Goal: Information Seeking & Learning: Check status

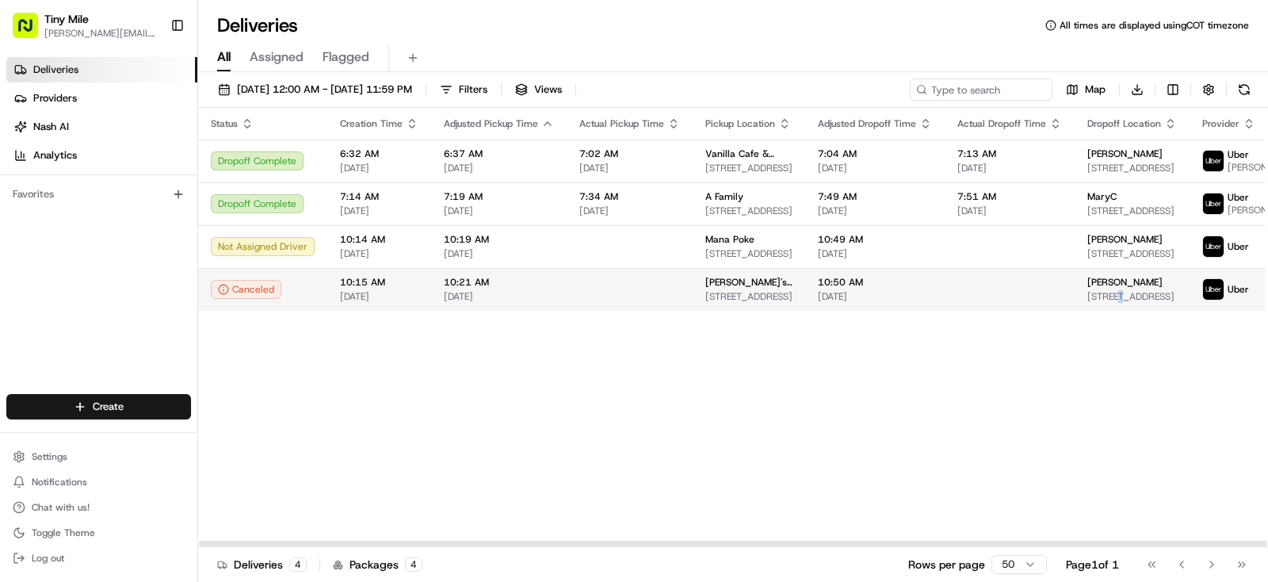
click at [1108, 303] on span "201 S Biscayne Blvd dept 2600, Miami, FL 33131, USA" at bounding box center [1132, 296] width 90 height 13
click at [1096, 289] on span "Paulina" at bounding box center [1124, 282] width 75 height 13
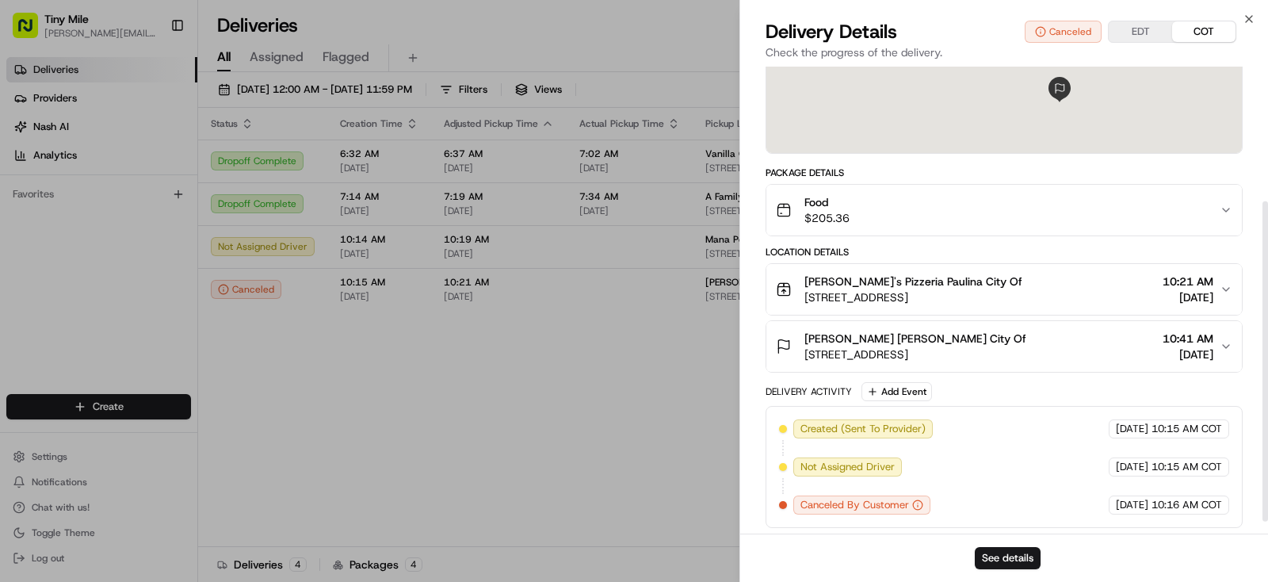
scroll to position [214, 0]
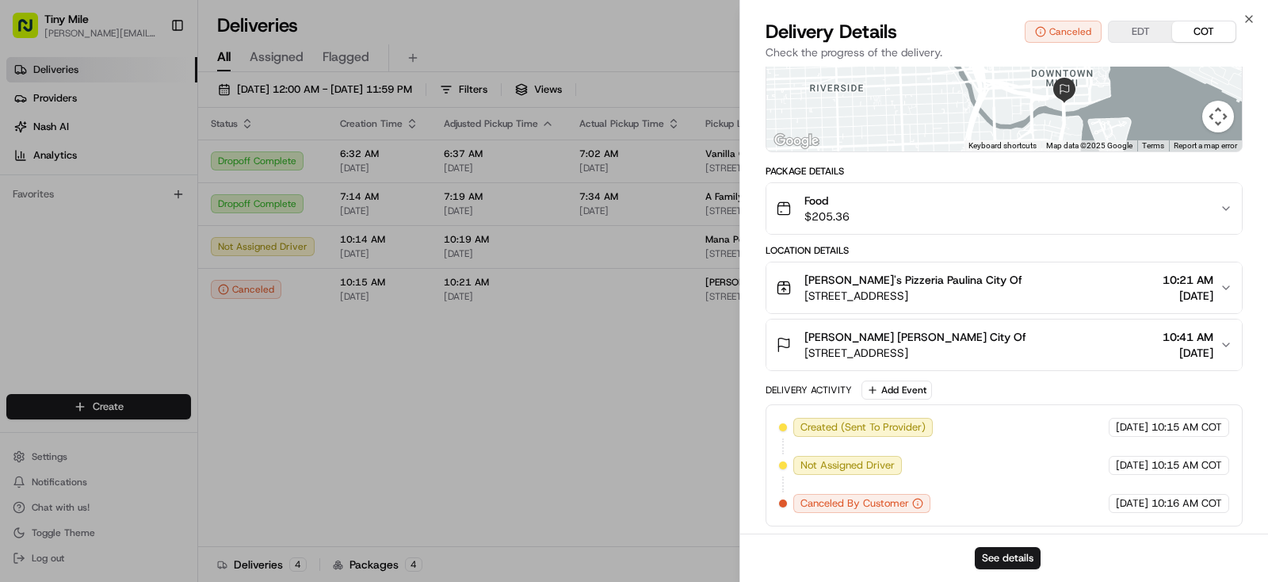
click at [560, 432] on body "Tiny Mile yenny@tinymile.ai Toggle Sidebar Deliveries Providers Nash AI Analyti…" at bounding box center [634, 291] width 1268 height 582
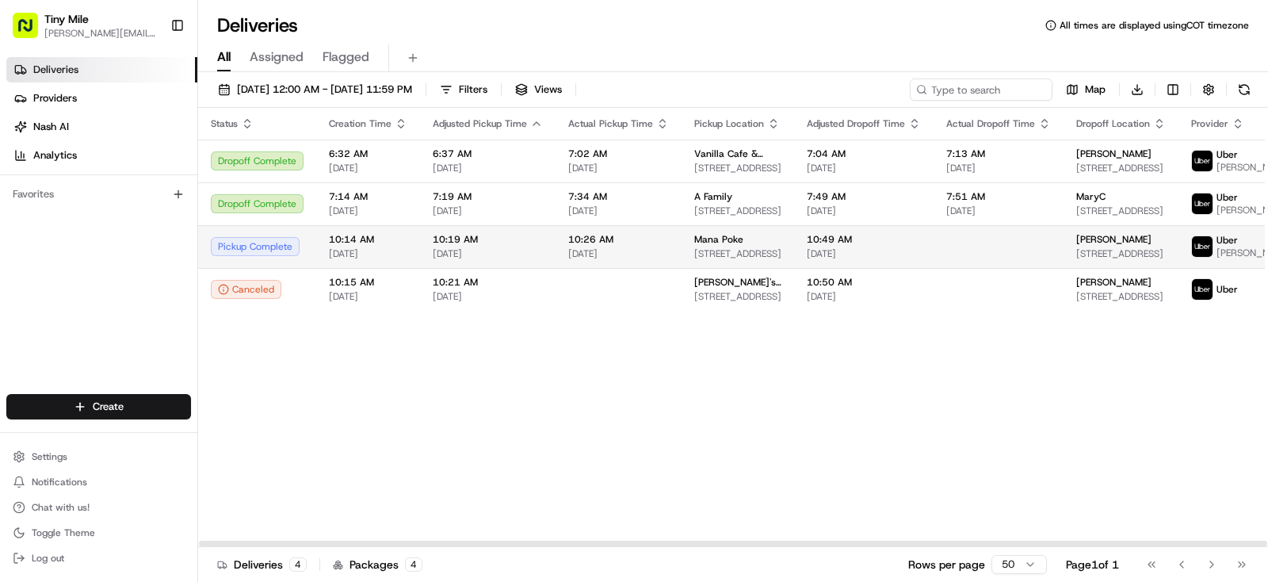
click at [796, 260] on td "10:49 AM 08/15/2025" at bounding box center [863, 246] width 139 height 43
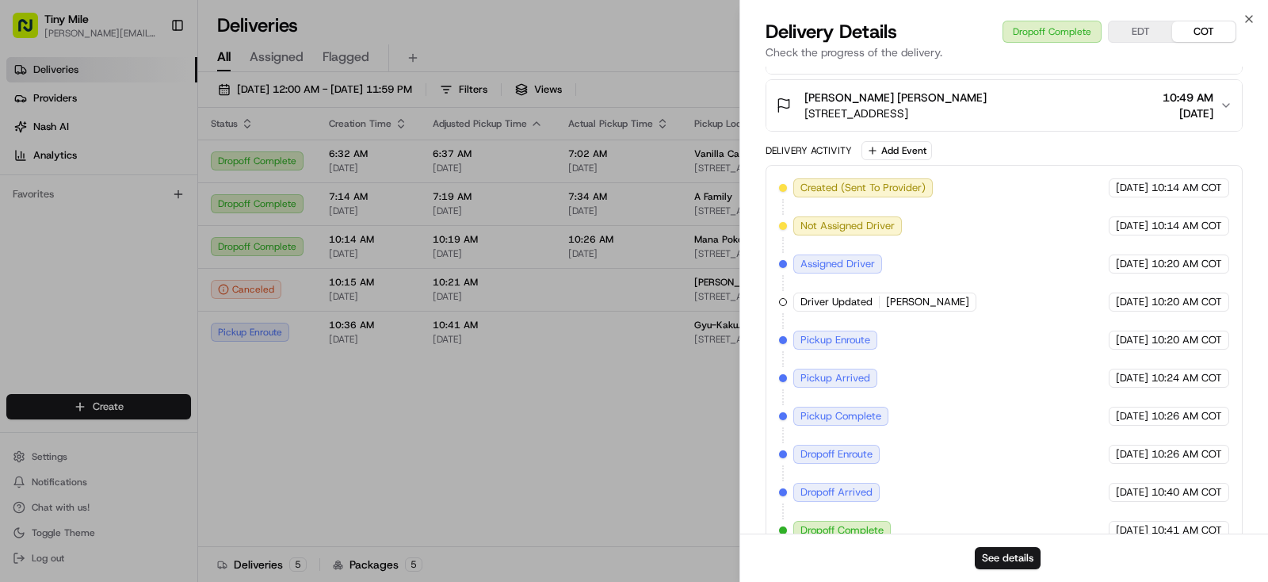
scroll to position [156, 0]
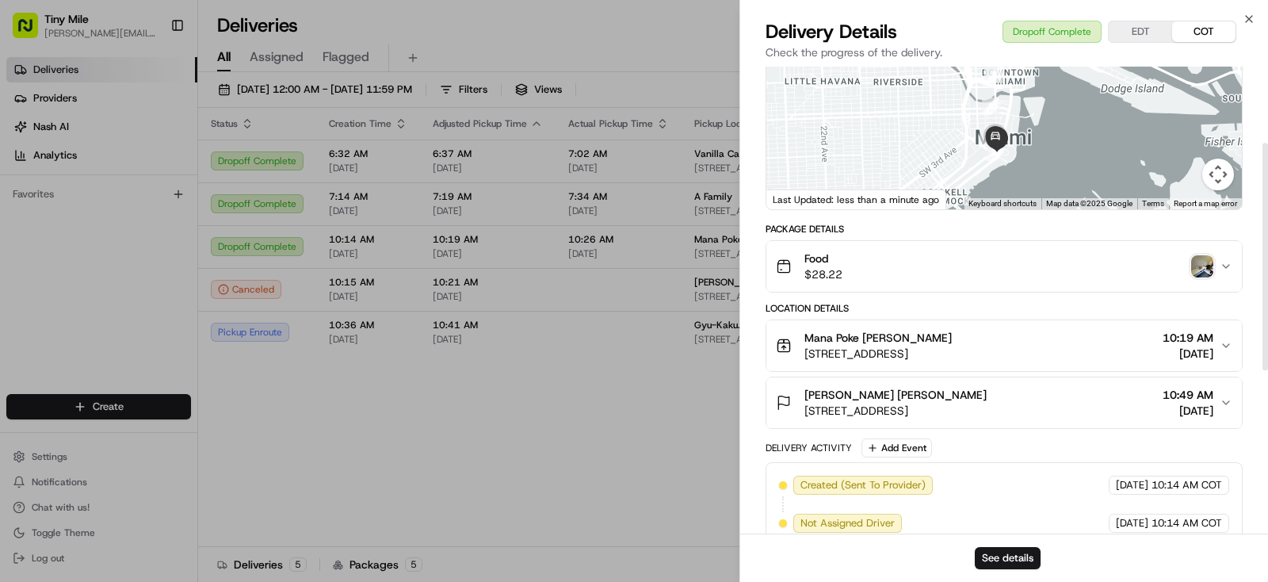
click at [1200, 277] on img "button" at bounding box center [1202, 266] width 22 height 22
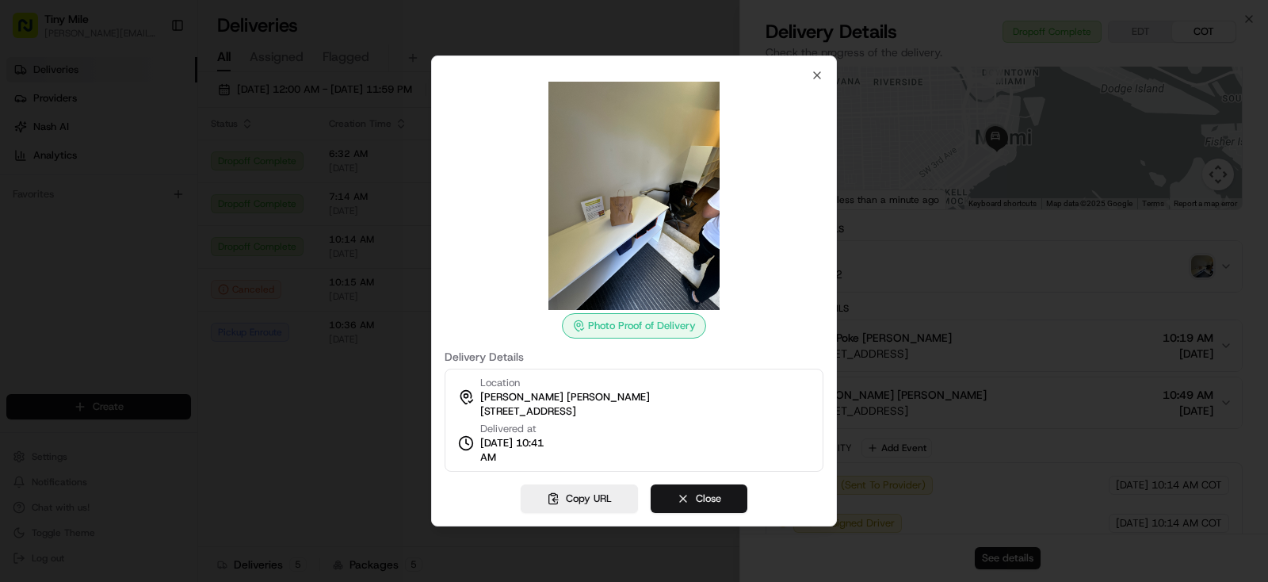
drag, startPoint x: 720, startPoint y: 498, endPoint x: 978, endPoint y: 578, distance: 269.7
click at [721, 498] on button "Close" at bounding box center [699, 498] width 97 height 29
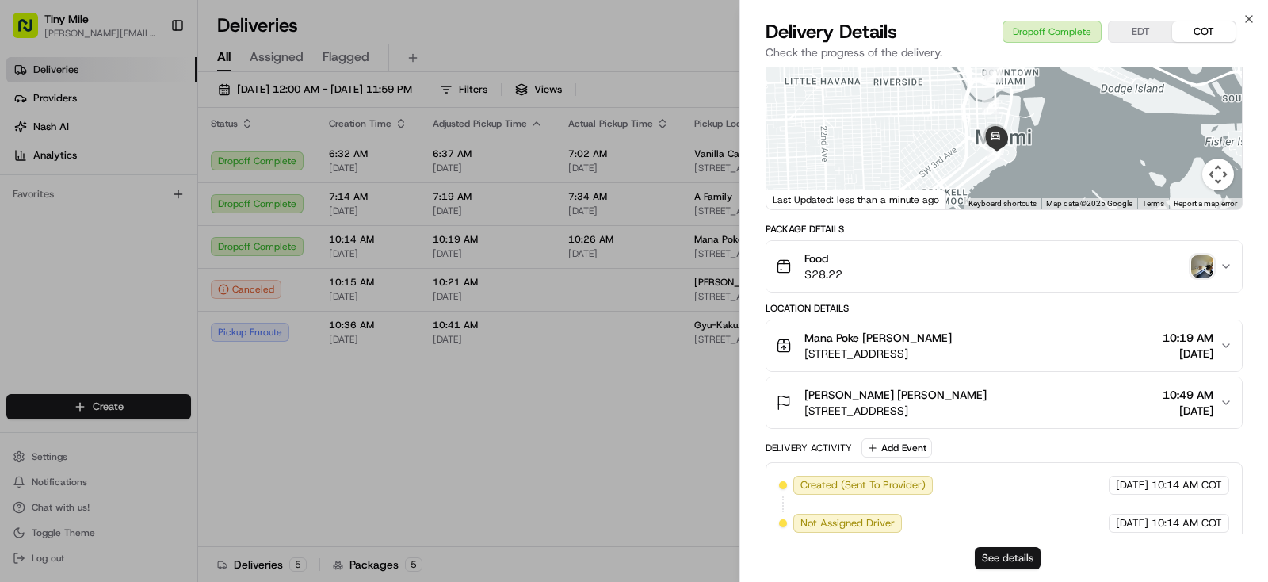
click at [1010, 560] on button "See details" at bounding box center [1008, 558] width 66 height 22
click at [567, 446] on body "Tiny Mile yenny@tinymile.ai Toggle Sidebar Deliveries Providers Nash AI Analyti…" at bounding box center [634, 291] width 1268 height 582
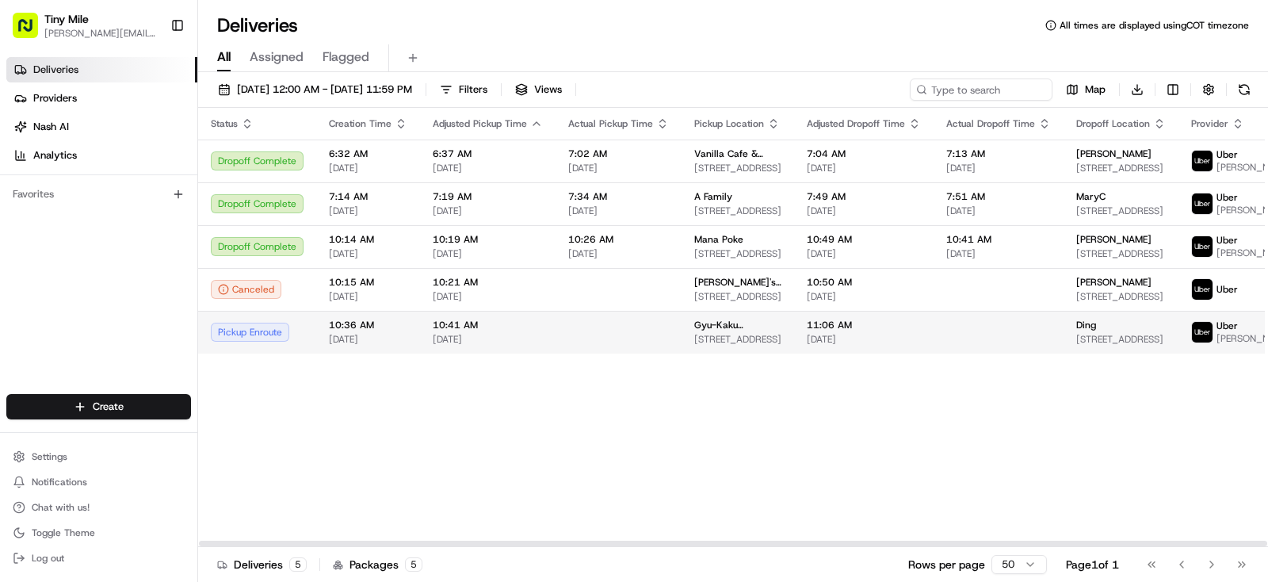
click at [868, 346] on span "[DATE]" at bounding box center [864, 339] width 114 height 13
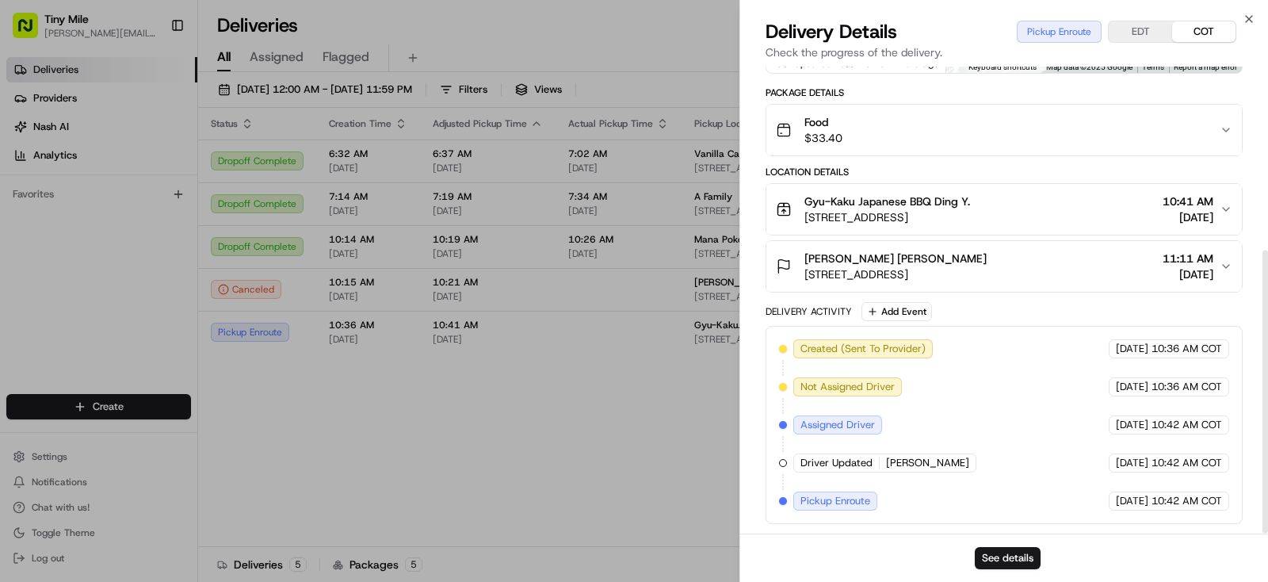
scroll to position [0, 0]
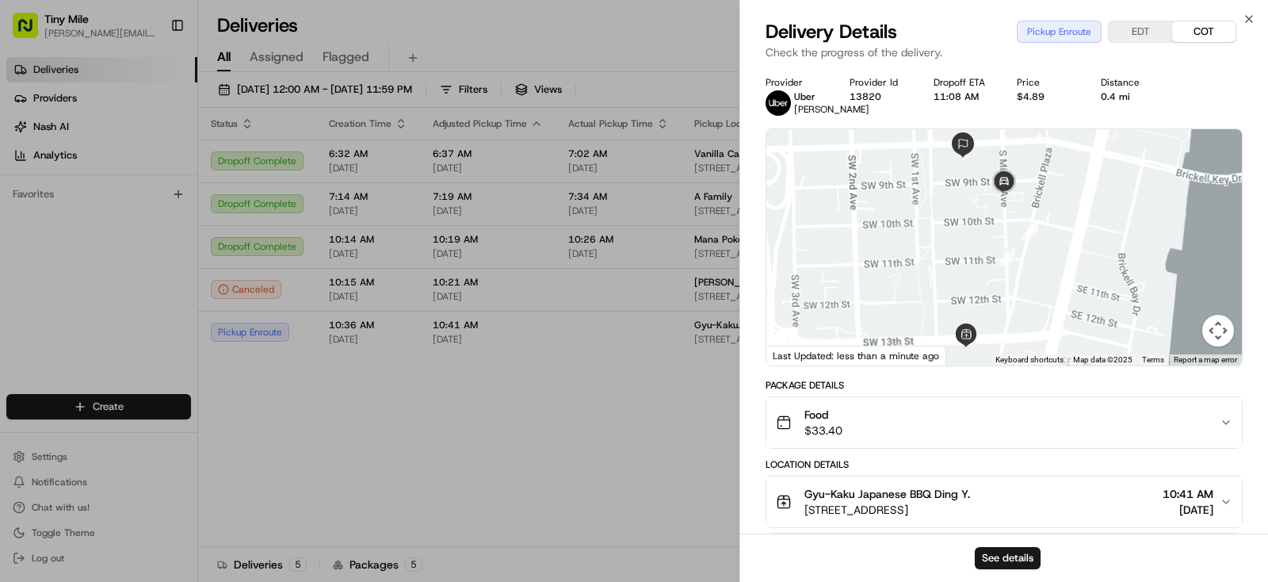
drag, startPoint x: 1039, startPoint y: 315, endPoint x: 930, endPoint y: 124, distance: 219.4
click at [1068, 201] on div at bounding box center [1004, 247] width 476 height 236
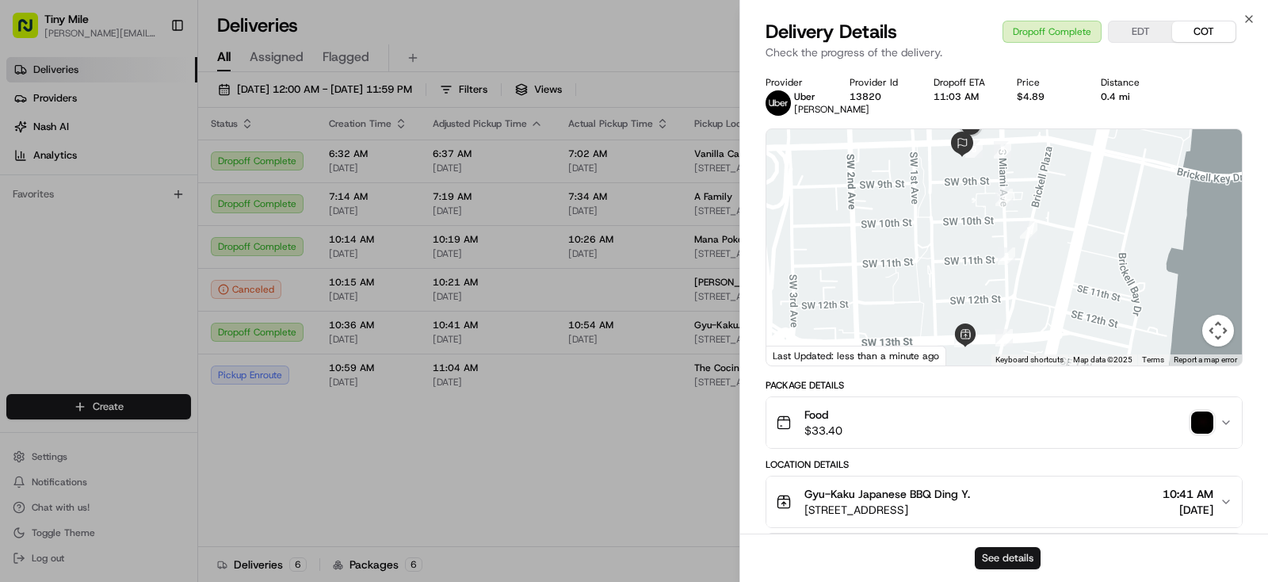
click at [1037, 557] on button "See details" at bounding box center [1008, 558] width 66 height 22
click at [637, 443] on body "Tiny Mile yenny@tinymile.ai Toggle Sidebar Deliveries Providers Nash AI Analyti…" at bounding box center [634, 291] width 1268 height 582
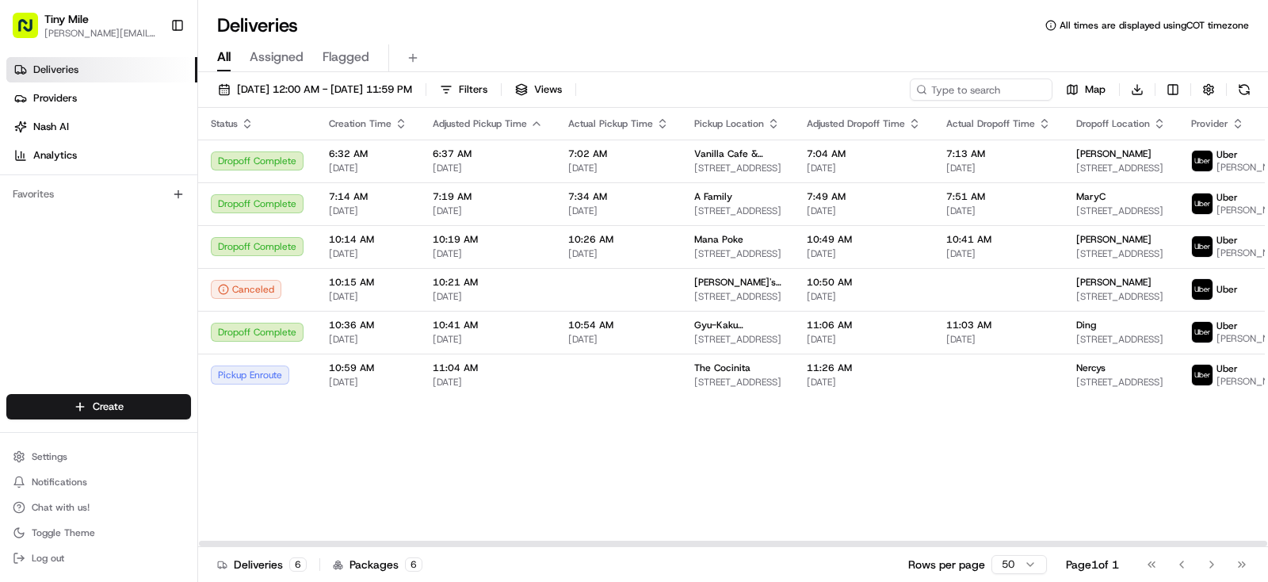
click at [895, 474] on div "Status Creation Time Adjusted Pickup Time Actual Pickup Time Pickup Location Ad…" at bounding box center [904, 327] width 1413 height 439
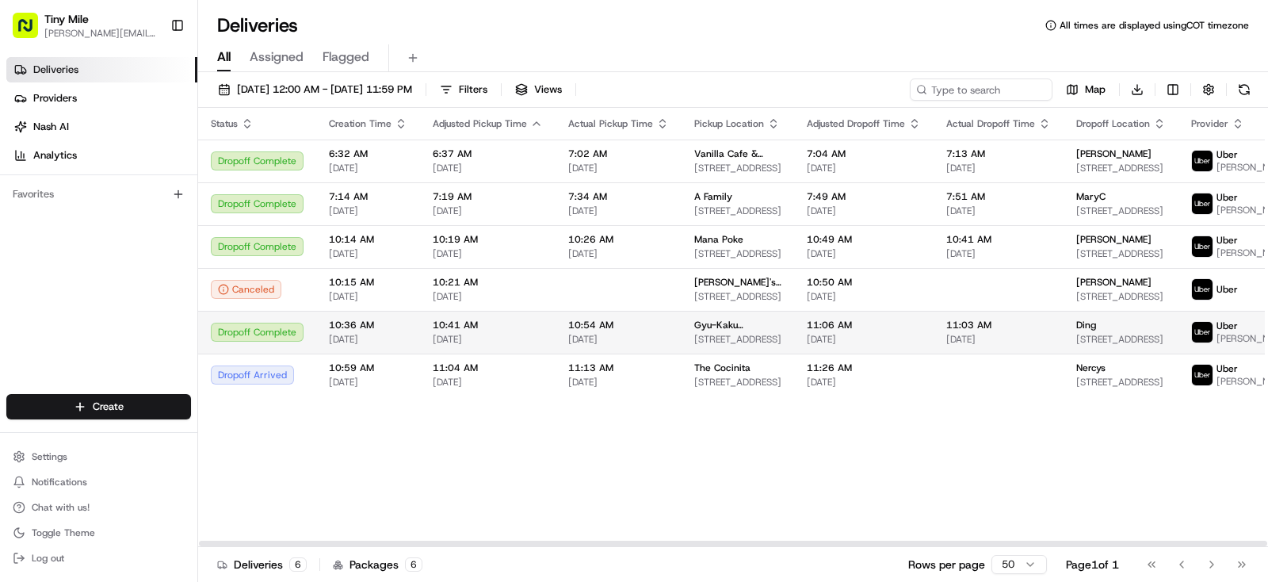
click at [1072, 353] on td "Ding 86 SW 8th St #2206, Miami, FL 33130, USA" at bounding box center [1121, 332] width 115 height 43
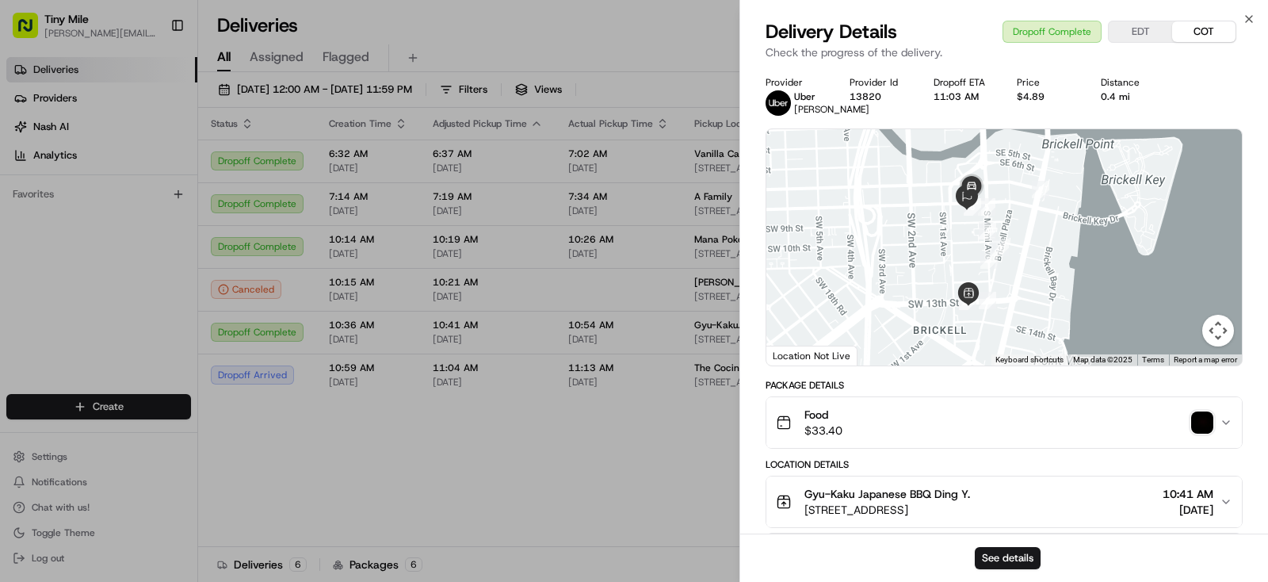
click at [483, 489] on body "Tiny Mile yenny@tinymile.ai Toggle Sidebar Deliveries Providers Nash AI Analyti…" at bounding box center [634, 291] width 1268 height 582
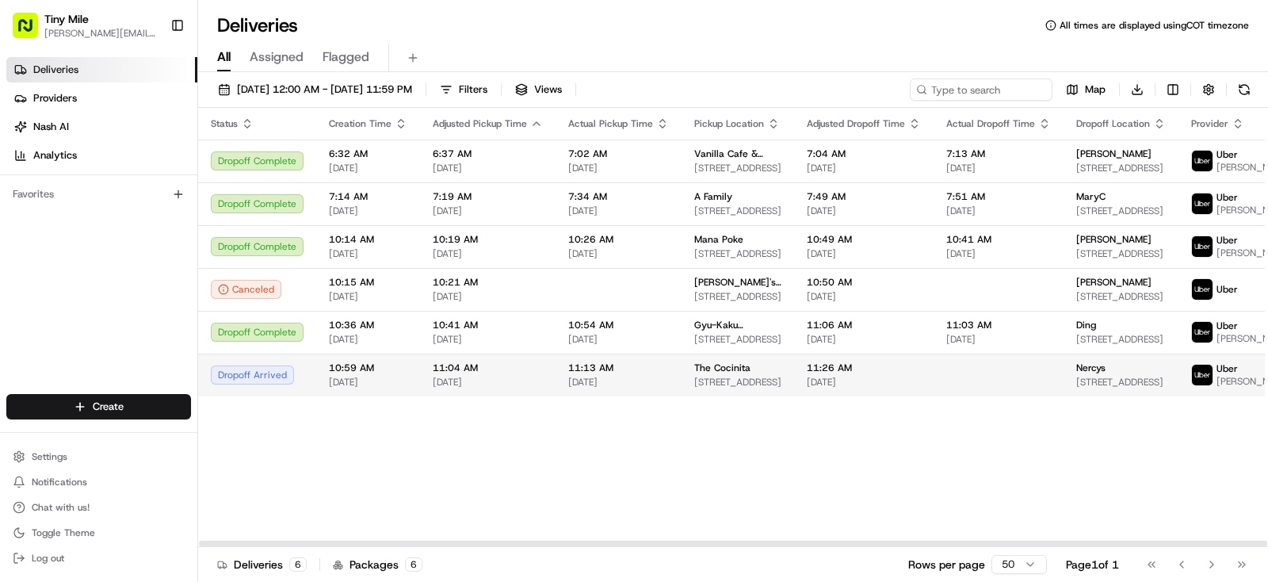
click at [708, 374] on span "The Cocinita" at bounding box center [722, 367] width 56 height 13
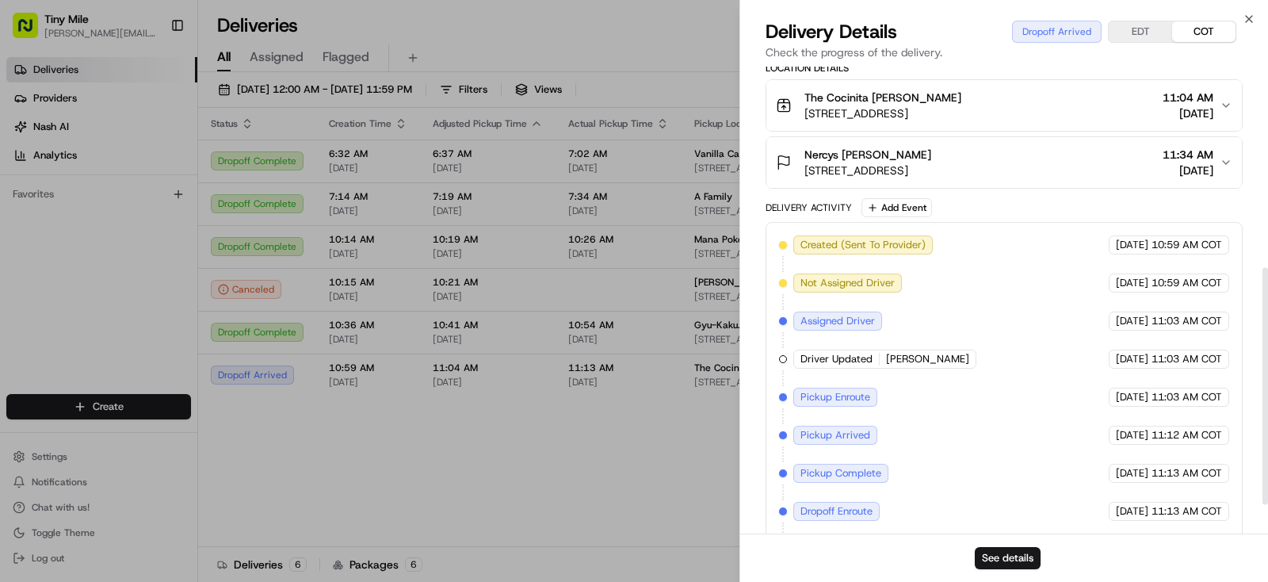
scroll to position [453, 0]
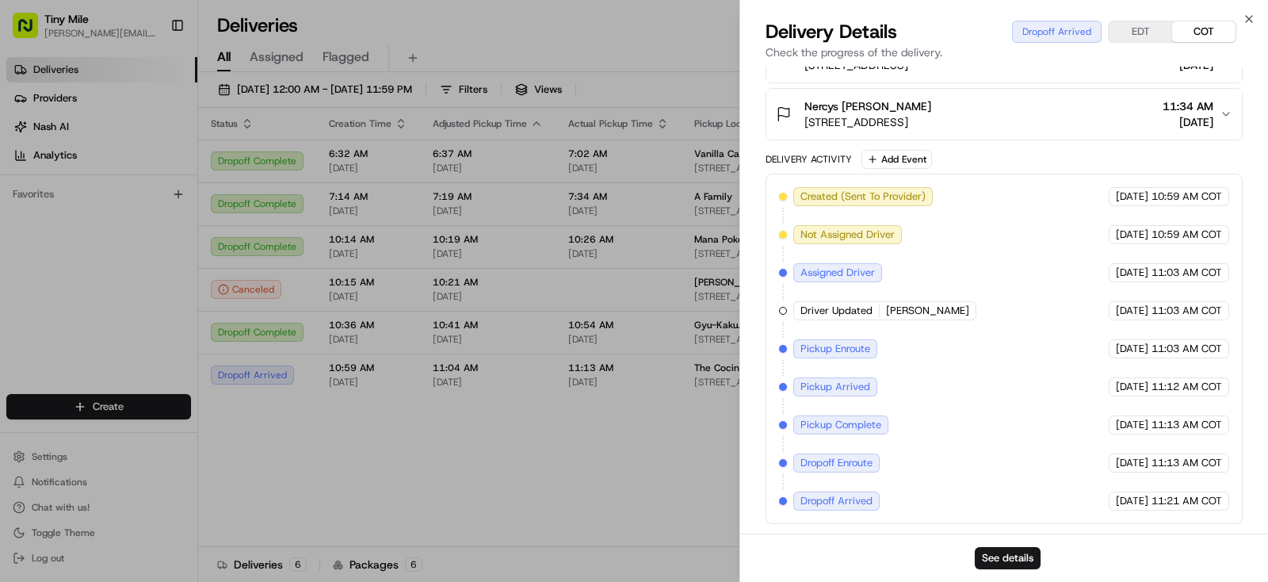
click at [639, 473] on body "Tiny Mile yenny@tinymile.ai Toggle Sidebar Deliveries Providers Nash AI Analyti…" at bounding box center [634, 291] width 1268 height 582
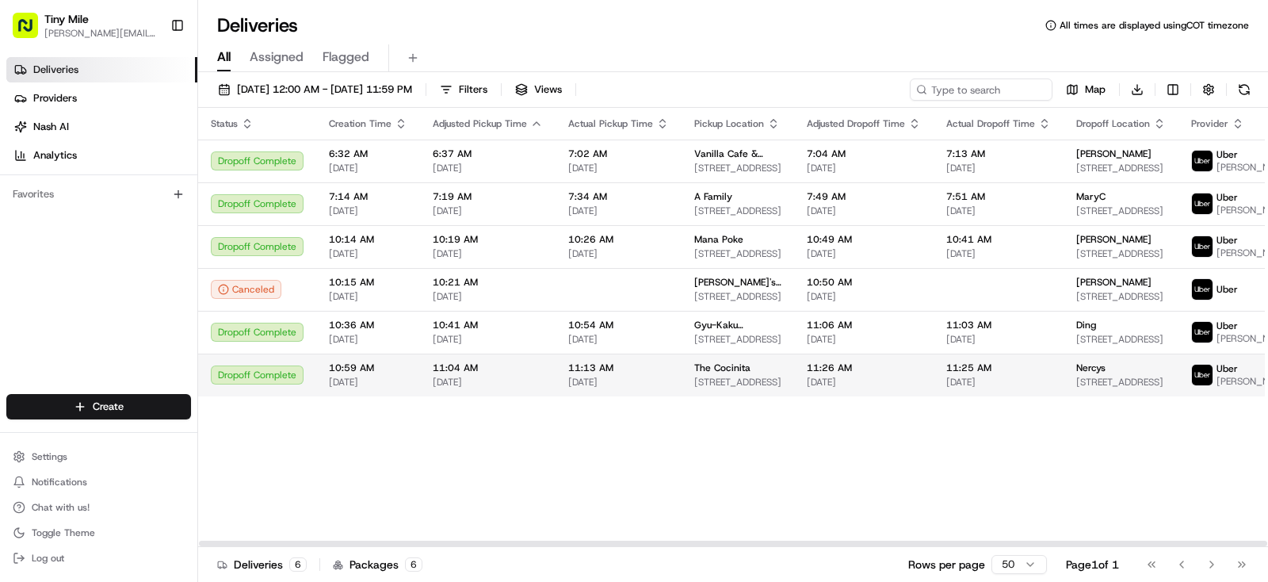
click at [969, 388] on td "11:25 AM 08/15/2025" at bounding box center [999, 374] width 130 height 43
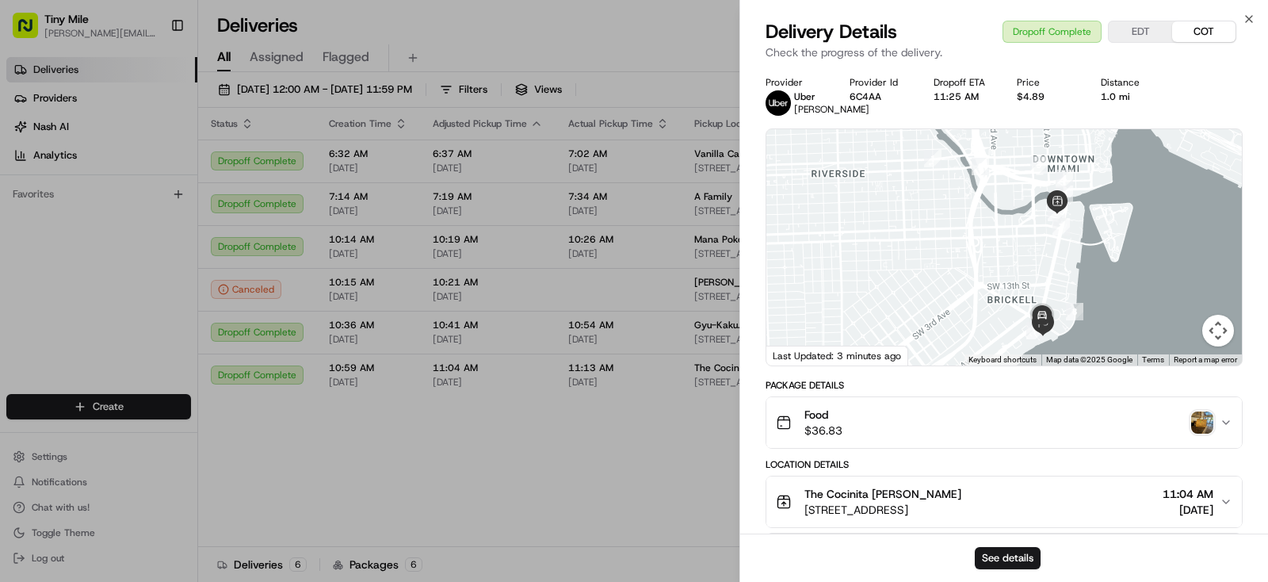
click at [1207, 434] on img "button" at bounding box center [1202, 422] width 22 height 22
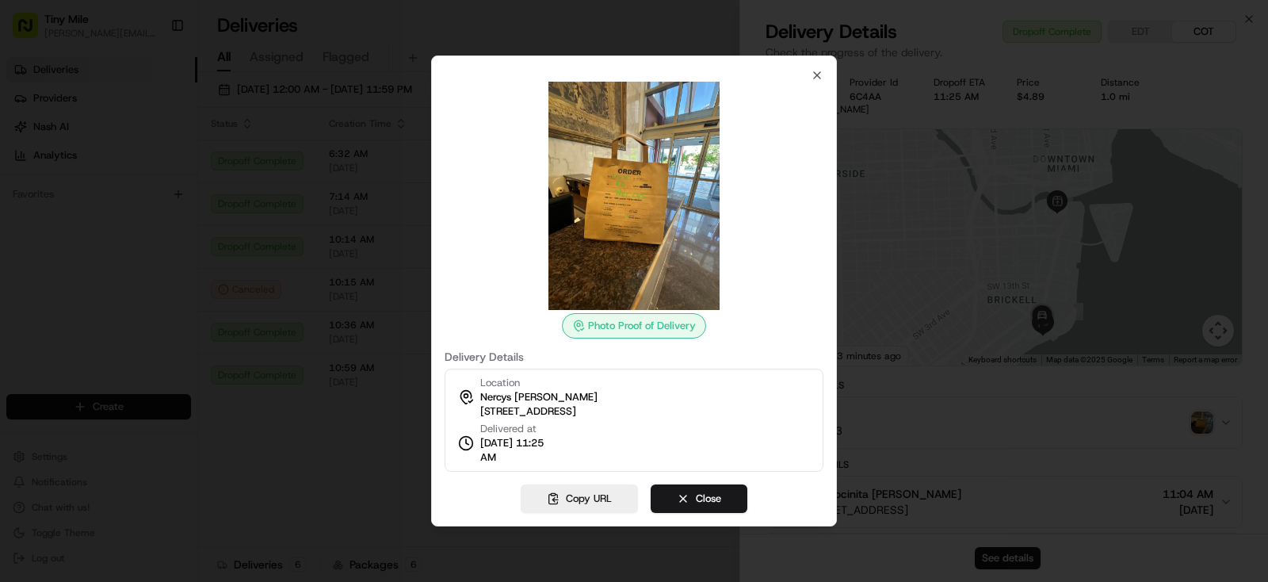
drag, startPoint x: 727, startPoint y: 499, endPoint x: 751, endPoint y: 503, distance: 24.8
click at [739, 506] on button "Close" at bounding box center [699, 498] width 97 height 29
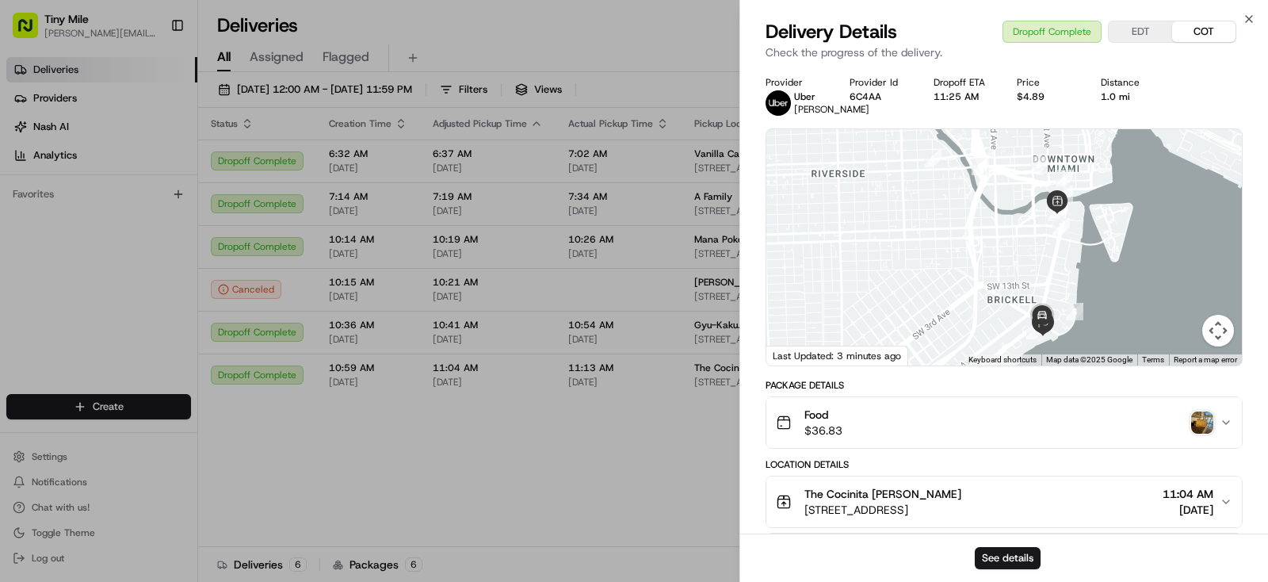
scroll to position [297, 0]
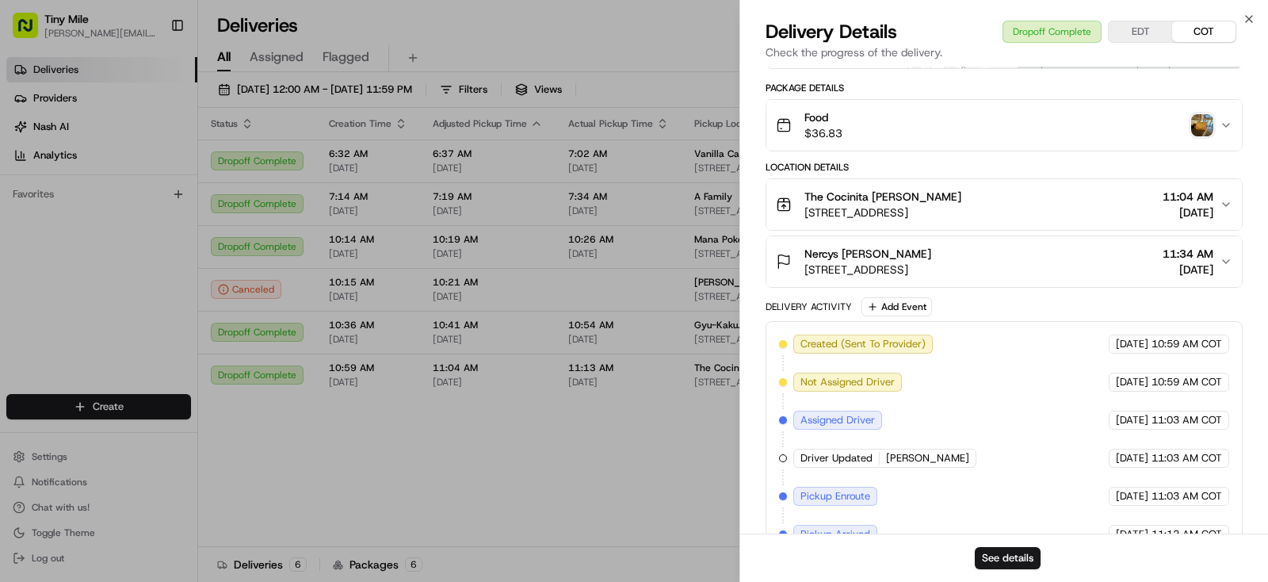
click at [1221, 268] on icon "button" at bounding box center [1226, 261] width 13 height 13
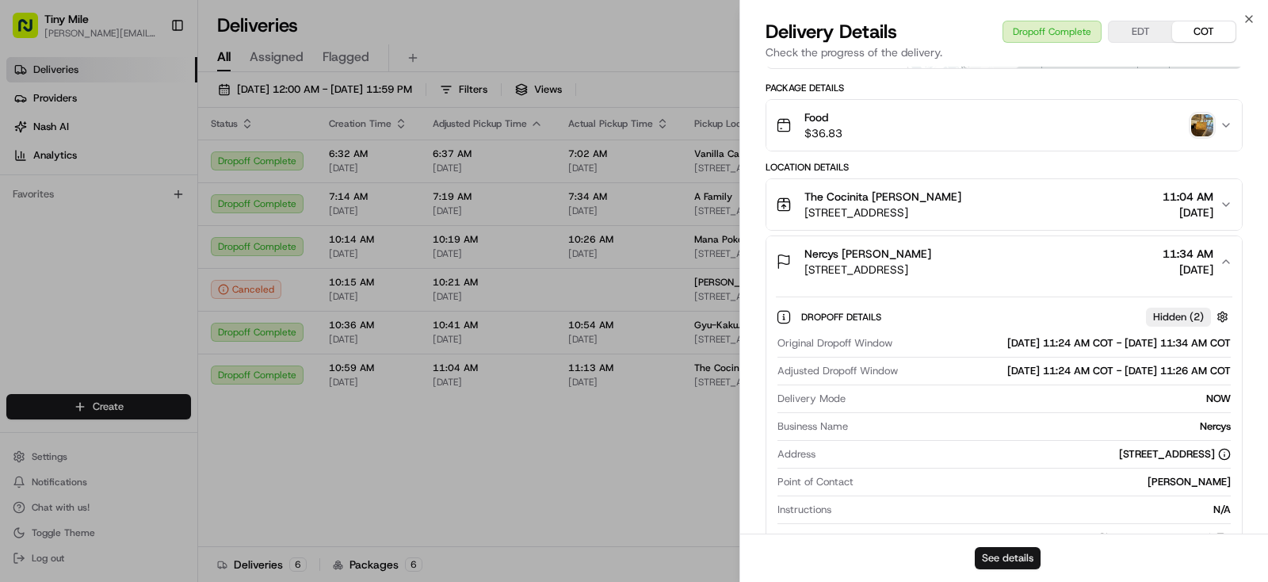
click at [1002, 557] on button "See details" at bounding box center [1008, 558] width 66 height 22
click at [513, 495] on body "Tiny Mile yenny@tinymile.ai Toggle Sidebar Deliveries Providers Nash AI Analyti…" at bounding box center [634, 291] width 1268 height 582
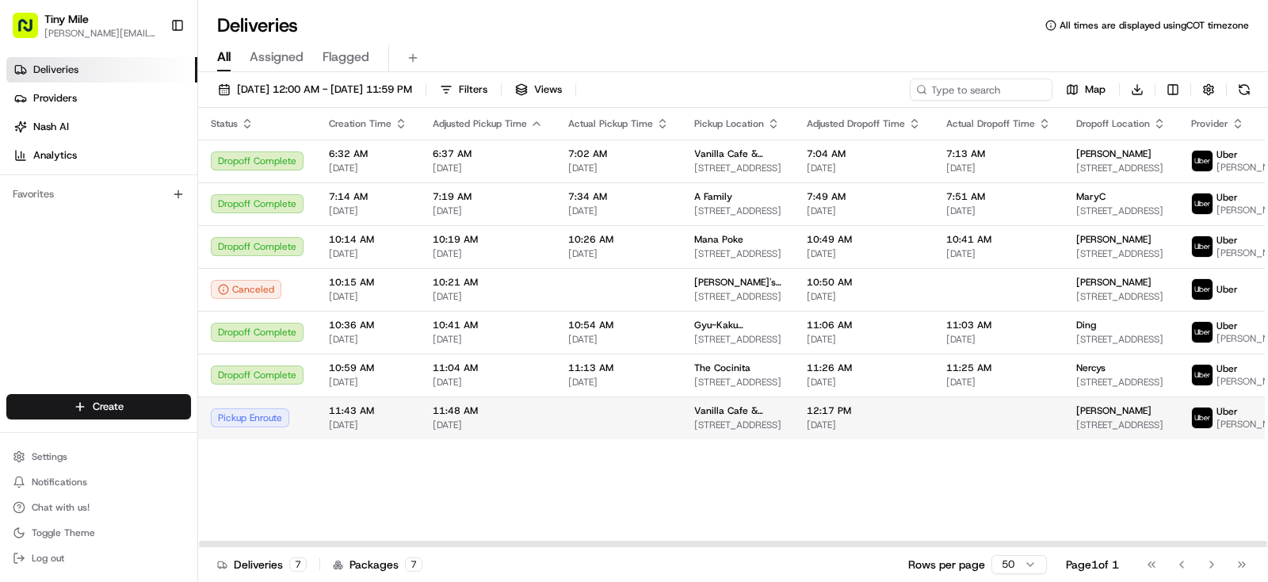
click at [1119, 431] on span "185 SE 14th Terrace, Miami, FL 33131, USA" at bounding box center [1121, 424] width 90 height 13
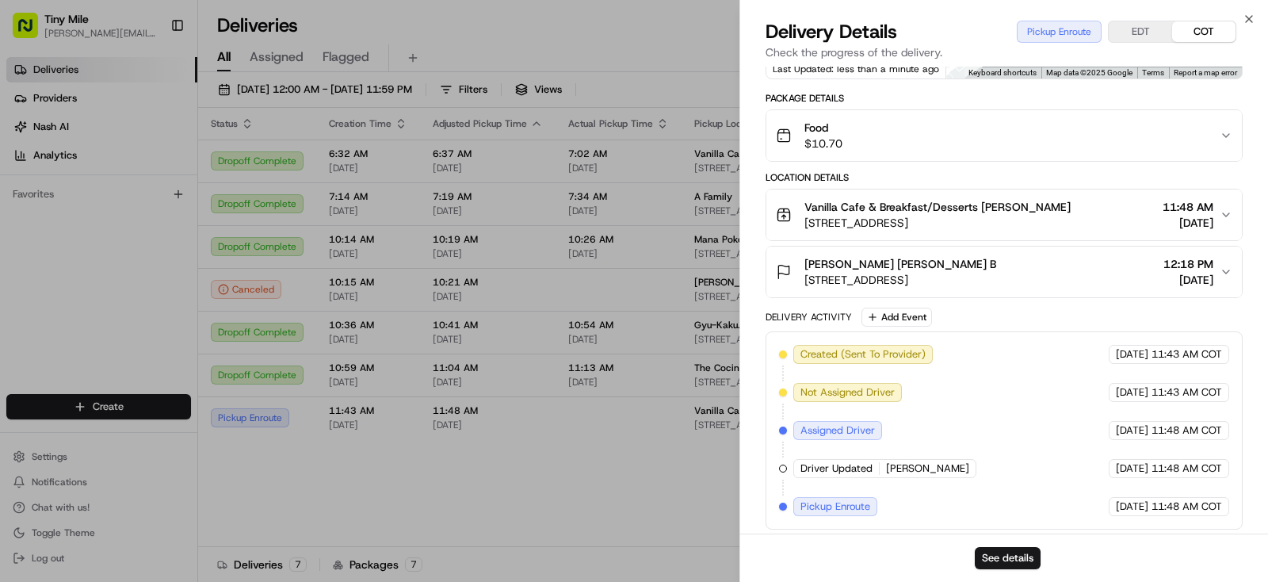
scroll to position [302, 0]
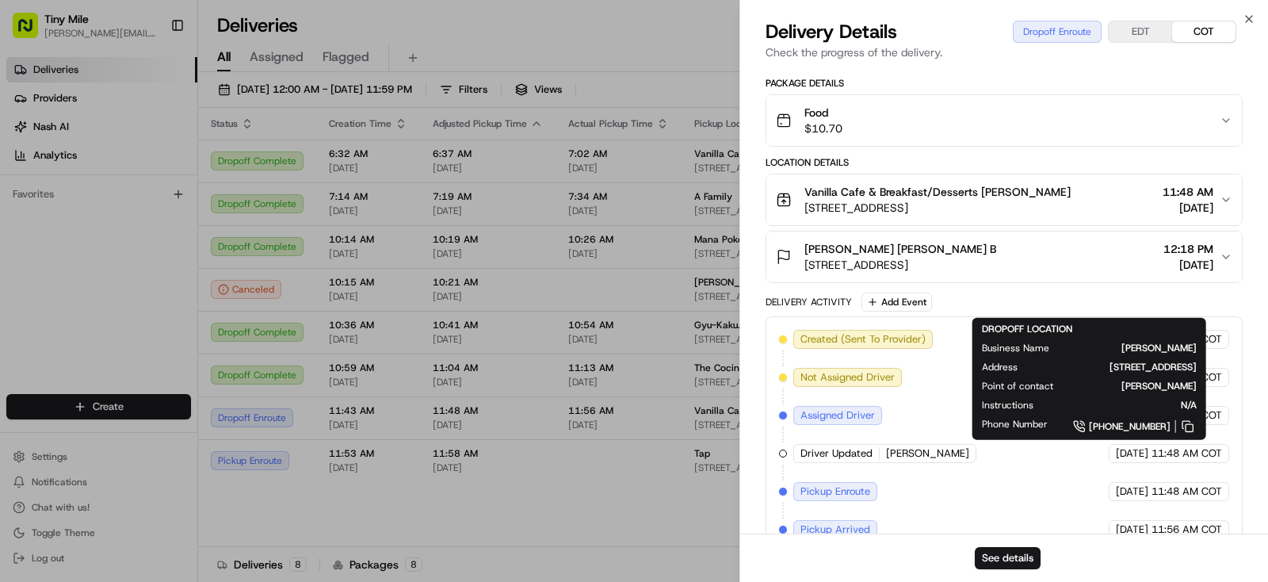
click at [593, 486] on body "Tiny Mile yenny@tinymile.ai Toggle Sidebar Deliveries Providers Nash AI Analyti…" at bounding box center [634, 291] width 1268 height 582
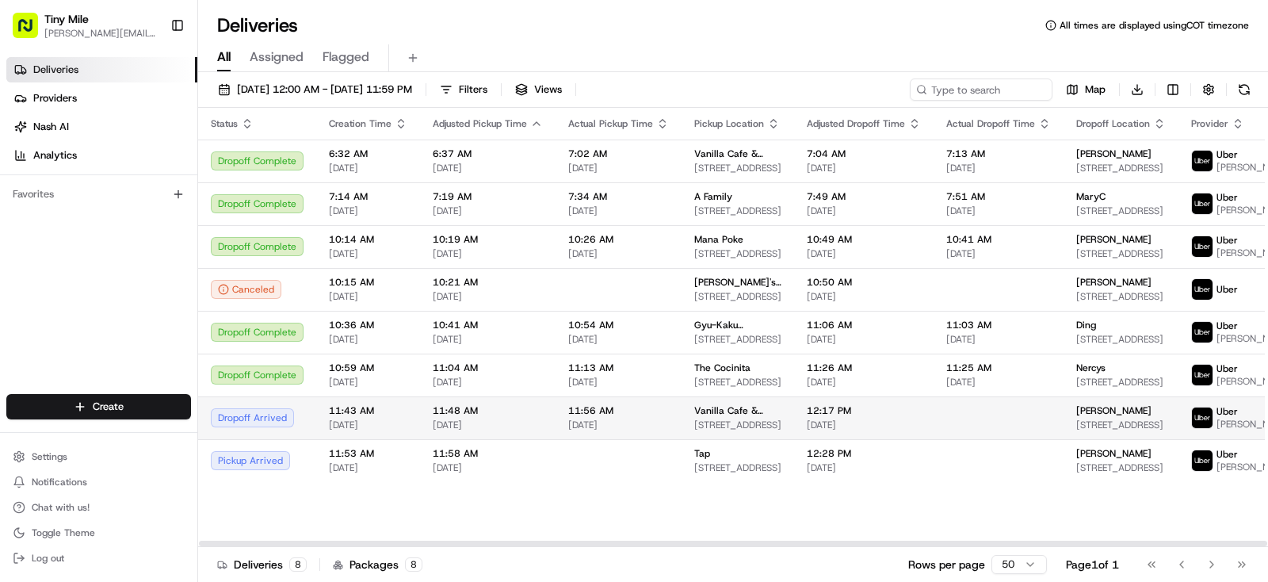
click at [1094, 431] on span "185 SE 14th Terrace, Miami, FL 33131, USA" at bounding box center [1121, 424] width 90 height 13
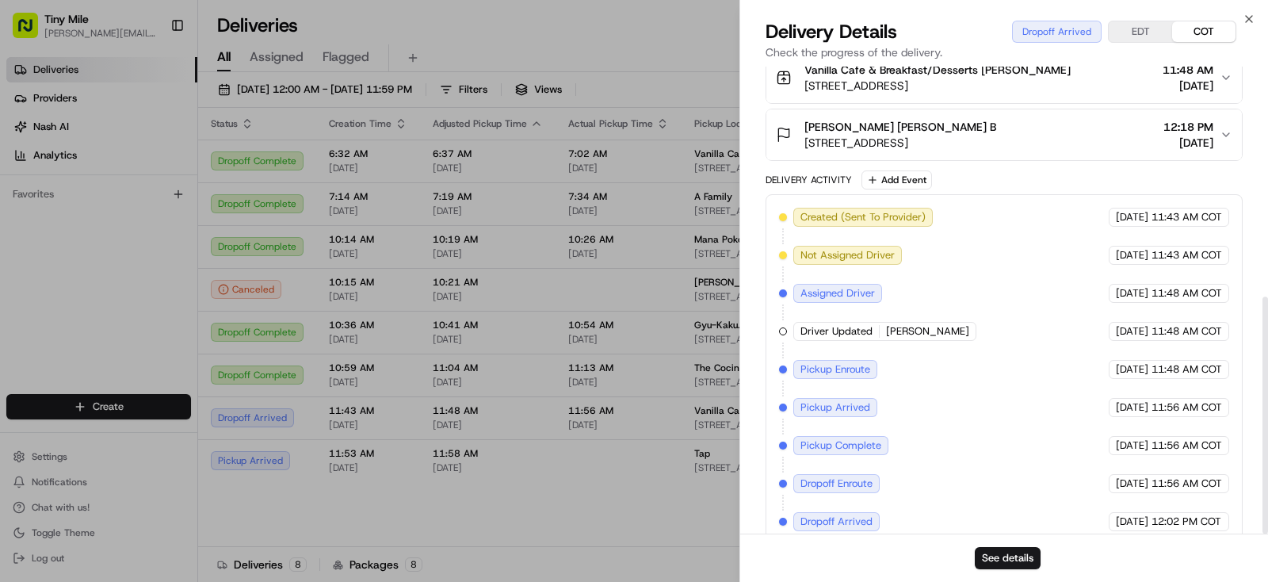
scroll to position [453, 0]
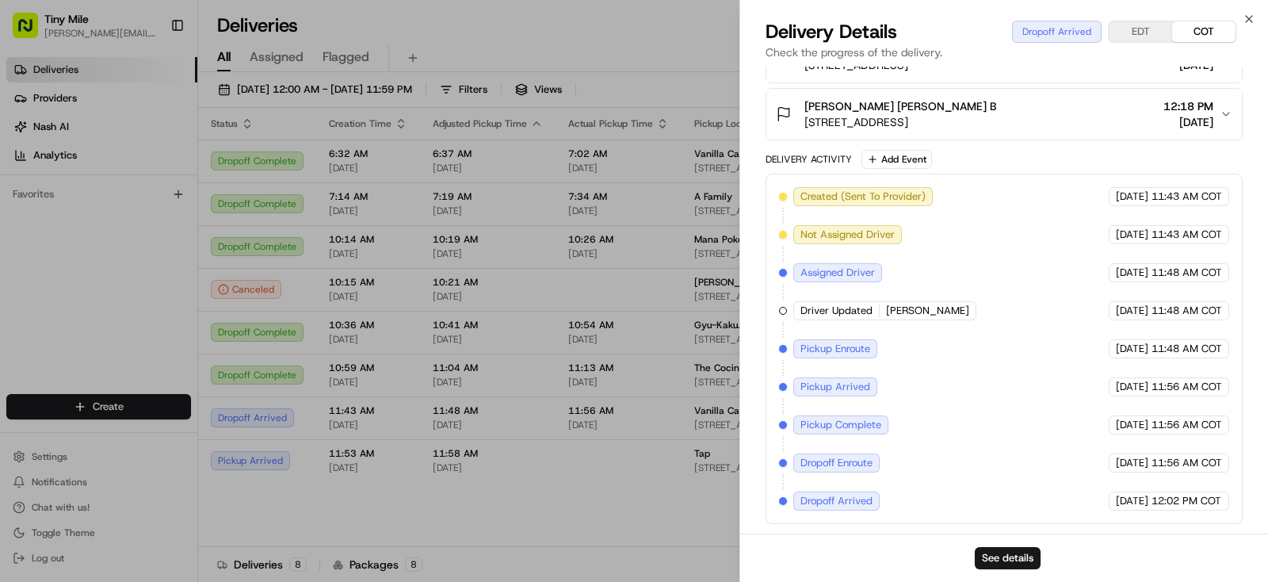
click at [648, 33] on body "Tiny Mile yenny@tinymile.ai Toggle Sidebar Deliveries Providers Nash AI Analyti…" at bounding box center [634, 291] width 1268 height 582
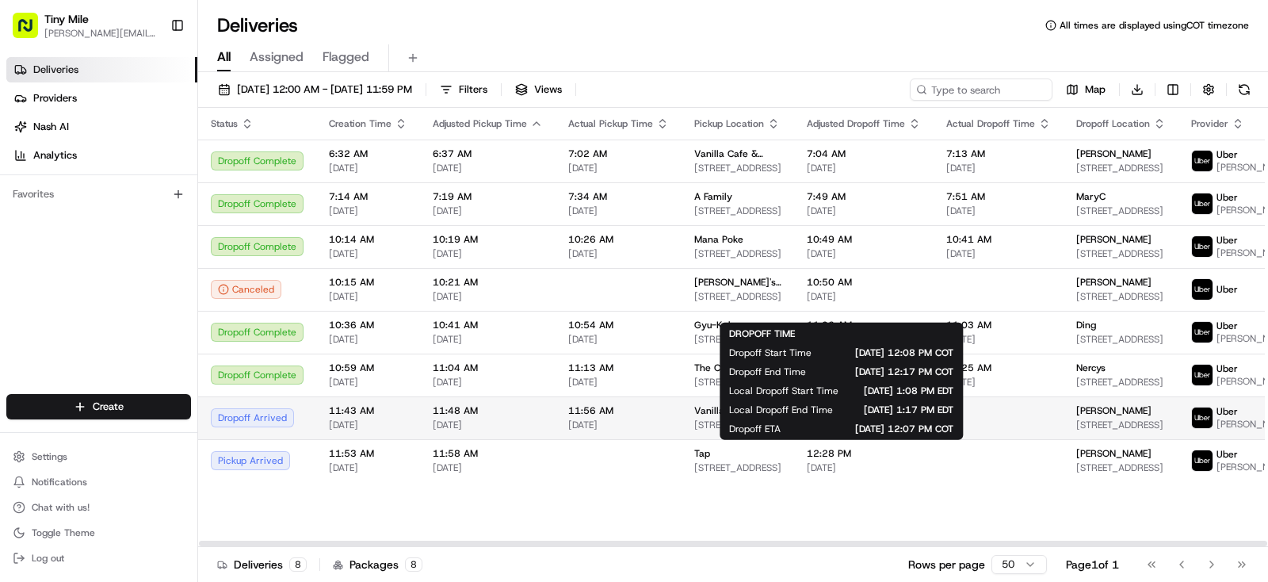
click at [846, 417] on span "12:17 PM" at bounding box center [864, 410] width 114 height 13
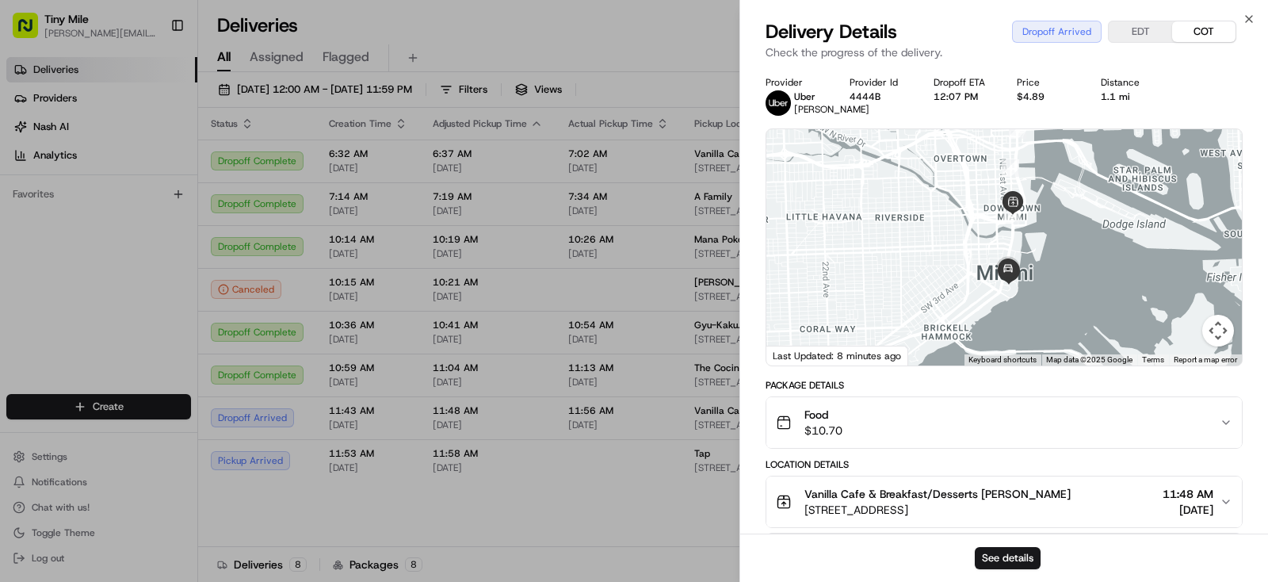
click at [1072, 268] on div at bounding box center [1004, 247] width 476 height 236
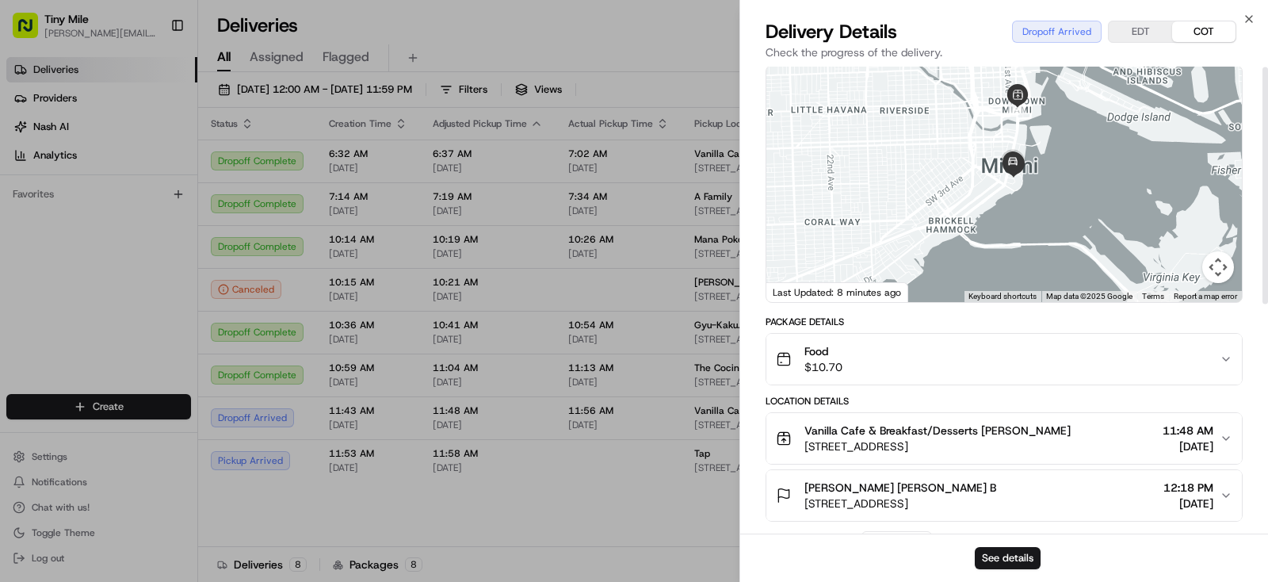
scroll to position [0, 0]
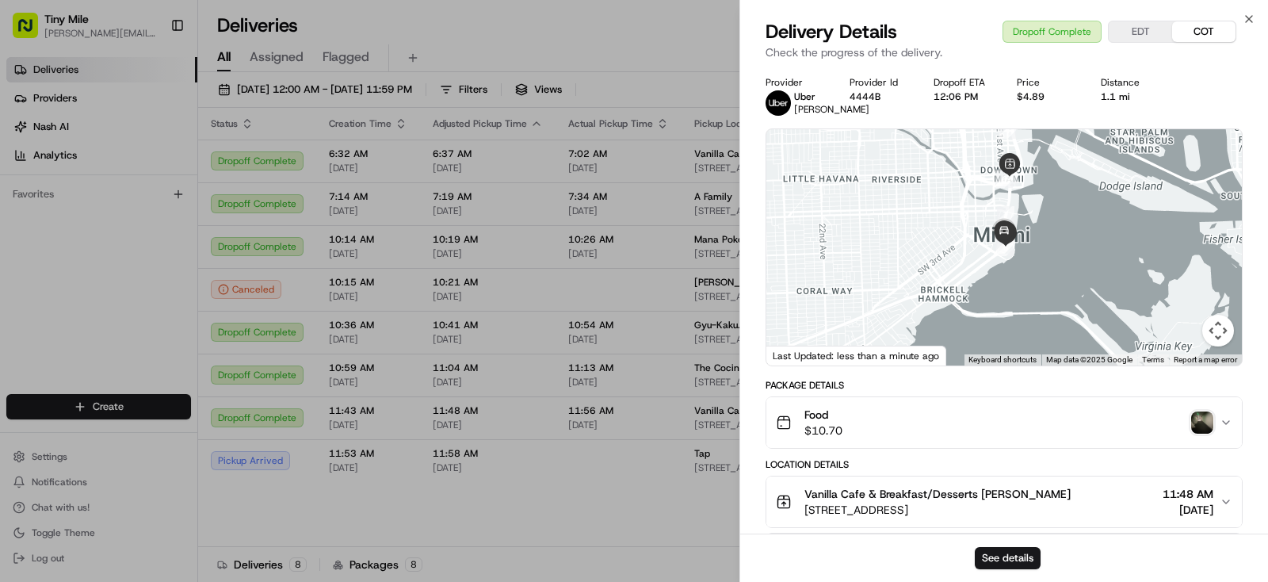
click at [1194, 434] on img "button" at bounding box center [1202, 422] width 22 height 22
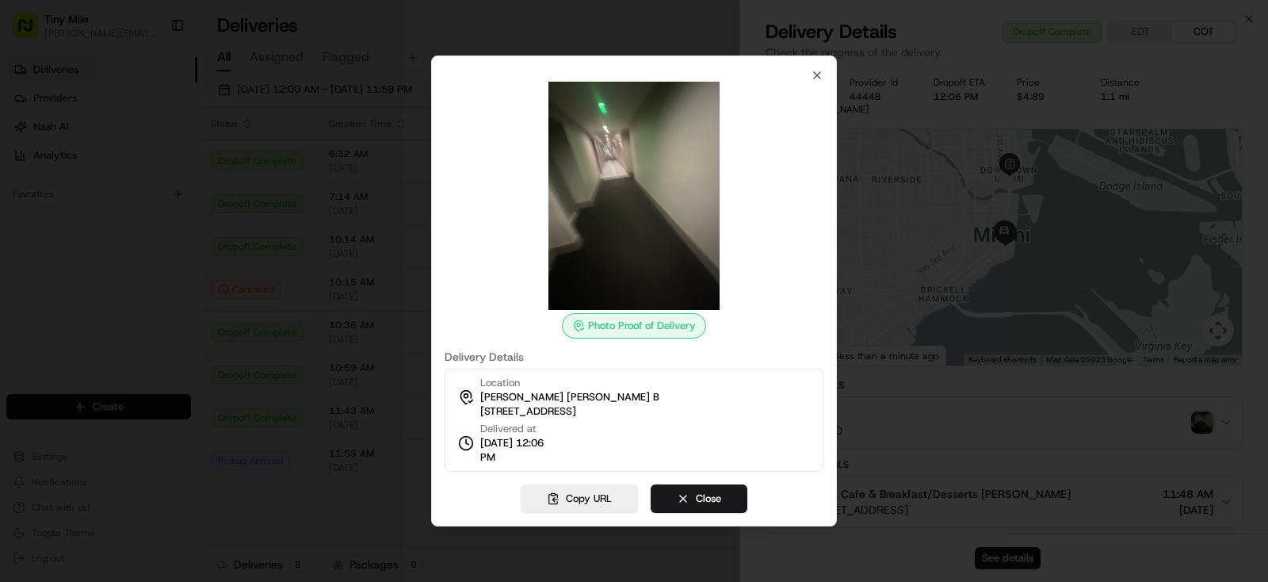
drag, startPoint x: 711, startPoint y: 499, endPoint x: 903, endPoint y: 539, distance: 195.9
click at [712, 498] on button "Close" at bounding box center [699, 498] width 97 height 29
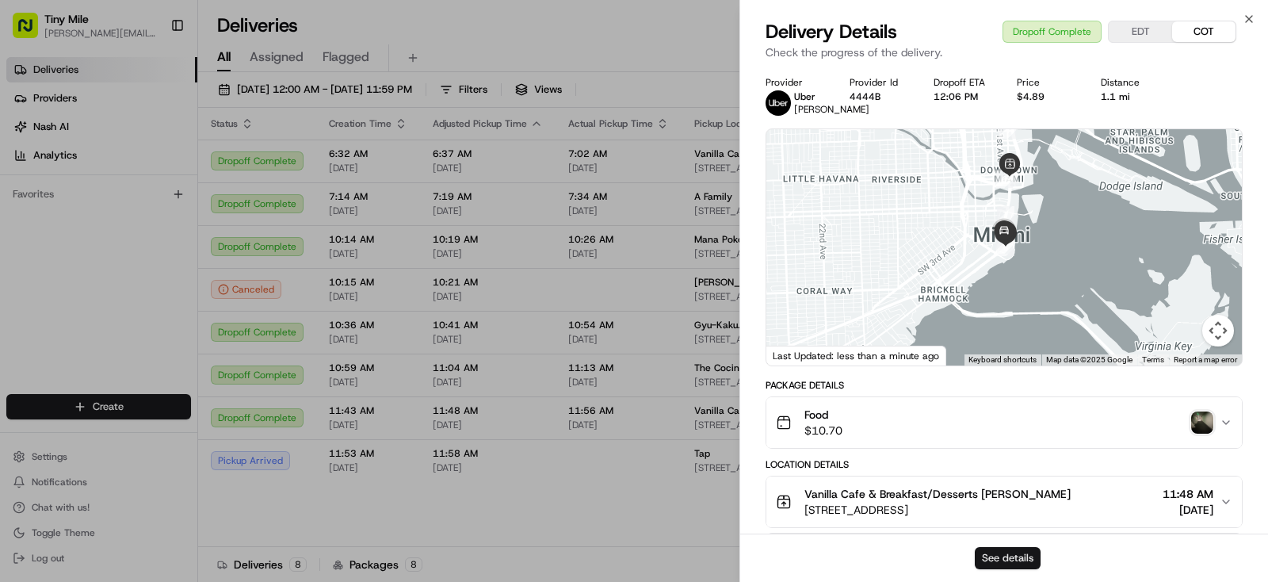
click at [1004, 553] on button "See details" at bounding box center [1008, 558] width 66 height 22
click at [602, 453] on body "Tiny Mile yenny@tinymile.ai Toggle Sidebar Deliveries Providers Nash AI Analyti…" at bounding box center [634, 291] width 1268 height 582
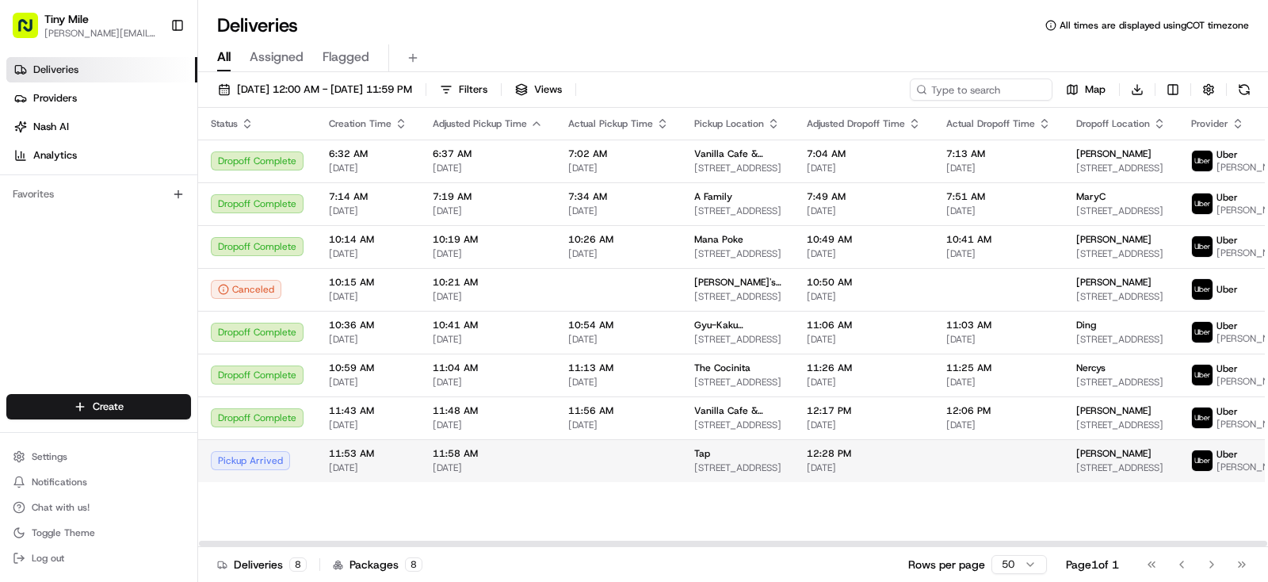
click at [1081, 474] on span "31 SE 5th St #4019n, Miami, FL 33131, USA" at bounding box center [1121, 467] width 90 height 13
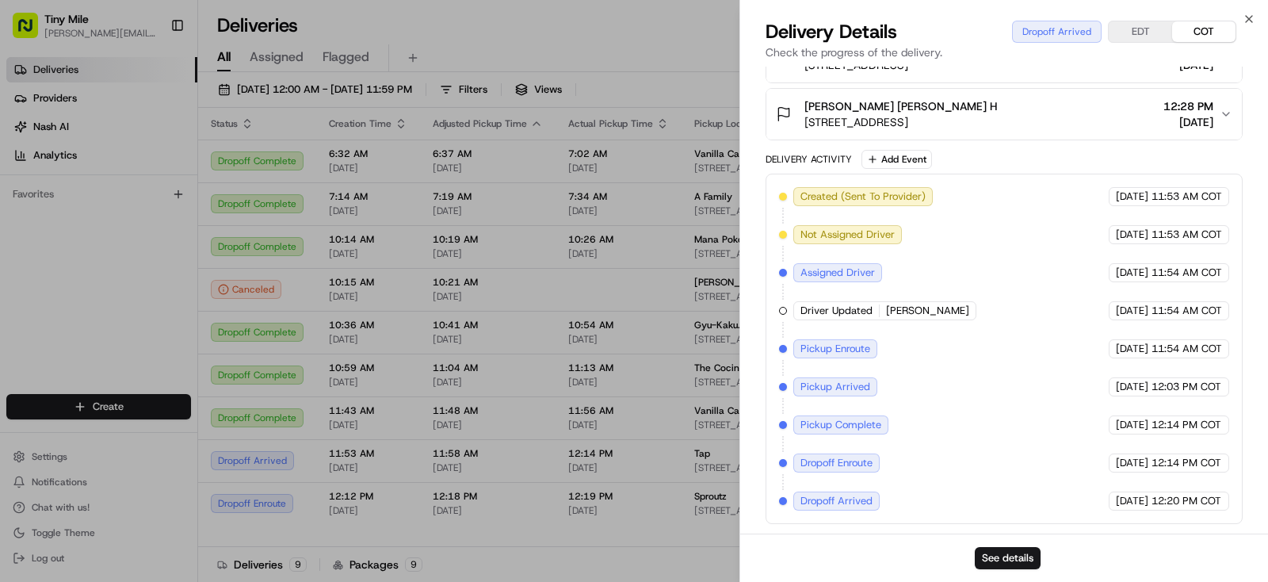
scroll to position [57, 0]
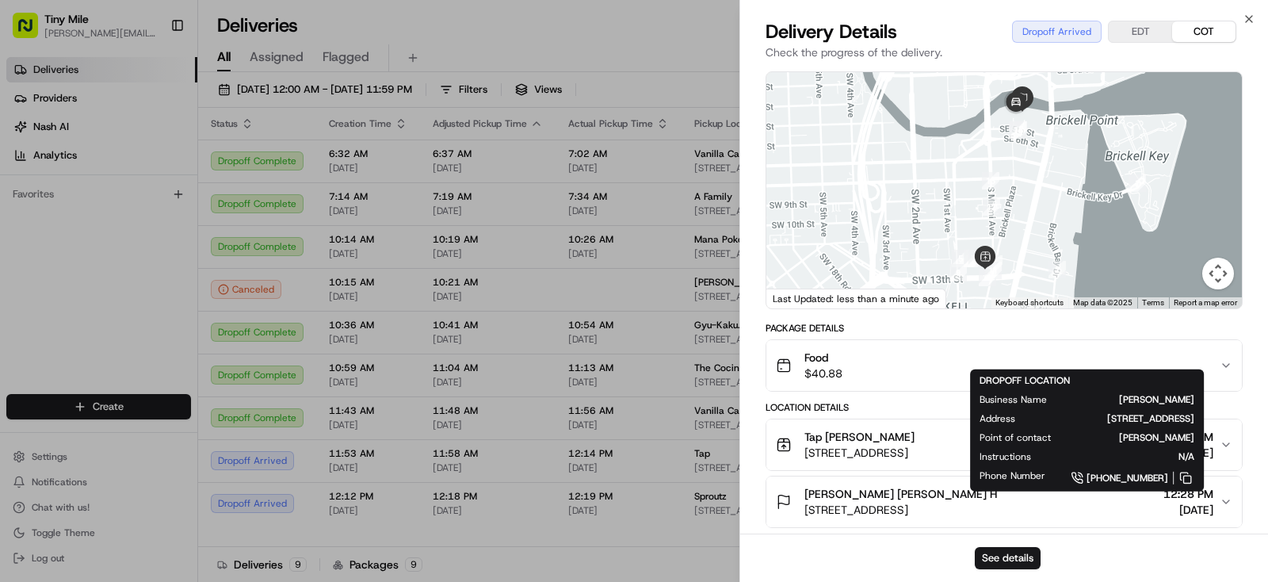
click at [473, 448] on body "Tiny Mile yenny@tinymile.ai Toggle Sidebar Deliveries Providers Nash AI Analyti…" at bounding box center [634, 291] width 1268 height 582
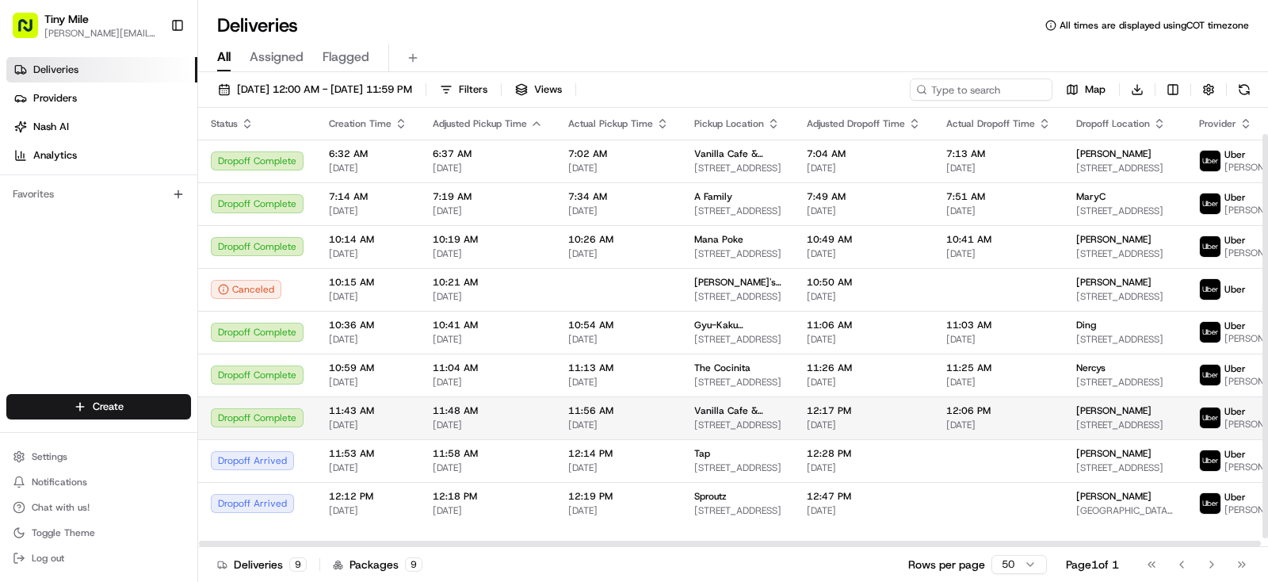
scroll to position [37, 0]
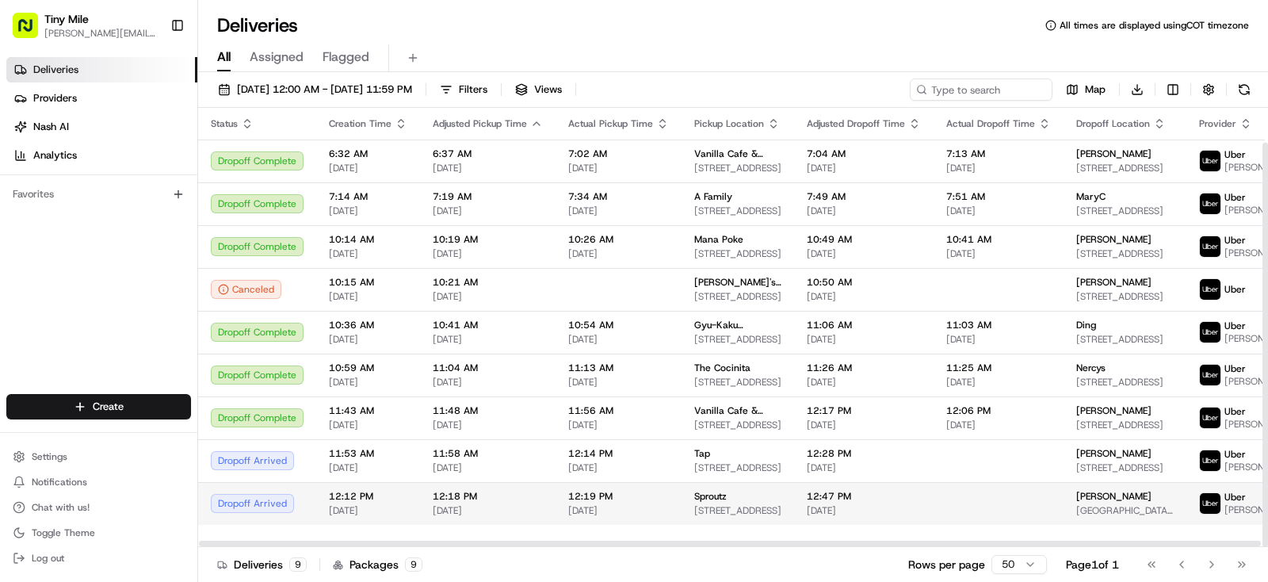
click at [962, 504] on div at bounding box center [998, 504] width 105 height 2
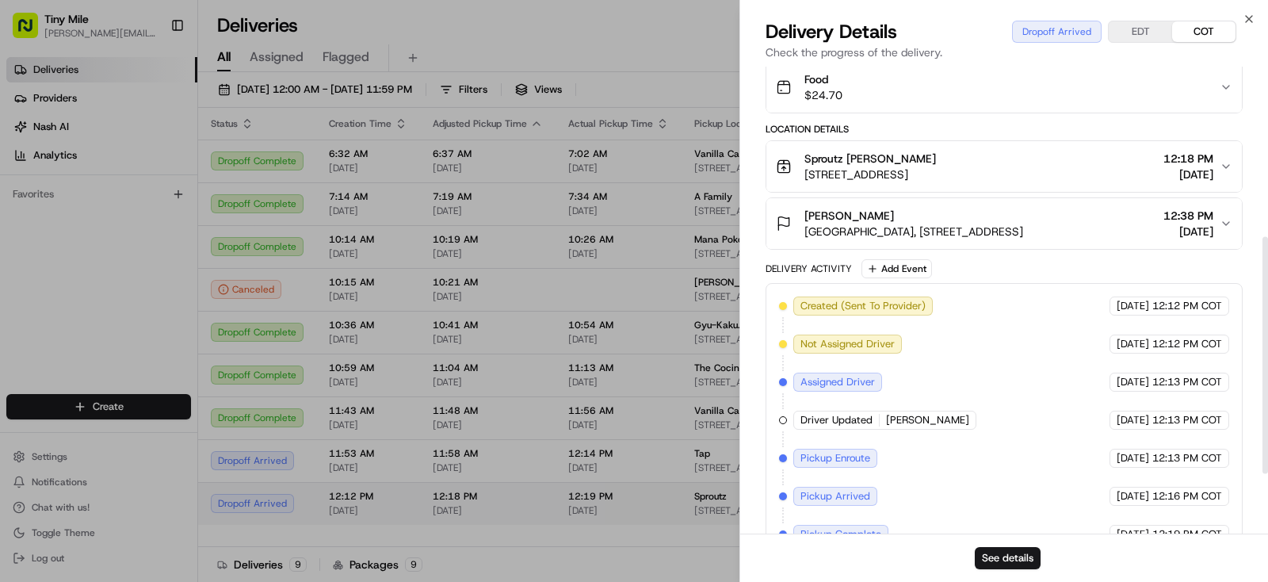
scroll to position [453, 0]
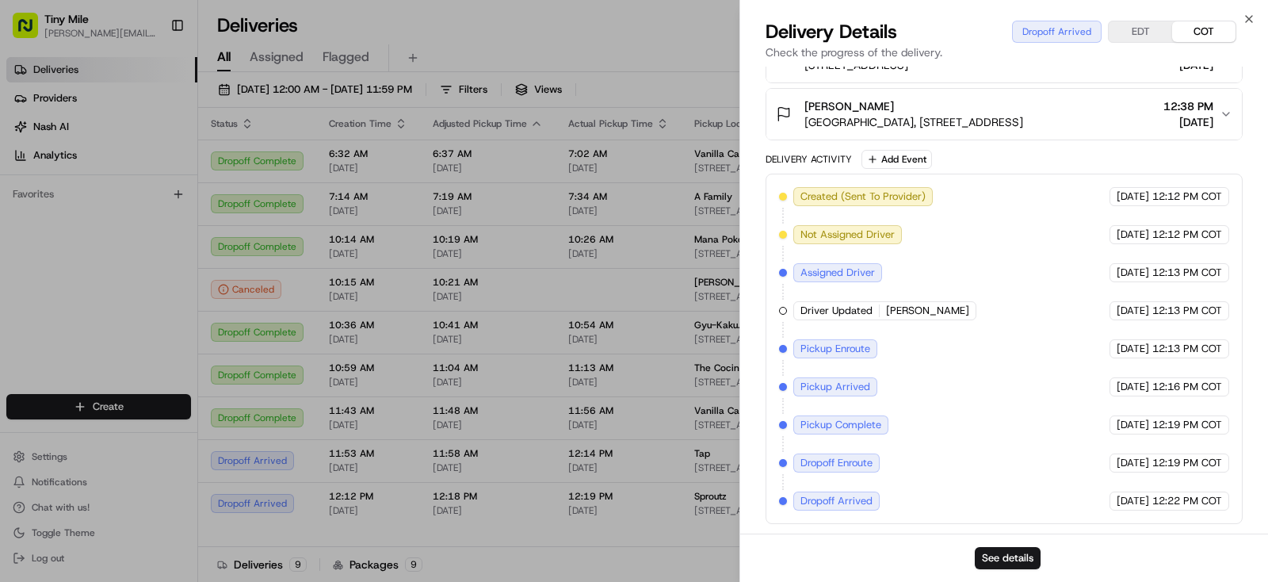
click at [644, 42] on body "Tiny Mile yenny@tinymile.ai Toggle Sidebar Deliveries Providers Nash AI Analyti…" at bounding box center [634, 291] width 1268 height 582
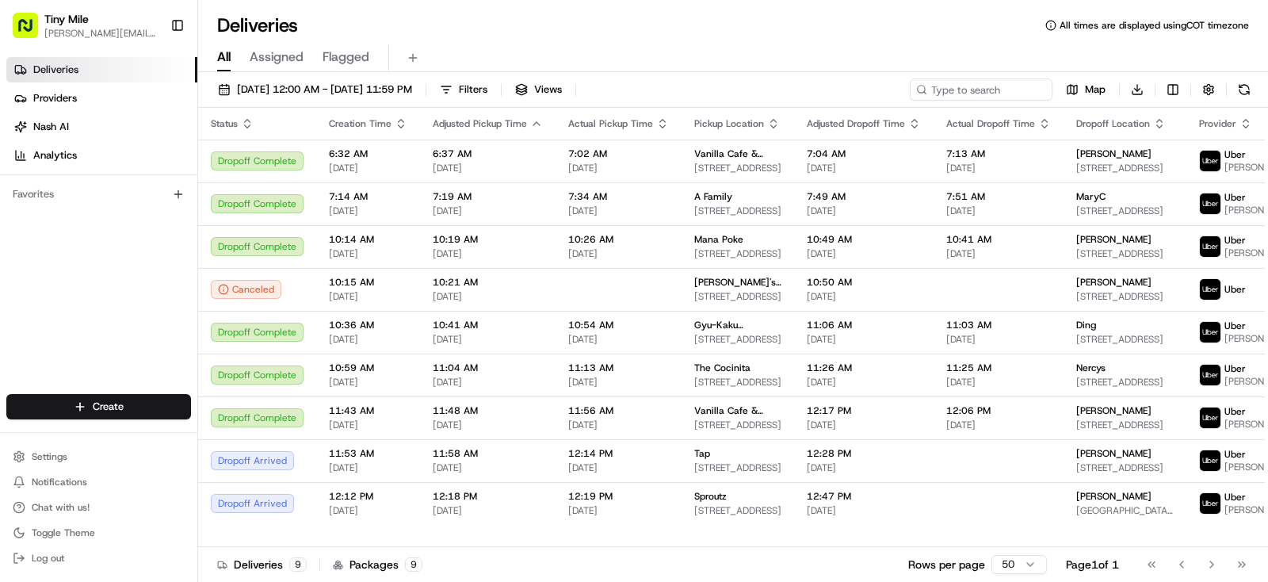
scroll to position [37, 0]
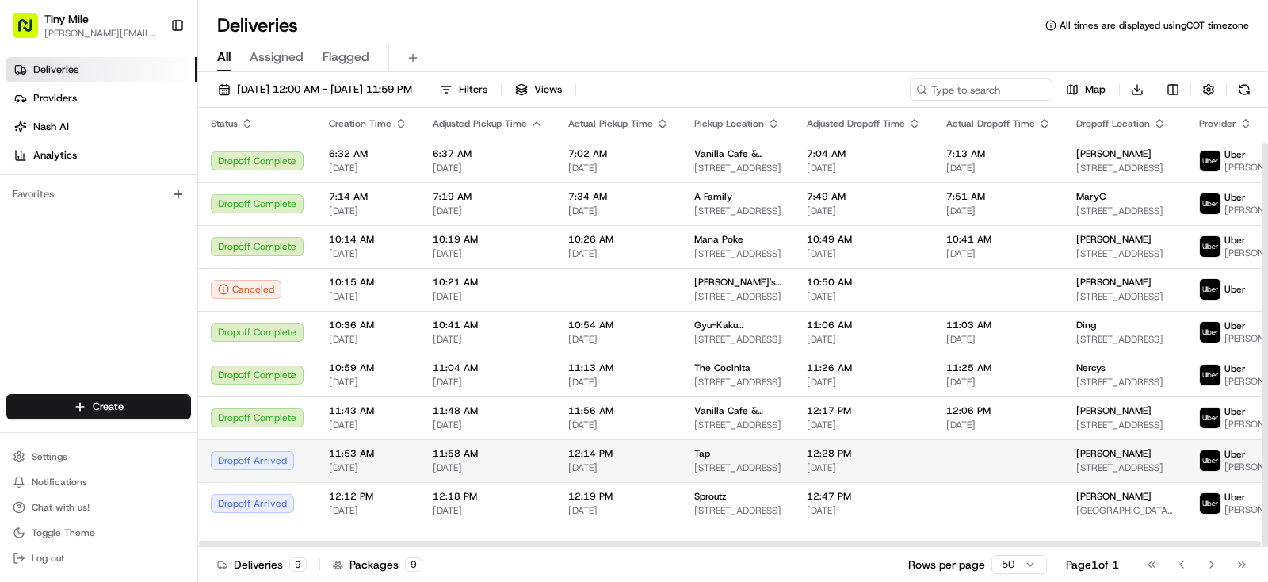
click at [997, 472] on td at bounding box center [999, 460] width 130 height 43
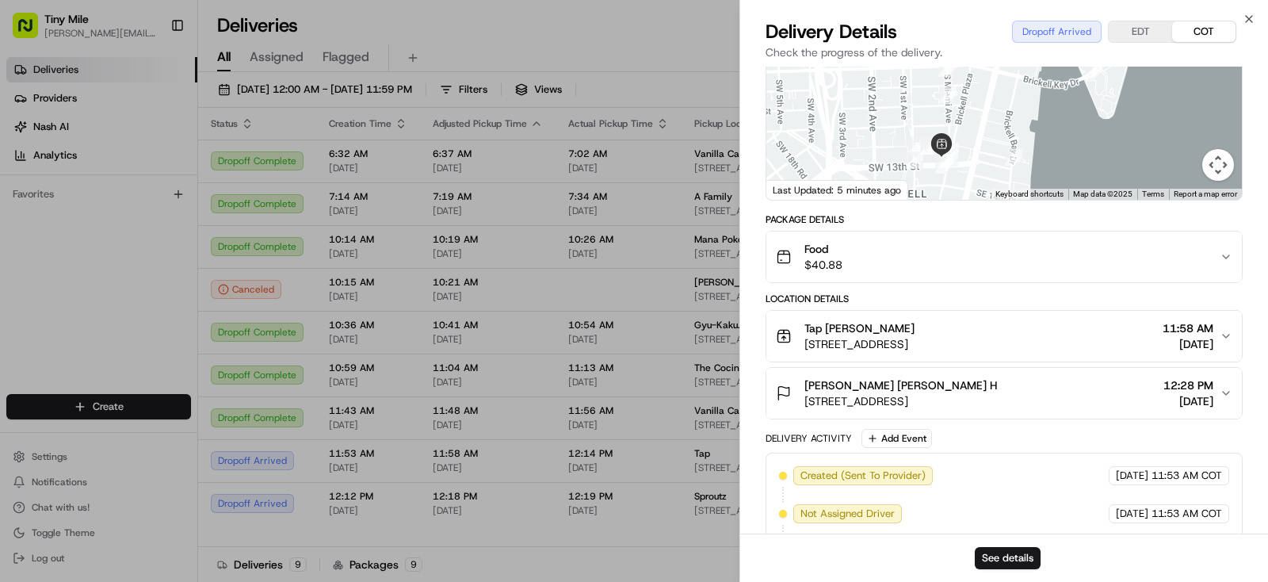
scroll to position [297, 0]
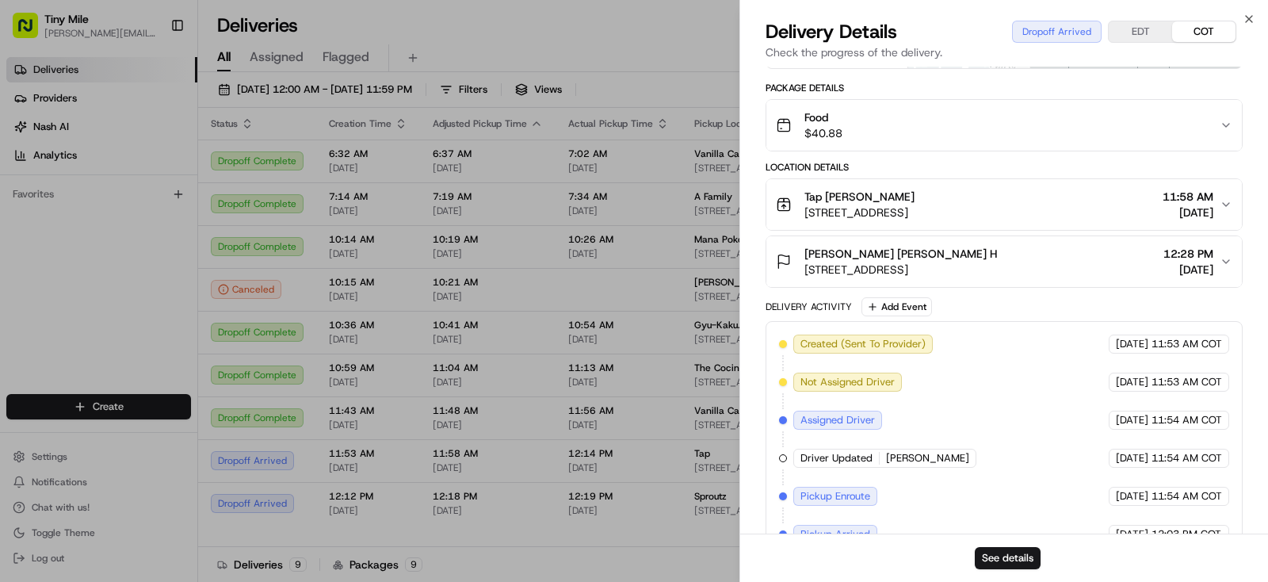
click at [709, 52] on body "Tiny Mile yenny@tinymile.ai Toggle Sidebar Deliveries Providers Nash AI Analyti…" at bounding box center [634, 291] width 1268 height 582
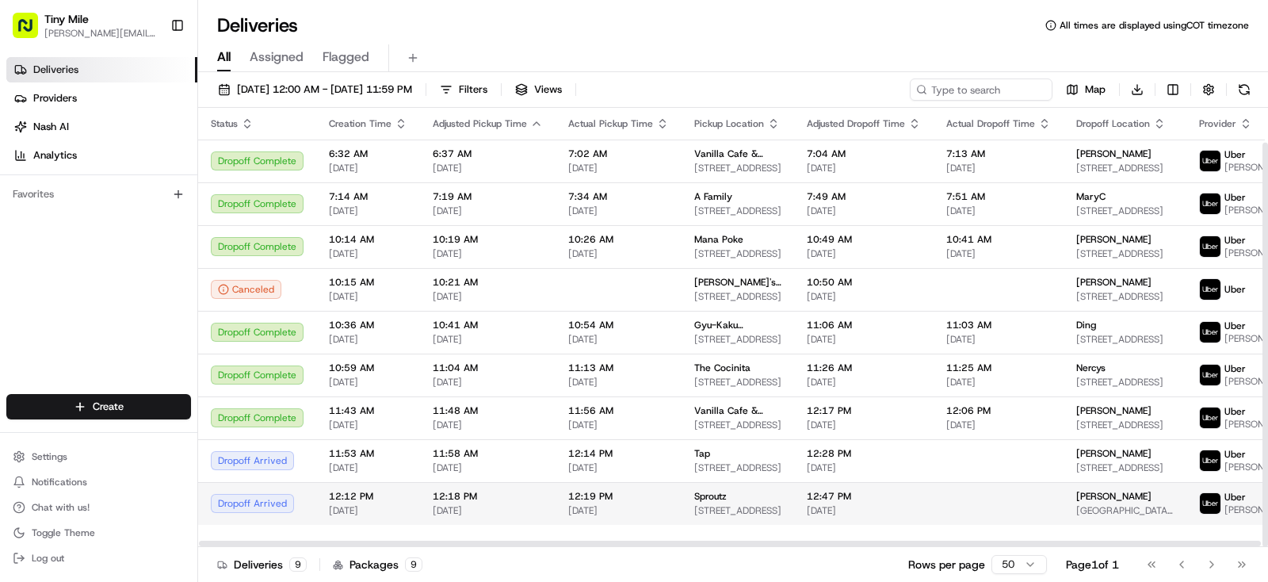
click at [923, 506] on td "12:47 PM 08/15/2025" at bounding box center [863, 503] width 139 height 43
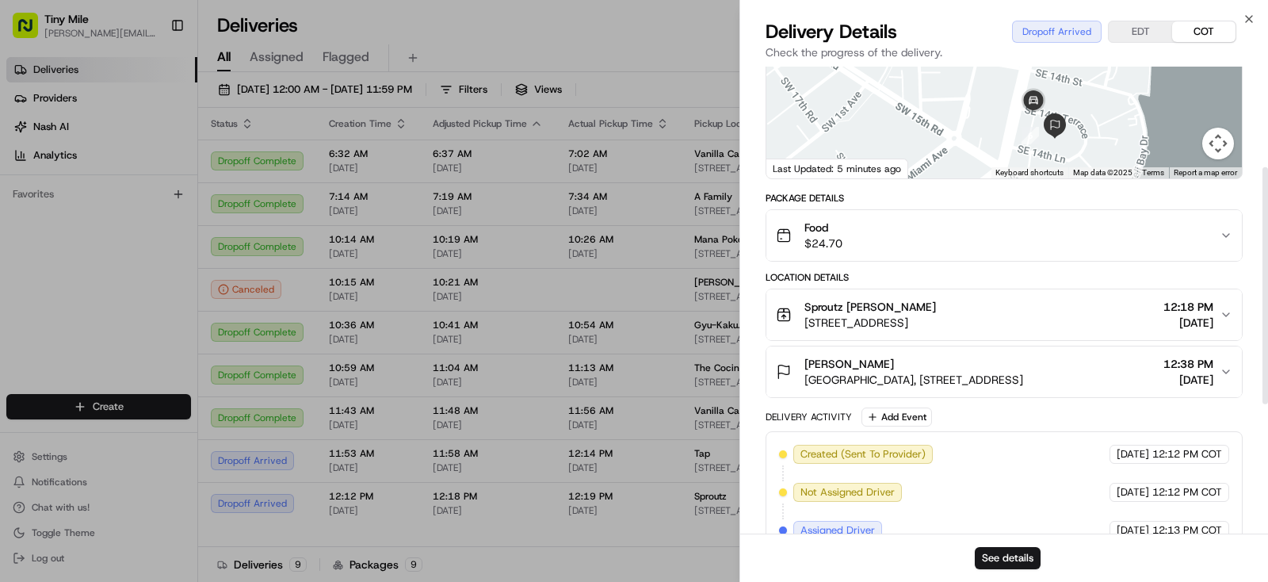
scroll to position [198, 0]
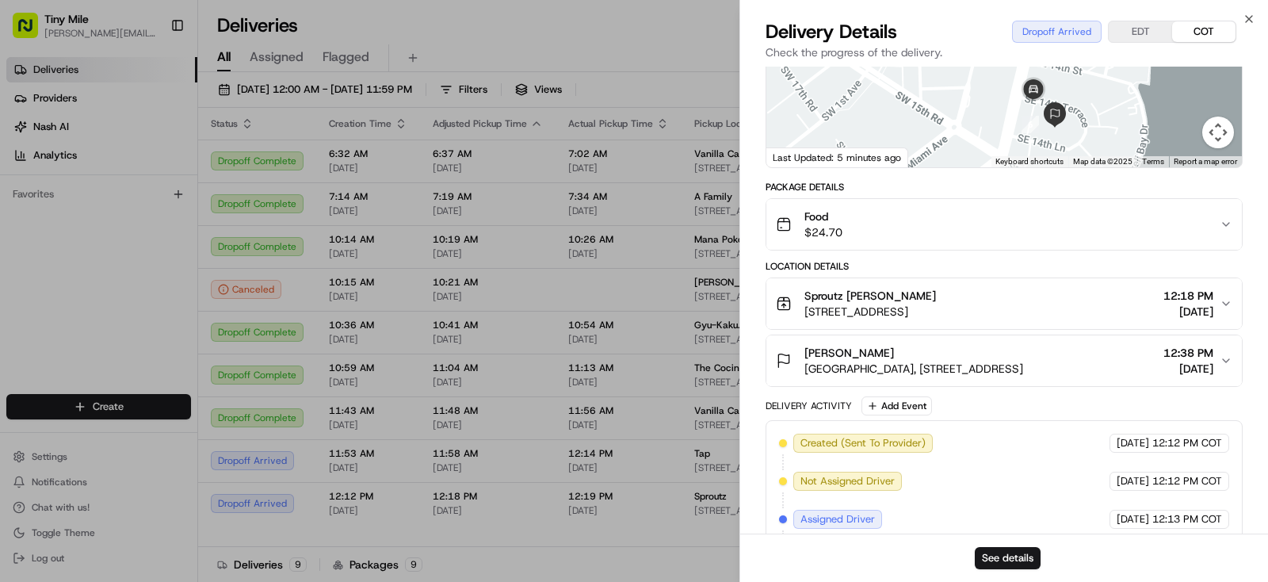
click at [683, 37] on body "Tiny Mile yenny@tinymile.ai Toggle Sidebar Deliveries Providers Nash AI Analyti…" at bounding box center [634, 291] width 1268 height 582
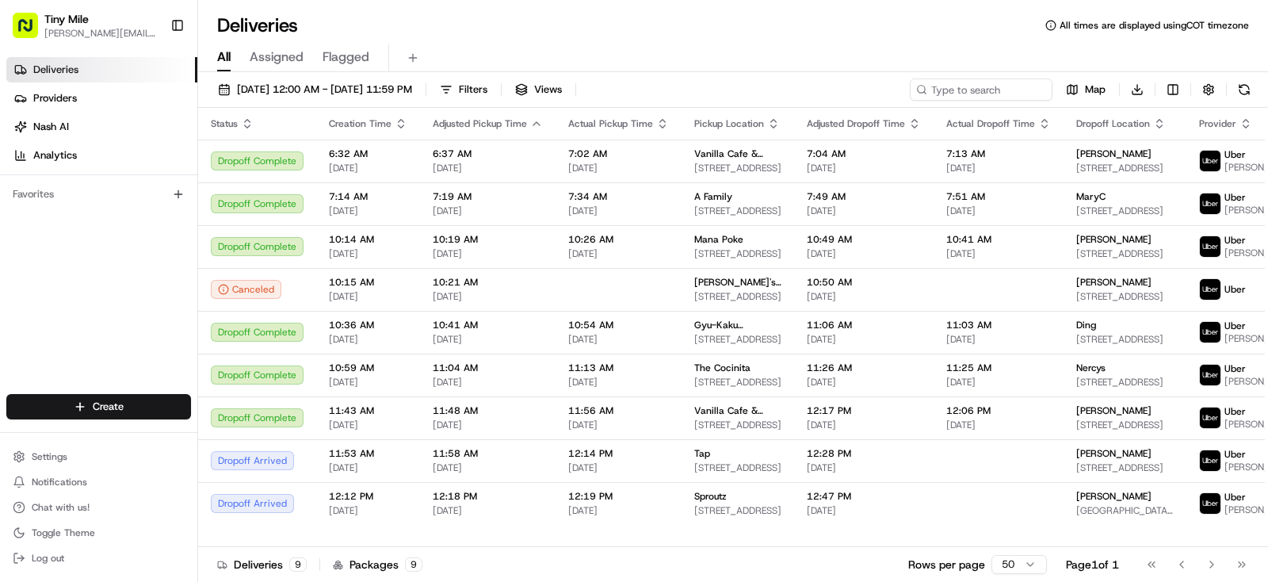
scroll to position [37, 0]
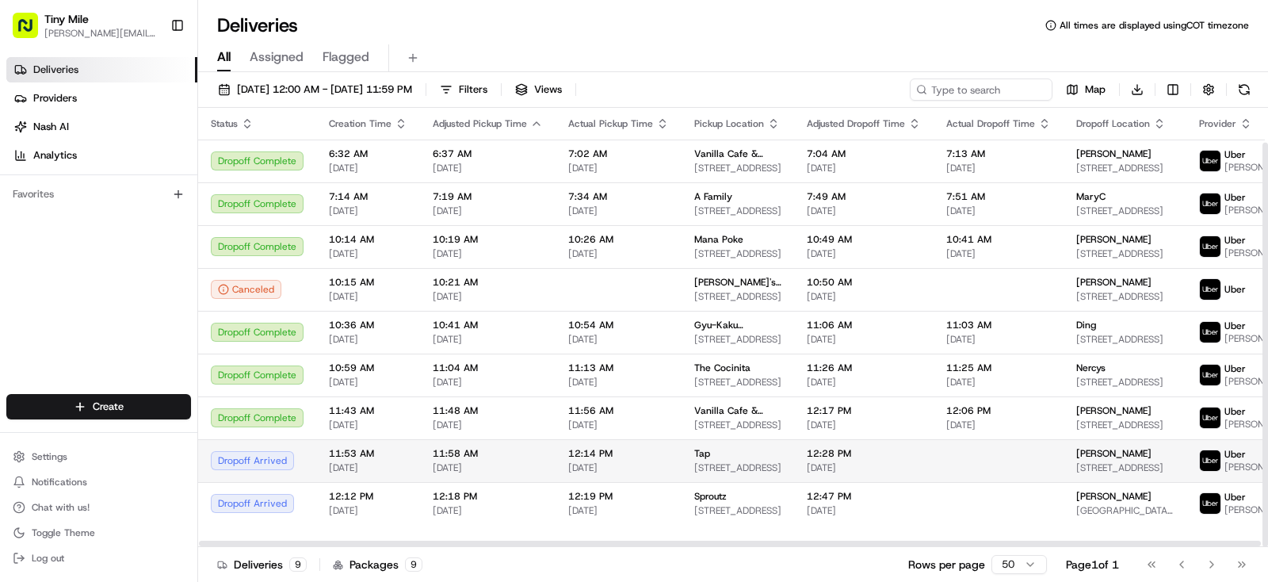
click at [1108, 472] on span "31 SE 5th St #4019n, Miami, FL 33131, USA" at bounding box center [1124, 467] width 97 height 13
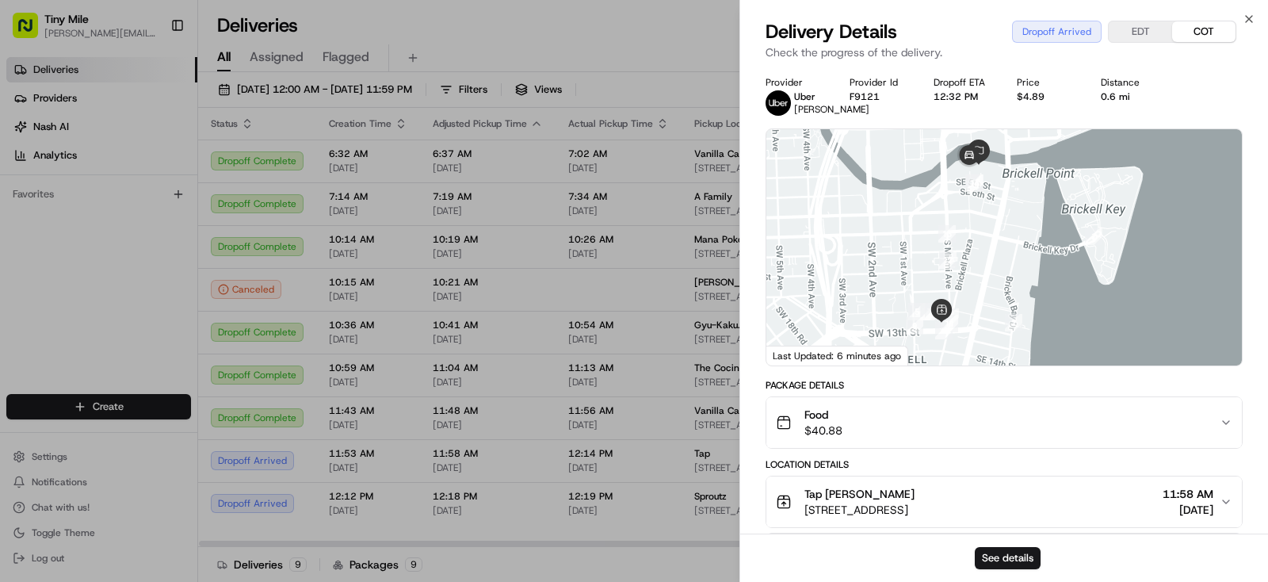
scroll to position [453, 0]
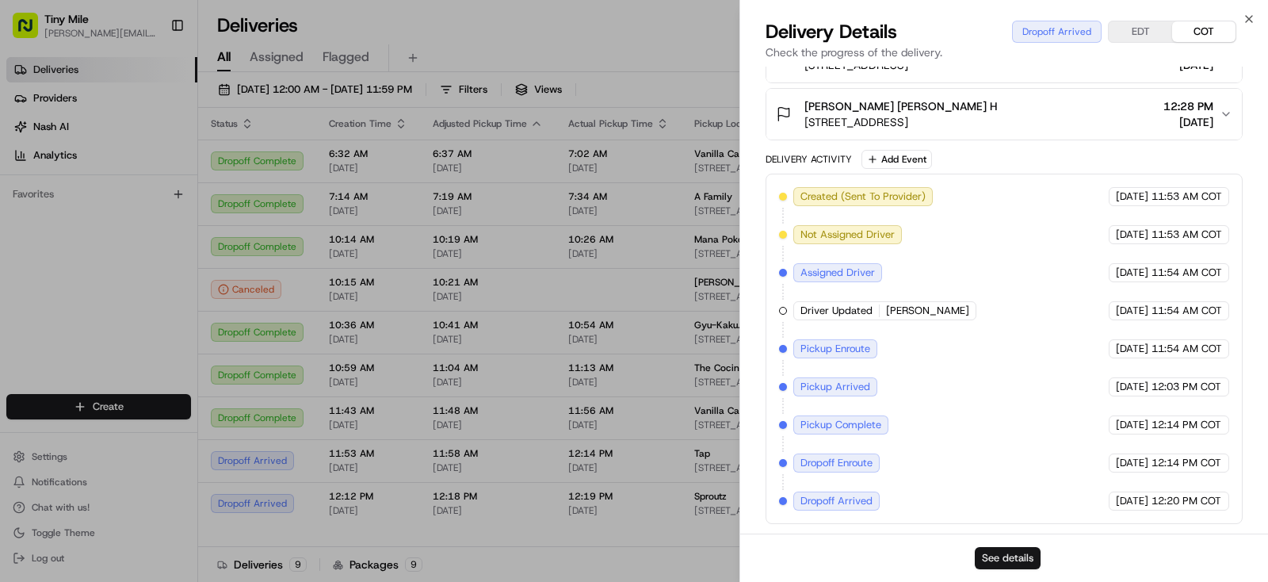
click at [998, 555] on button "See details" at bounding box center [1008, 558] width 66 height 22
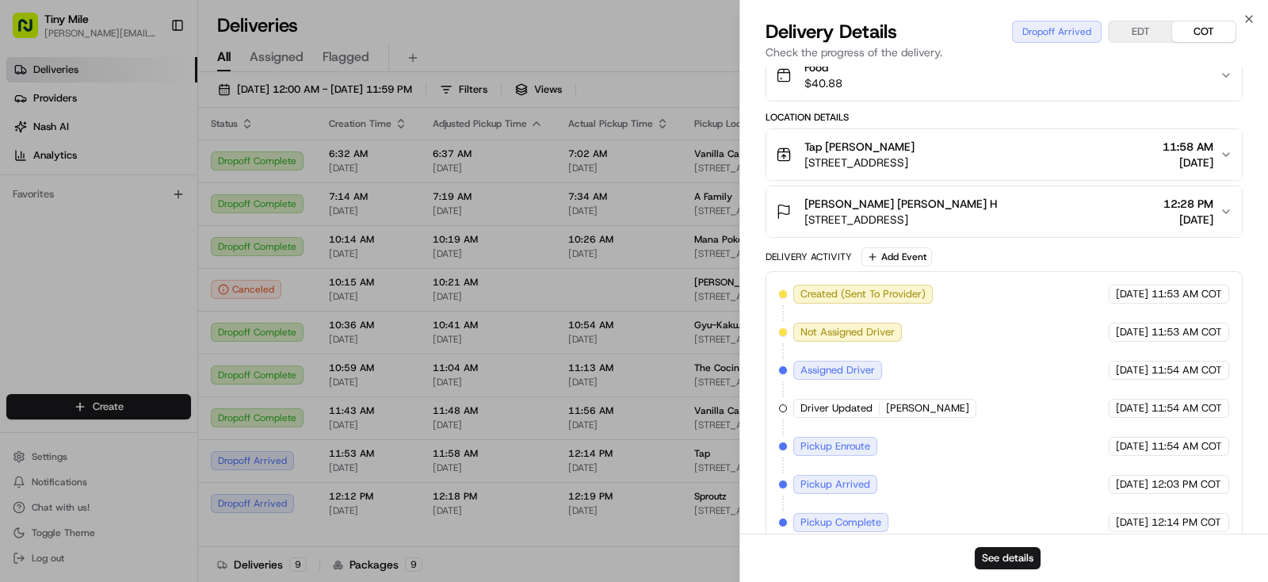
scroll to position [255, 0]
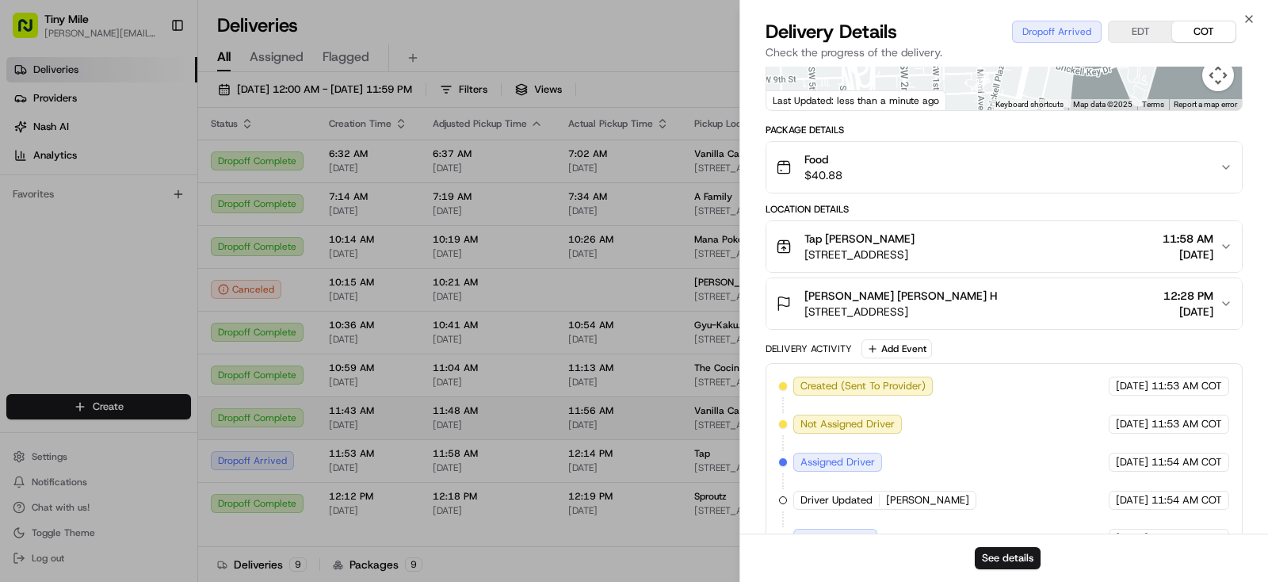
click at [605, 391] on body "Tiny Mile yenny@tinymile.ai Toggle Sidebar Deliveries Providers Nash AI Analyti…" at bounding box center [634, 291] width 1268 height 582
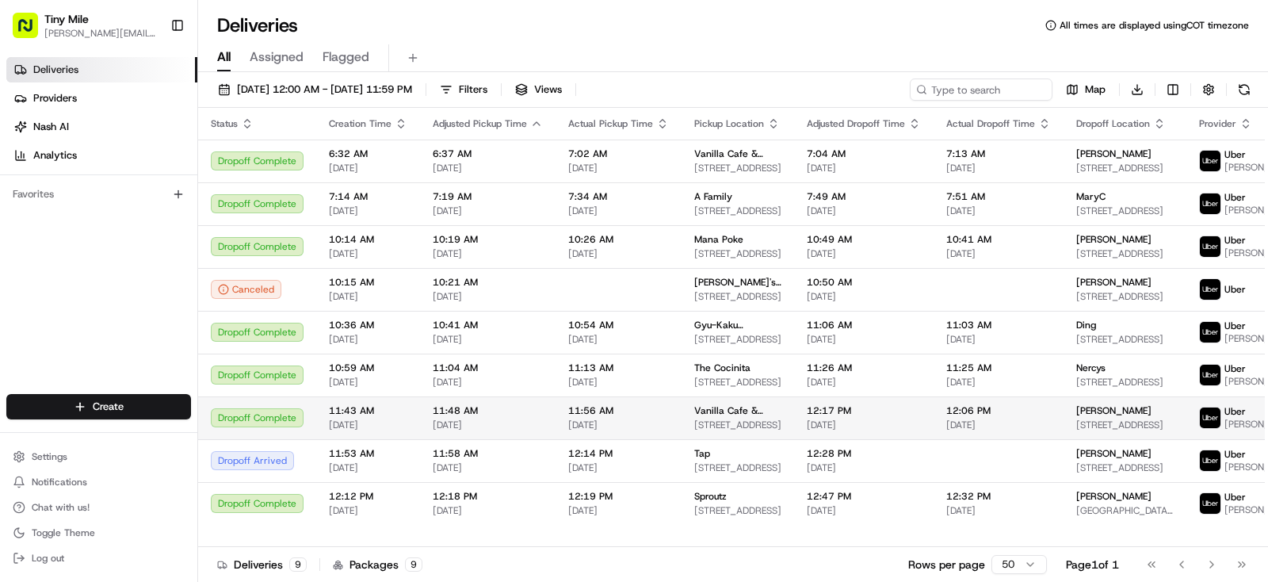
scroll to position [37, 0]
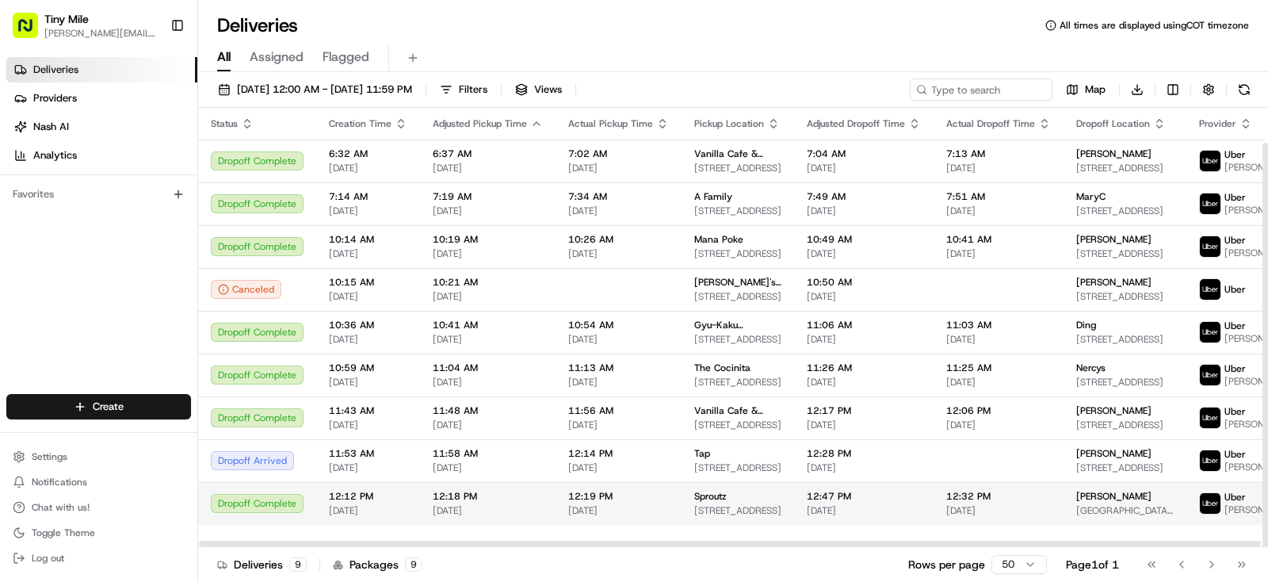
click at [946, 503] on span "12:32 PM" at bounding box center [998, 496] width 105 height 13
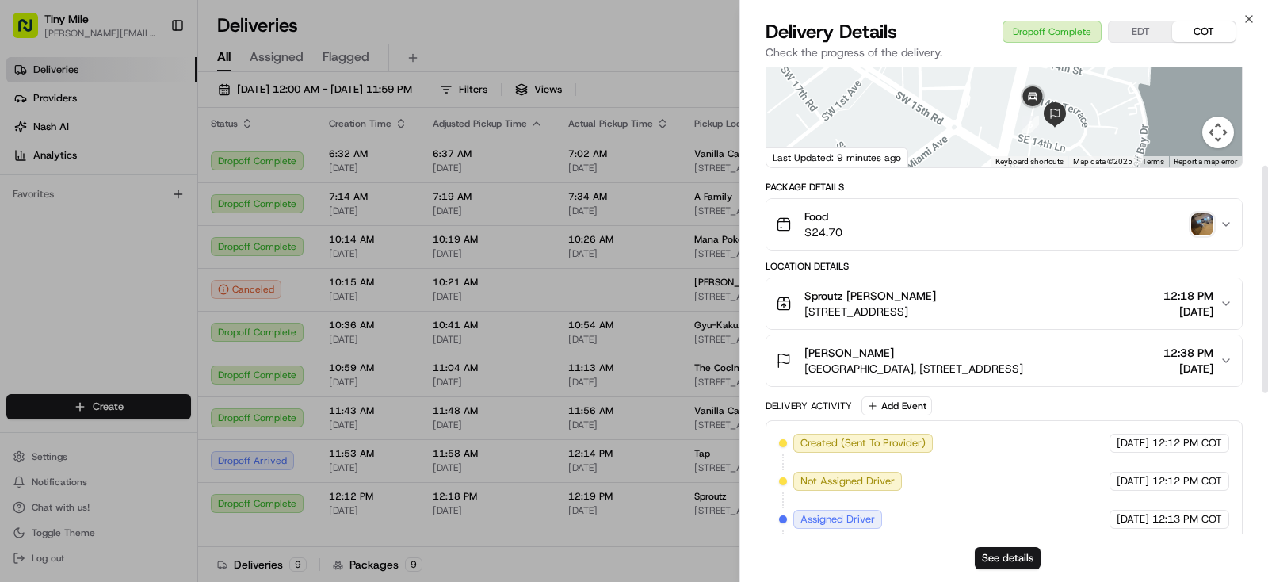
scroll to position [297, 0]
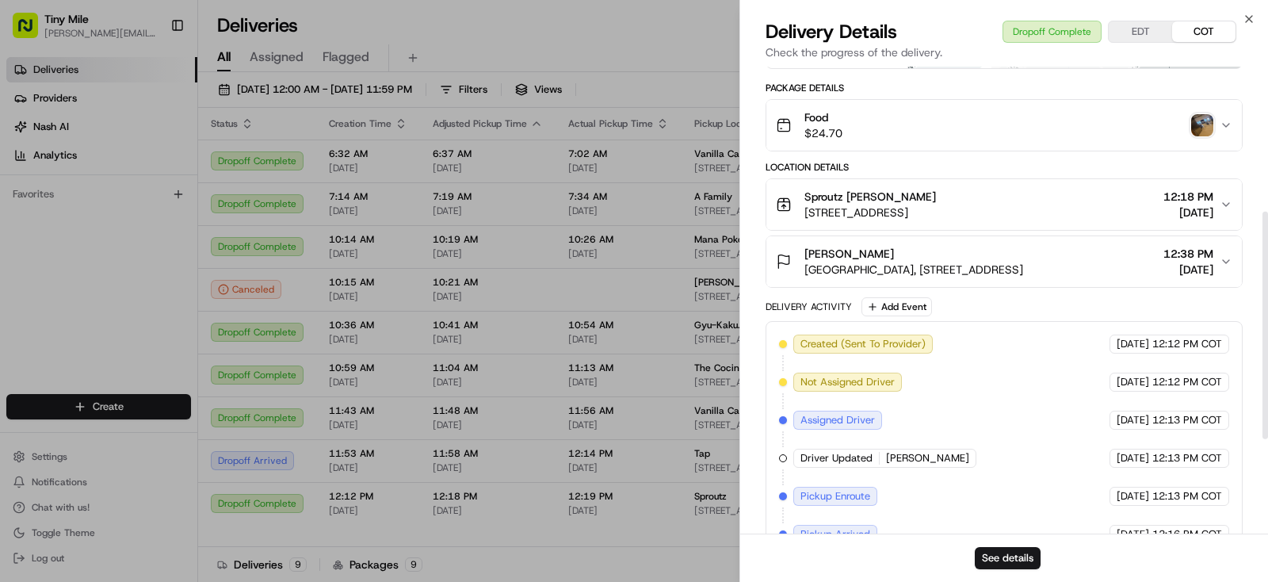
click at [1198, 134] on img "button" at bounding box center [1202, 125] width 22 height 22
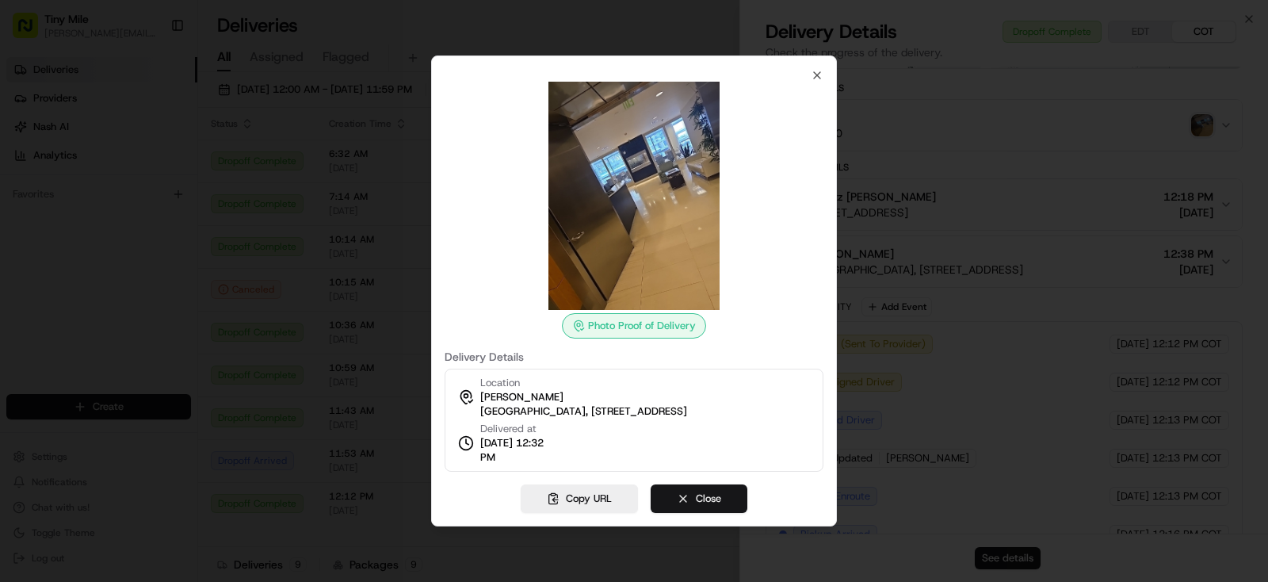
drag, startPoint x: 695, startPoint y: 503, endPoint x: 720, endPoint y: 511, distance: 26.1
click at [695, 504] on button "Close" at bounding box center [699, 498] width 97 height 29
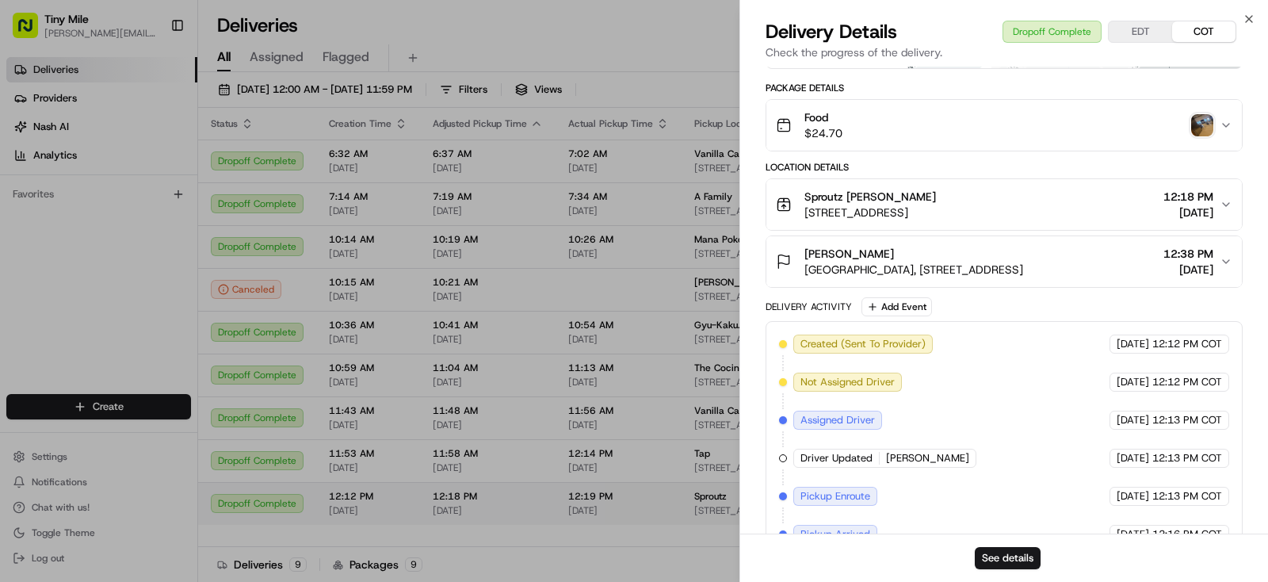
click at [621, 501] on body "Tiny Mile yenny@tinymile.ai Toggle Sidebar Deliveries Providers Nash AI Analyti…" at bounding box center [634, 291] width 1268 height 582
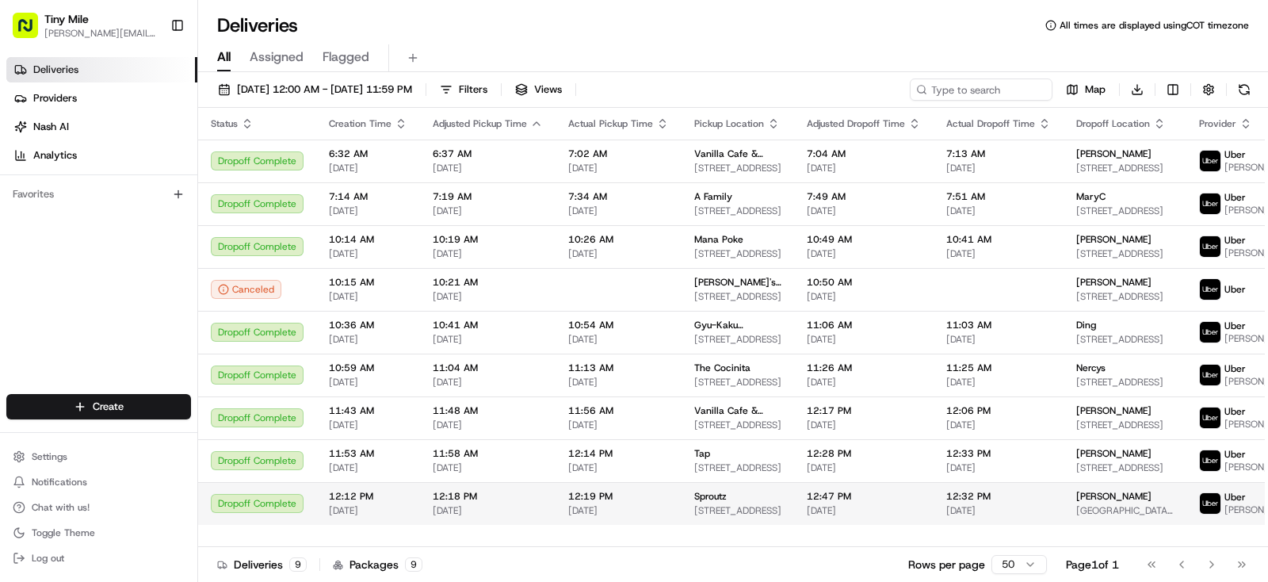
scroll to position [37, 0]
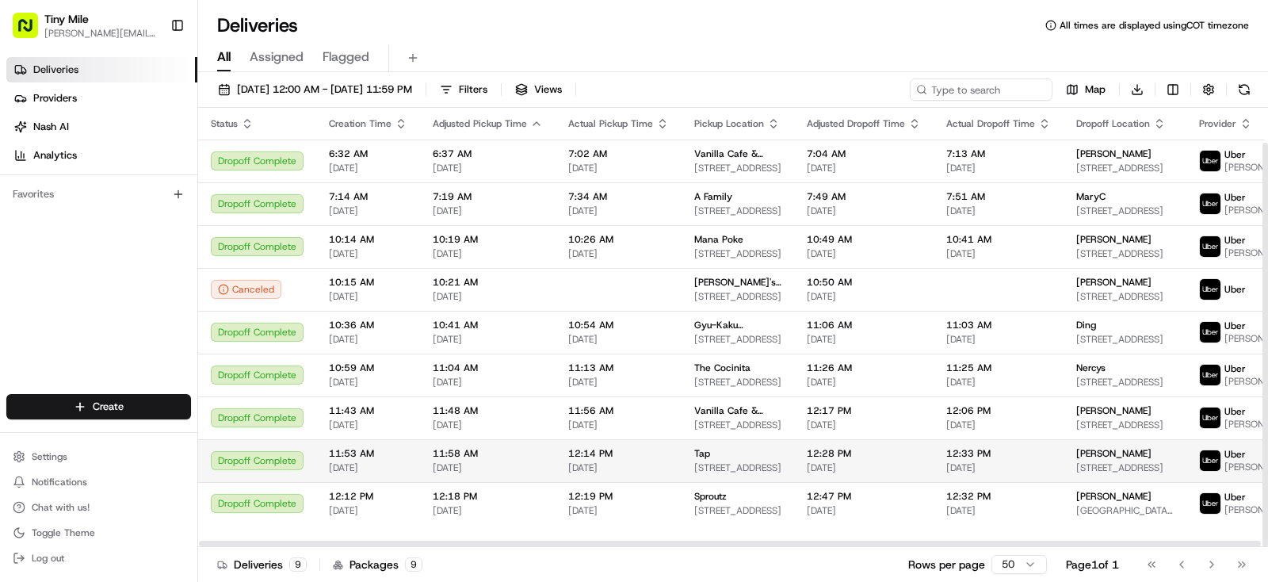
click at [782, 465] on td "Tap 1250 S Miami Ave, Miami, FL 33130, USA" at bounding box center [738, 460] width 113 height 43
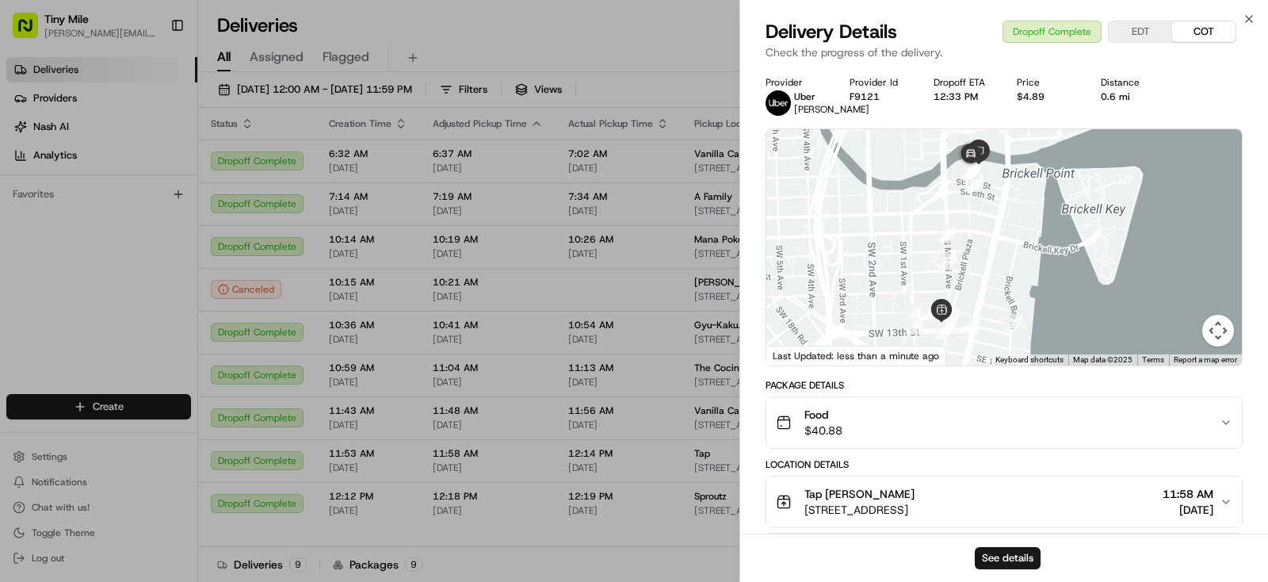
click at [583, 40] on body "Tiny Mile yenny@tinymile.ai Toggle Sidebar Deliveries Providers Nash AI Analyti…" at bounding box center [634, 291] width 1268 height 582
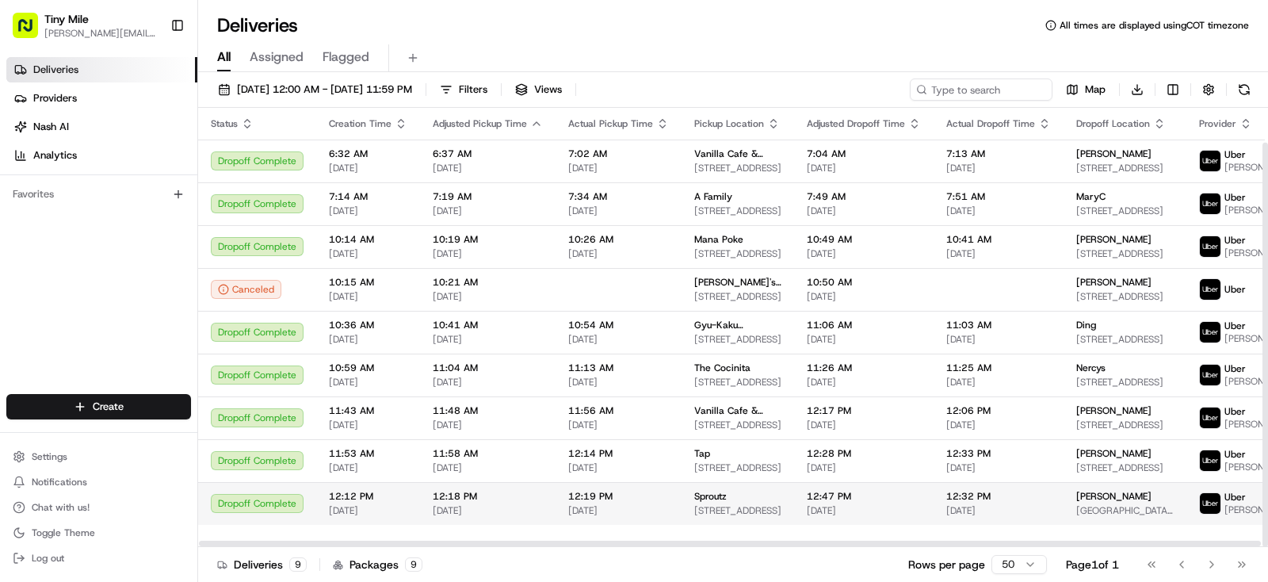
click at [1118, 503] on div "Mirta" at bounding box center [1124, 496] width 97 height 13
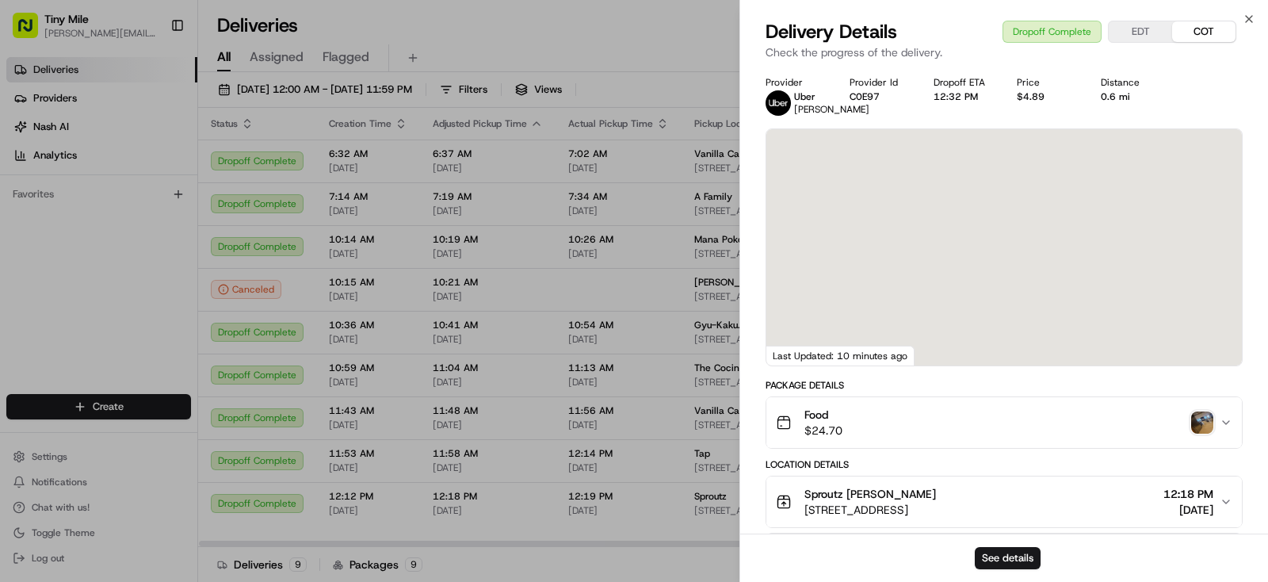
scroll to position [396, 0]
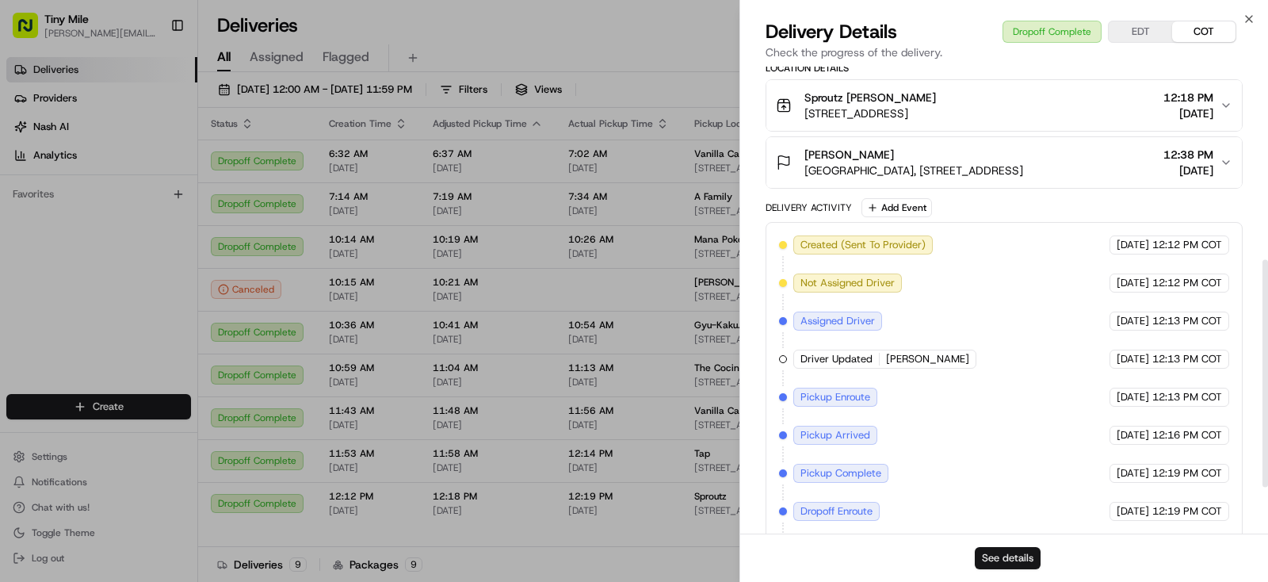
click at [1018, 555] on button "See details" at bounding box center [1008, 558] width 66 height 22
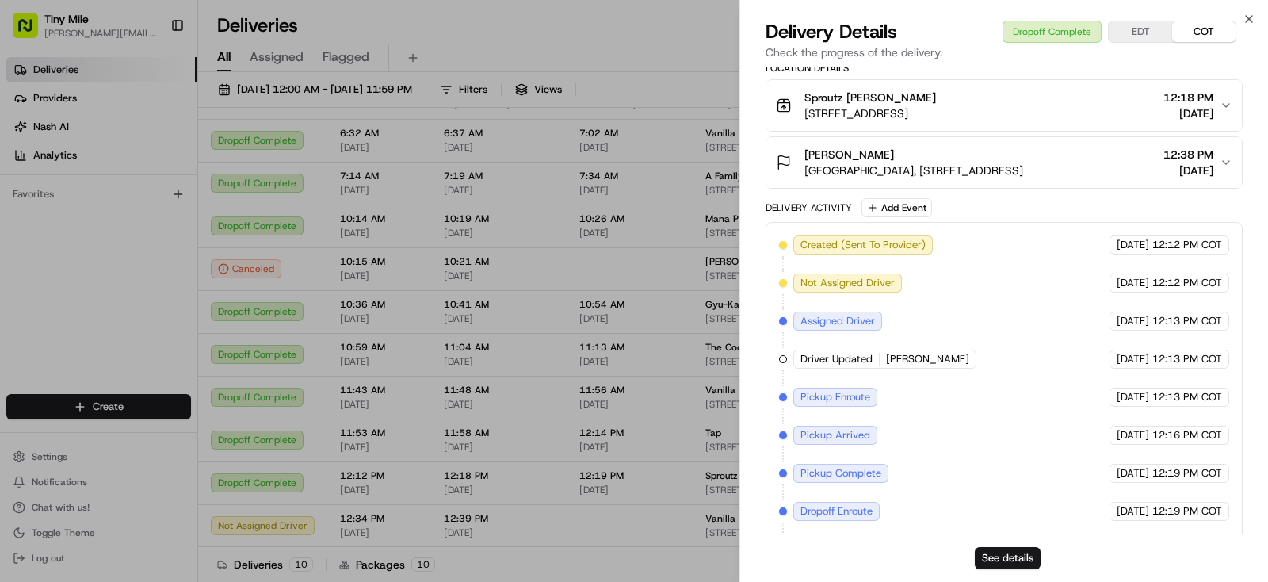
click at [736, 371] on body "Tiny Mile yenny@tinymile.ai Toggle Sidebar Deliveries Providers Nash AI Analyti…" at bounding box center [634, 291] width 1268 height 582
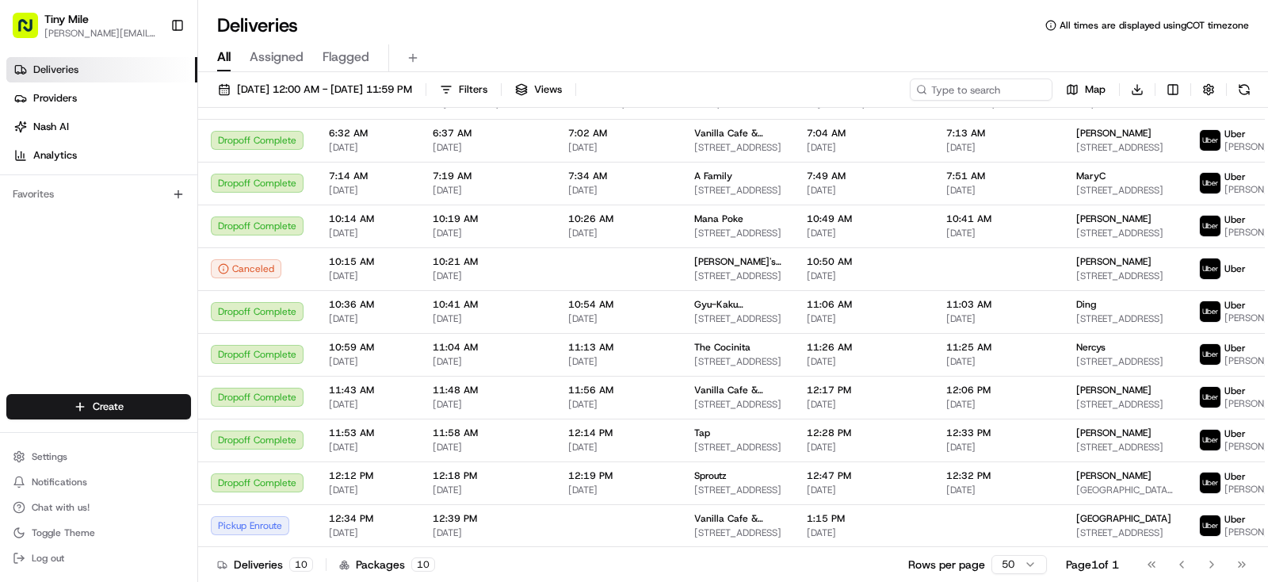
scroll to position [63, 0]
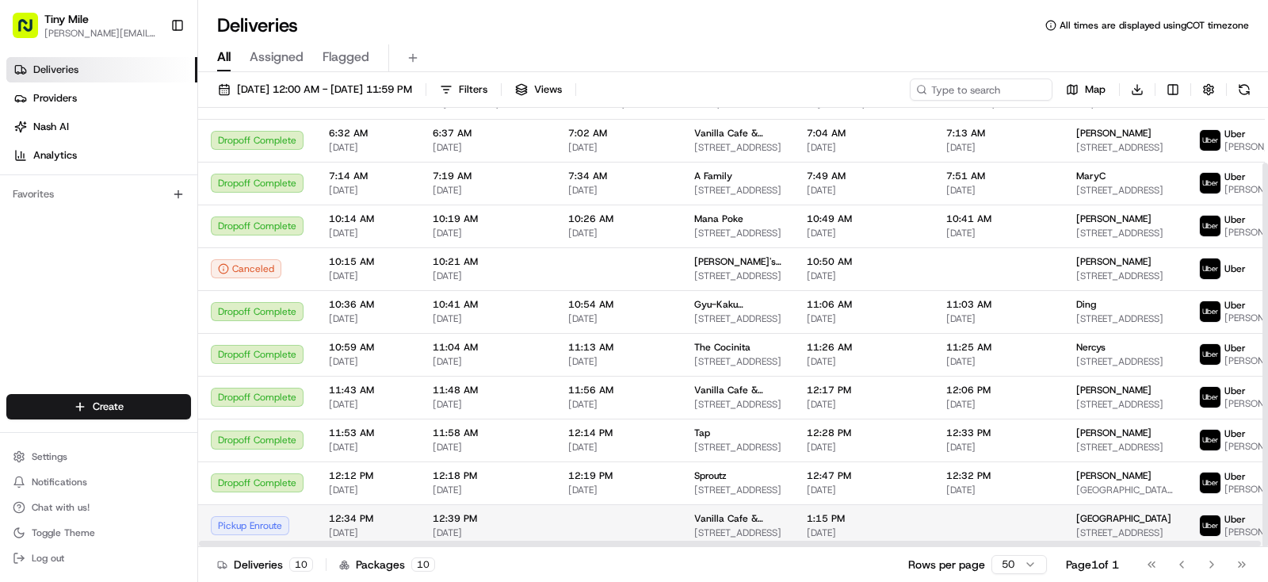
click at [1080, 526] on span "2695 Biscayne Blvd, Miami, FL 33137, USA" at bounding box center [1124, 532] width 97 height 13
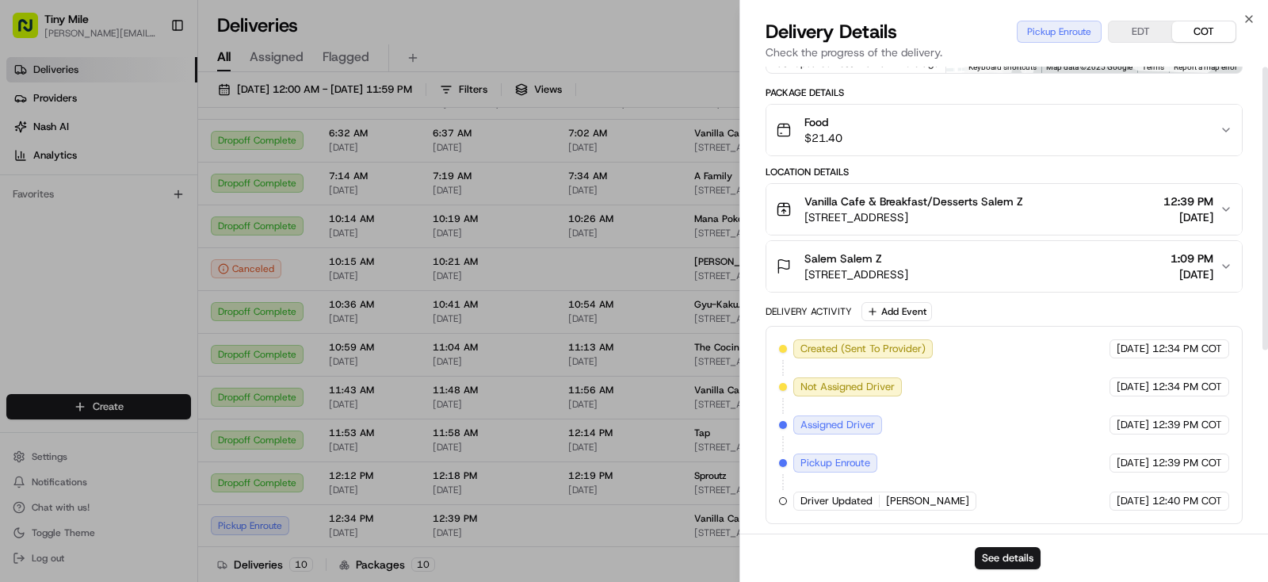
scroll to position [0, 0]
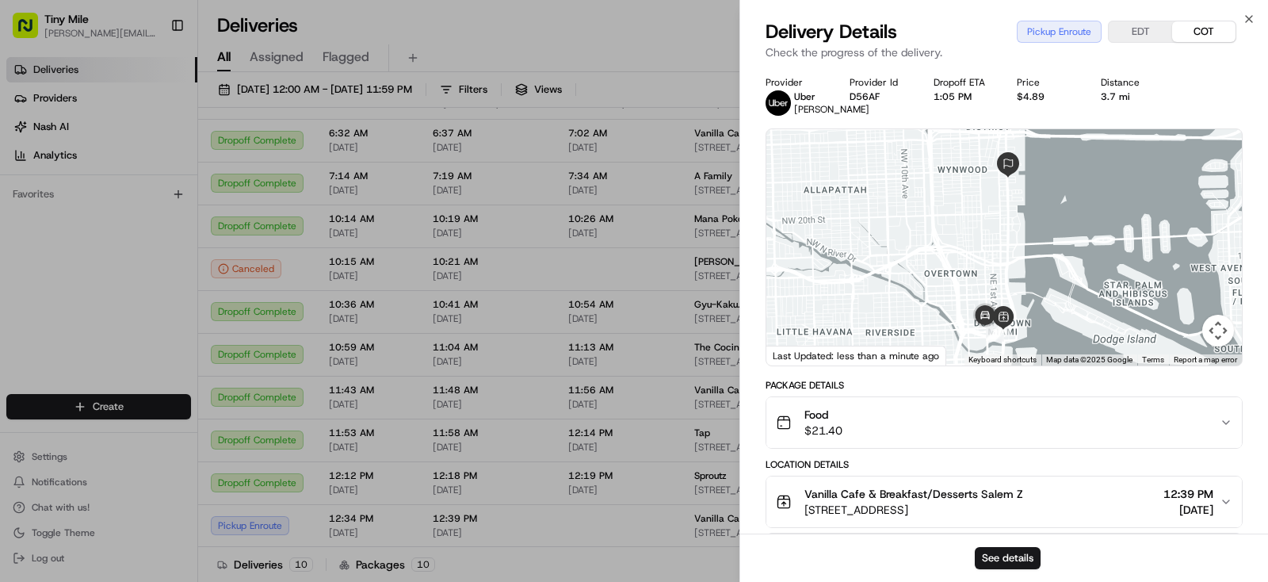
click at [581, 547] on body "Tiny Mile yenny@tinymile.ai Toggle Sidebar Deliveries Providers Nash AI Analyti…" at bounding box center [634, 291] width 1268 height 582
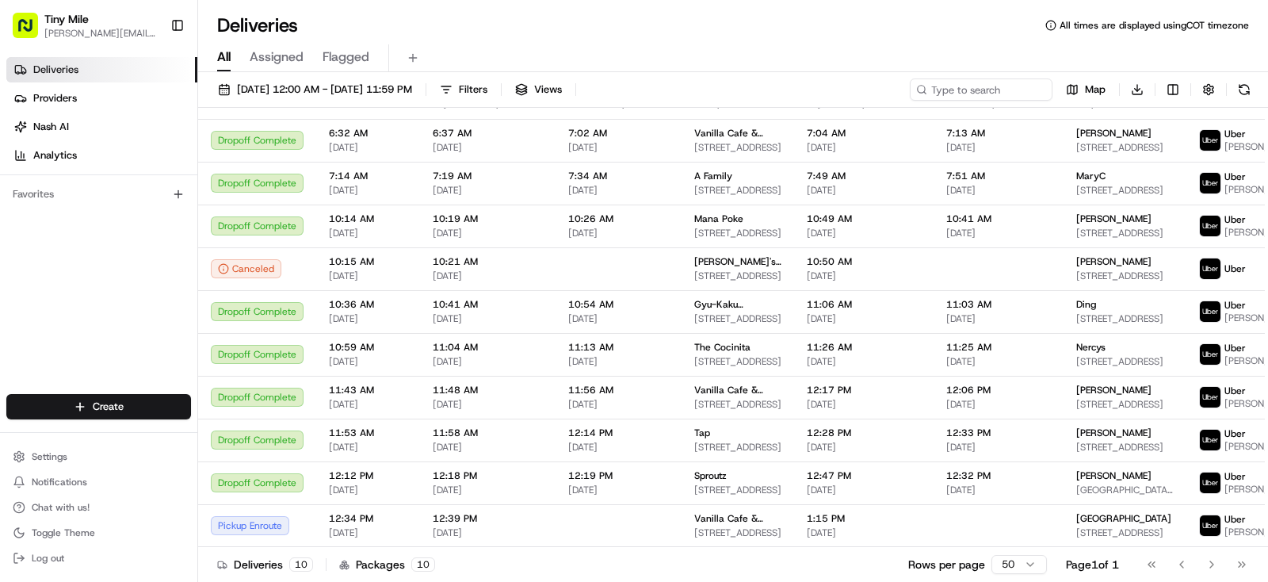
scroll to position [63, 0]
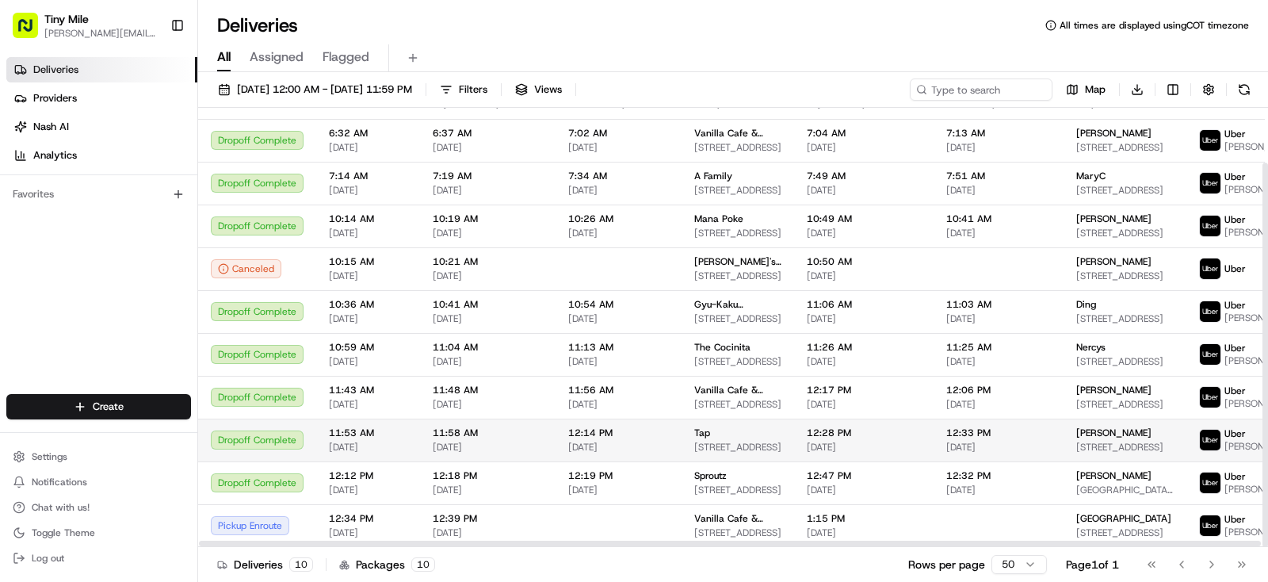
click at [1088, 418] on td "Jason 31 SE 5th St #4019n, Miami, FL 33131, USA" at bounding box center [1125, 439] width 123 height 43
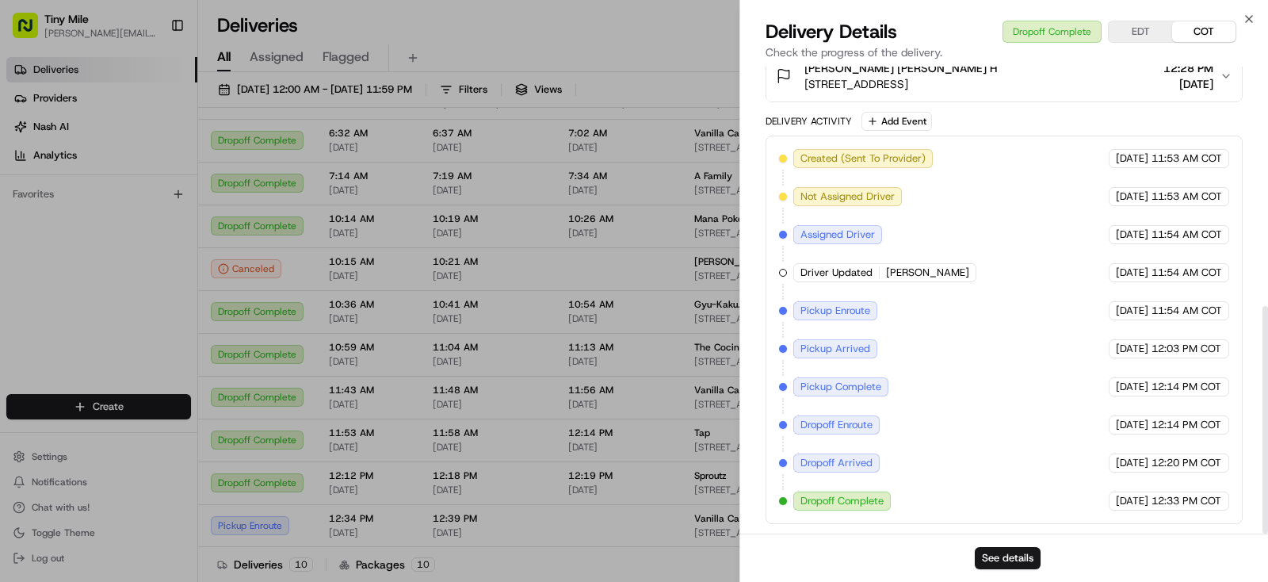
scroll to position [95, 0]
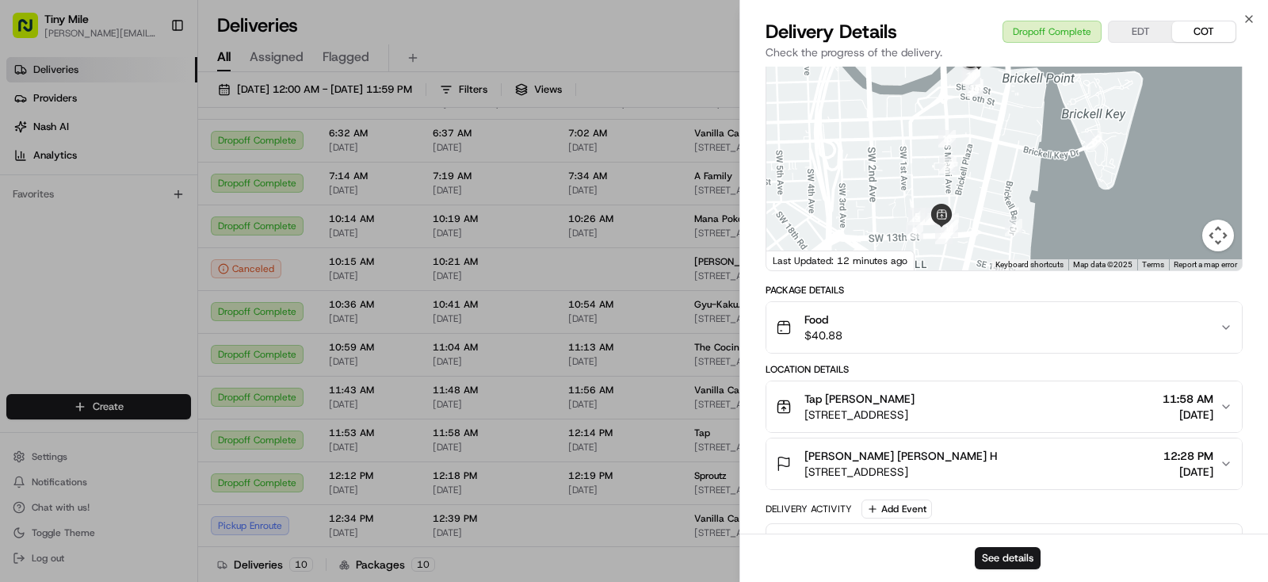
click at [628, 38] on body "Tiny Mile yenny@tinymile.ai Toggle Sidebar Deliveries Providers Nash AI Analyti…" at bounding box center [634, 291] width 1268 height 582
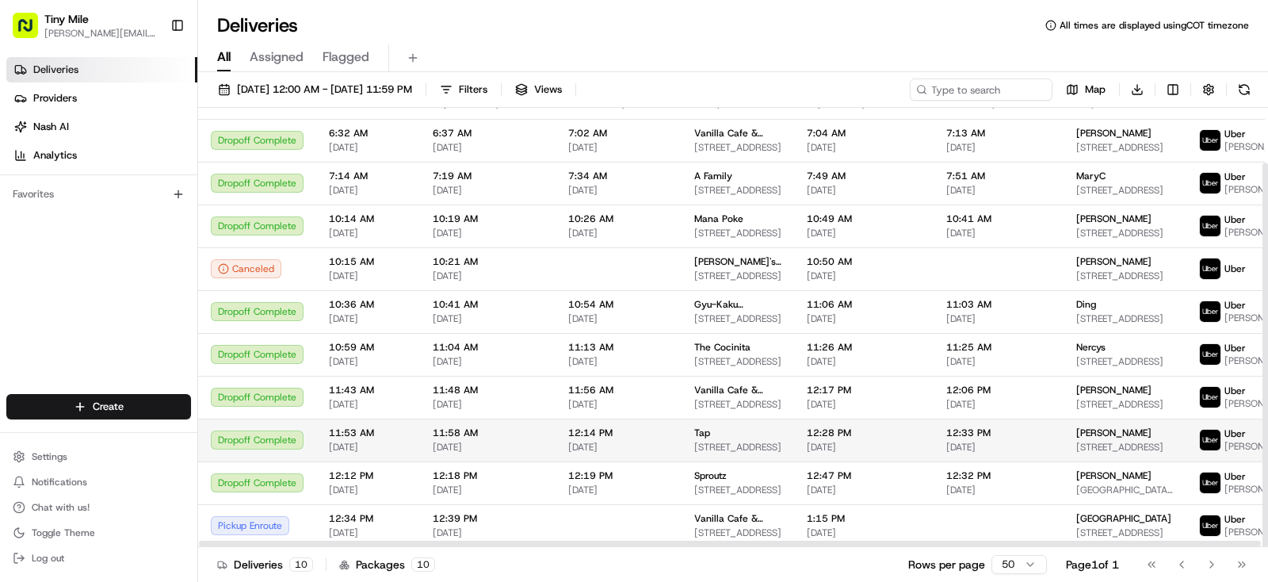
click at [1116, 418] on td "Jason 31 SE 5th St #4019n, Miami, FL 33131, USA" at bounding box center [1125, 439] width 123 height 43
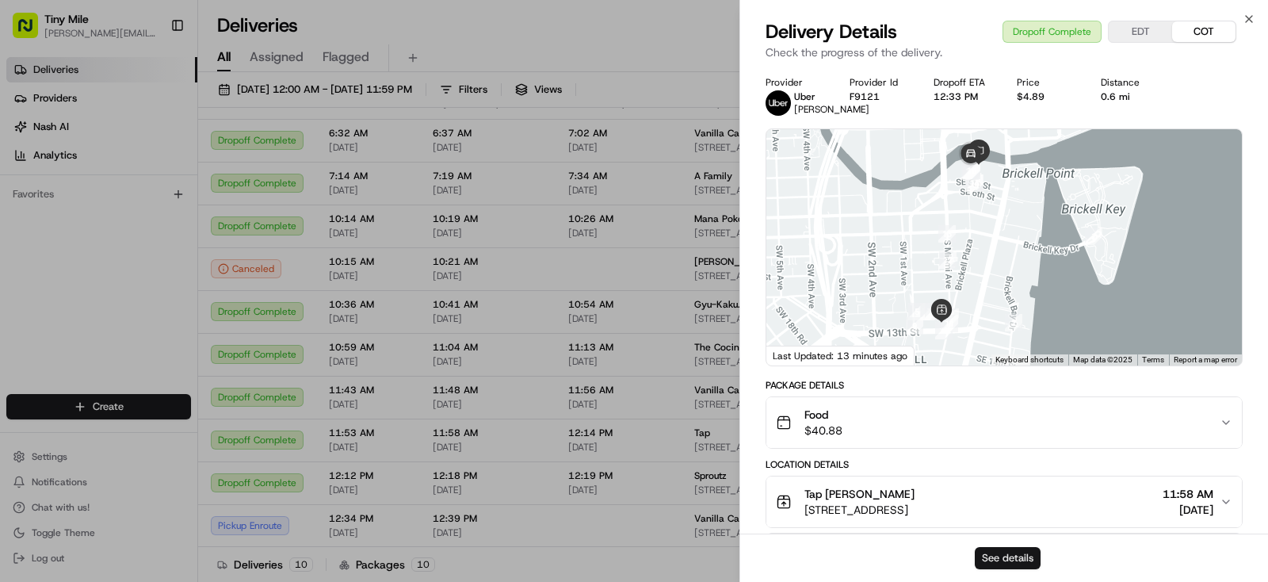
click at [1030, 560] on button "See details" at bounding box center [1008, 558] width 66 height 22
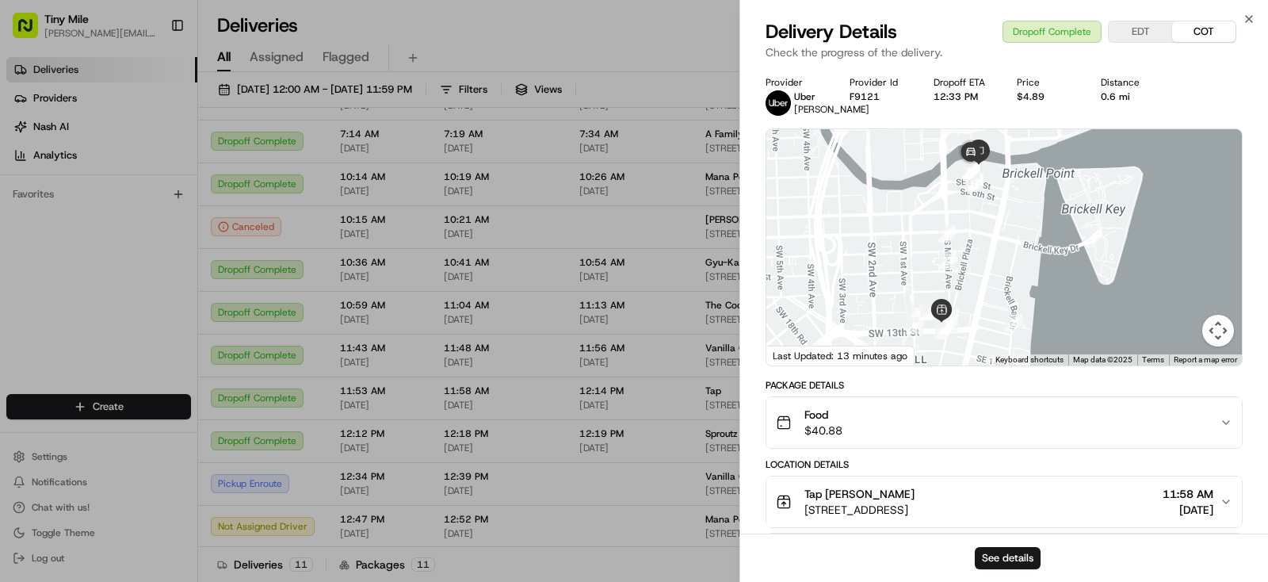
click at [594, 32] on body "Tiny Mile yenny@tinymile.ai Toggle Sidebar Deliveries Providers Nash AI Analyti…" at bounding box center [634, 291] width 1268 height 582
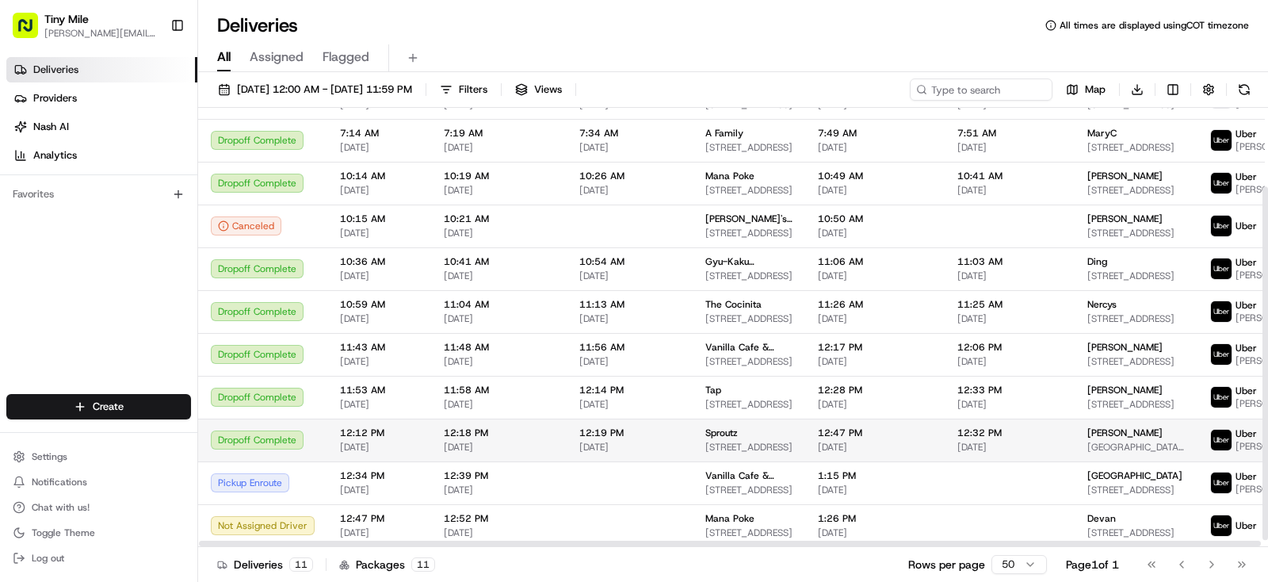
scroll to position [106, 0]
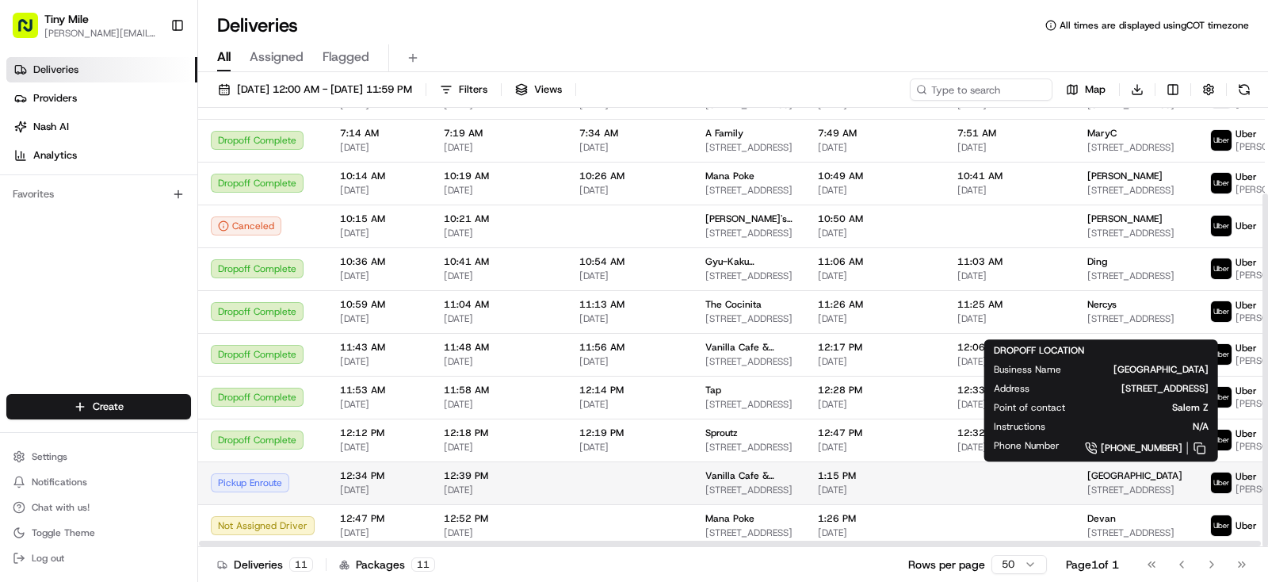
click at [1095, 474] on span "Salem" at bounding box center [1134, 475] width 95 height 13
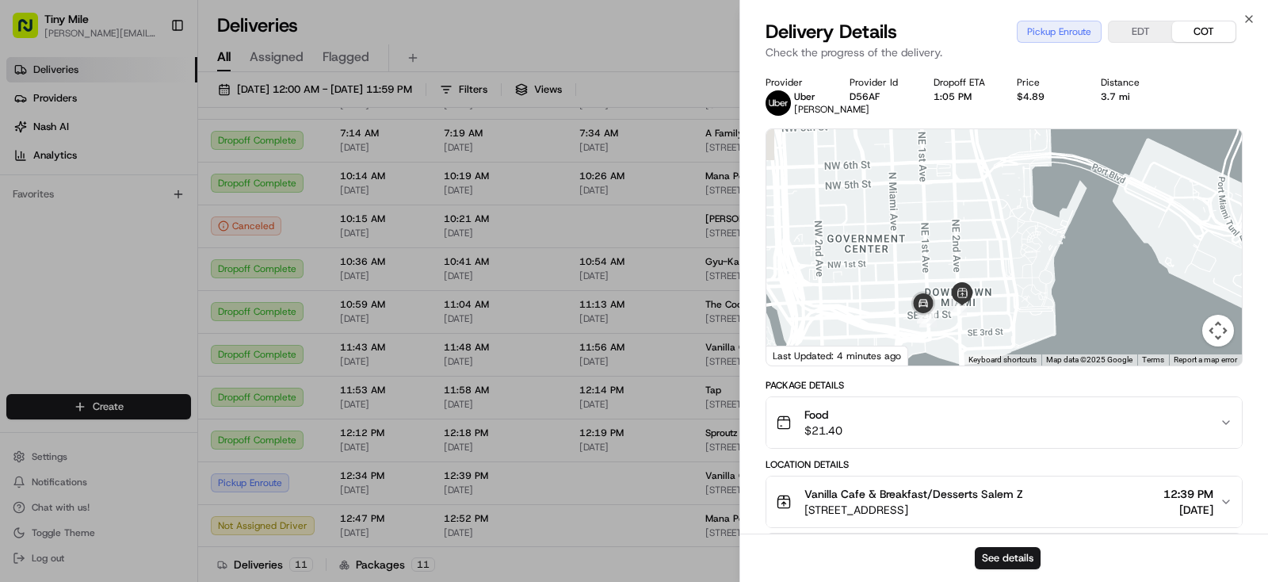
drag, startPoint x: 877, startPoint y: 336, endPoint x: 1001, endPoint y: 324, distance: 124.2
click at [1001, 324] on div at bounding box center [1004, 247] width 476 height 236
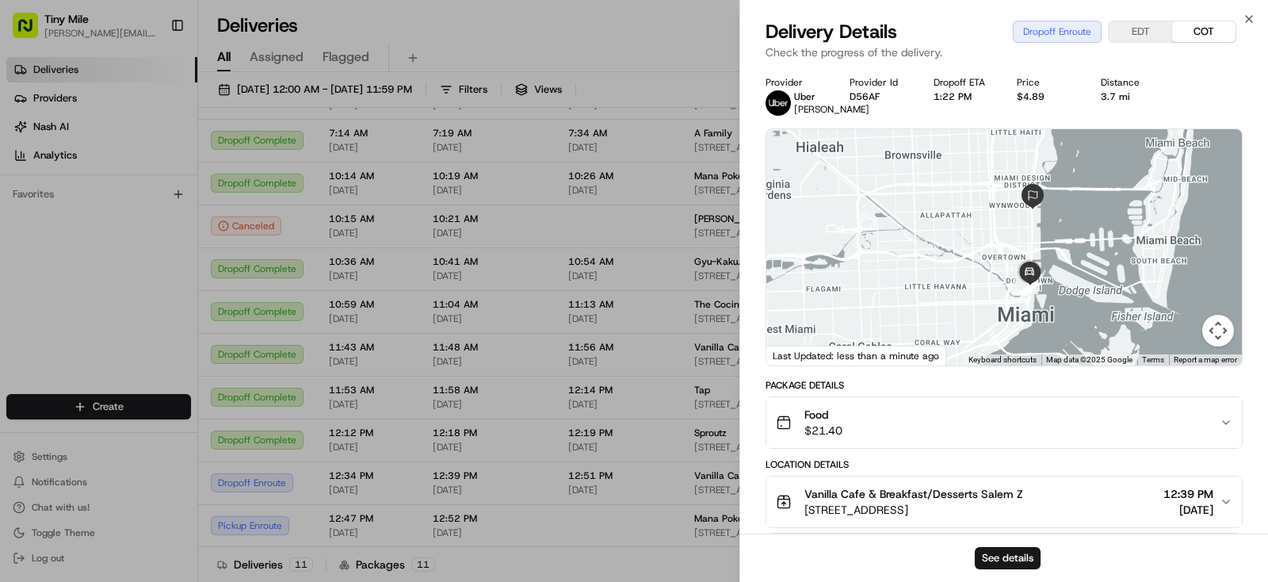
click at [686, 29] on body "Tiny Mile yenny@tinymile.ai Toggle Sidebar Deliveries Providers Nash AI Analyti…" at bounding box center [634, 291] width 1268 height 582
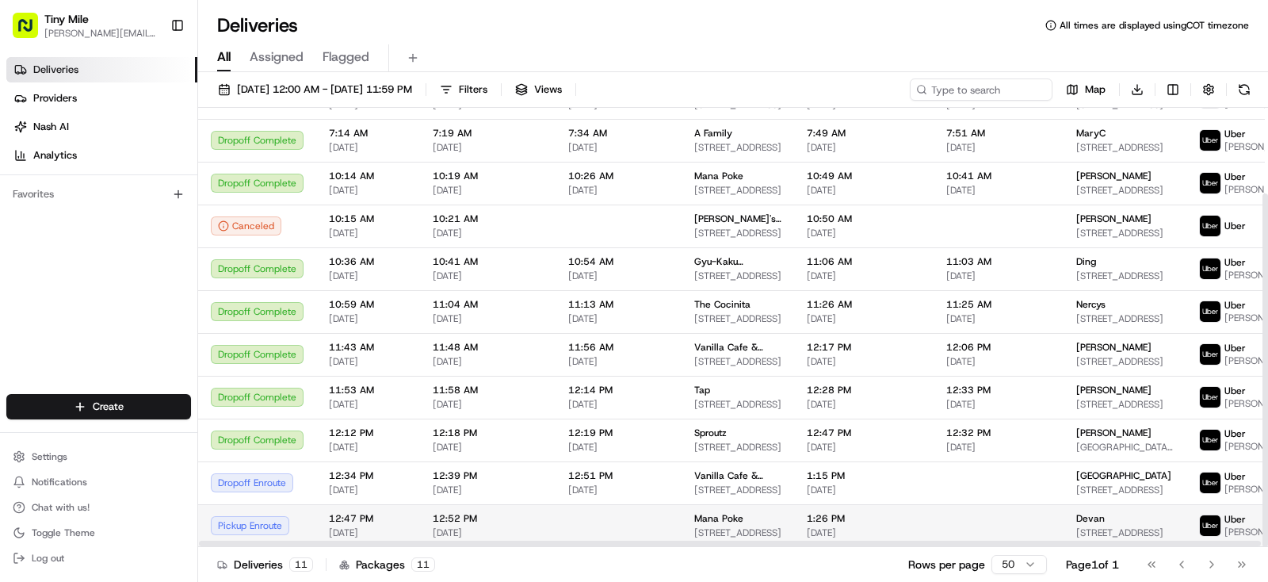
click at [1132, 516] on div "Devan" at bounding box center [1124, 518] width 97 height 13
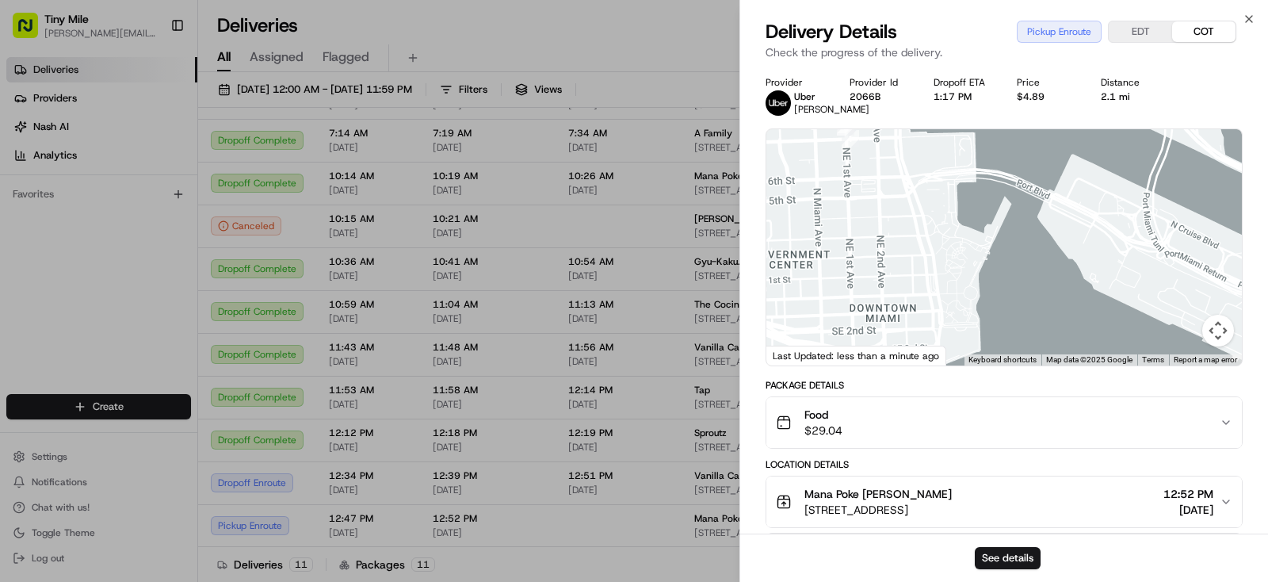
click at [658, 26] on body "Tiny Mile yenny@tinymile.ai Toggle Sidebar Deliveries Providers Nash AI Analyti…" at bounding box center [634, 291] width 1268 height 582
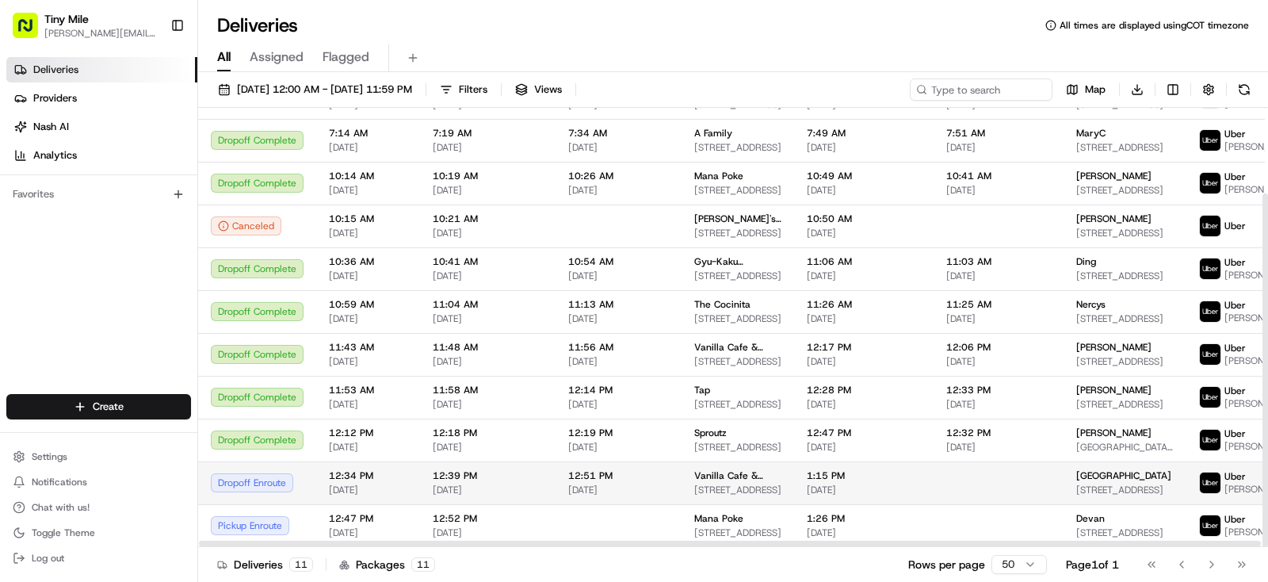
click at [1064, 472] on td "Salem 2695 Biscayne Blvd, Miami, FL 33137, USA" at bounding box center [1125, 482] width 123 height 43
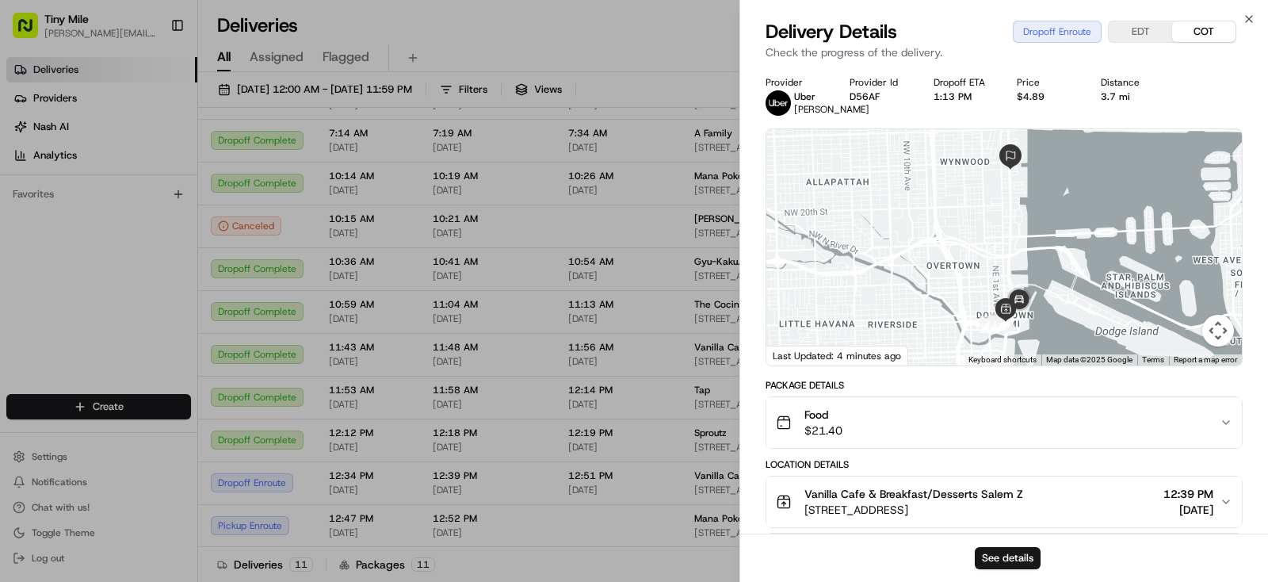
click at [678, 50] on body "Tiny Mile yenny@tinymile.ai Toggle Sidebar Deliveries Providers Nash AI Analyti…" at bounding box center [634, 291] width 1268 height 582
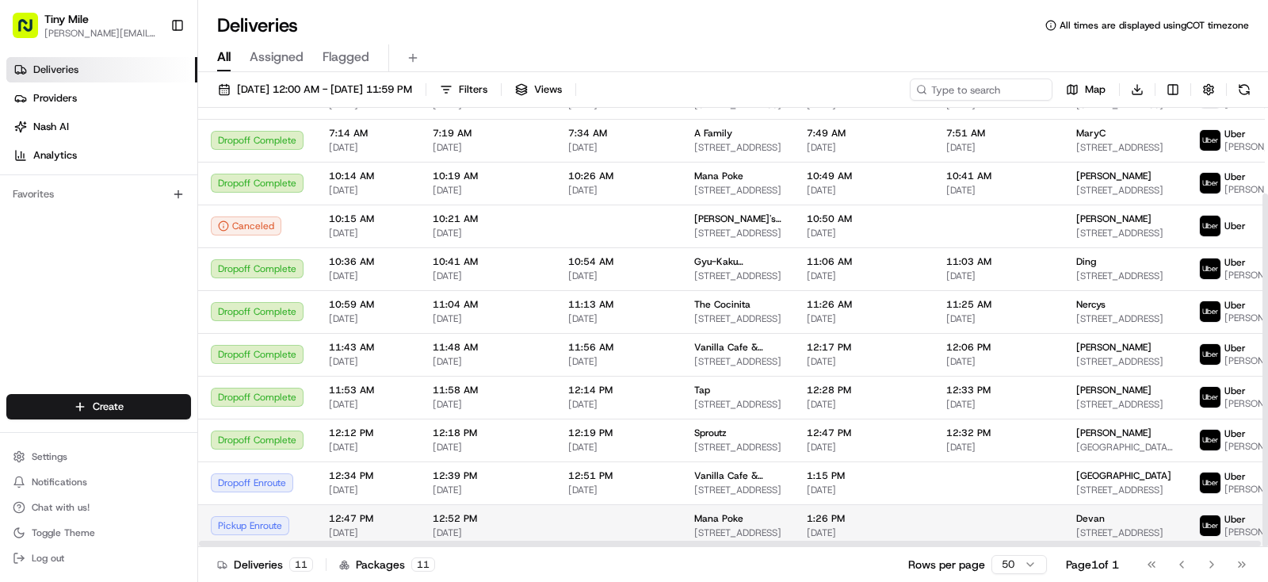
click at [1064, 525] on td "Devan 1451 Brickell Ave Unit 904, Miami, FL 33131, USA" at bounding box center [1125, 525] width 123 height 43
click at [1100, 526] on div "Devan 1451 Brickell Ave Unit 904, Miami, FL 33131, USA" at bounding box center [1124, 525] width 97 height 27
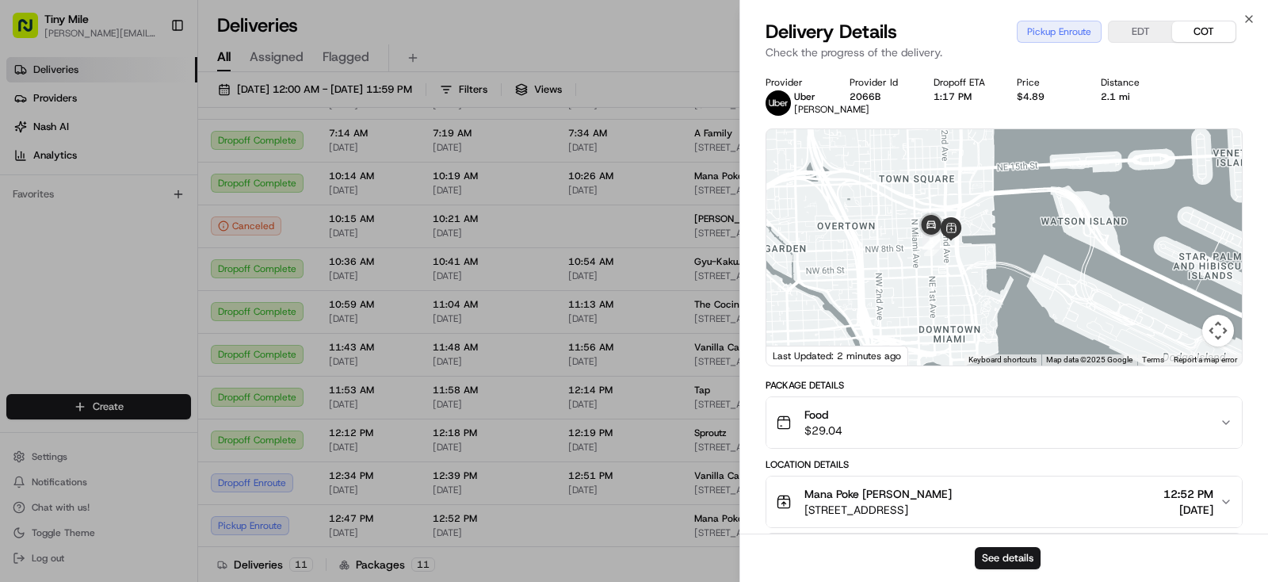
drag, startPoint x: 976, startPoint y: 231, endPoint x: 957, endPoint y: 323, distance: 93.7
click at [957, 323] on div at bounding box center [1004, 247] width 476 height 236
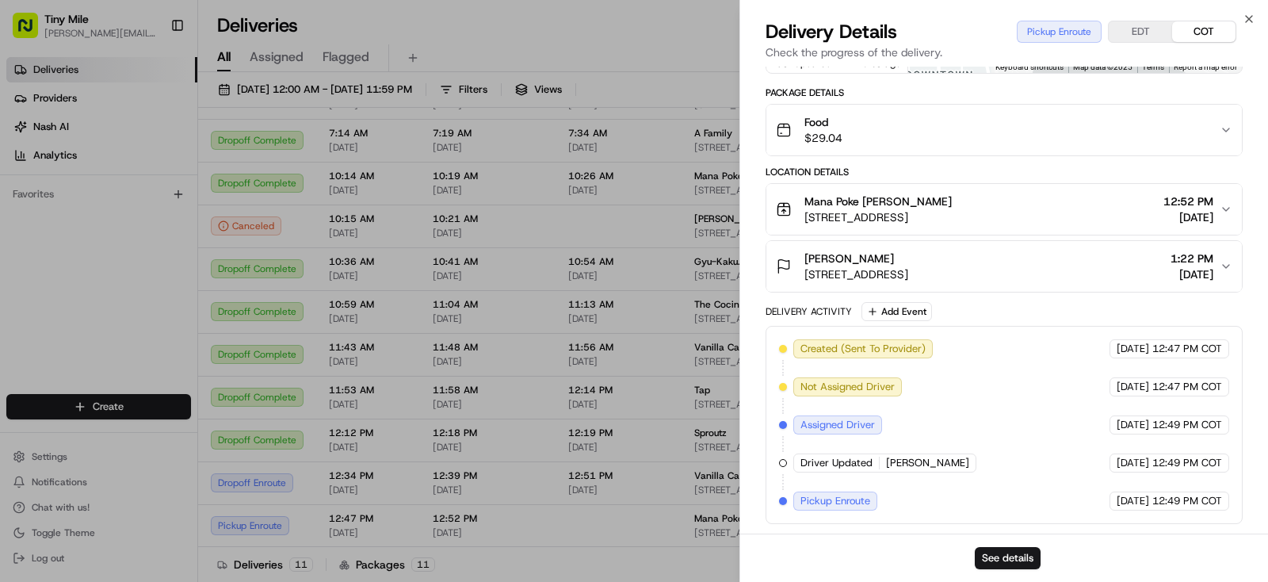
scroll to position [0, 0]
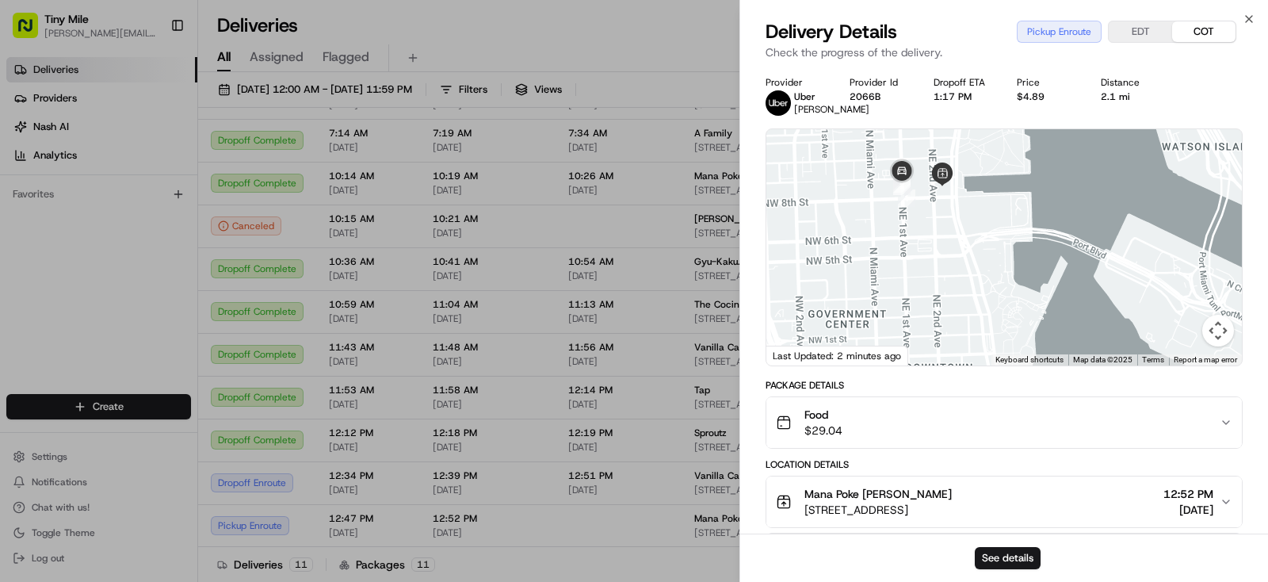
click at [643, 55] on body "Tiny Mile yenny@tinymile.ai Toggle Sidebar Deliveries Providers Nash AI Analyti…" at bounding box center [634, 291] width 1268 height 582
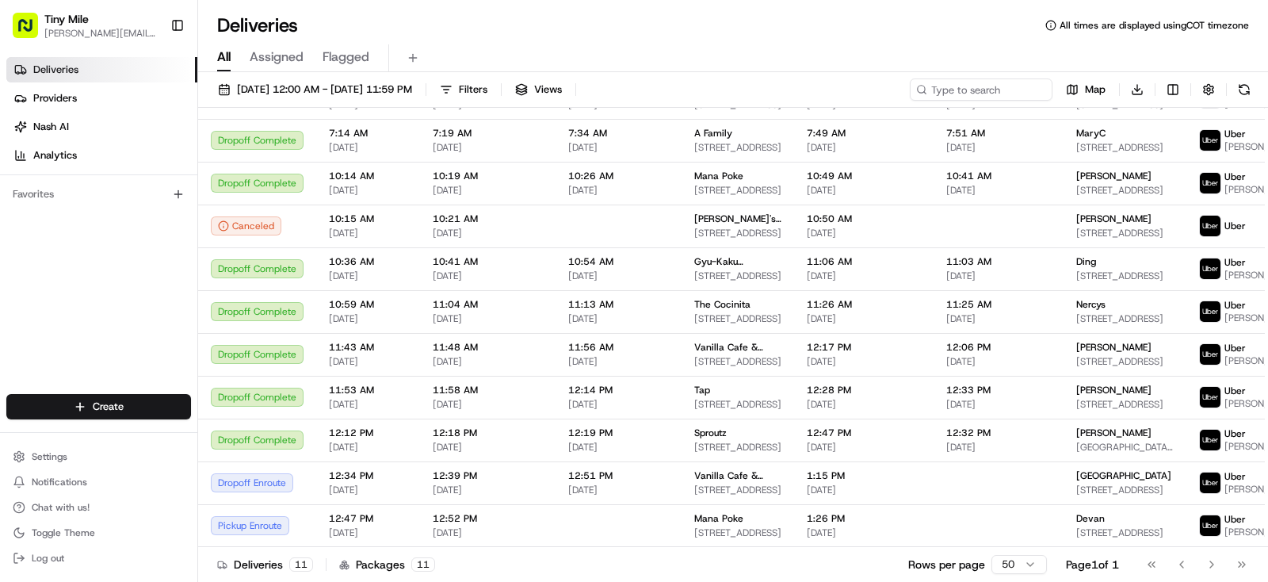
scroll to position [106, 0]
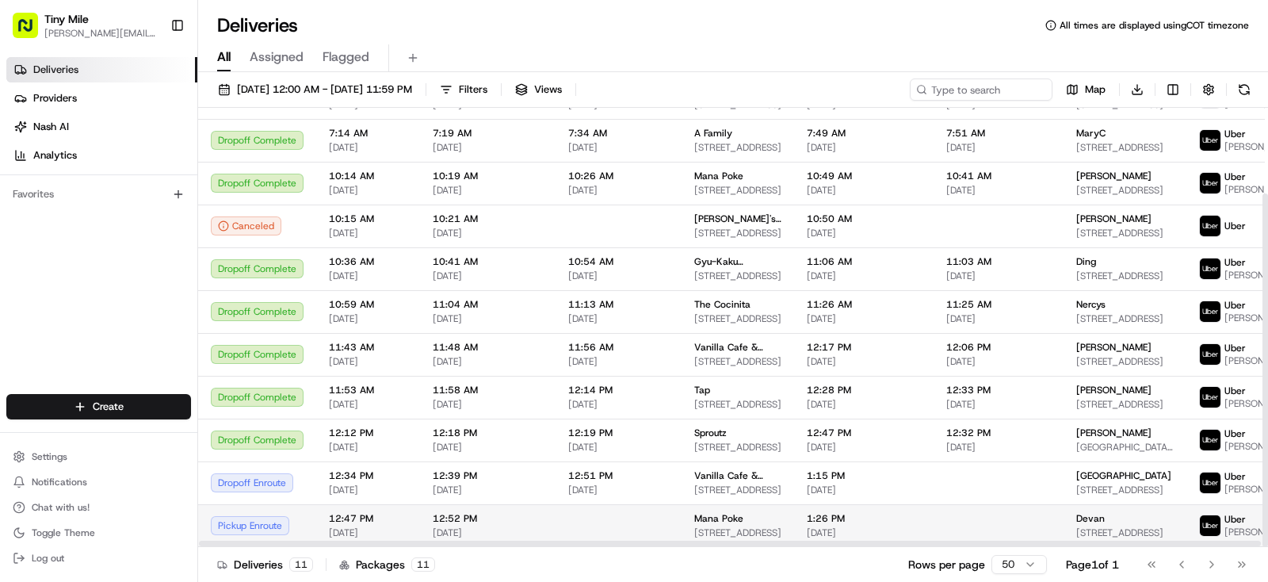
click at [1076, 517] on span "Devan" at bounding box center [1090, 518] width 29 height 13
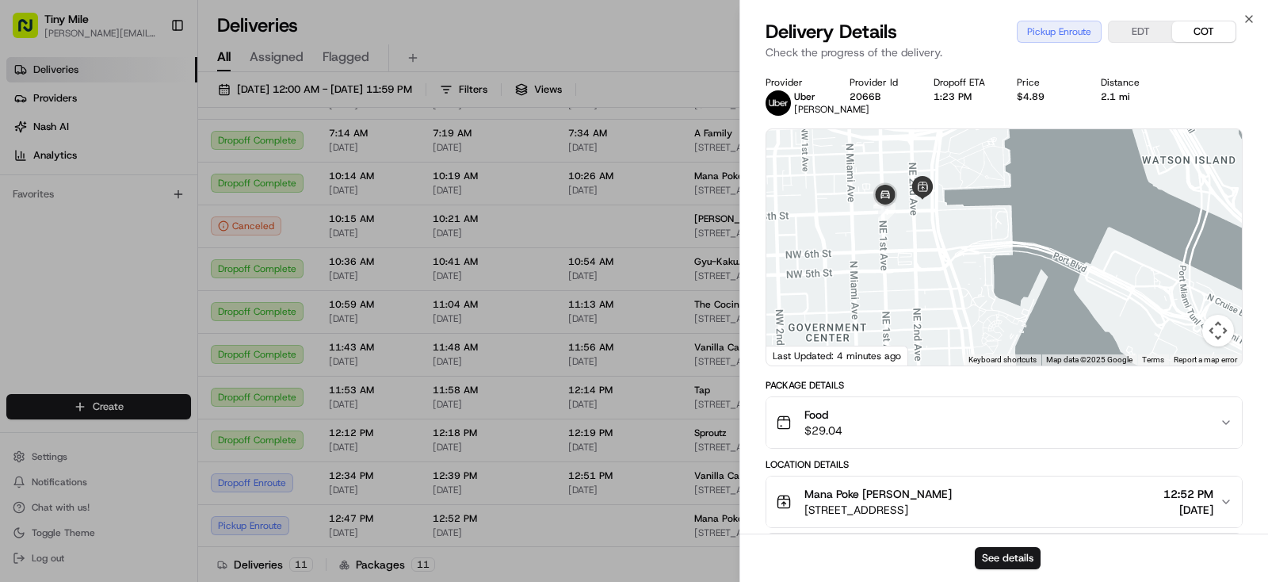
drag, startPoint x: 927, startPoint y: 260, endPoint x: 1070, endPoint y: 299, distance: 148.6
click at [1070, 299] on div at bounding box center [1004, 247] width 476 height 236
click at [676, 32] on body "Tiny Mile yenny@tinymile.ai Toggle Sidebar Deliveries Providers Nash AI Analyti…" at bounding box center [634, 291] width 1268 height 582
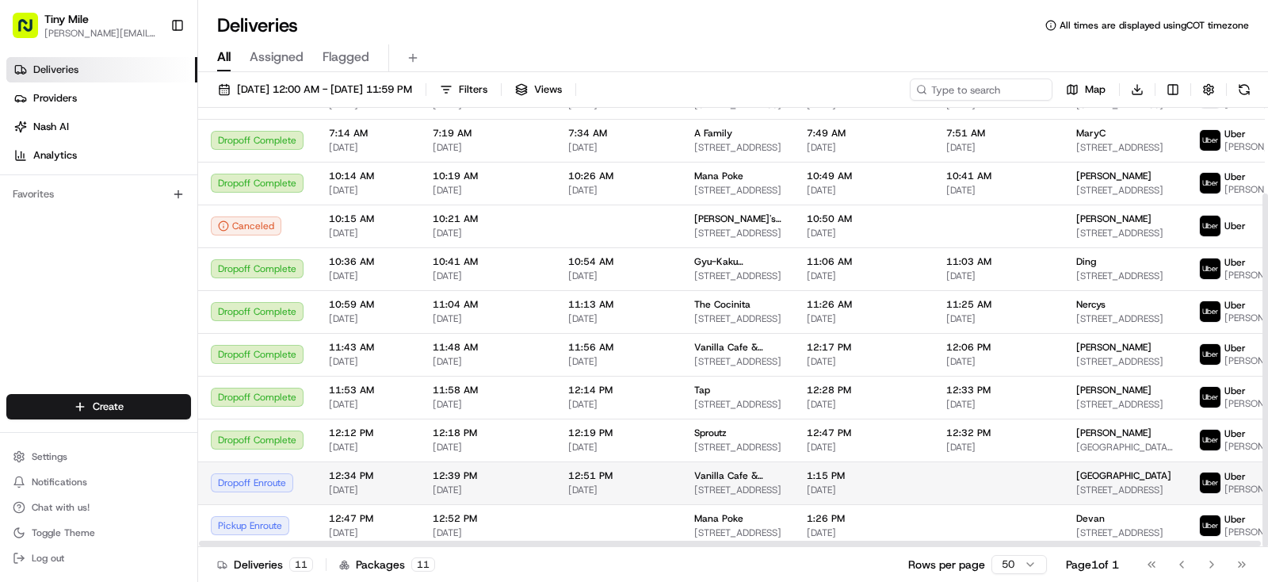
click at [979, 494] on td at bounding box center [999, 482] width 130 height 43
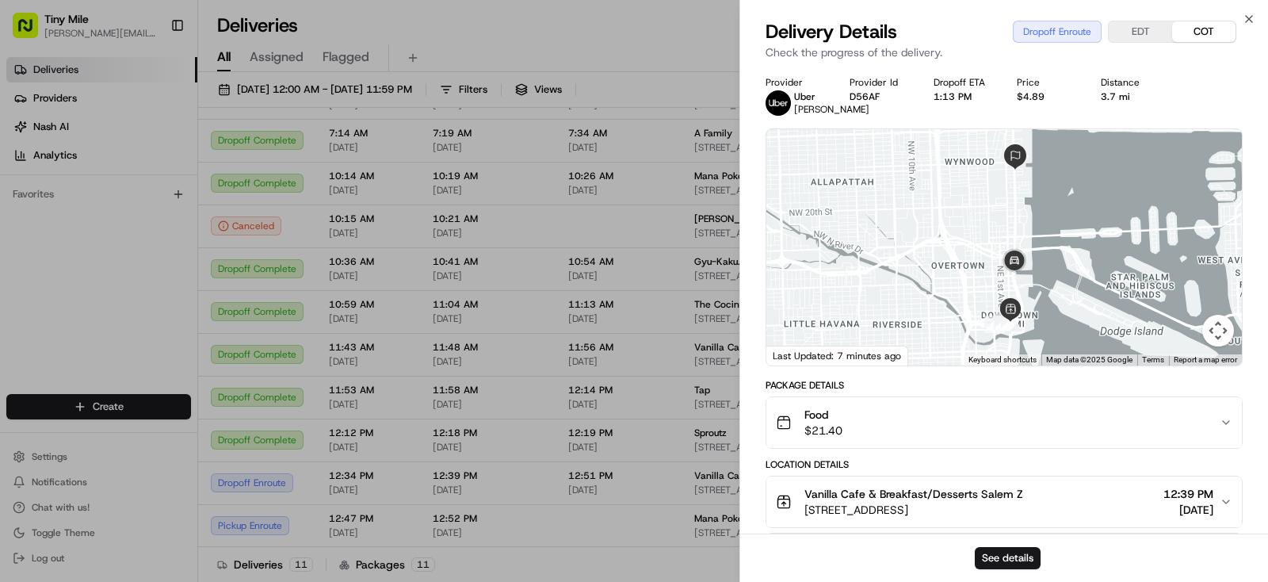
click at [646, 24] on body "Tiny Mile yenny@tinymile.ai Toggle Sidebar Deliveries Providers Nash AI Analyti…" at bounding box center [634, 291] width 1268 height 582
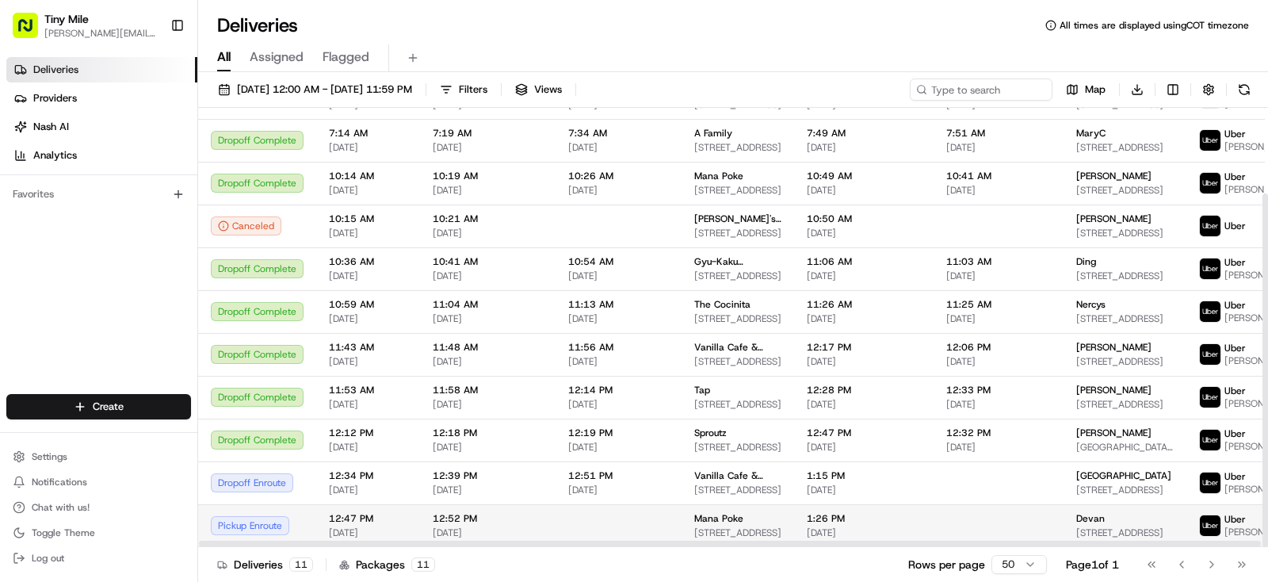
click at [1076, 518] on span "Devan" at bounding box center [1090, 518] width 29 height 13
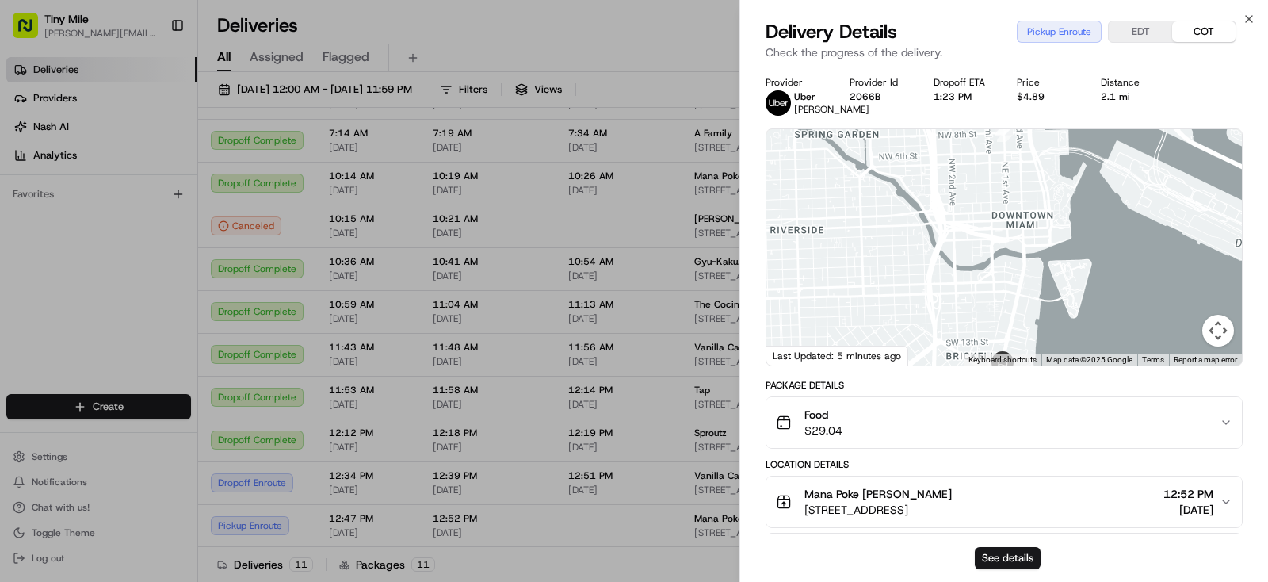
drag, startPoint x: 1035, startPoint y: 224, endPoint x: 1017, endPoint y: 327, distance: 105.4
click at [1021, 330] on div at bounding box center [1004, 247] width 476 height 236
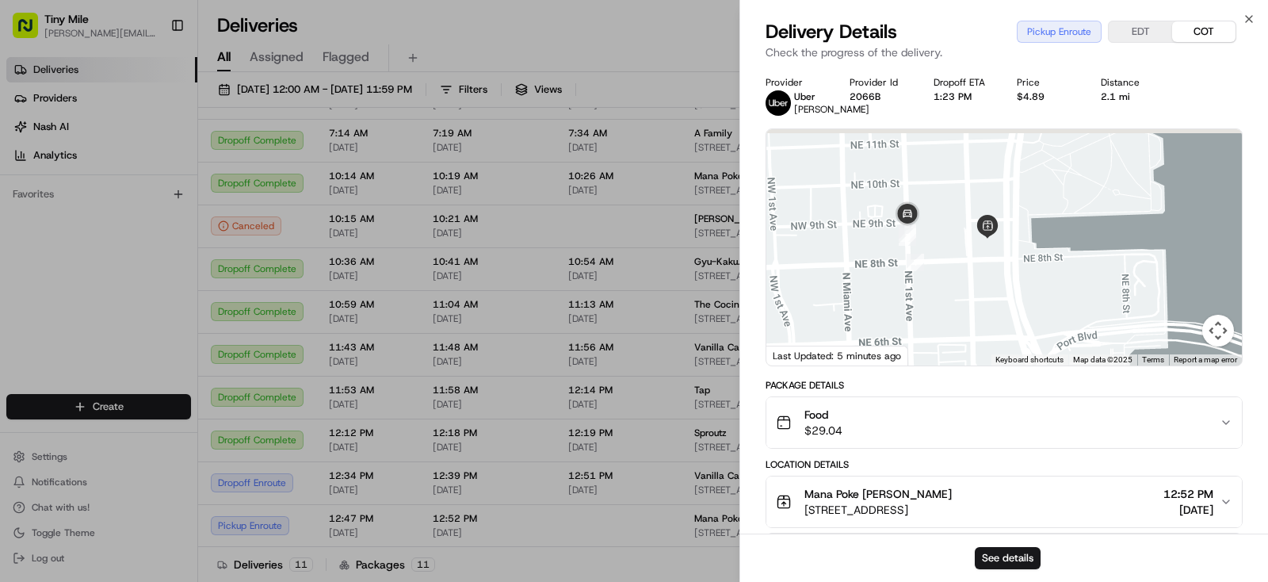
drag, startPoint x: 990, startPoint y: 327, endPoint x: 995, endPoint y: 422, distance: 95.3
click at [995, 365] on div "1 2 3" at bounding box center [1004, 247] width 476 height 236
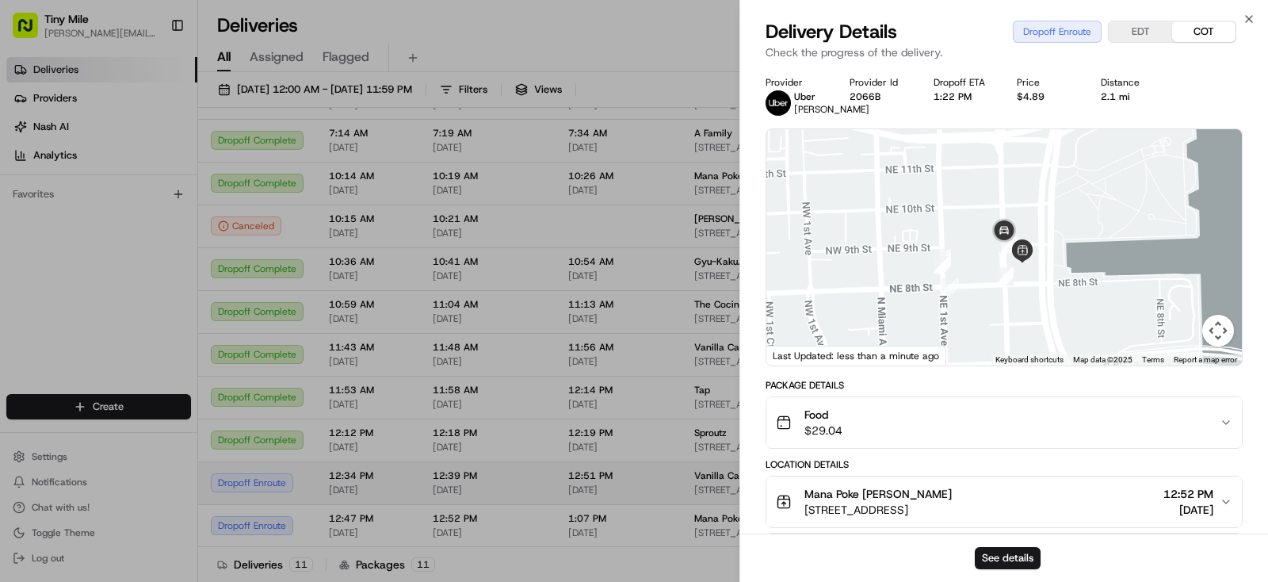
click at [520, 474] on body "Tiny Mile yenny@tinymile.ai Toggle Sidebar Deliveries Providers Nash AI Analyti…" at bounding box center [634, 291] width 1268 height 582
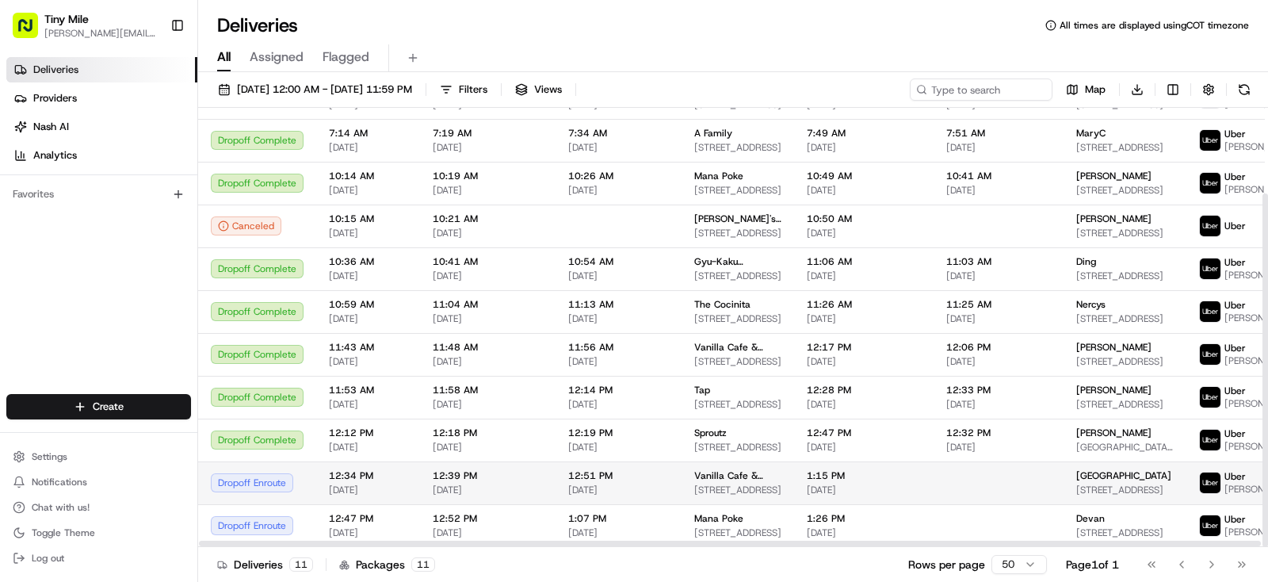
click at [584, 472] on span "12:51 PM" at bounding box center [618, 475] width 101 height 13
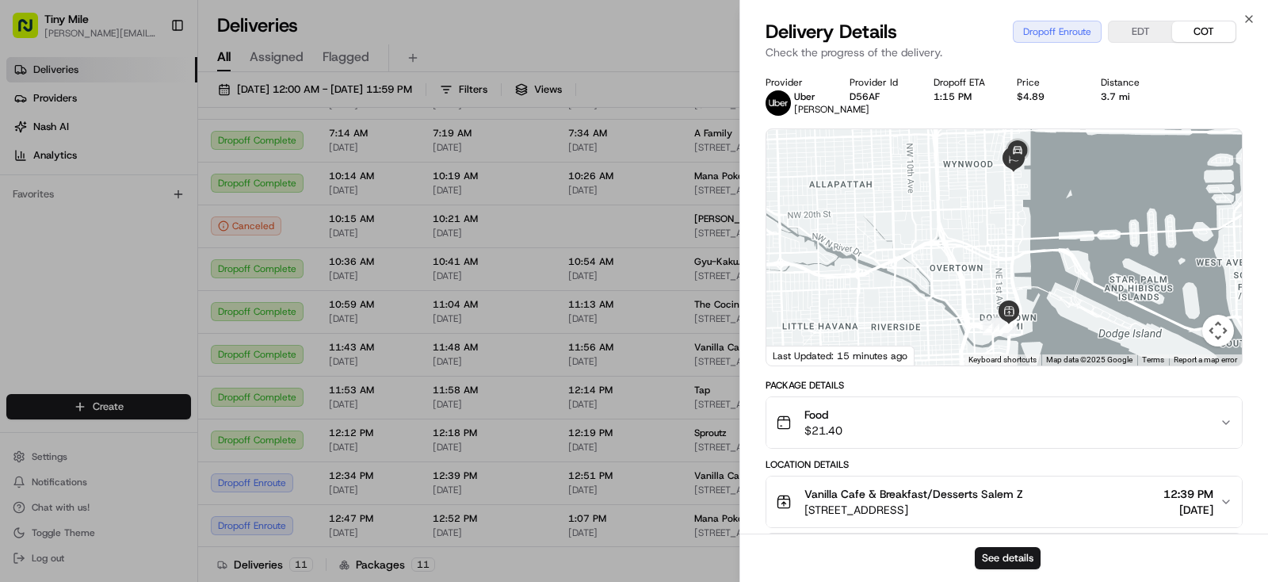
click at [636, 46] on body "Tiny Mile yenny@tinymile.ai Toggle Sidebar Deliveries Providers Nash AI Analyti…" at bounding box center [634, 291] width 1268 height 582
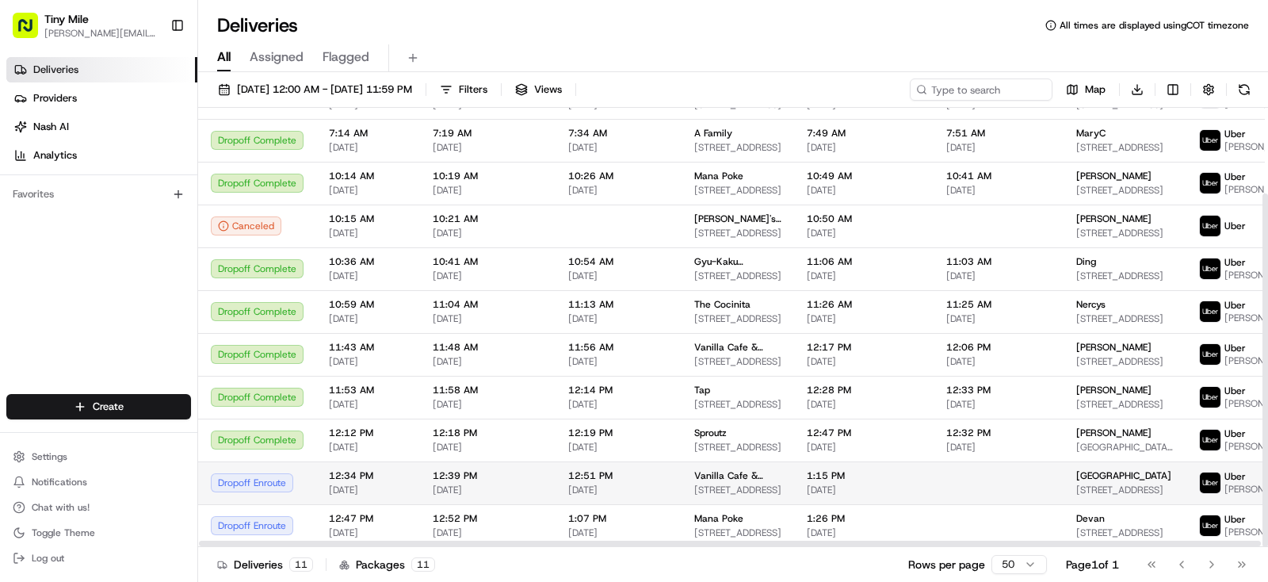
click at [1089, 485] on span "2695 Biscayne Blvd, Miami, FL 33137, USA" at bounding box center [1124, 489] width 97 height 13
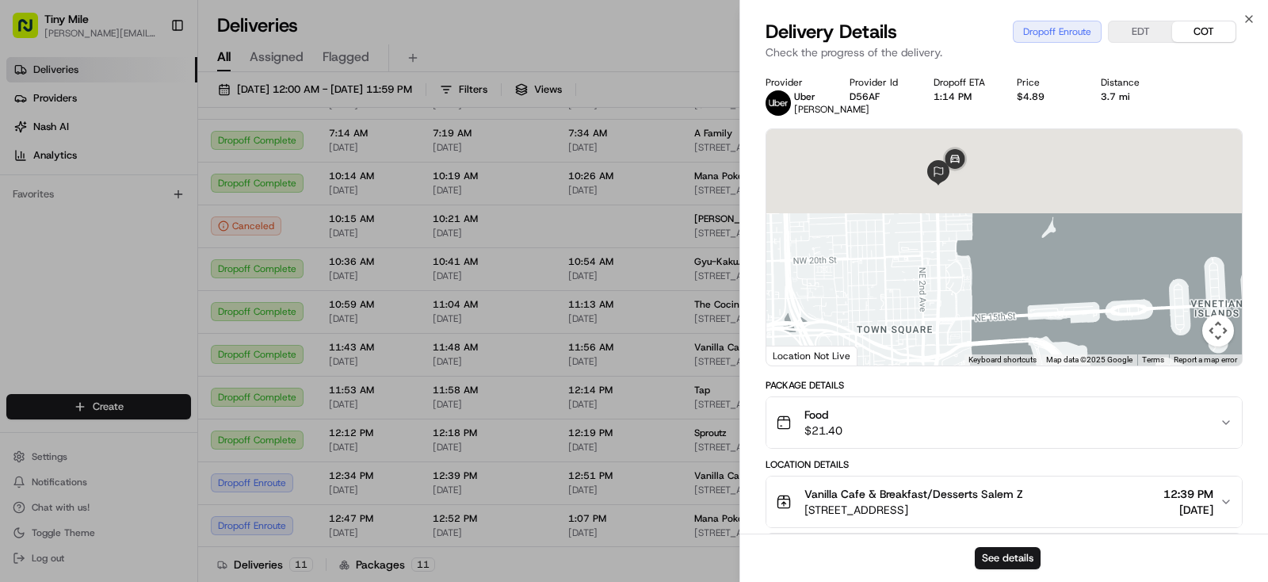
drag, startPoint x: 981, startPoint y: 312, endPoint x: 1009, endPoint y: 365, distance: 59.9
click at [1009, 365] on div at bounding box center [1004, 247] width 476 height 236
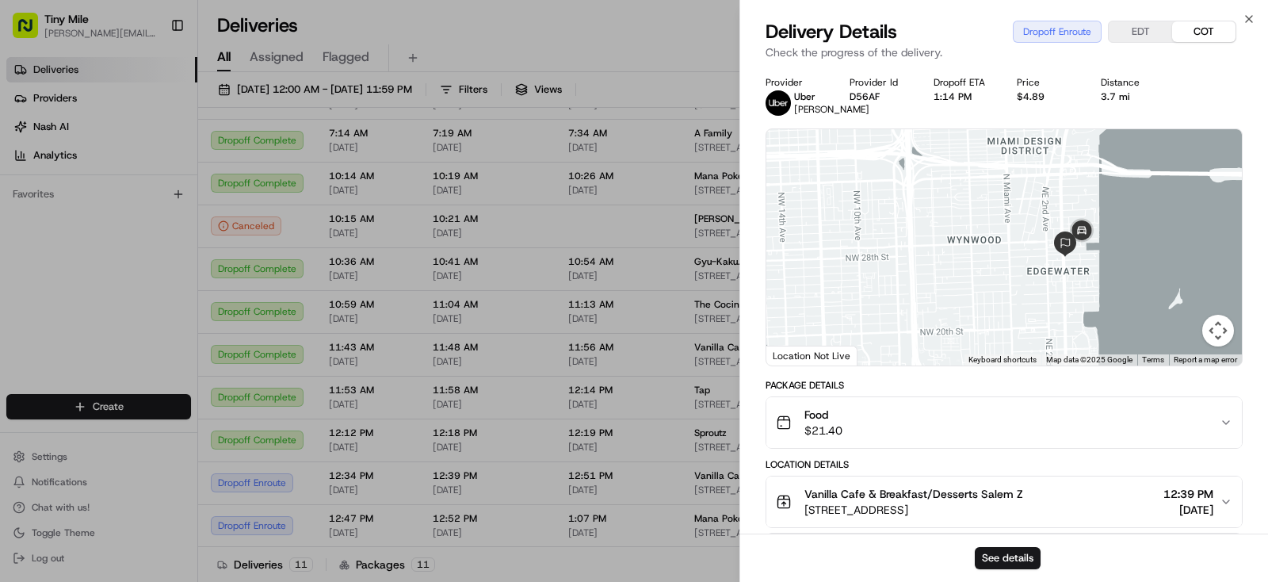
drag, startPoint x: 979, startPoint y: 305, endPoint x: 1102, endPoint y: 348, distance: 130.8
click at [1102, 348] on div at bounding box center [1004, 247] width 476 height 236
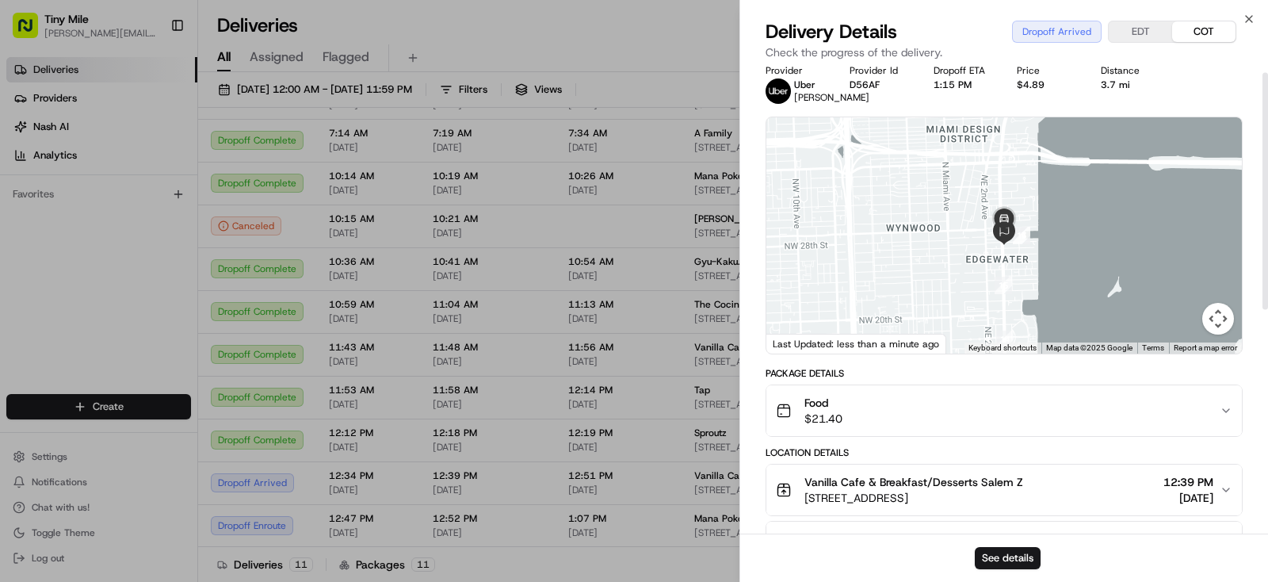
scroll to position [0, 0]
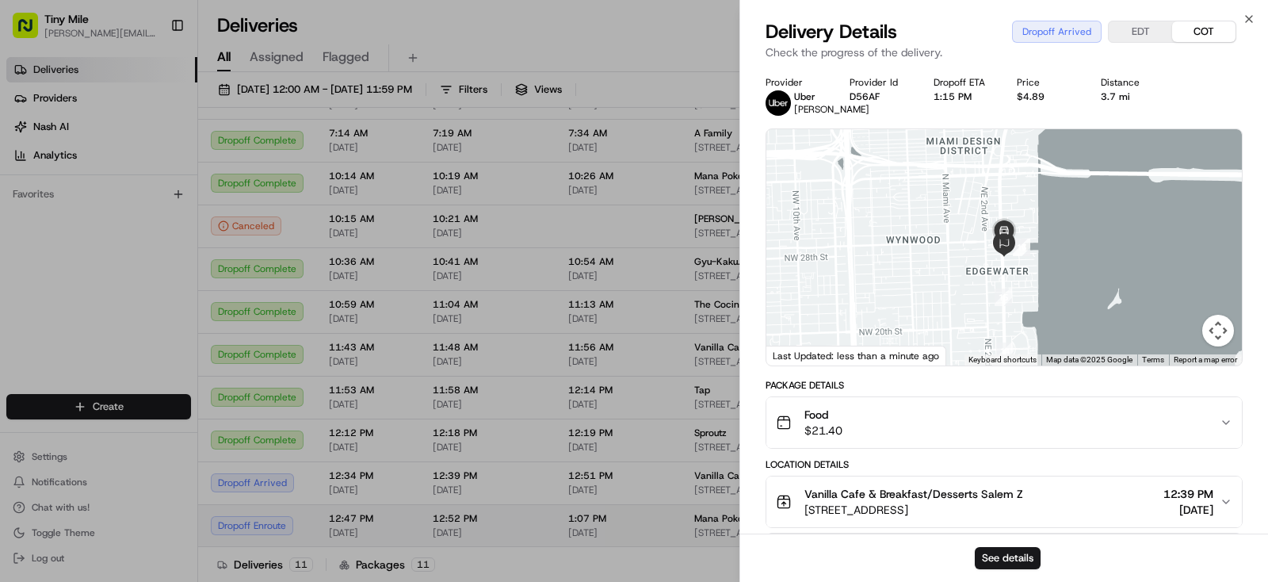
click at [621, 503] on body "Tiny Mile yenny@tinymile.ai Toggle Sidebar Deliveries Providers Nash AI Analyti…" at bounding box center [634, 291] width 1268 height 582
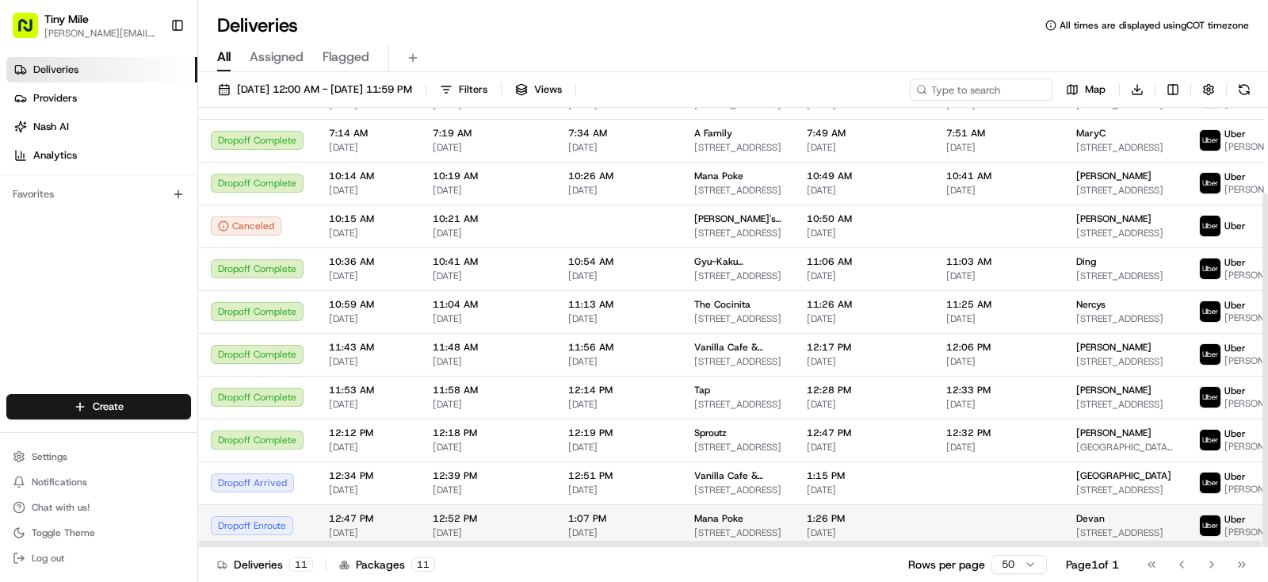
click at [644, 527] on span "[DATE]" at bounding box center [618, 532] width 101 height 13
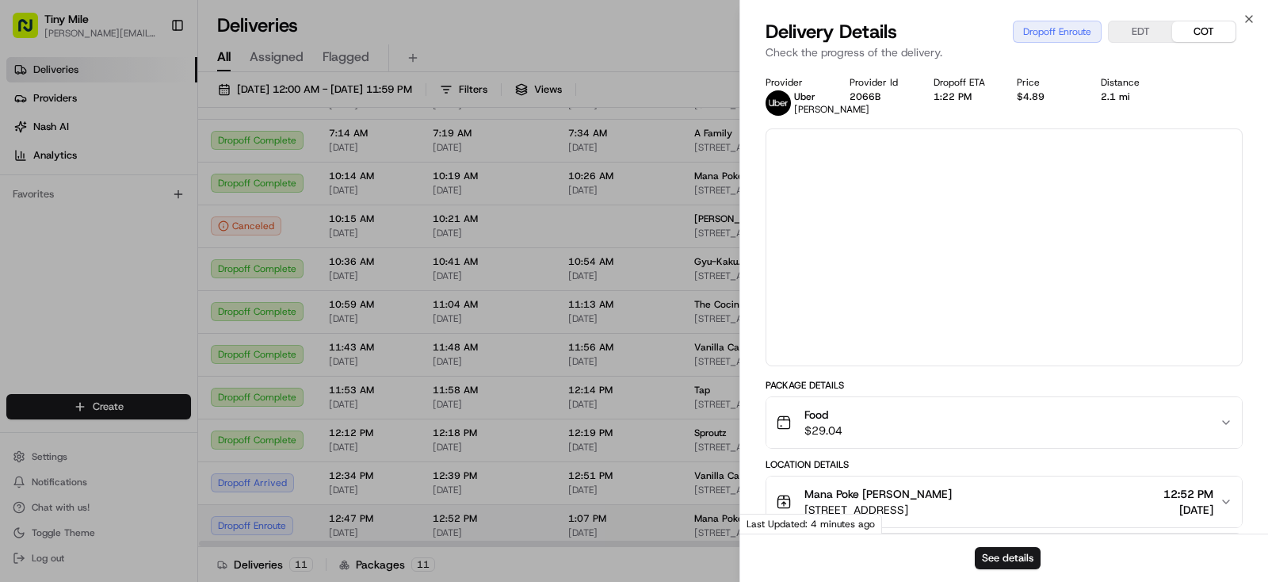
scroll to position [106, 0]
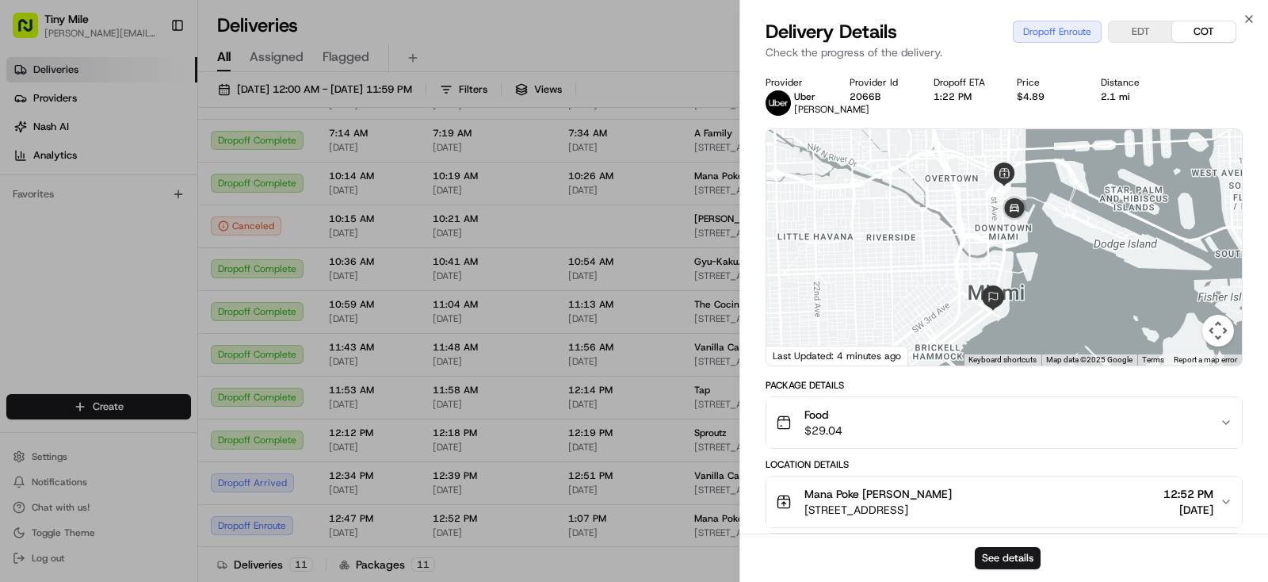
click at [648, 53] on body "Tiny Mile yenny@tinymile.ai Toggle Sidebar Deliveries Providers Nash AI Analyti…" at bounding box center [634, 291] width 1268 height 582
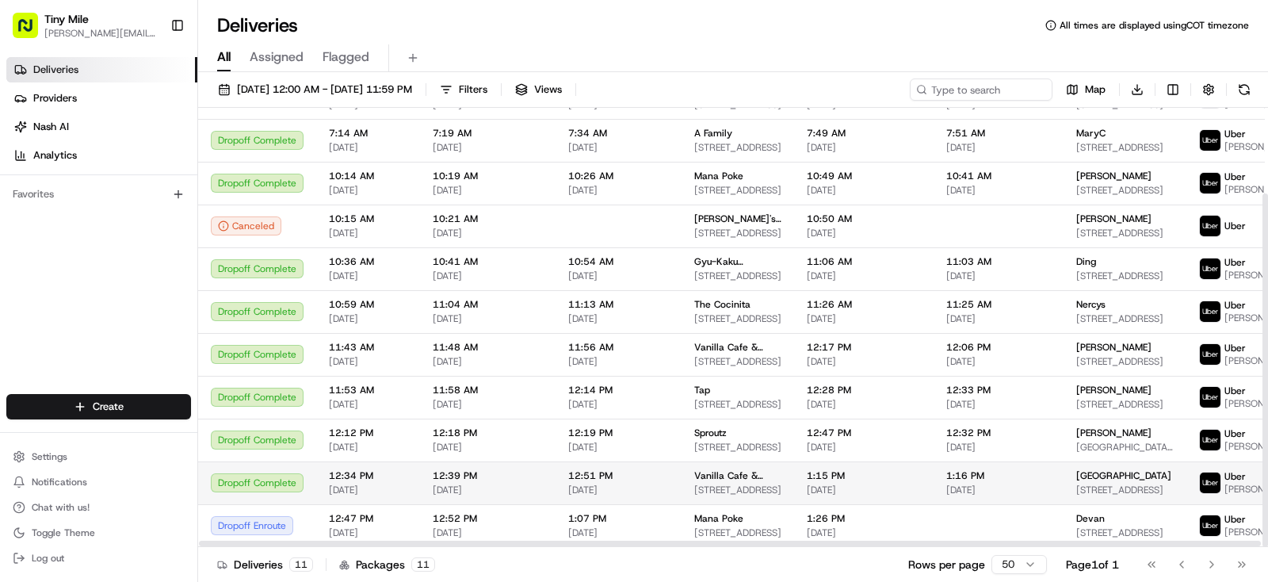
click at [981, 472] on span "1:16 PM" at bounding box center [998, 475] width 105 height 13
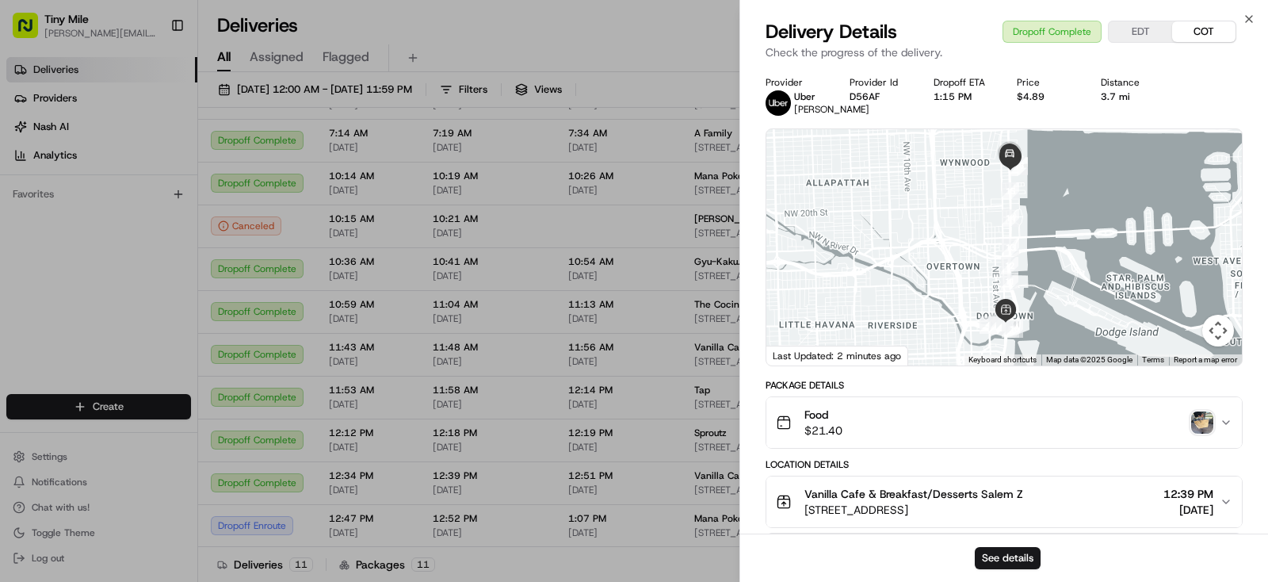
click at [1203, 434] on img "button" at bounding box center [1202, 422] width 22 height 22
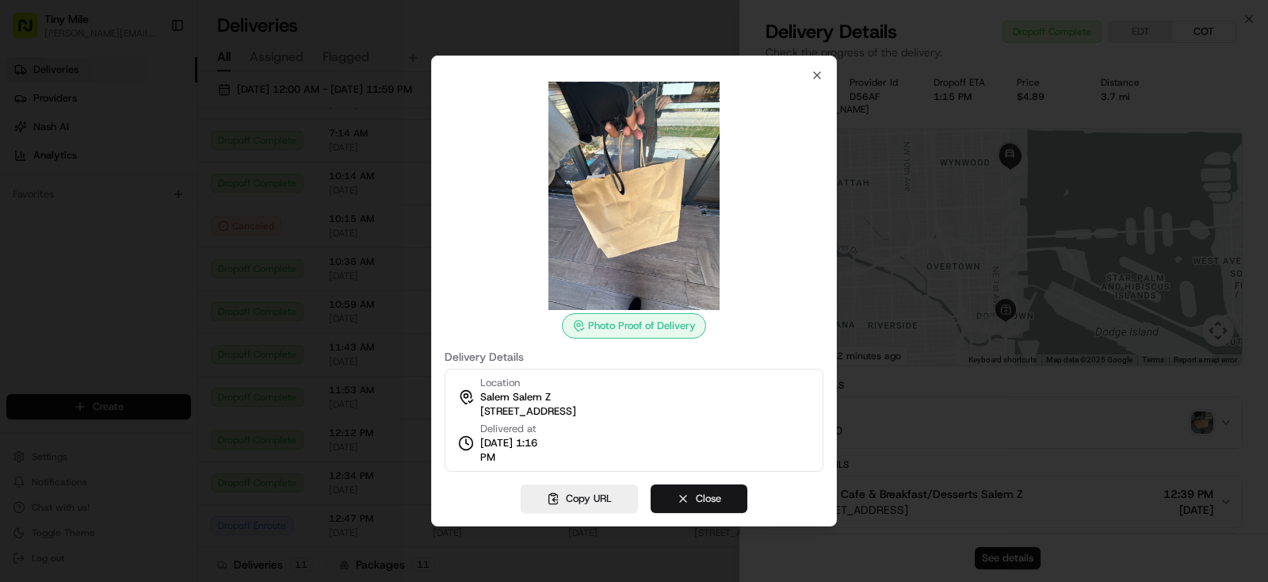
click at [713, 495] on button "Close" at bounding box center [699, 498] width 97 height 29
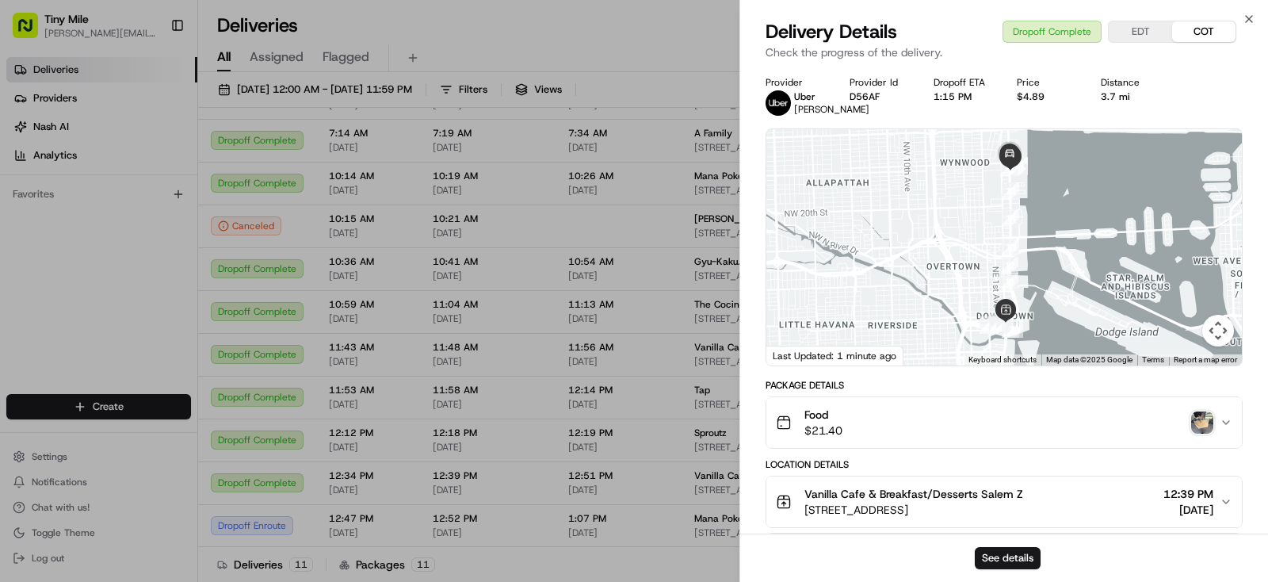
click at [692, 34] on body "Tiny Mile yenny@tinymile.ai Toggle Sidebar Deliveries Providers Nash AI Analyti…" at bounding box center [634, 291] width 1268 height 582
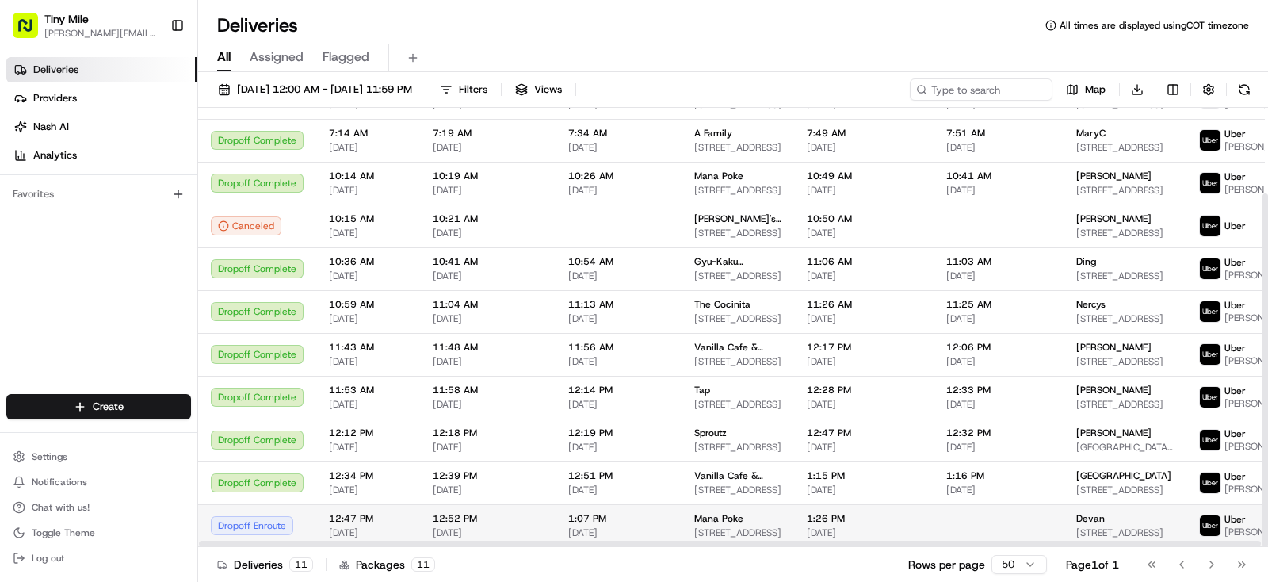
click at [1109, 521] on div "Devan" at bounding box center [1124, 518] width 97 height 13
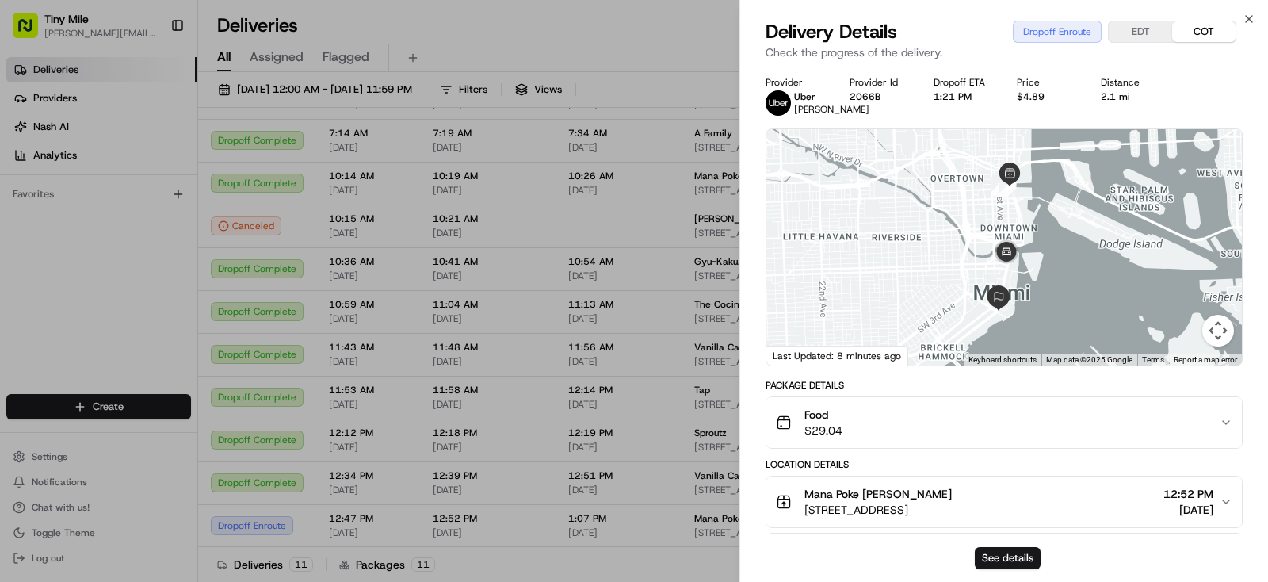
drag, startPoint x: 616, startPoint y: 34, endPoint x: 947, endPoint y: 276, distance: 410.1
click at [616, 33] on body "Tiny Mile yenny@tinymile.ai Toggle Sidebar Deliveries Providers Nash AI Analyti…" at bounding box center [634, 291] width 1268 height 582
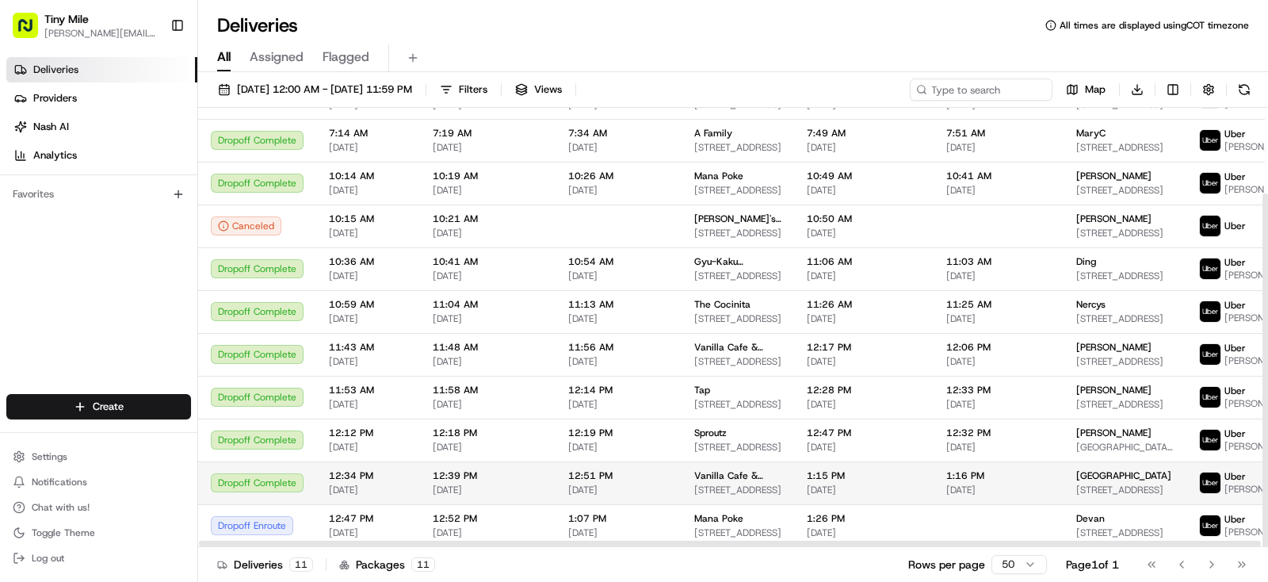
click at [1096, 470] on div "Salem" at bounding box center [1124, 475] width 97 height 13
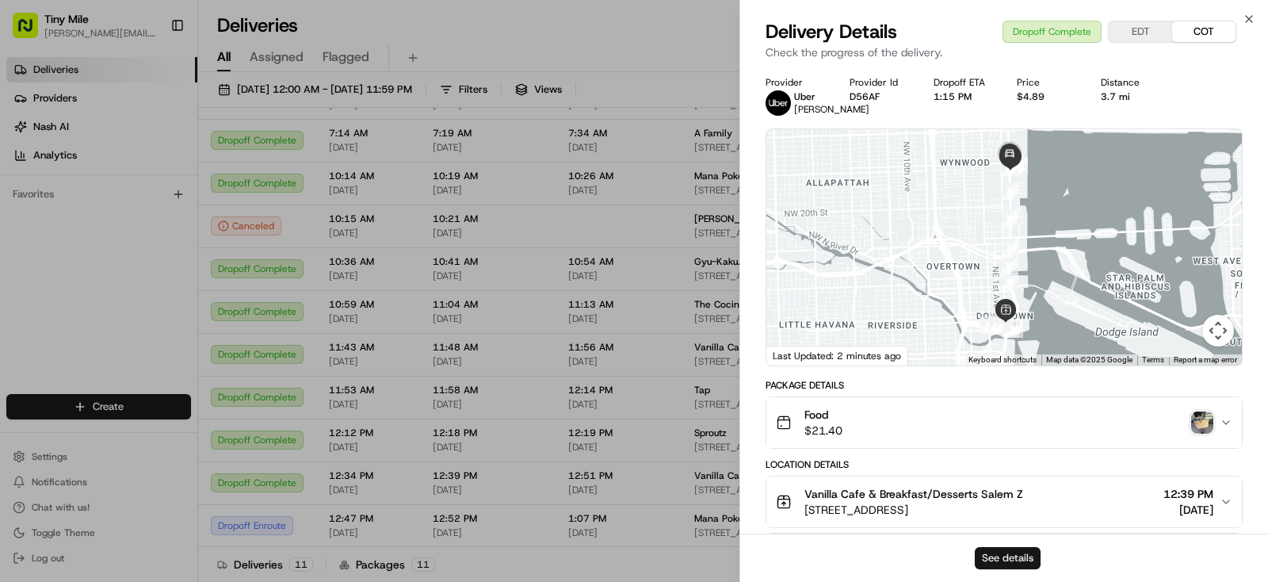
click at [1016, 551] on button "See details" at bounding box center [1008, 558] width 66 height 22
click at [1007, 557] on button "See details" at bounding box center [1008, 558] width 66 height 22
click at [637, 32] on body "Tiny Mile yenny@tinymile.ai Toggle Sidebar Deliveries Providers Nash AI Analyti…" at bounding box center [634, 291] width 1268 height 582
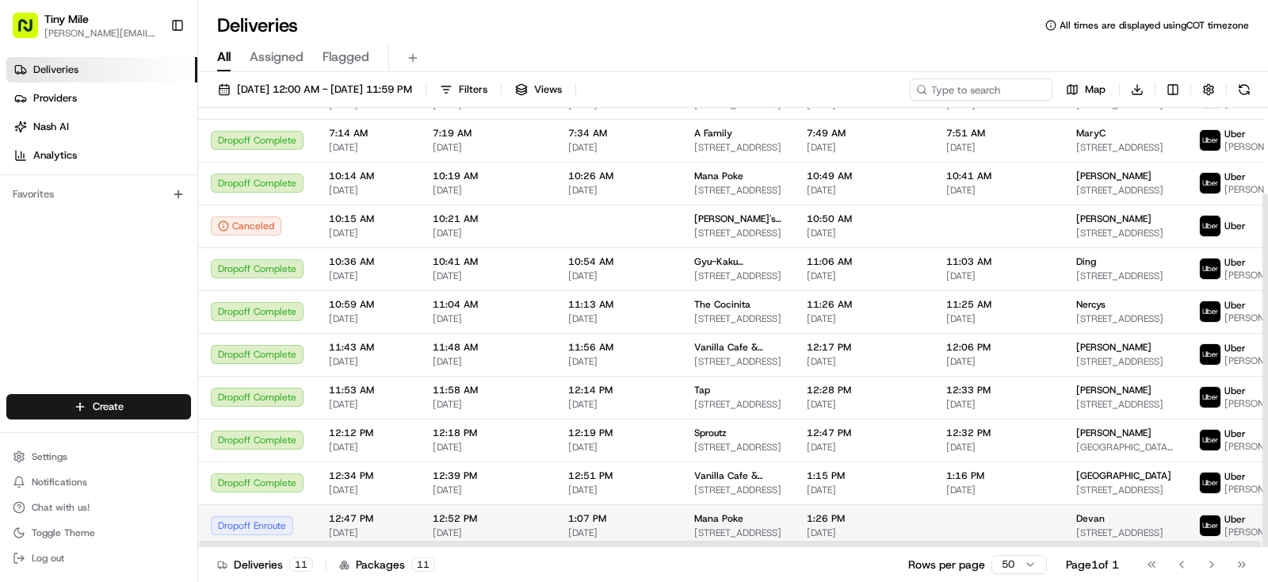
click at [1108, 524] on div "Devan" at bounding box center [1124, 518] width 97 height 13
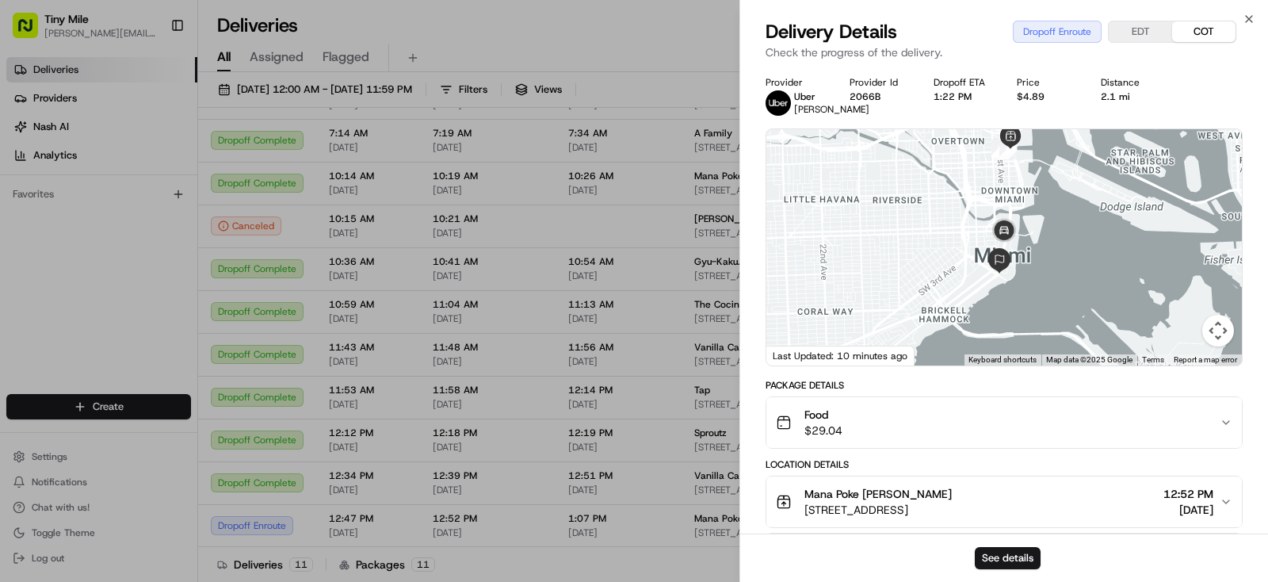
click at [561, 28] on body "Tiny Mile yenny@tinymile.ai Toggle Sidebar Deliveries Providers Nash AI Analyti…" at bounding box center [634, 291] width 1268 height 582
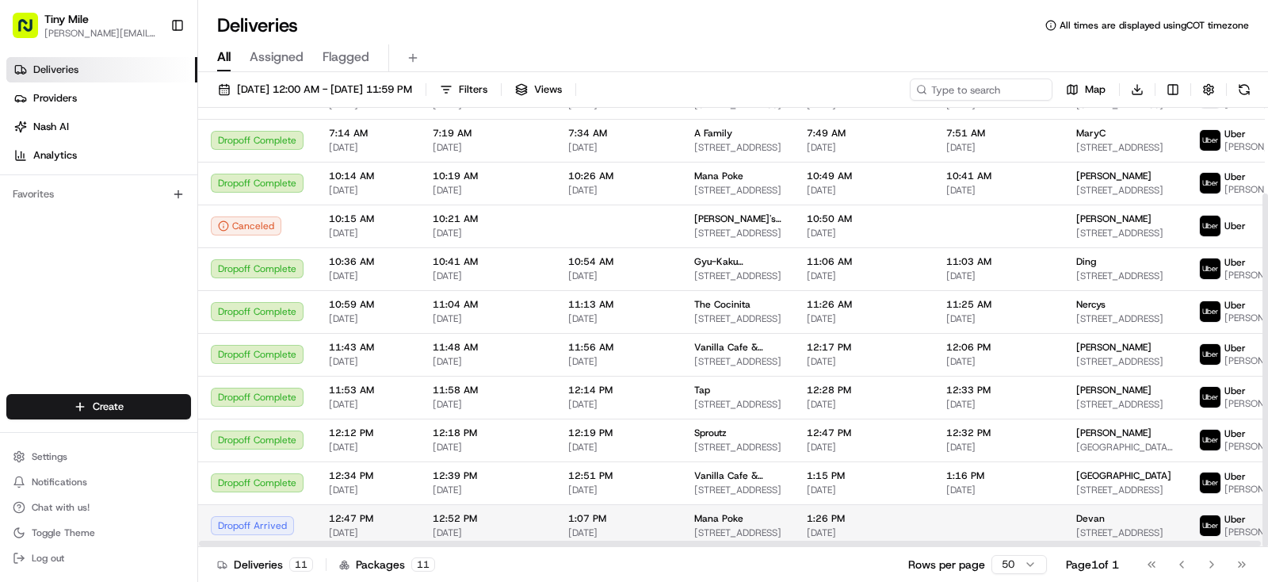
click at [1076, 518] on span "Devan" at bounding box center [1090, 518] width 29 height 13
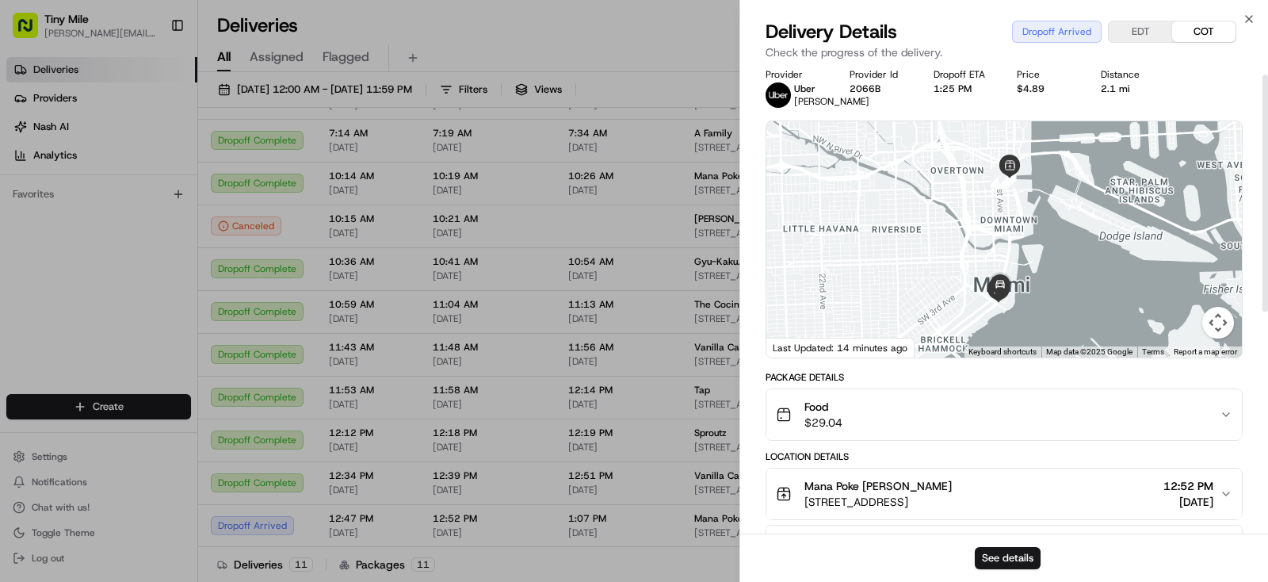
scroll to position [0, 0]
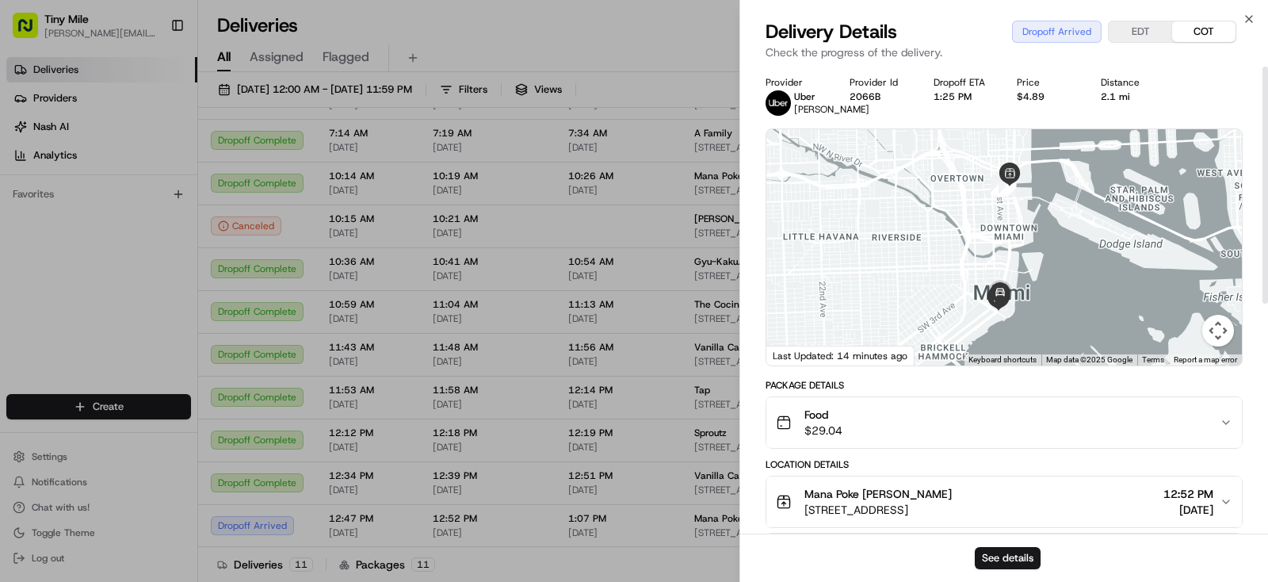
click at [684, 41] on body "Tiny Mile yenny@tinymile.ai Toggle Sidebar Deliveries Providers Nash AI Analyti…" at bounding box center [634, 291] width 1268 height 582
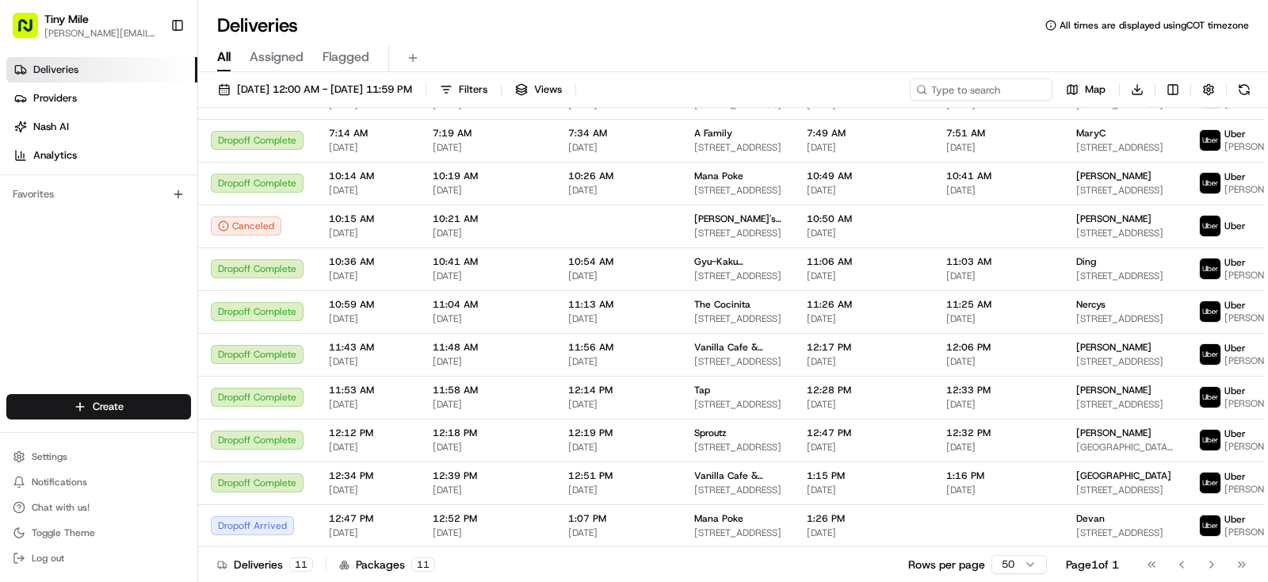
scroll to position [106, 0]
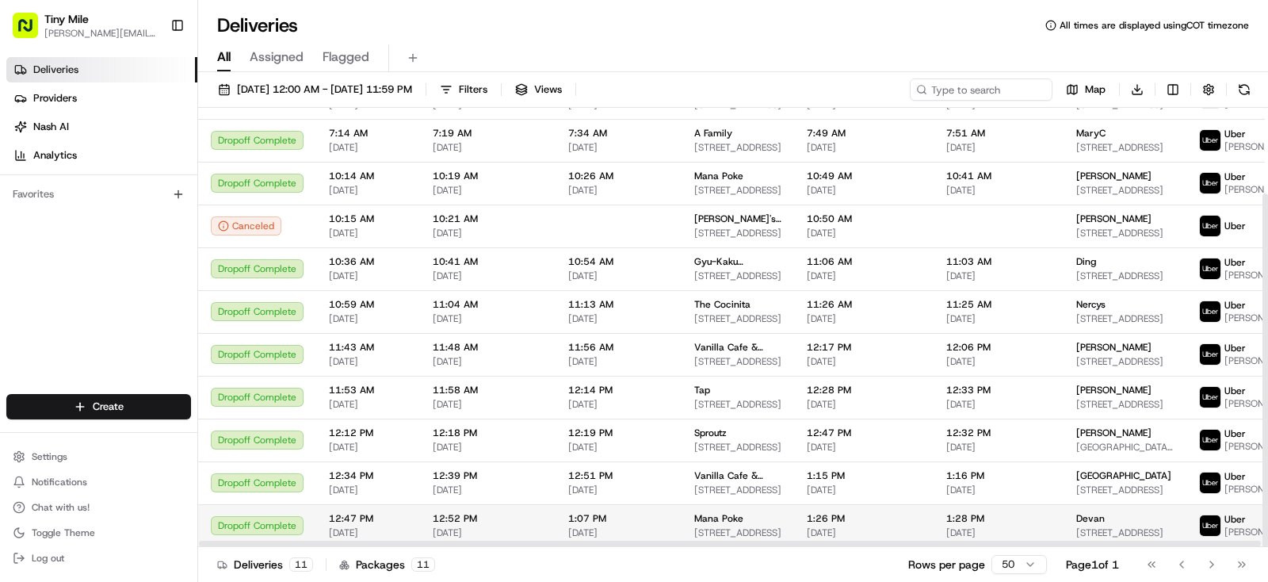
click at [1120, 522] on div "Devan" at bounding box center [1124, 518] width 97 height 13
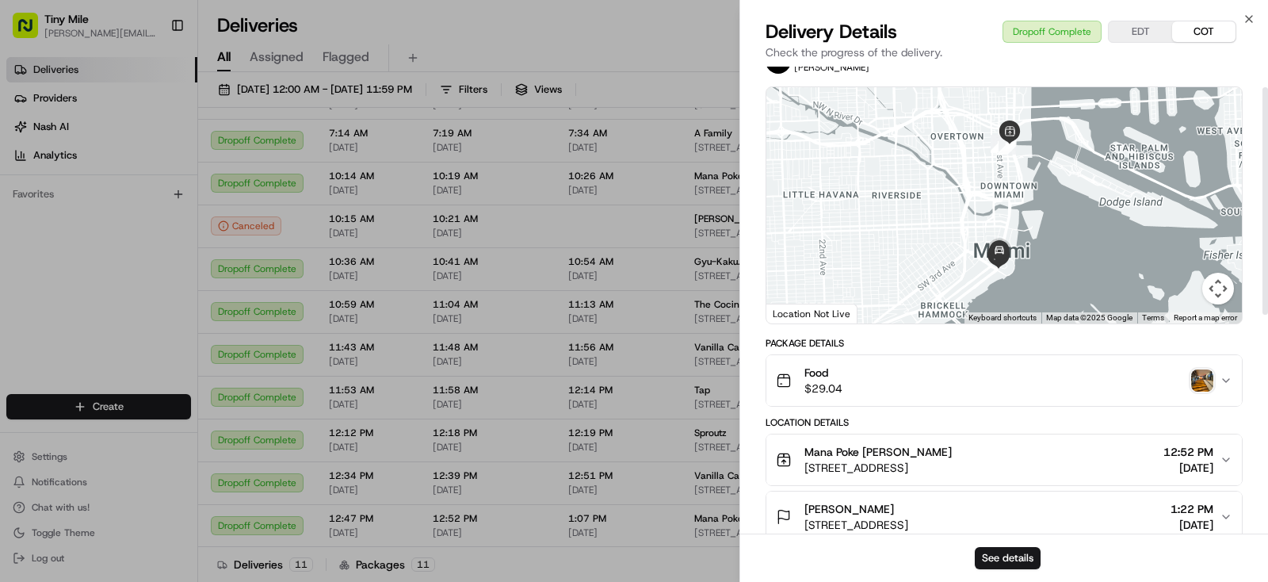
scroll to position [0, 0]
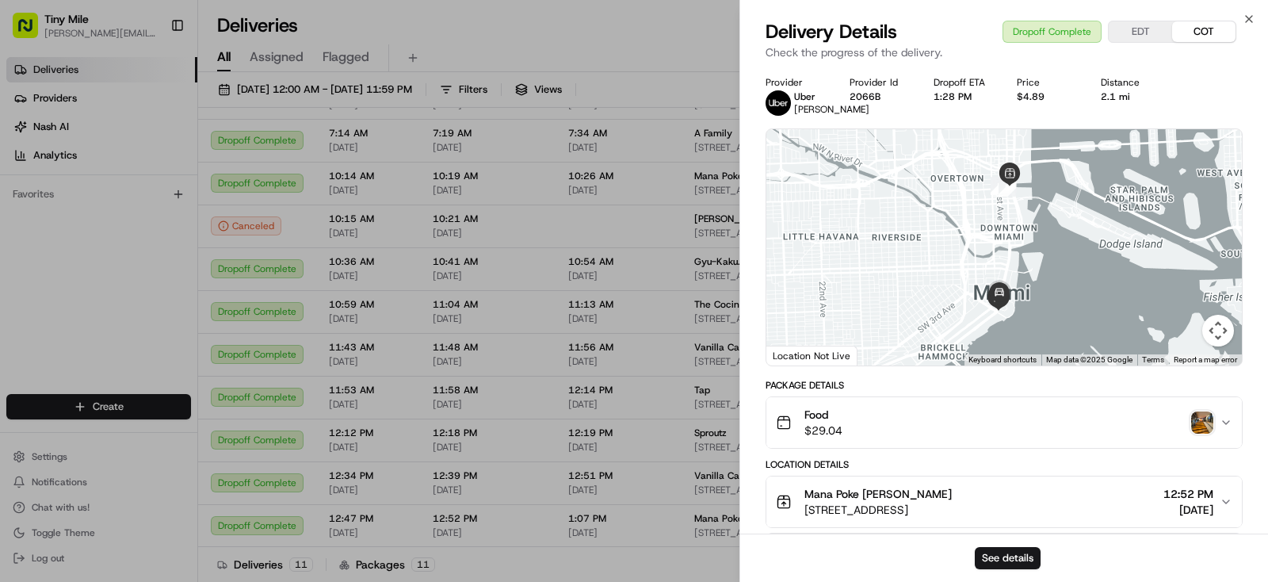
click at [1198, 431] on img "button" at bounding box center [1202, 422] width 22 height 22
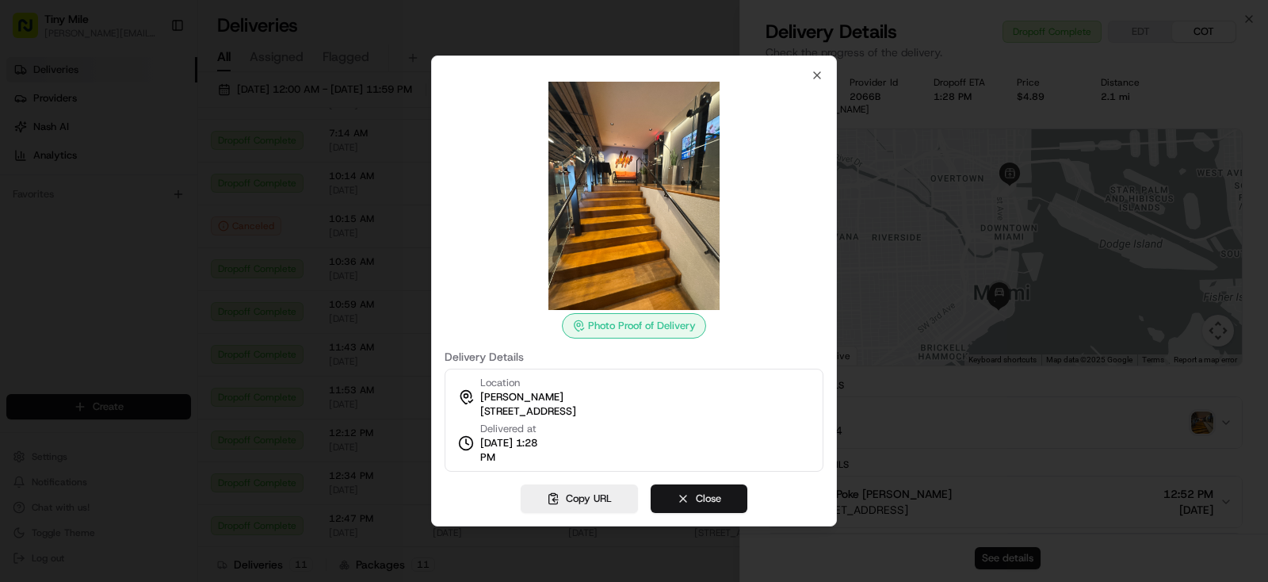
click at [700, 498] on button "Close" at bounding box center [699, 498] width 97 height 29
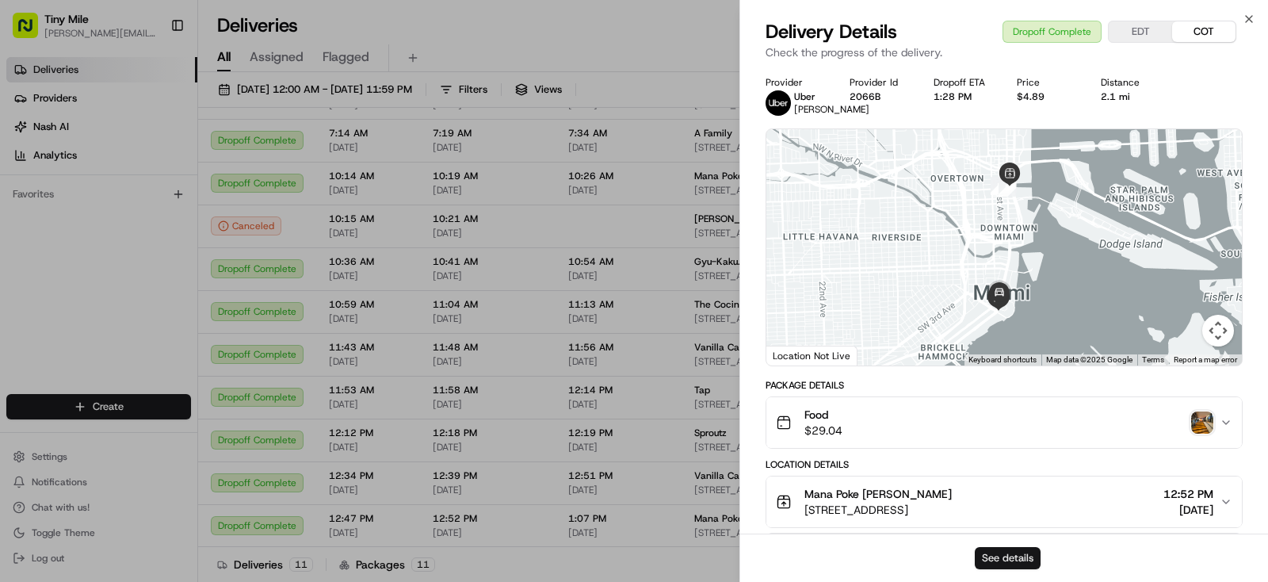
click at [1009, 560] on button "See details" at bounding box center [1008, 558] width 66 height 22
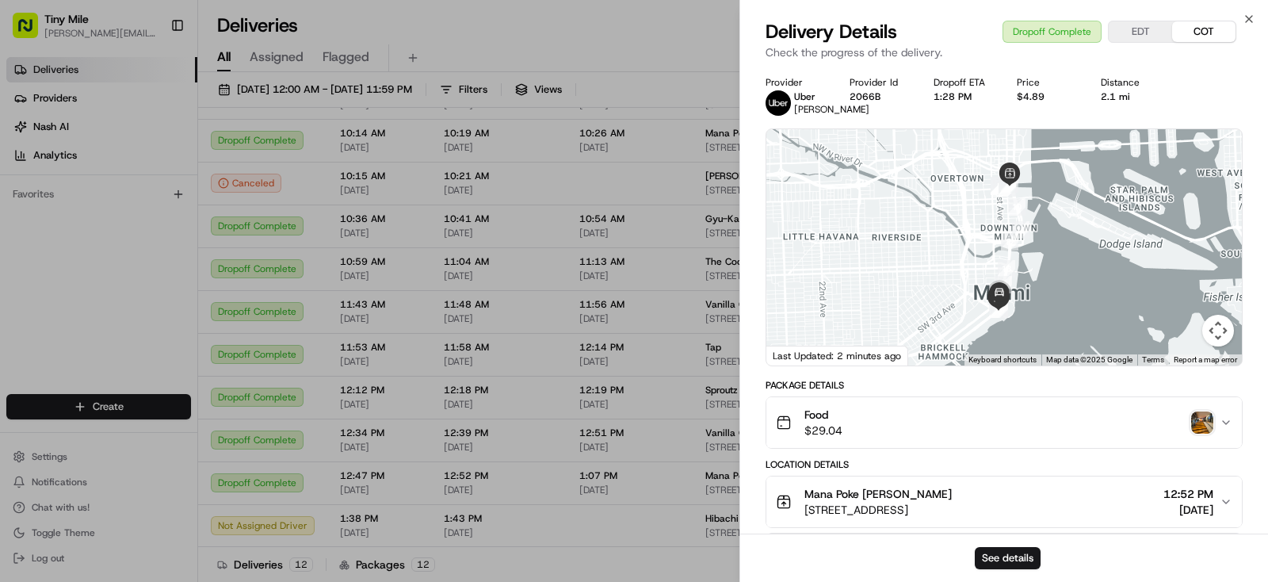
click at [534, 422] on body "Tiny Mile yenny@tinymile.ai Toggle Sidebar Deliveries Providers Nash AI Analyti…" at bounding box center [634, 291] width 1268 height 582
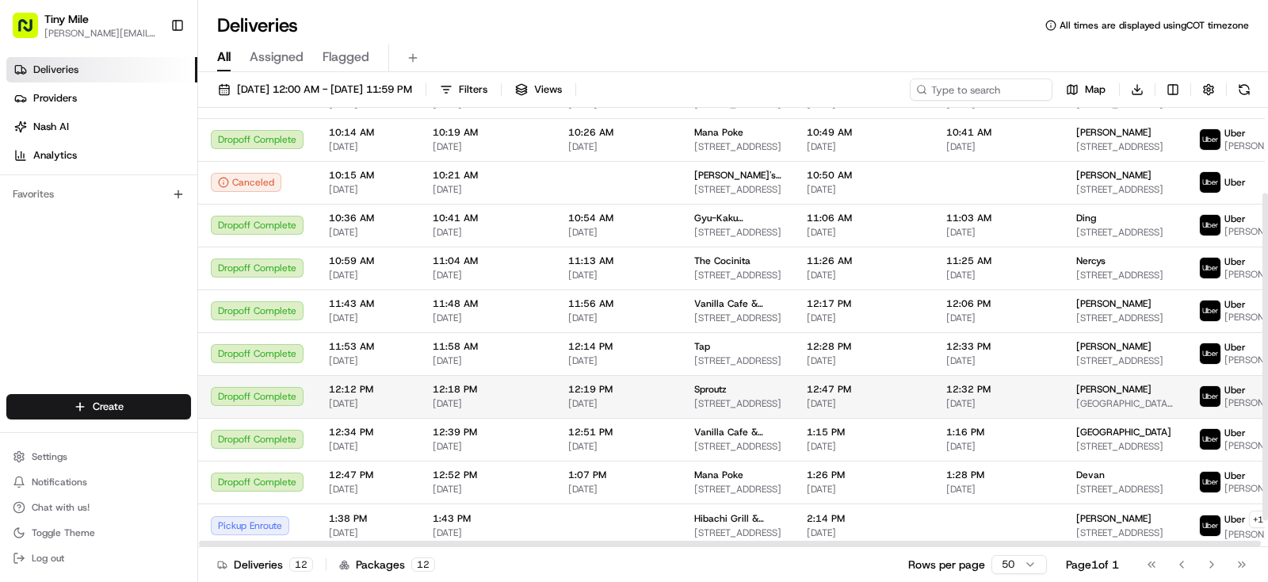
scroll to position [149, 0]
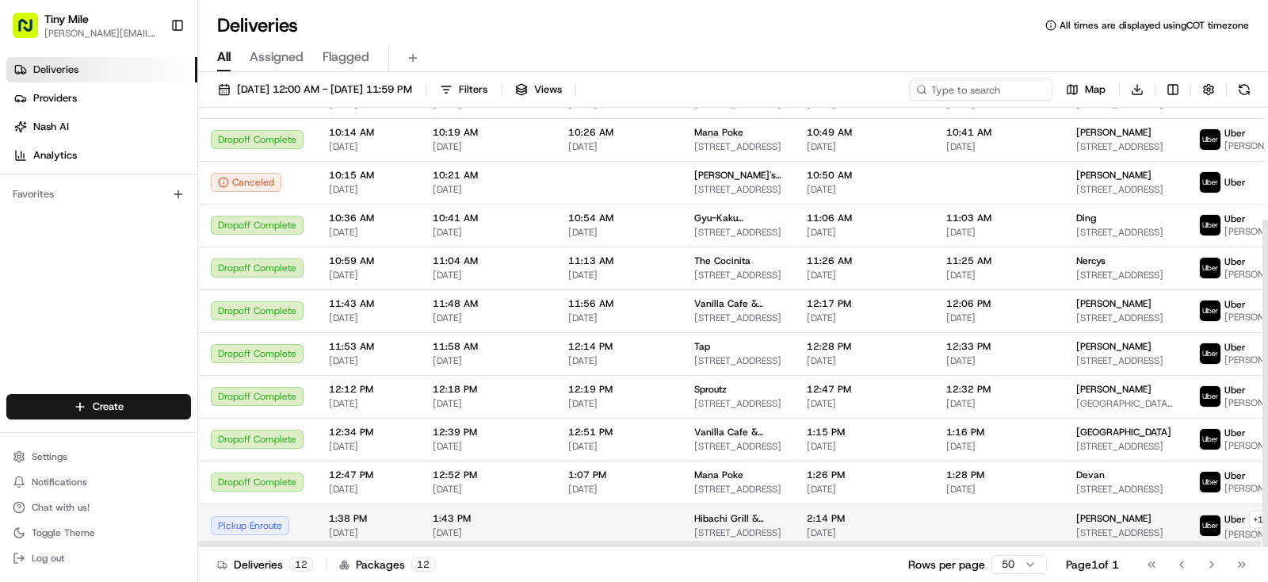
click at [1118, 519] on div "[PERSON_NAME]" at bounding box center [1124, 518] width 97 height 13
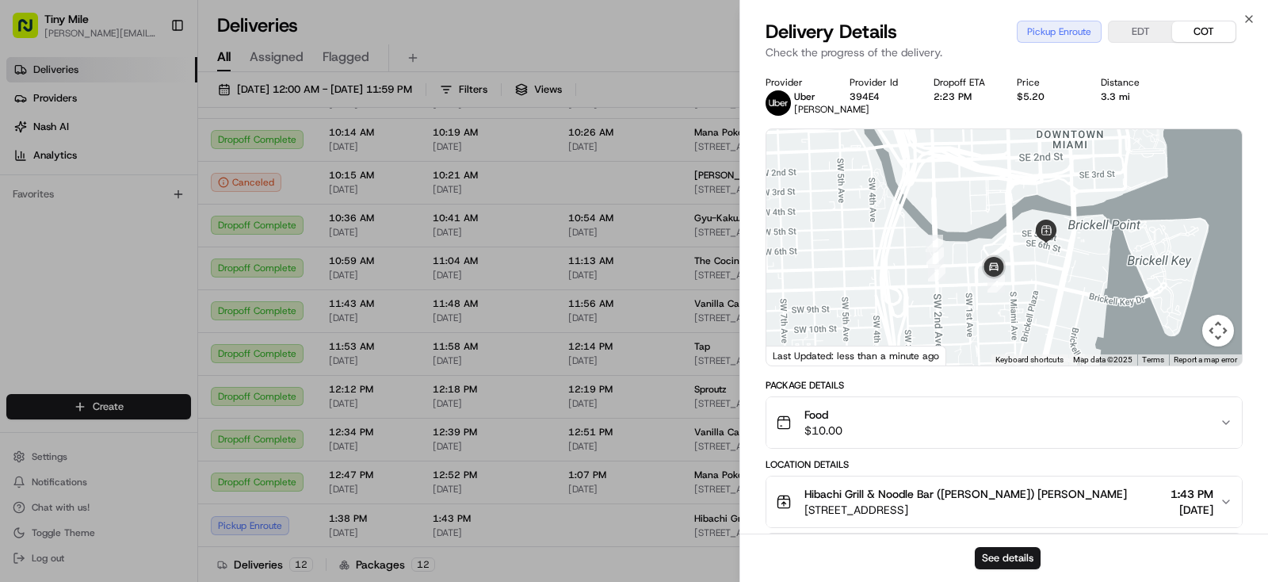
drag, startPoint x: 1018, startPoint y: 315, endPoint x: 1092, endPoint y: 293, distance: 76.8
click at [1092, 293] on div at bounding box center [1004, 247] width 476 height 236
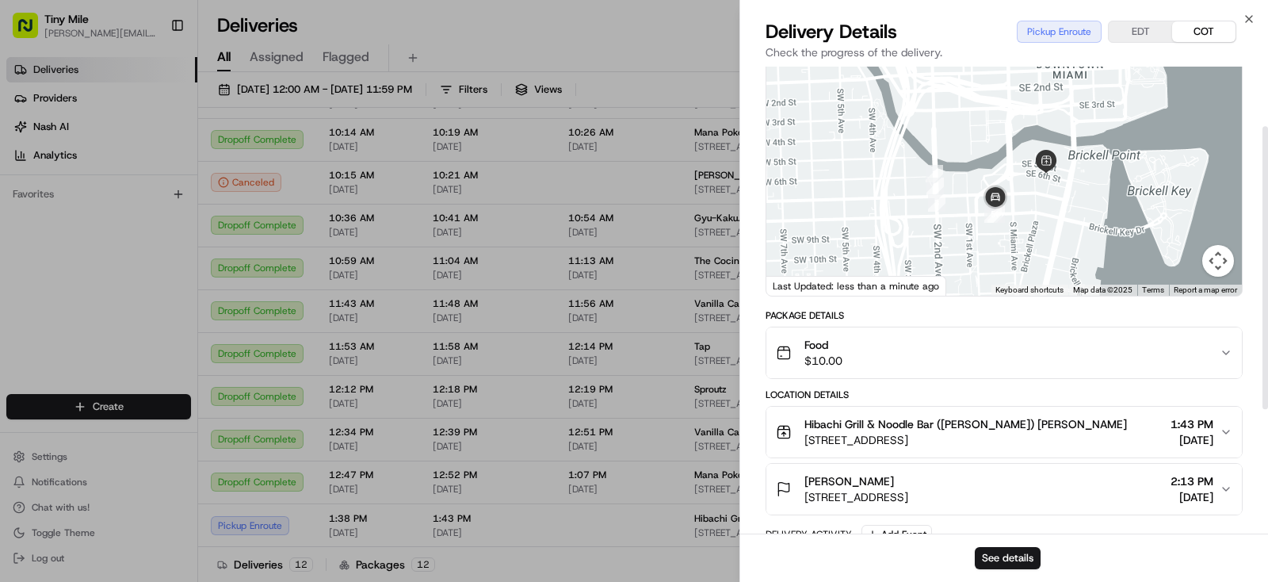
scroll to position [99, 0]
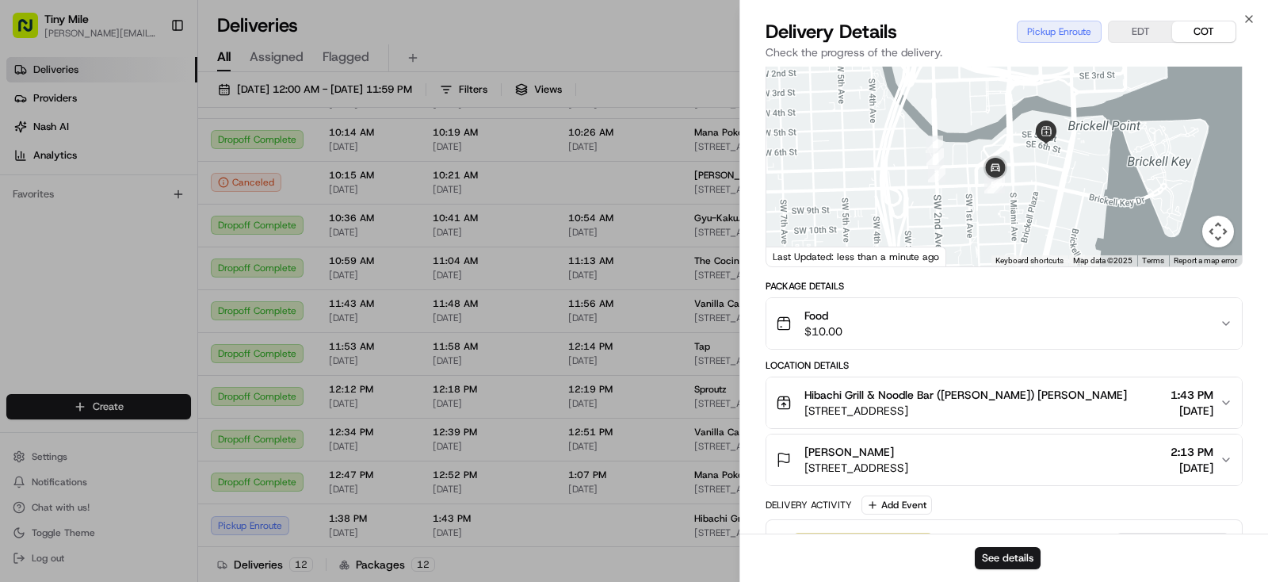
click at [1222, 330] on icon "button" at bounding box center [1226, 323] width 13 height 13
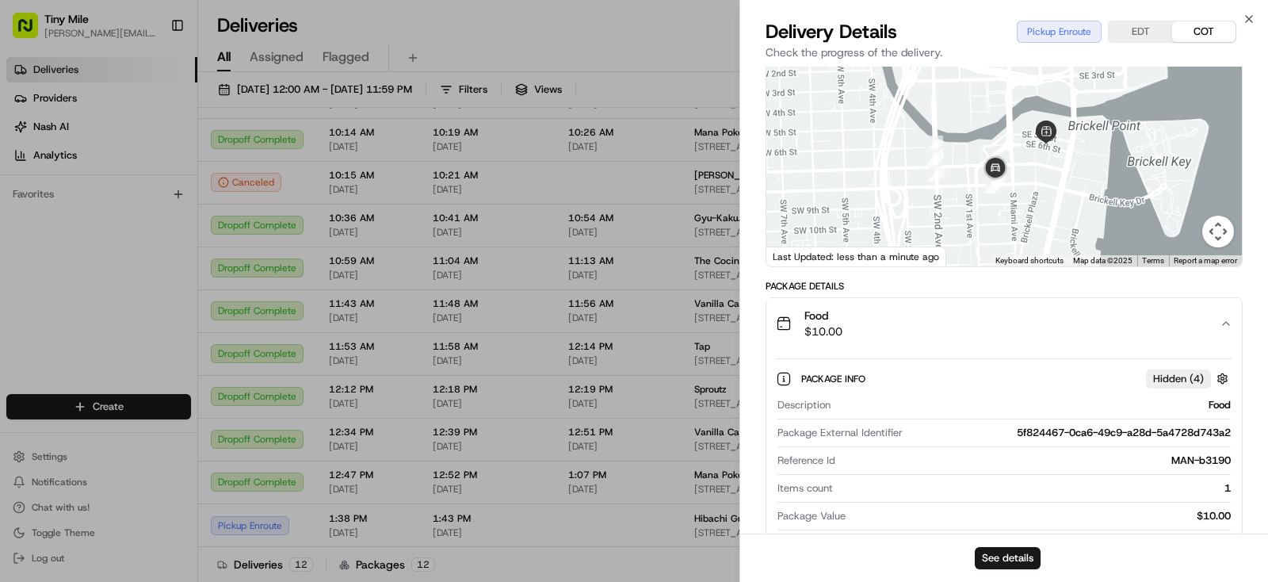
scroll to position [198, 0]
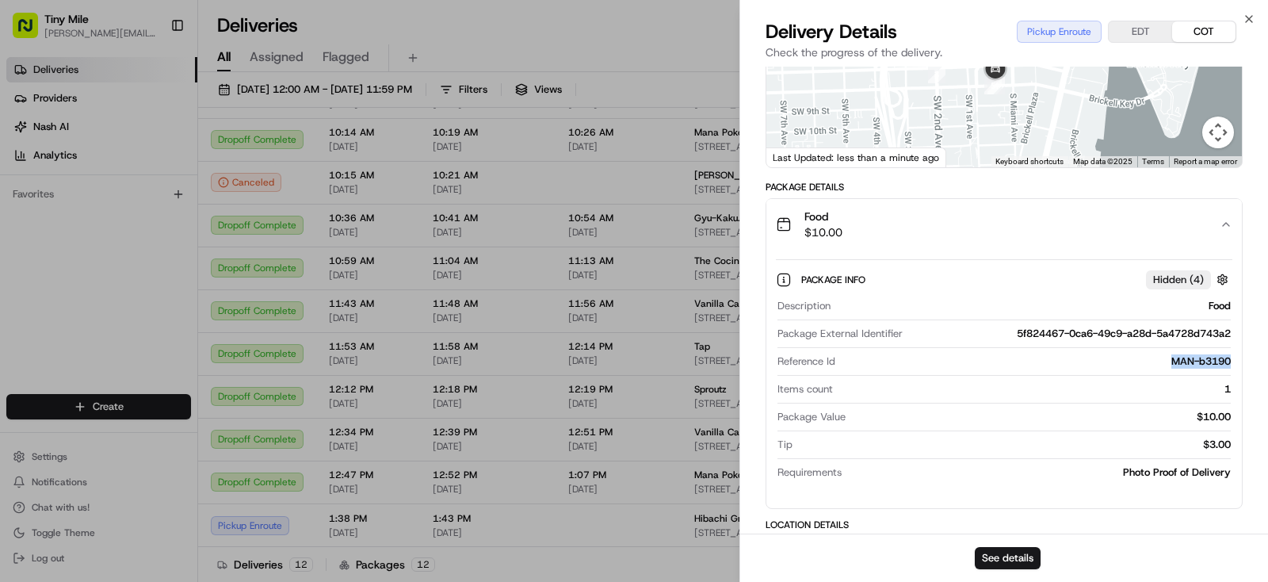
drag, startPoint x: 1235, startPoint y: 369, endPoint x: 1174, endPoint y: 377, distance: 61.6
click at [1174, 377] on div "Package Info Hidden ( 4 ) Description Food Package External Identifier 5f824467…" at bounding box center [1004, 373] width 476 height 246
copy div "MAN-b3190"
click at [1012, 557] on button "See details" at bounding box center [1008, 558] width 66 height 22
click at [565, 38] on body "Tiny Mile yenny@tinymile.ai Toggle Sidebar Deliveries Providers Nash AI Analyti…" at bounding box center [634, 291] width 1268 height 582
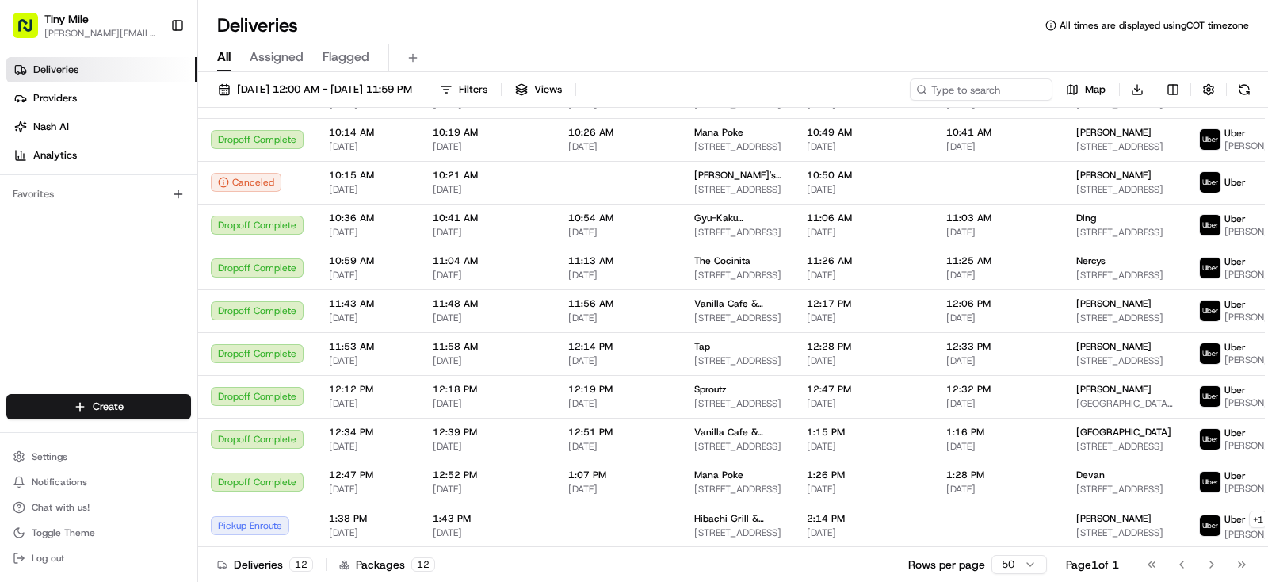
scroll to position [149, 0]
click at [412, 90] on span "08/15/2025 12:00 AM - 08/22/2025 11:59 PM" at bounding box center [324, 89] width 175 height 14
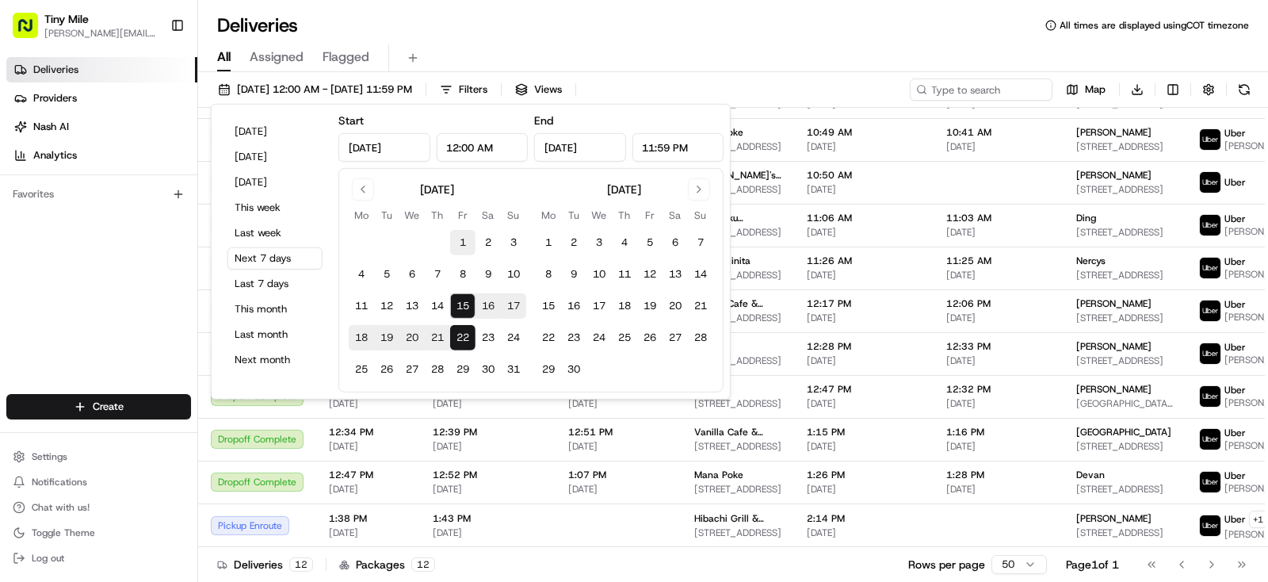
click at [466, 243] on button "1" at bounding box center [462, 242] width 25 height 25
type input "Aug 1, 2025"
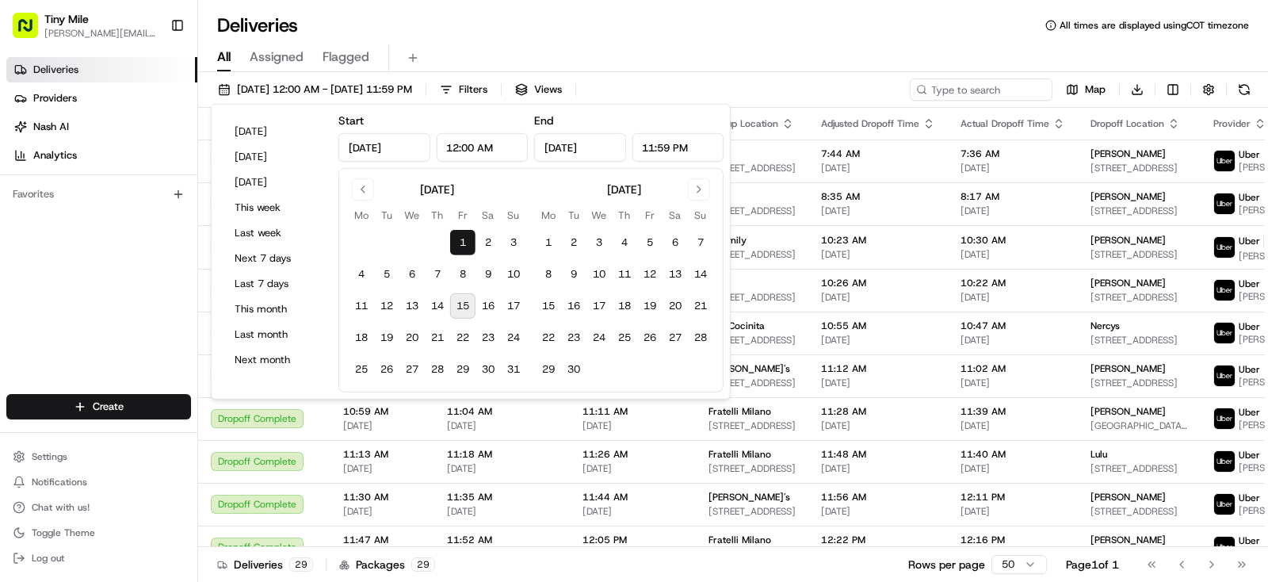
click at [464, 298] on button "15" at bounding box center [462, 305] width 25 height 25
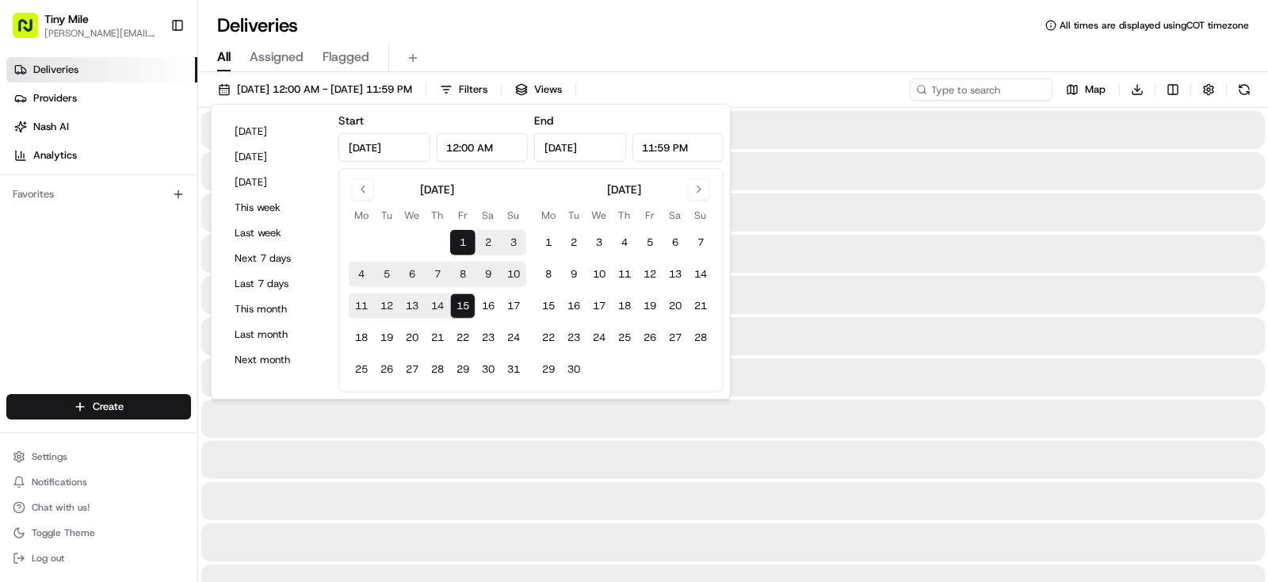
type input "Aug 15, 2025"
click at [991, 93] on input at bounding box center [957, 89] width 190 height 22
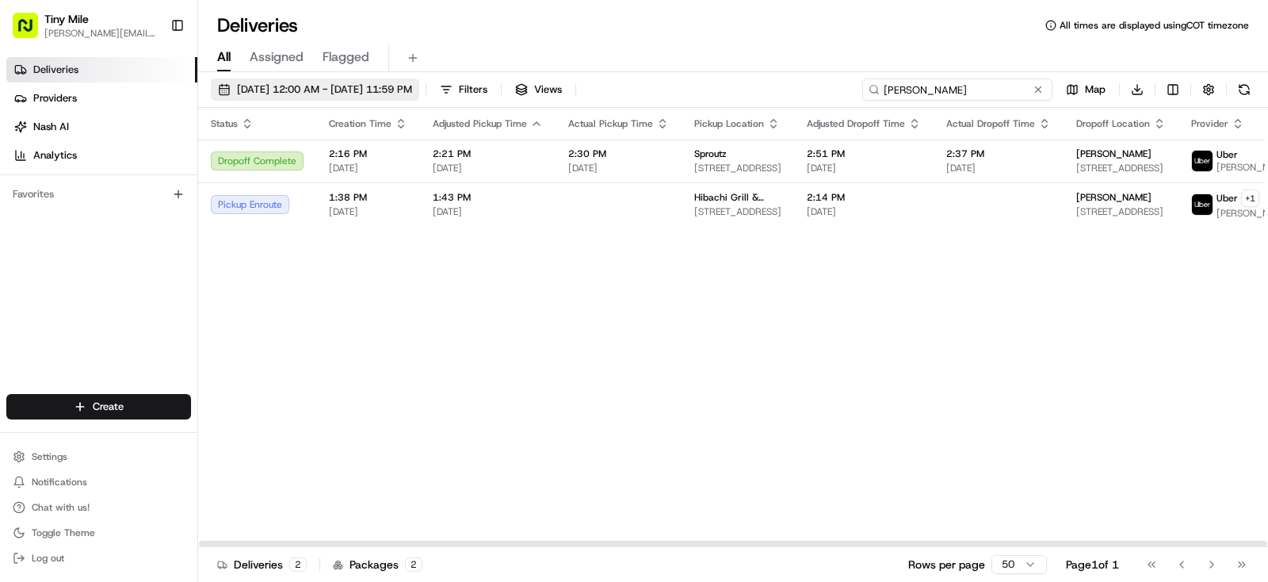
type input "claudia"
click at [412, 87] on span "08/01/2025 12:00 AM - 08/15/2025 11:59 PM" at bounding box center [324, 89] width 175 height 14
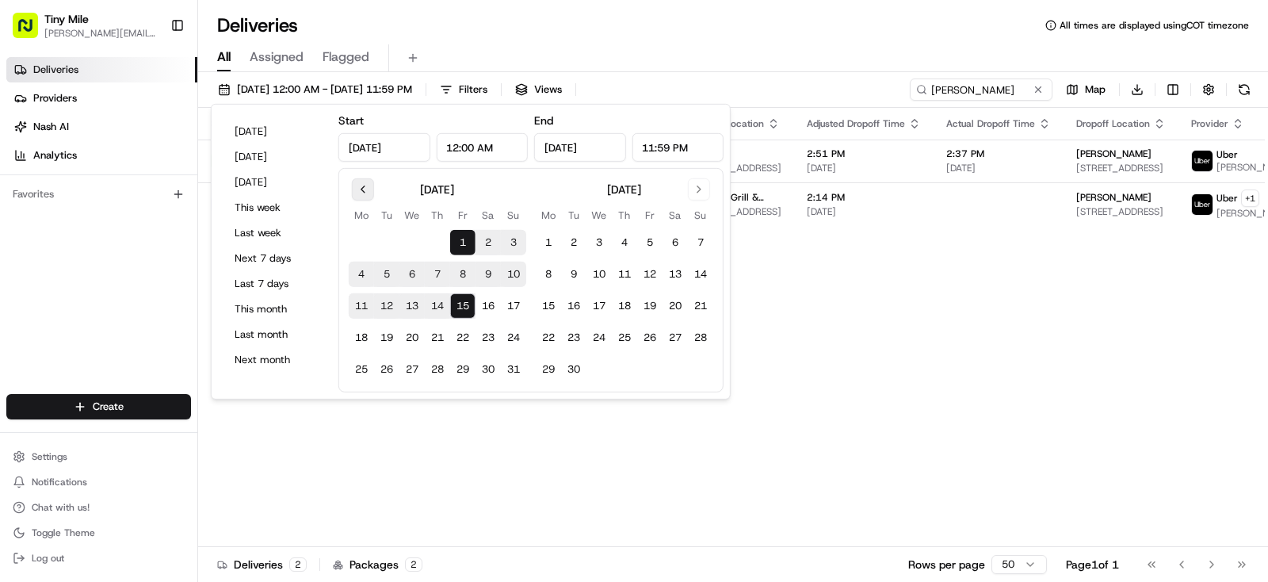
click at [362, 191] on button "Go to previous month" at bounding box center [363, 189] width 22 height 22
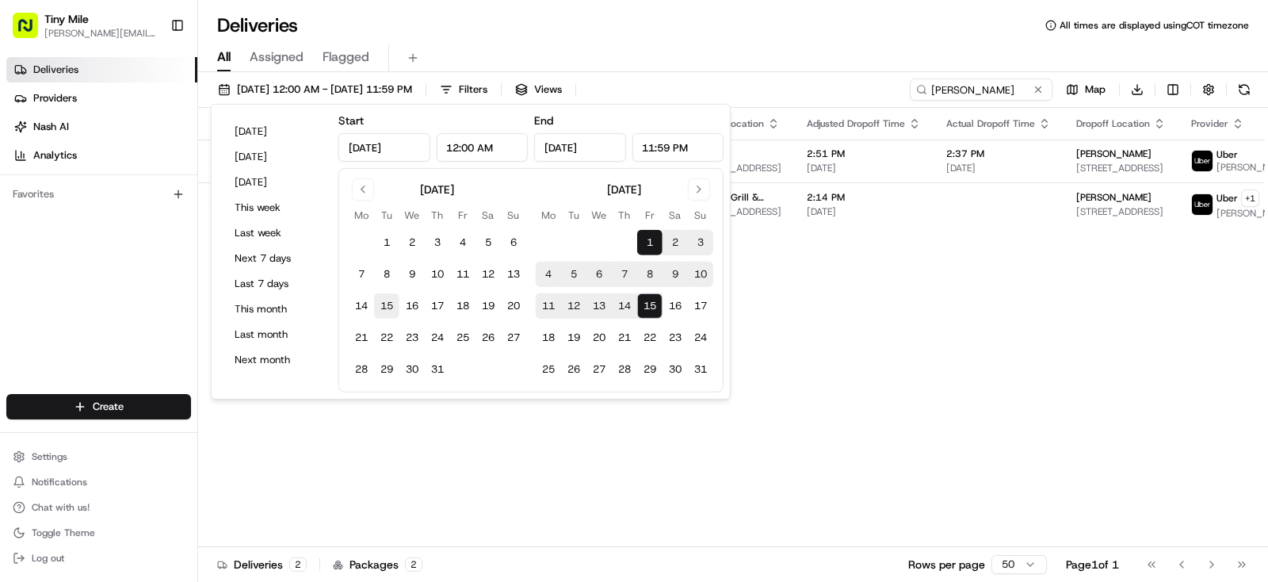
click at [381, 305] on button "15" at bounding box center [386, 305] width 25 height 25
type input "Jul 15, 2025"
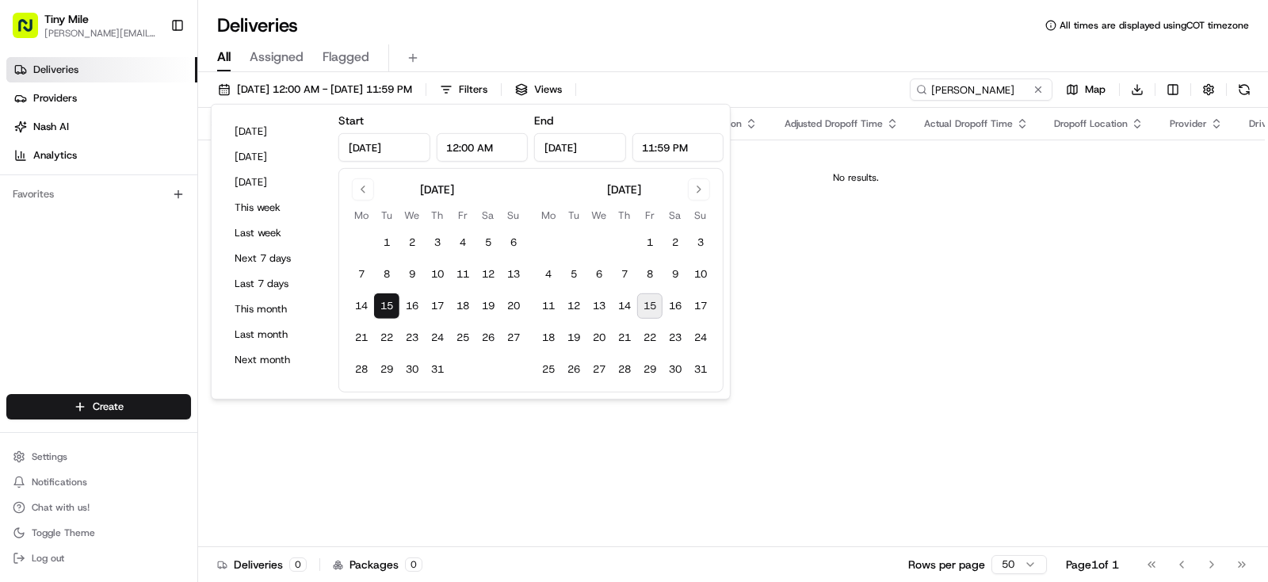
click at [644, 304] on button "15" at bounding box center [649, 305] width 25 height 25
type input "Aug 15, 2025"
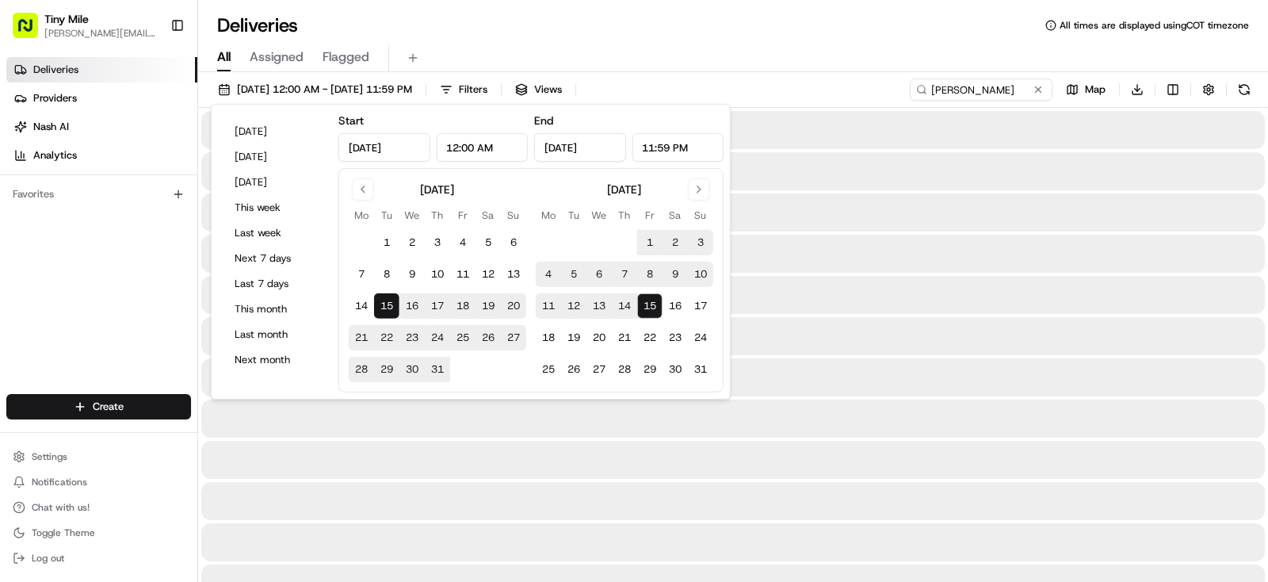
click at [881, 42] on div "All Assigned Flagged" at bounding box center [733, 55] width 1070 height 34
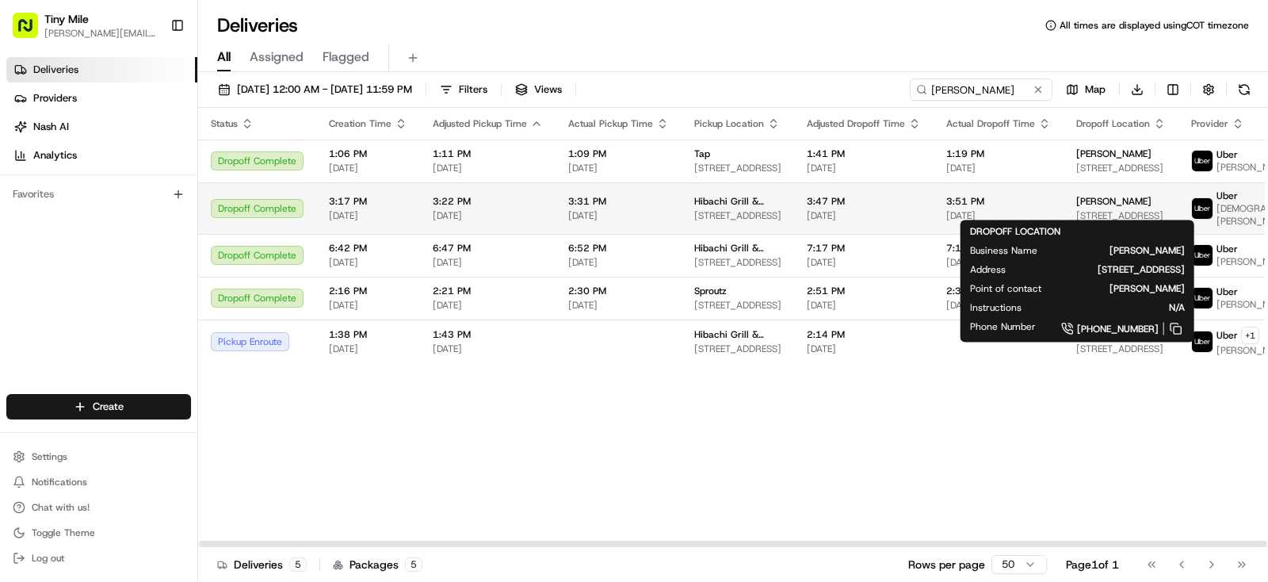
click at [1104, 199] on div "[PERSON_NAME]" at bounding box center [1121, 201] width 90 height 13
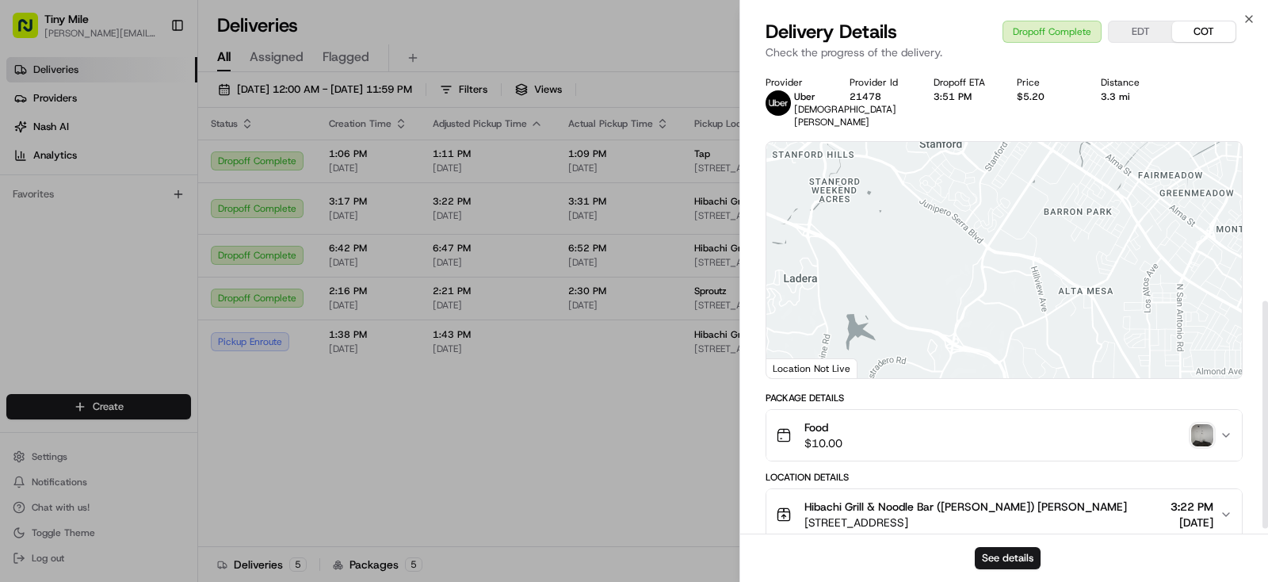
scroll to position [491, 0]
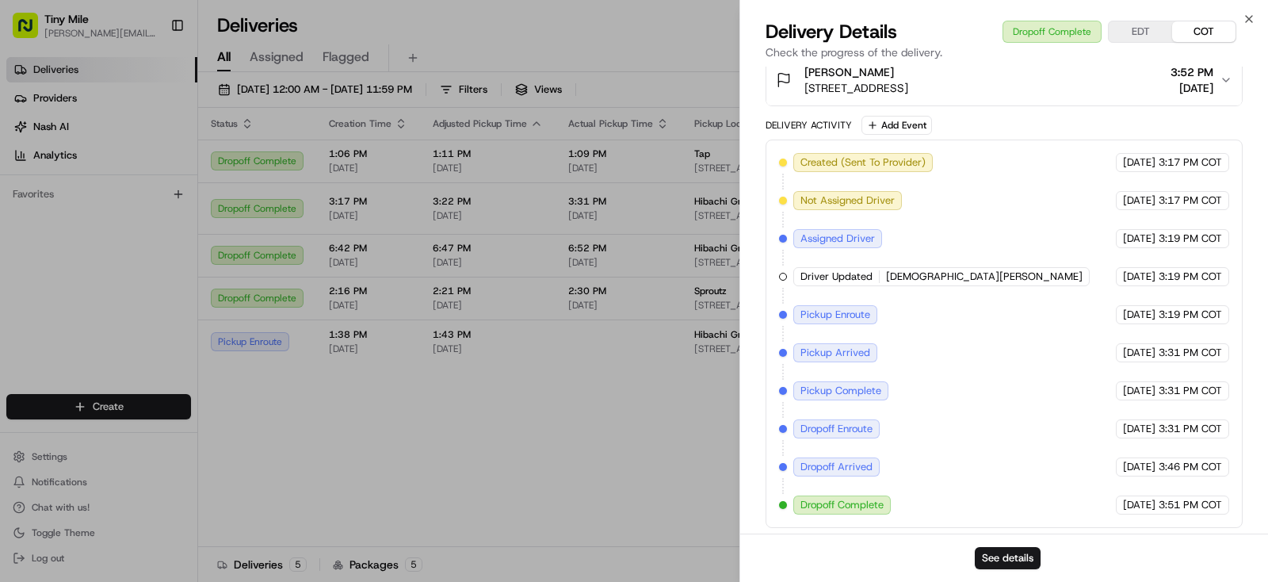
drag, startPoint x: 529, startPoint y: 438, endPoint x: 953, endPoint y: 300, distance: 445.9
click at [529, 438] on body "Tiny Mile yenny@tinymile.ai Toggle Sidebar Deliveries Providers Nash AI Analyti…" at bounding box center [634, 291] width 1268 height 582
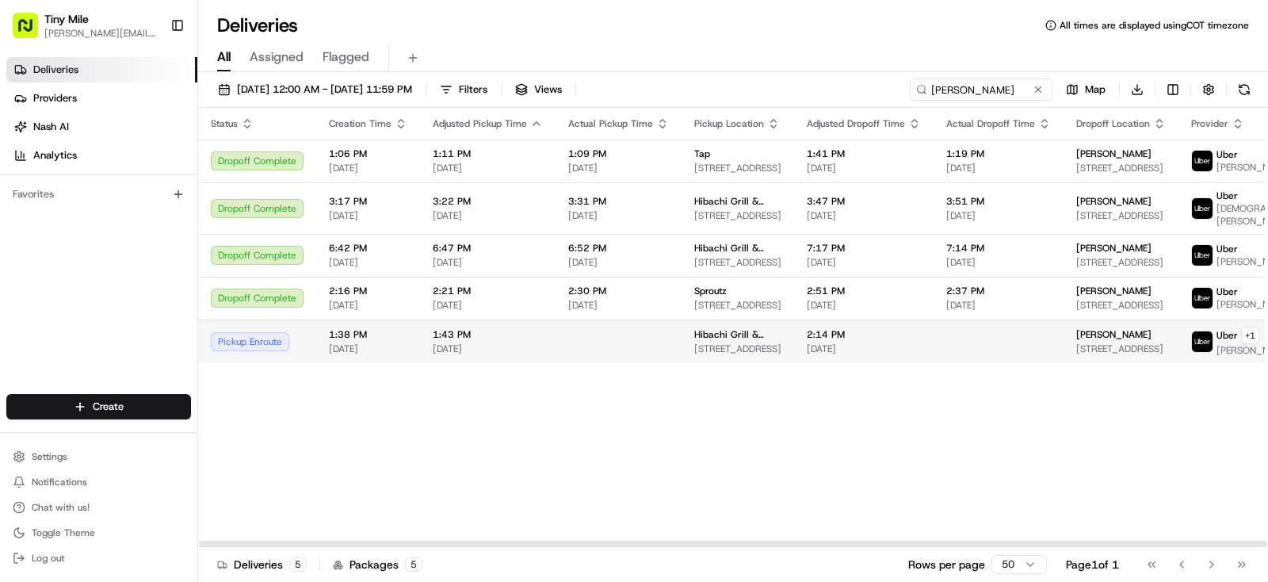
click at [1109, 348] on div "Claudia 1420 NW 15th Ave #610, Miami, FL 33125, USA" at bounding box center [1121, 341] width 90 height 27
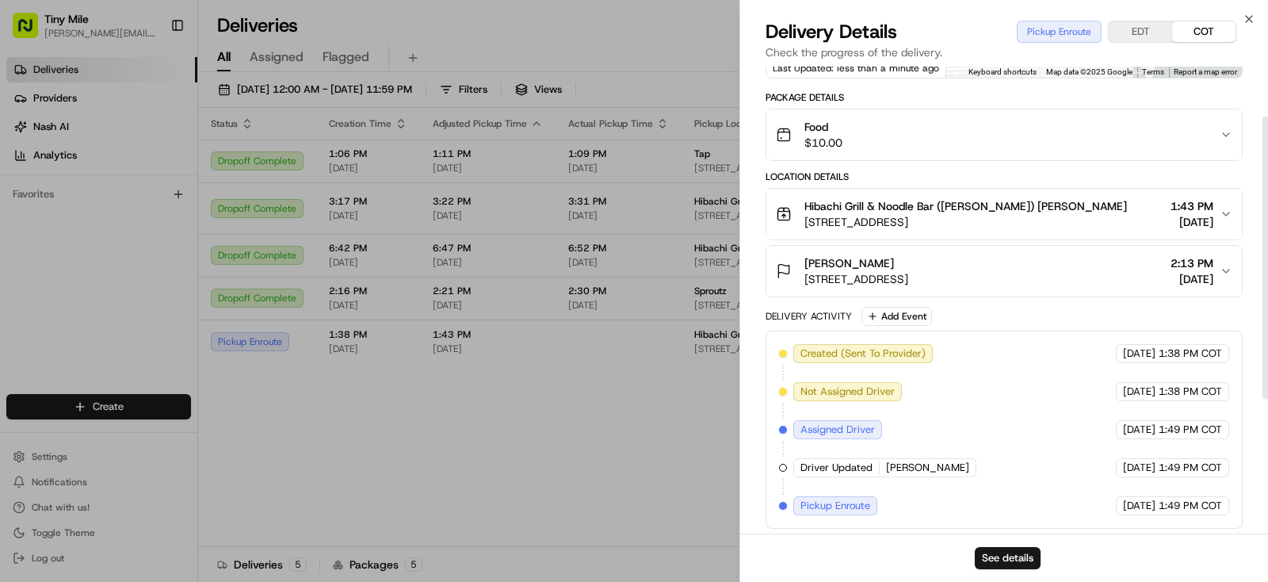
scroll to position [297, 0]
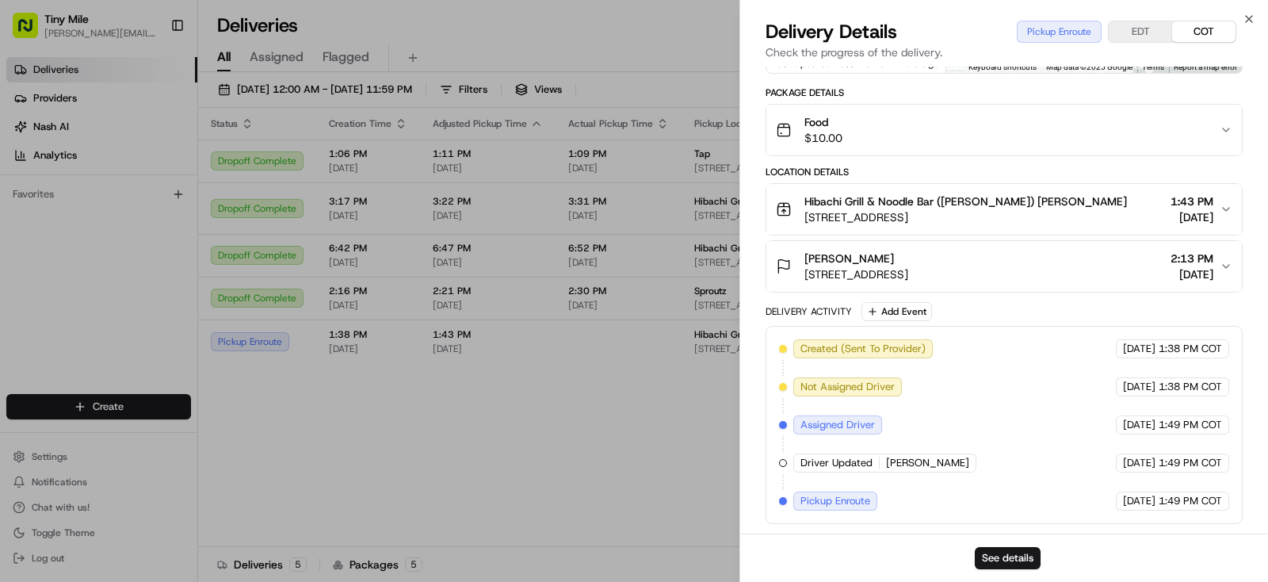
click at [1220, 266] on button "Claudia 1420 NW 15th Ave #610, Miami, FL 33125, USA 2:13 PM 08/15/2025" at bounding box center [1004, 266] width 476 height 51
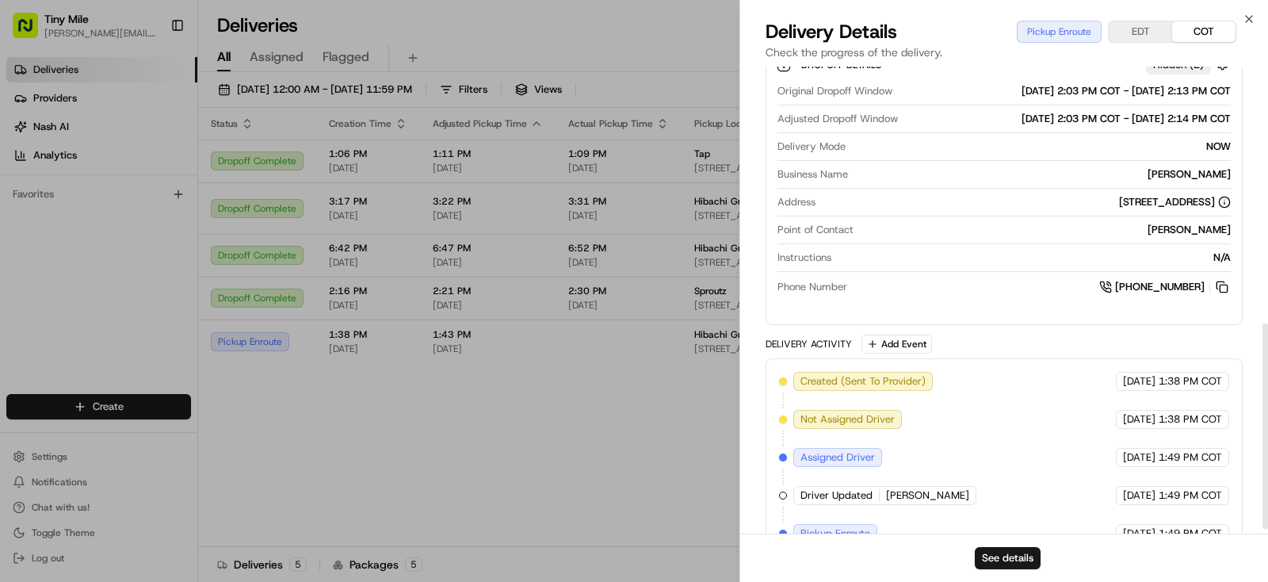
scroll to position [590, 0]
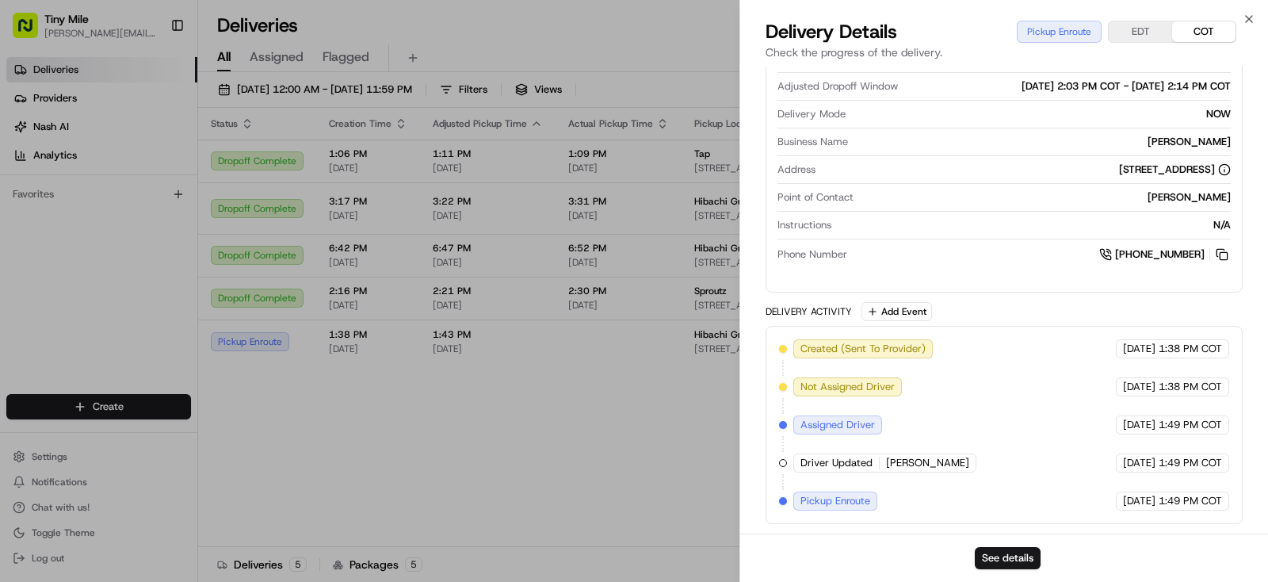
click at [571, 439] on body "Tiny Mile yenny@tinymile.ai Toggle Sidebar Deliveries Providers Nash AI Analyti…" at bounding box center [634, 291] width 1268 height 582
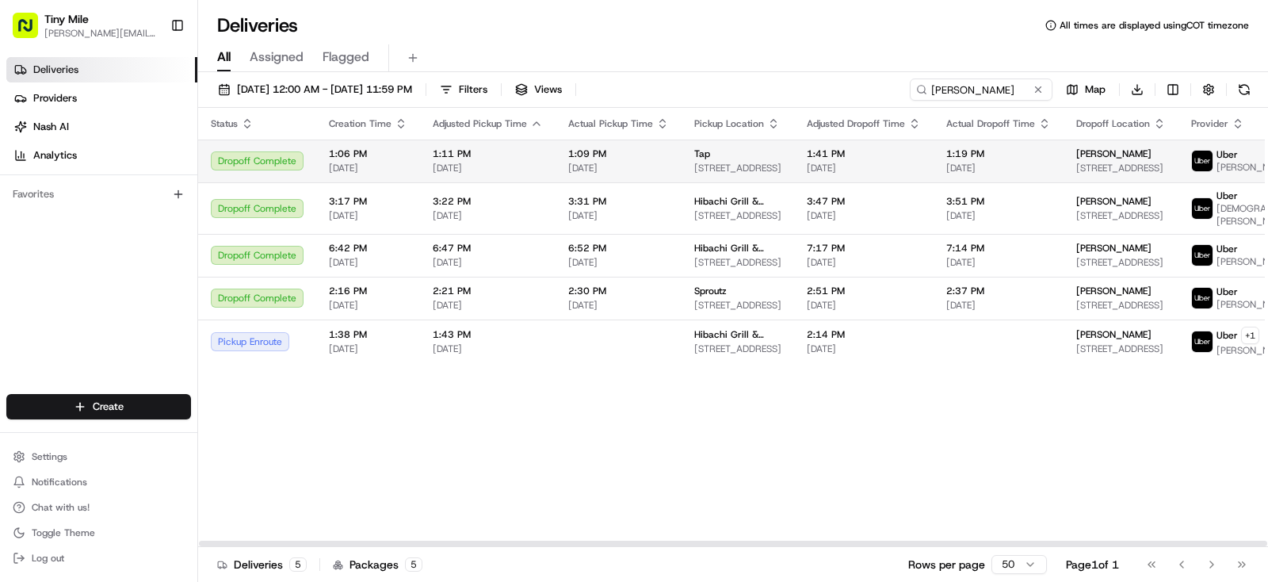
click at [1087, 153] on span "Claudia s" at bounding box center [1113, 153] width 75 height 13
click at [1106, 161] on div "Claudia s 175 SW 7th St Suite 2201-28, Miami, FL 33130, USA" at bounding box center [1121, 160] width 90 height 27
click at [1084, 146] on td "Claudia s 175 SW 7th St Suite 2201-28, Miami, FL 33130, USA" at bounding box center [1121, 160] width 115 height 43
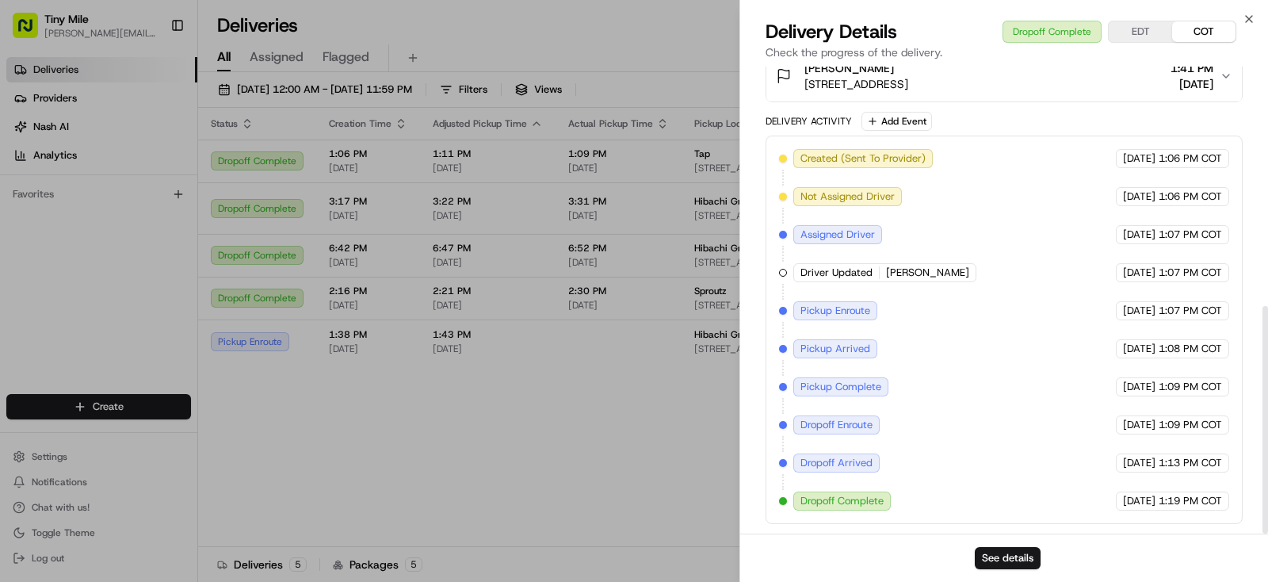
scroll to position [491, 0]
click at [1233, 78] on button "Claudia s 175 SW 7th St Suite 2201-28, Miami, FL 33130, USA 1:41 PM 07/16/2025" at bounding box center [1004, 76] width 476 height 51
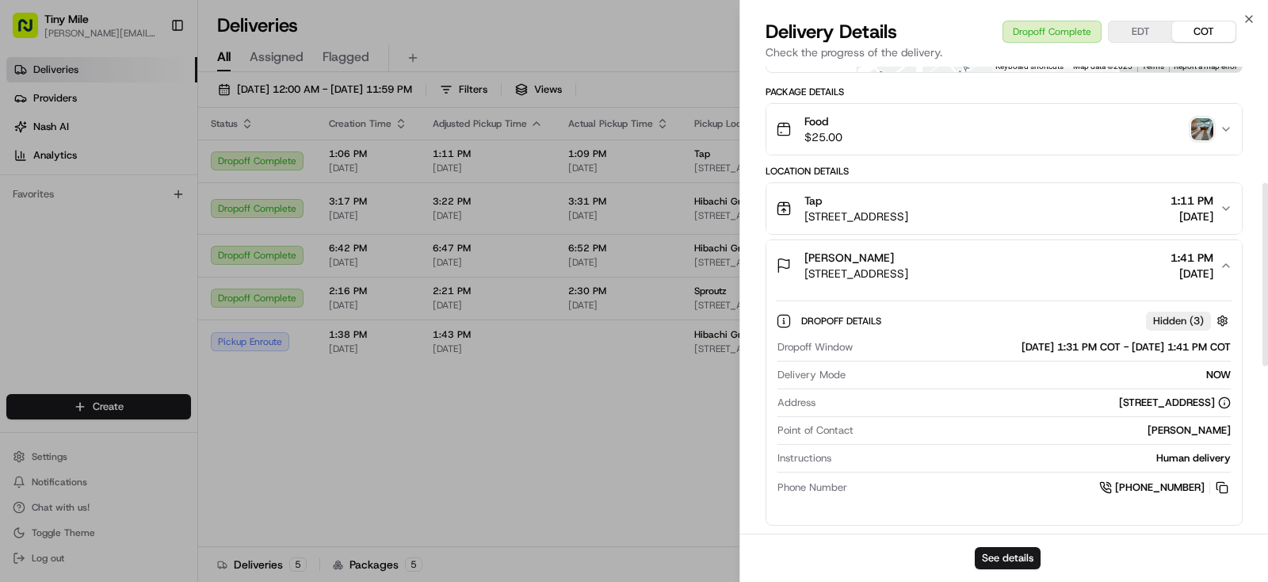
scroll to position [392, 0]
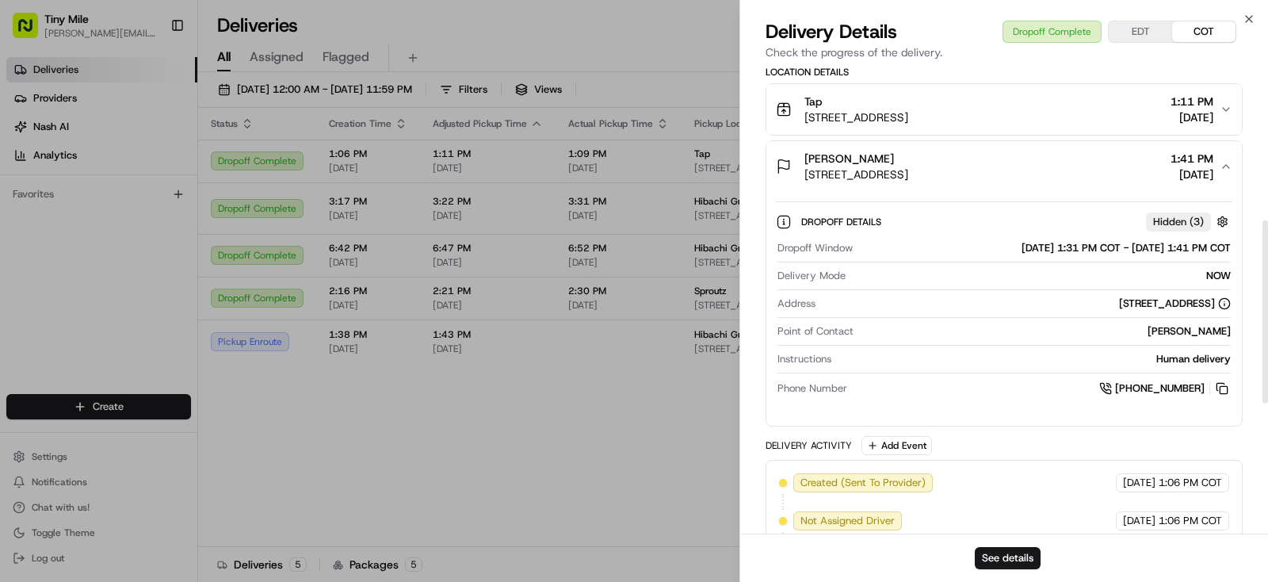
click at [573, 394] on body "Tiny Mile yenny@tinymile.ai Toggle Sidebar Deliveries Providers Nash AI Analyti…" at bounding box center [634, 291] width 1268 height 582
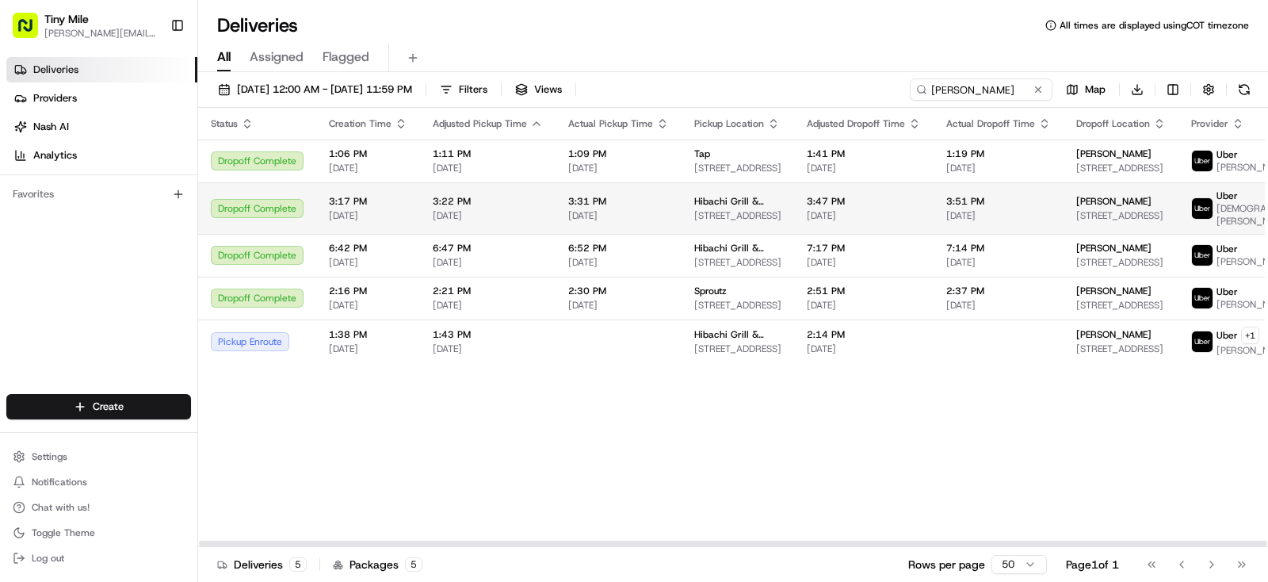
click at [1132, 202] on div "[PERSON_NAME]" at bounding box center [1121, 201] width 90 height 13
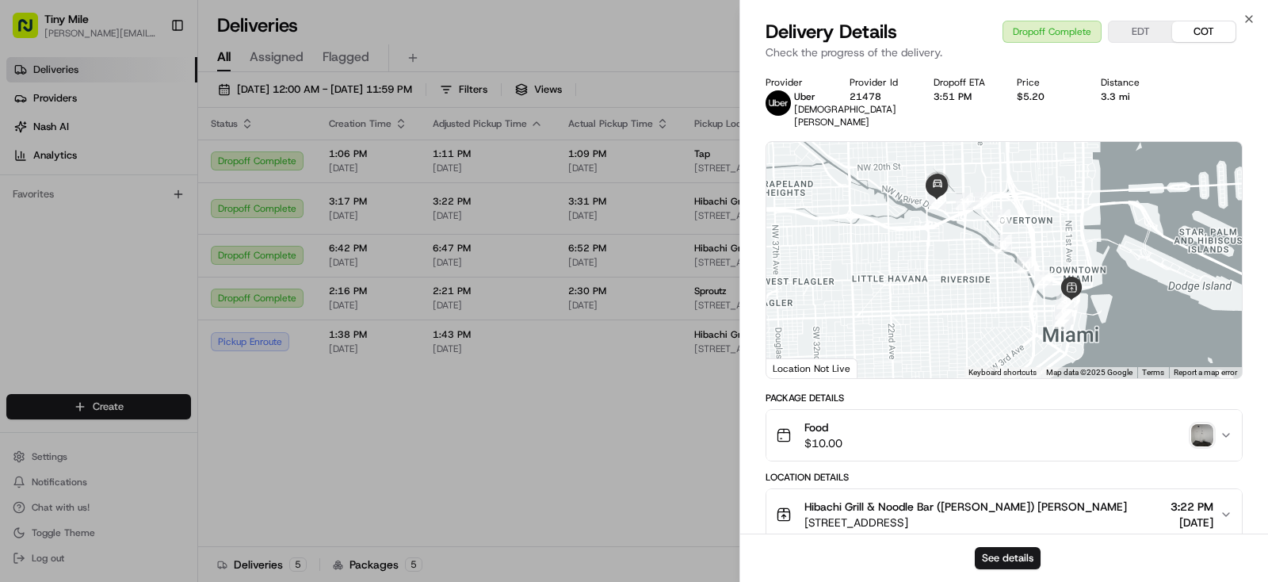
scroll to position [297, 0]
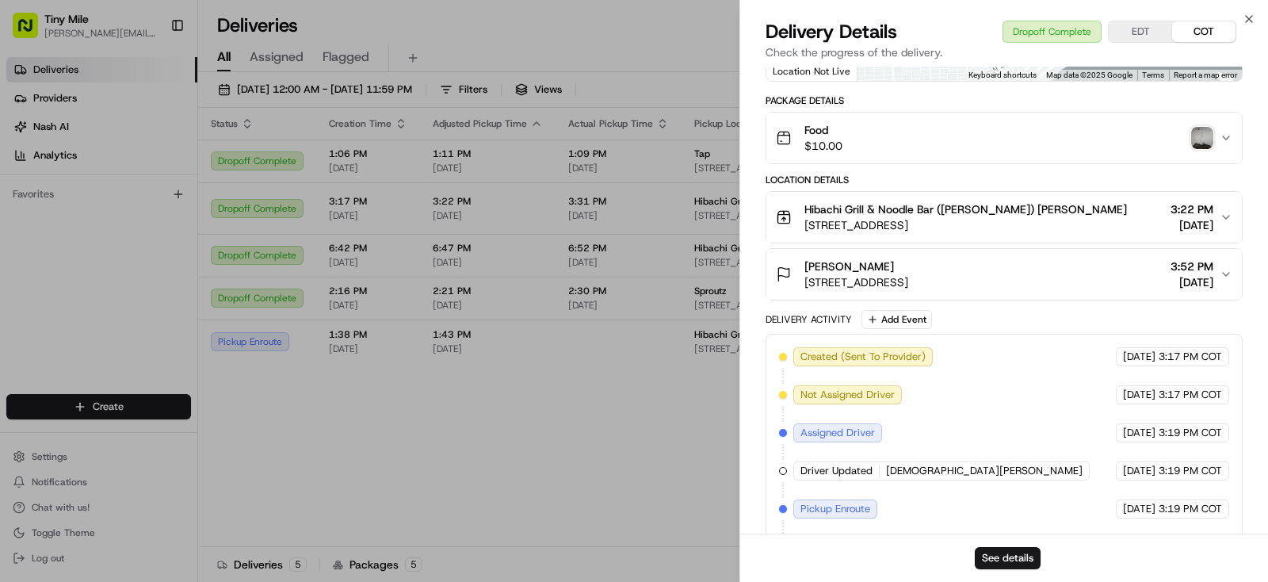
click at [1221, 269] on icon "button" at bounding box center [1226, 274] width 13 height 13
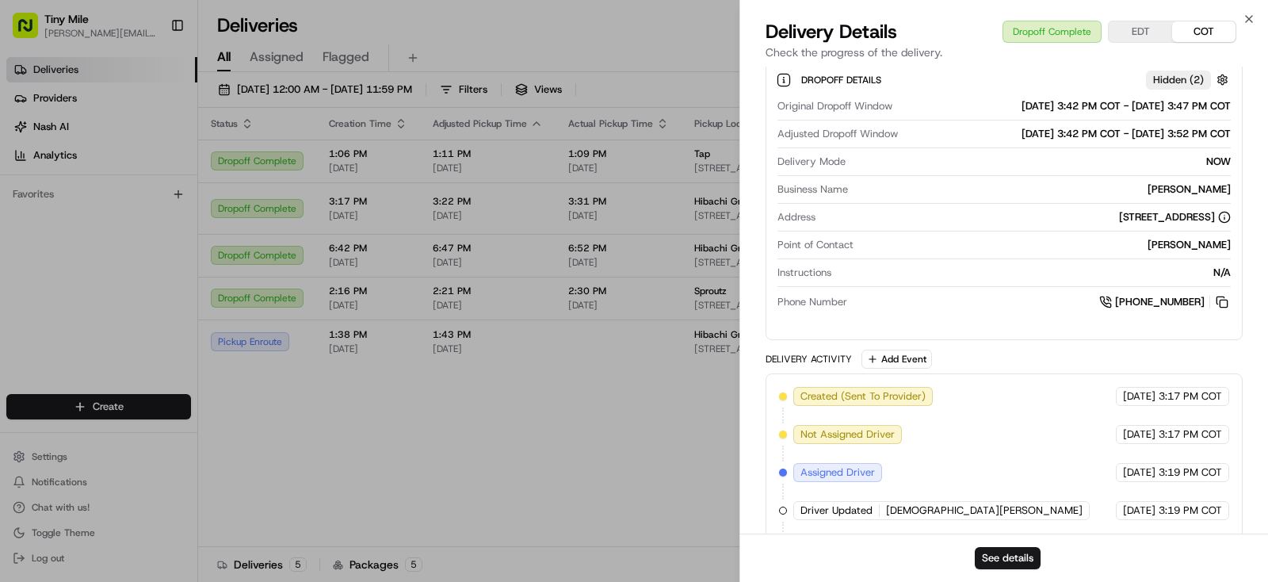
scroll to position [594, 0]
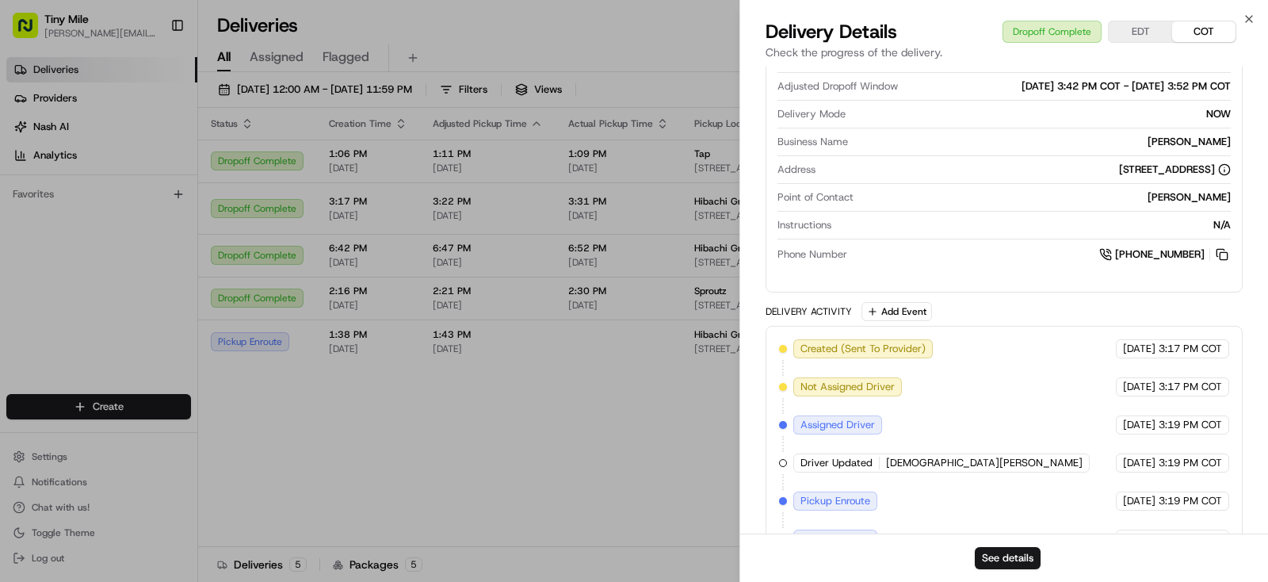
drag, startPoint x: 498, startPoint y: 443, endPoint x: 498, endPoint y: 412, distance: 30.9
click at [498, 430] on body "Tiny Mile yenny@tinymile.ai Toggle Sidebar Deliveries Providers Nash AI Analyti…" at bounding box center [634, 291] width 1268 height 582
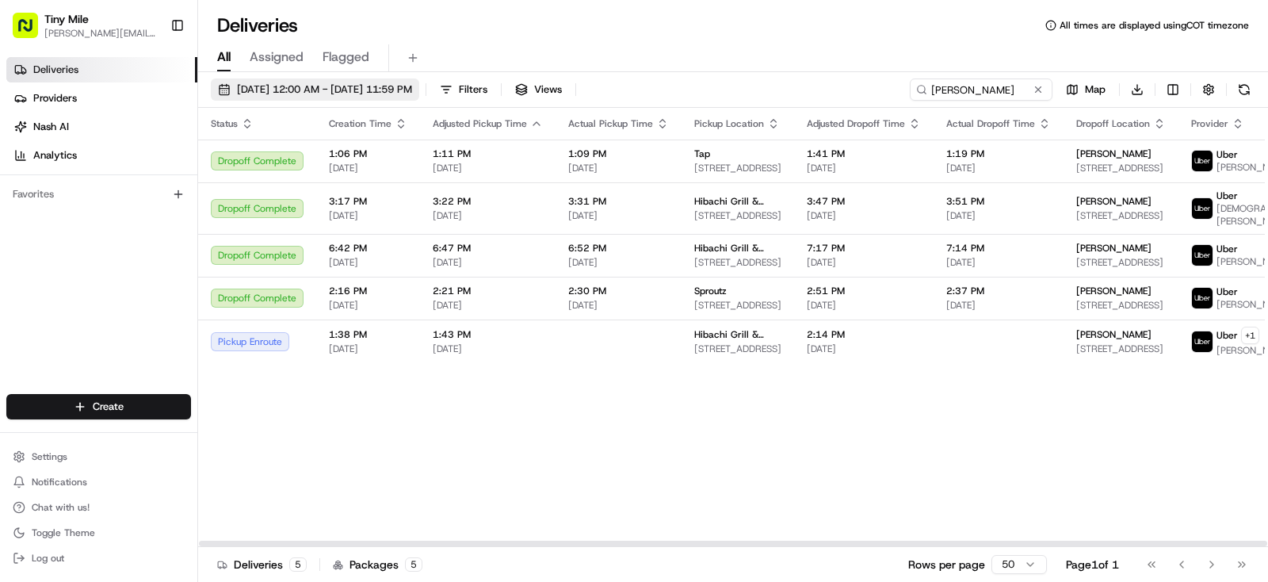
click at [381, 82] on button "07/15/2025 12:00 AM - 08/15/2025 11:59 PM" at bounding box center [315, 89] width 208 height 22
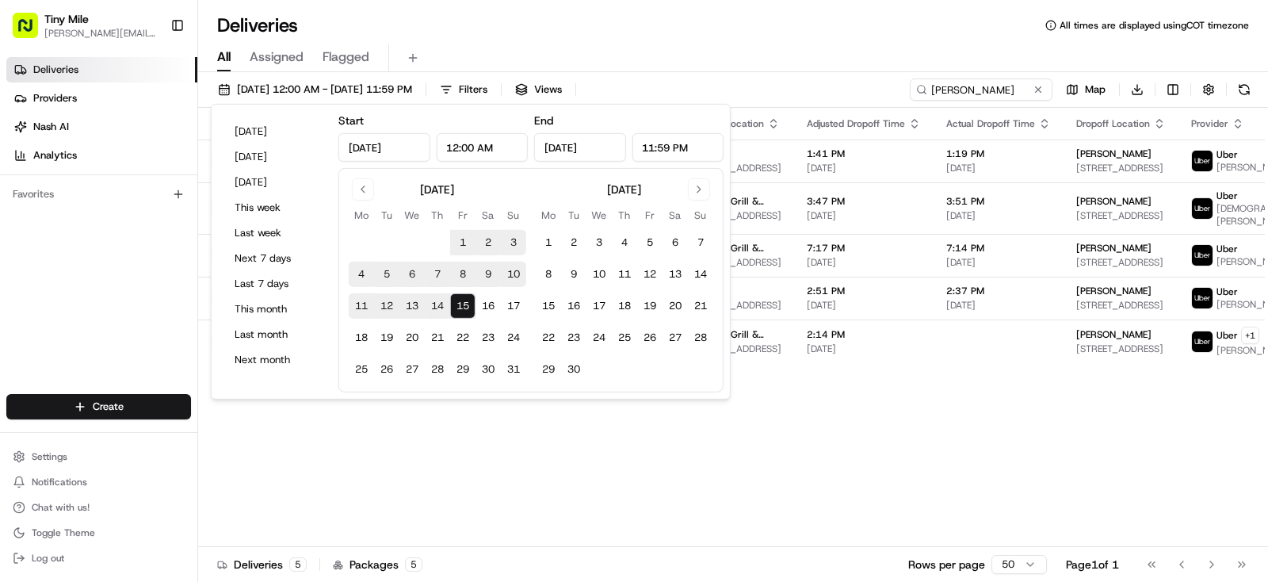
click at [457, 302] on button "15" at bounding box center [462, 305] width 25 height 25
type input "Aug 15, 2025"
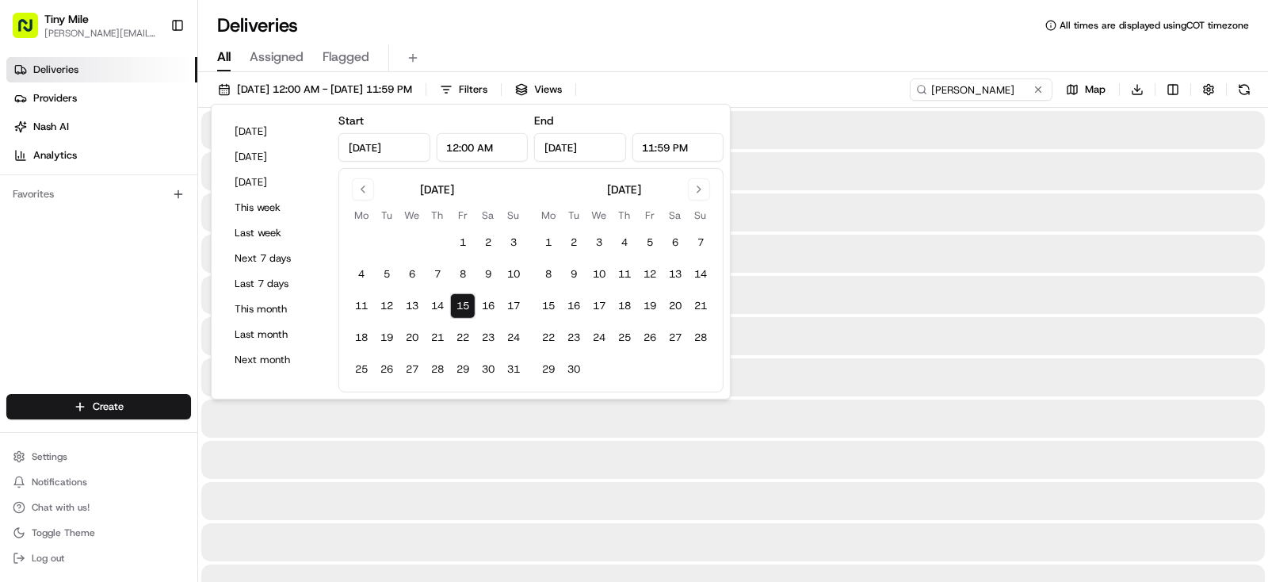
click at [457, 302] on button "15" at bounding box center [462, 305] width 25 height 25
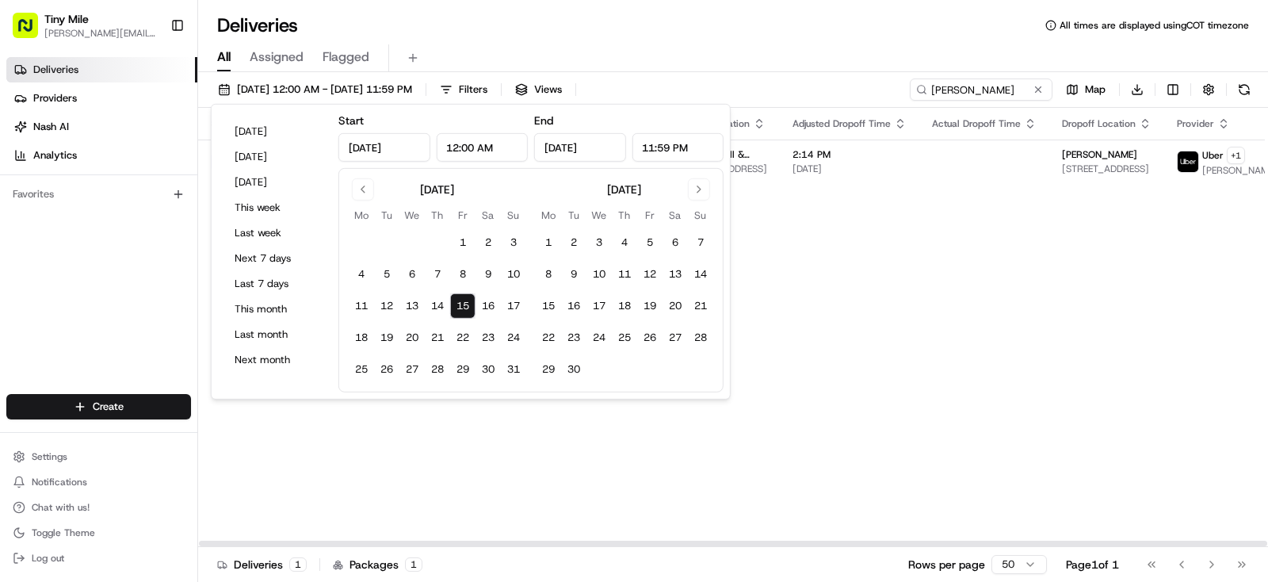
click at [813, 360] on div "Status Creation Time Adjusted Pickup Time Actual Pickup Time Pickup Location Ad…" at bounding box center [894, 327] width 1393 height 439
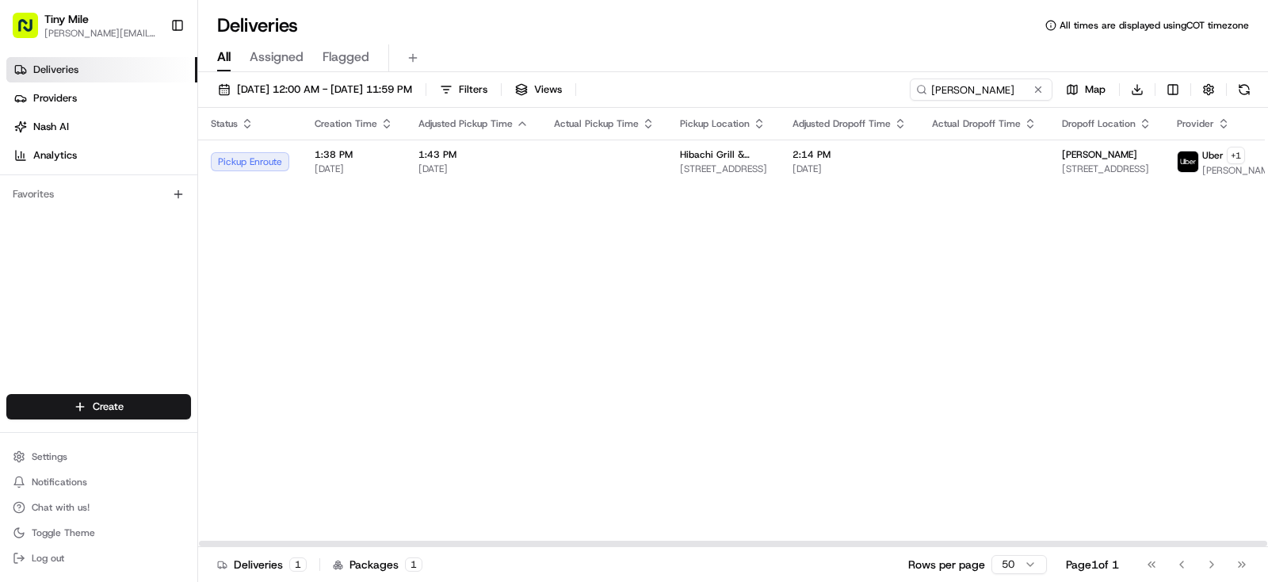
click at [1041, 90] on button at bounding box center [1038, 90] width 16 height 16
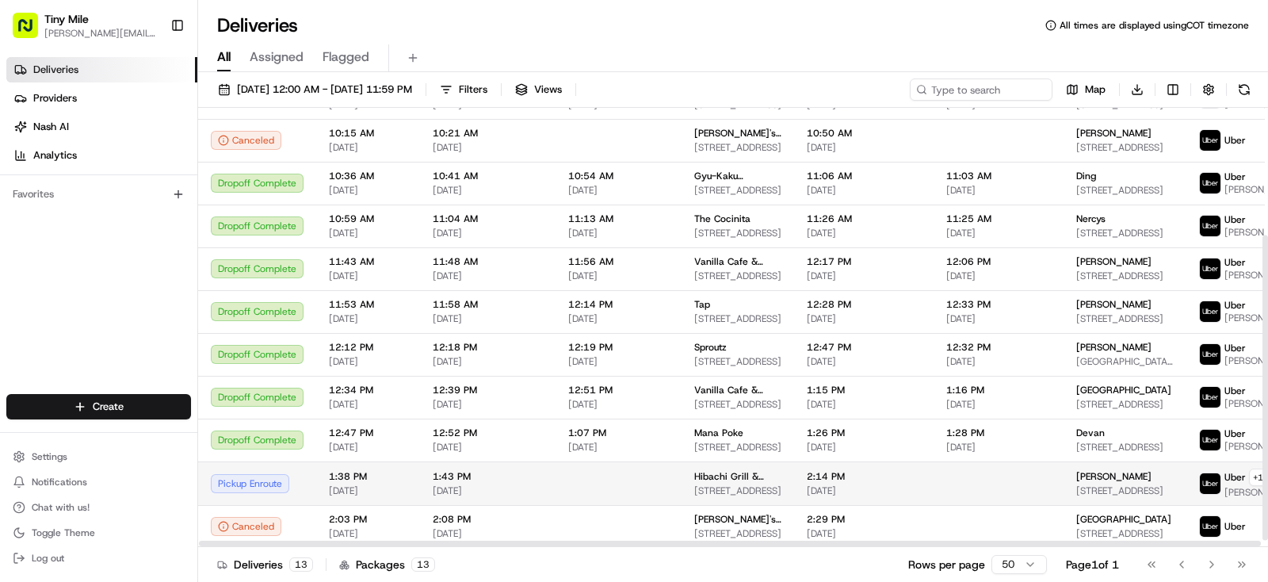
scroll to position [192, 0]
click at [1117, 474] on div "[PERSON_NAME]" at bounding box center [1124, 475] width 97 height 13
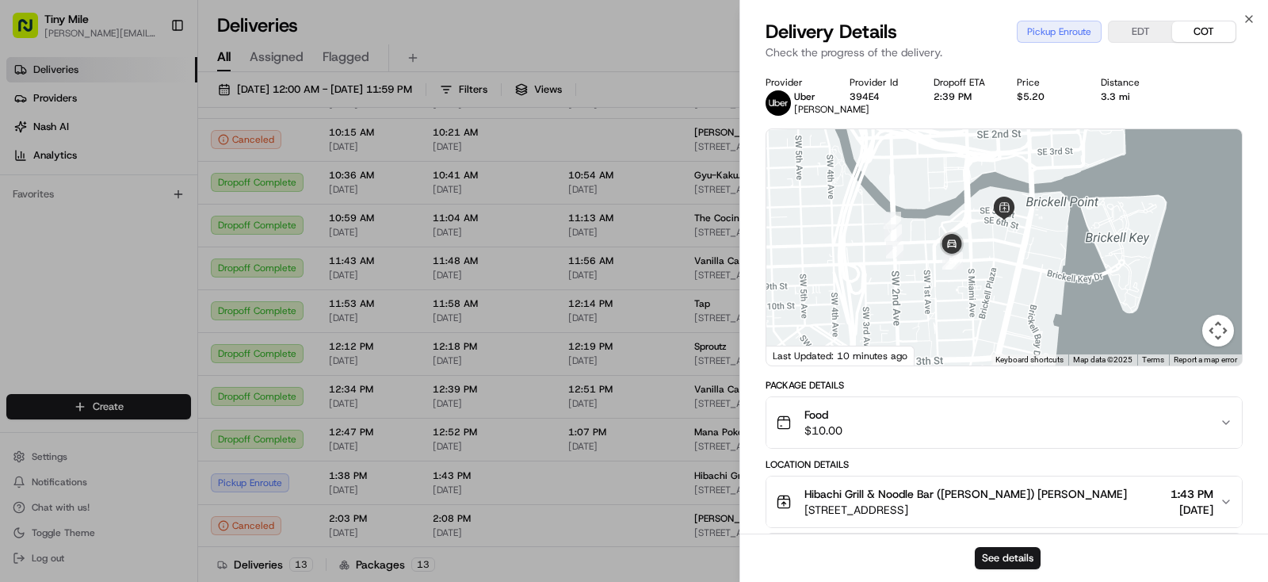
drag, startPoint x: 1037, startPoint y: 308, endPoint x: 922, endPoint y: 165, distance: 183.8
click at [922, 165] on div at bounding box center [1004, 247] width 476 height 236
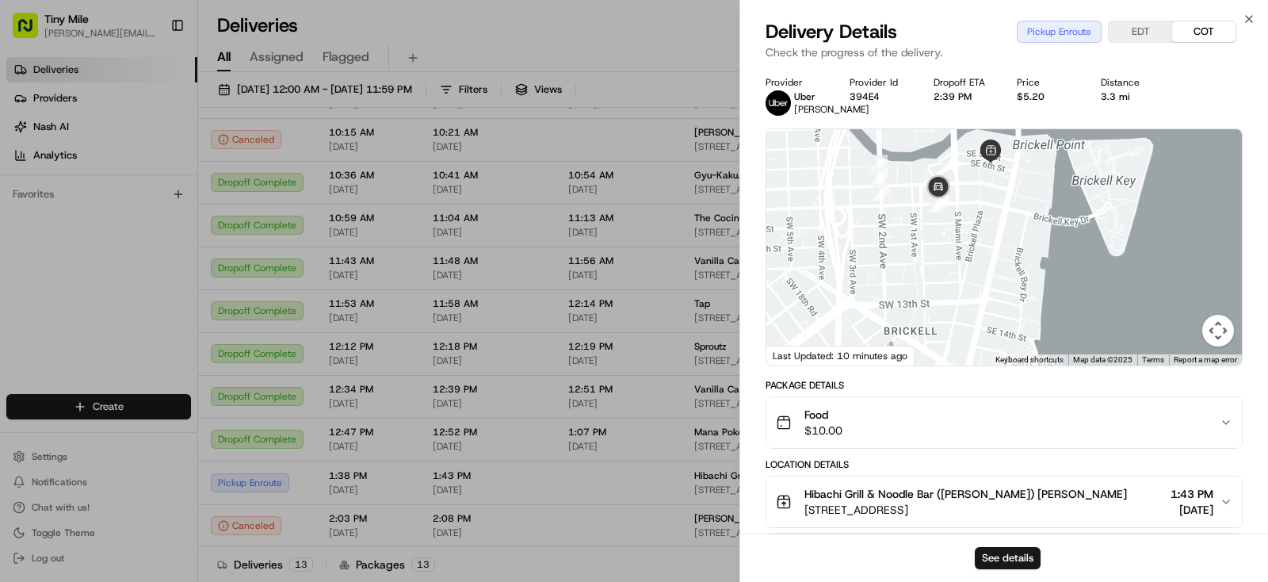
scroll to position [302, 0]
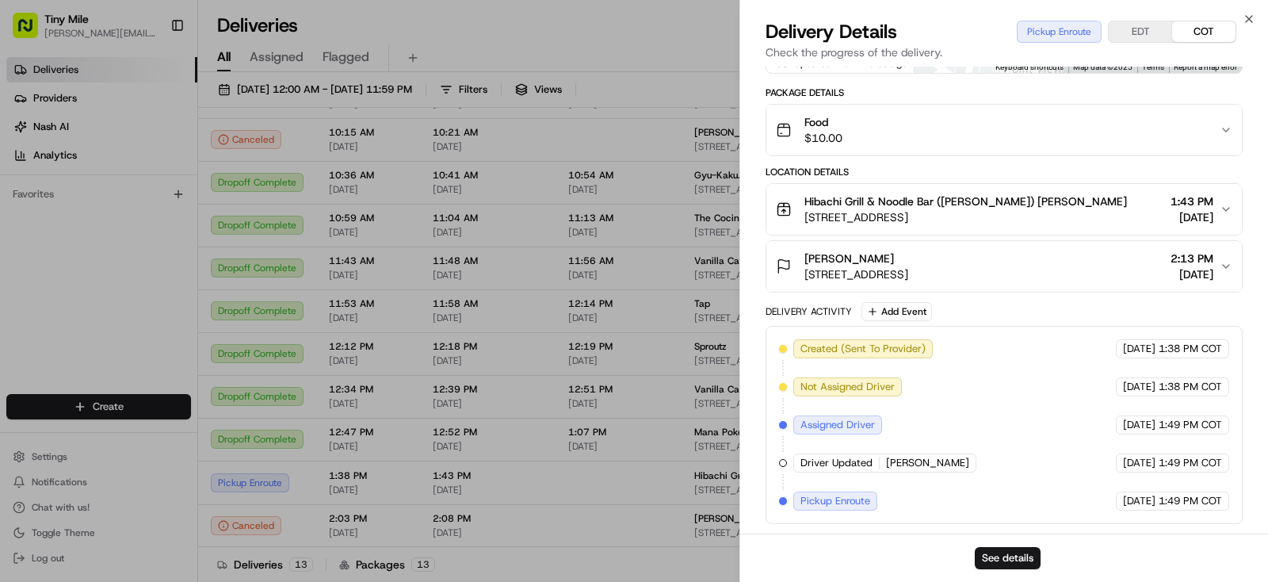
click at [635, 34] on body "Tiny Mile yenny@tinymile.ai Toggle Sidebar Deliveries Providers Nash AI Analyti…" at bounding box center [634, 291] width 1268 height 582
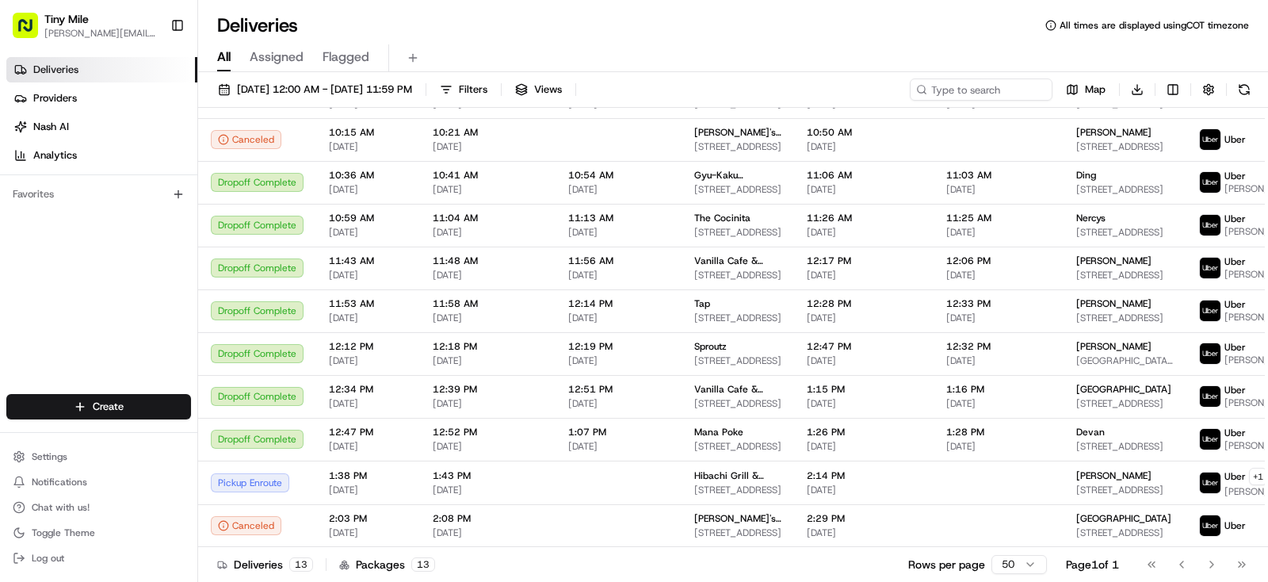
scroll to position [192, 0]
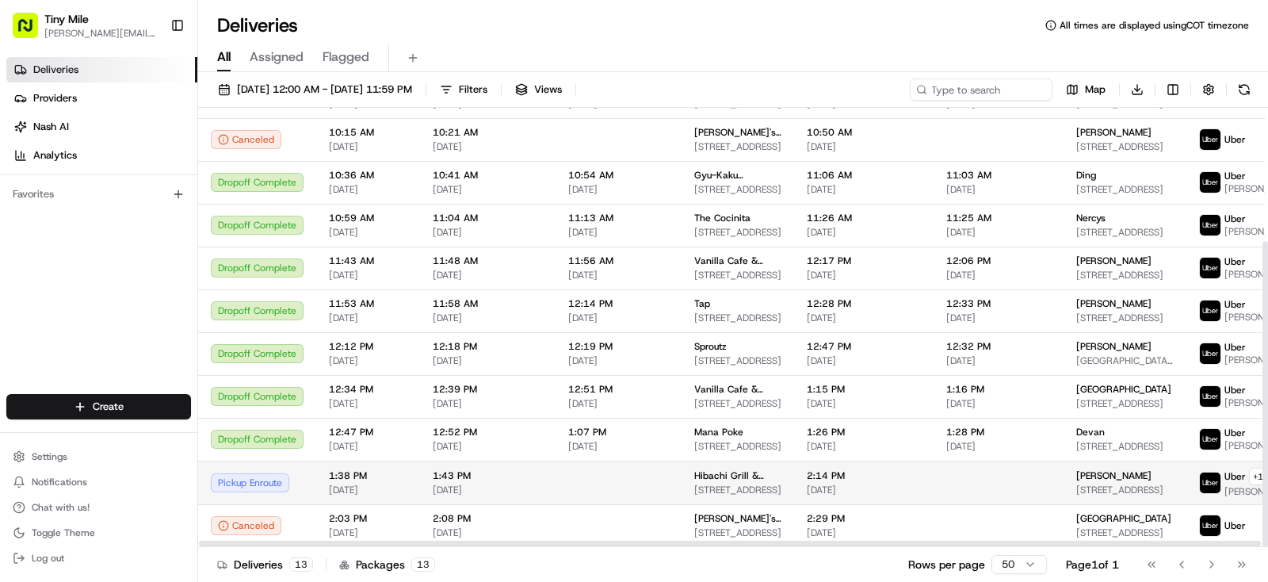
click at [1122, 487] on span "[STREET_ADDRESS]" at bounding box center [1124, 489] width 97 height 13
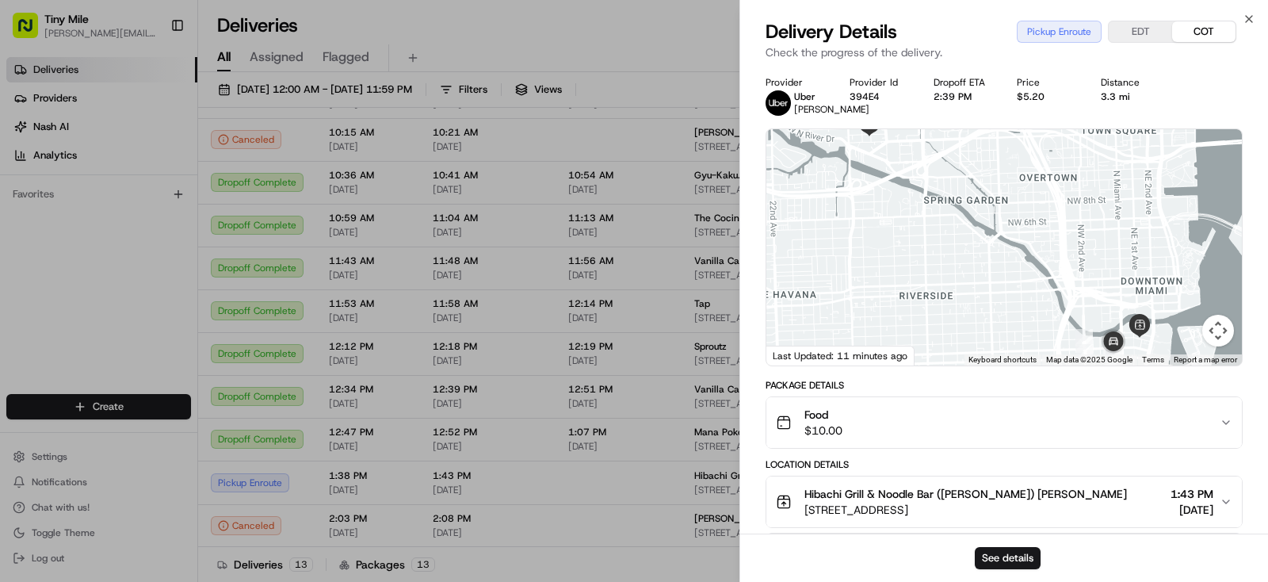
click at [996, 547] on div "See details" at bounding box center [1004, 557] width 528 height 48
click at [995, 557] on button "See details" at bounding box center [1008, 558] width 66 height 22
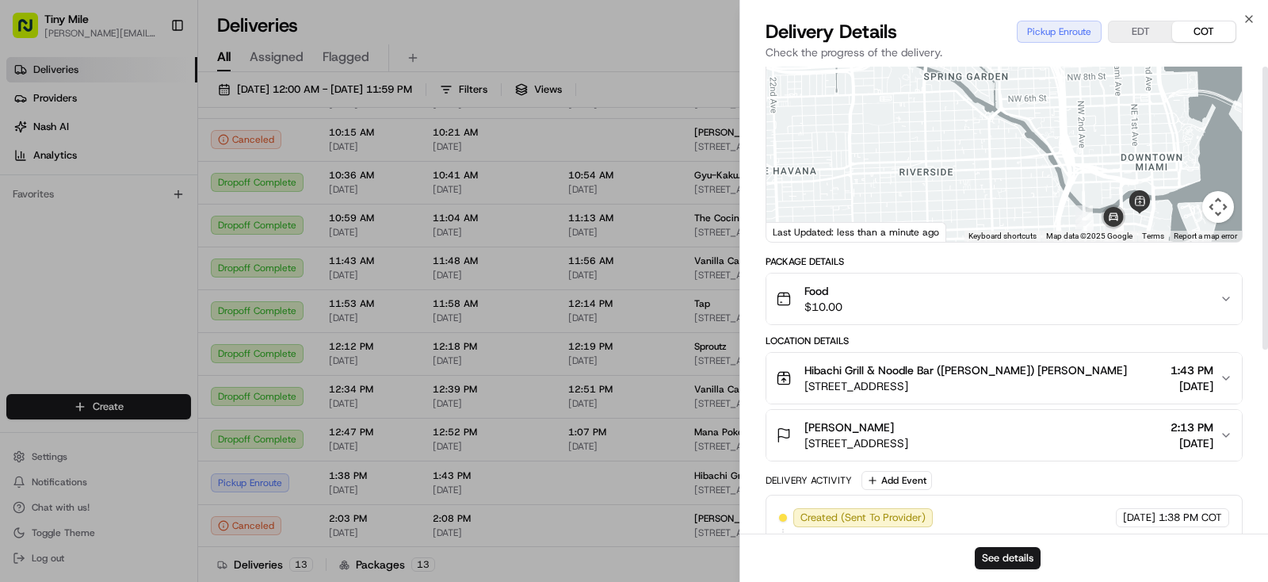
scroll to position [0, 0]
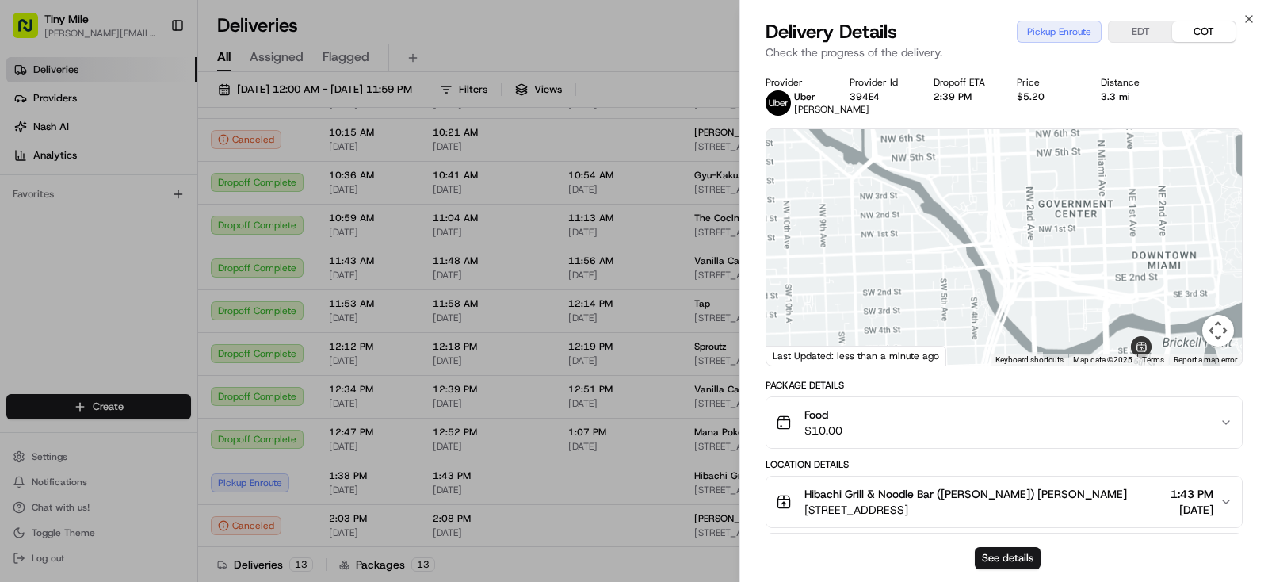
drag, startPoint x: 1114, startPoint y: 285, endPoint x: 1108, endPoint y: 225, distance: 59.7
click at [1120, 220] on div at bounding box center [1004, 247] width 476 height 236
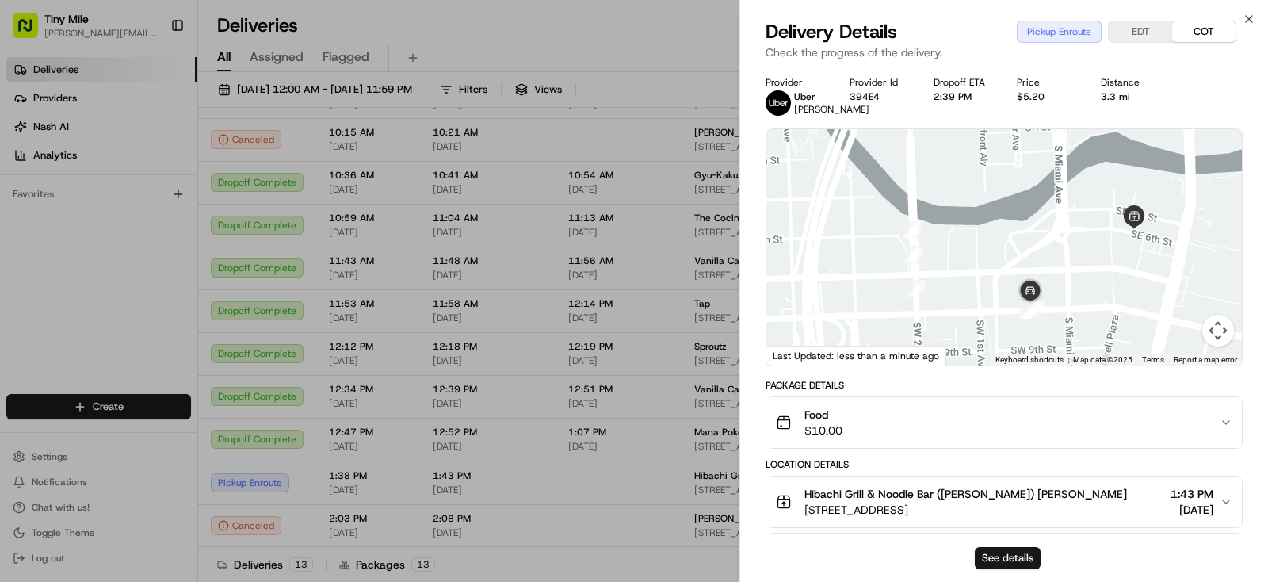
drag, startPoint x: 1060, startPoint y: 314, endPoint x: 993, endPoint y: 351, distance: 77.0
click at [993, 351] on div at bounding box center [1004, 247] width 476 height 236
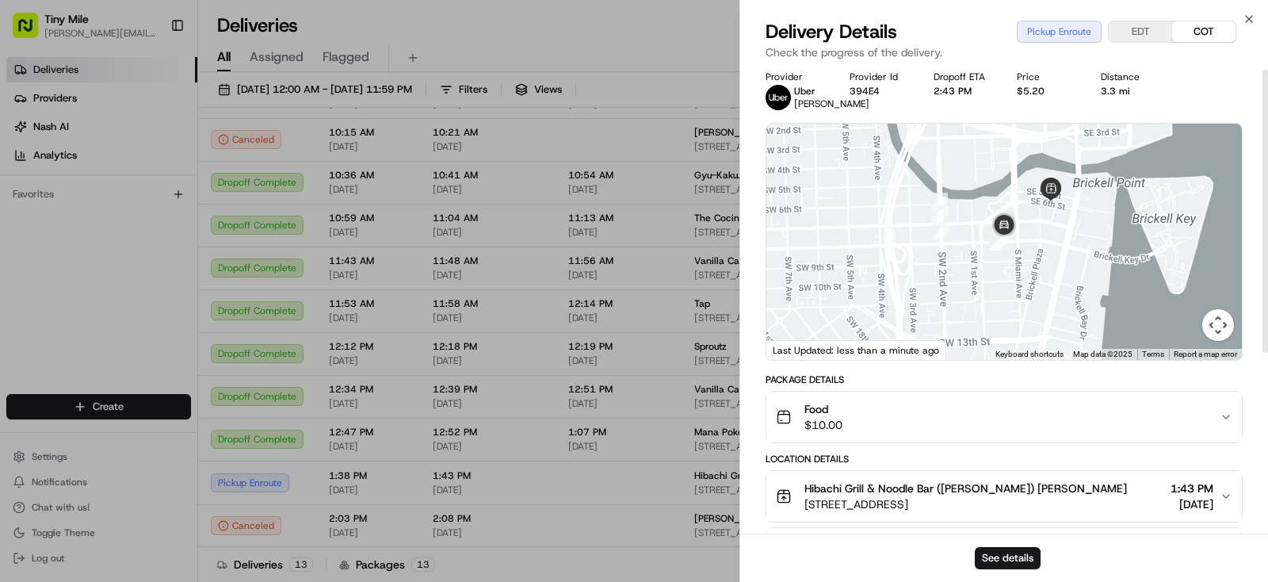
scroll to position [5, 0]
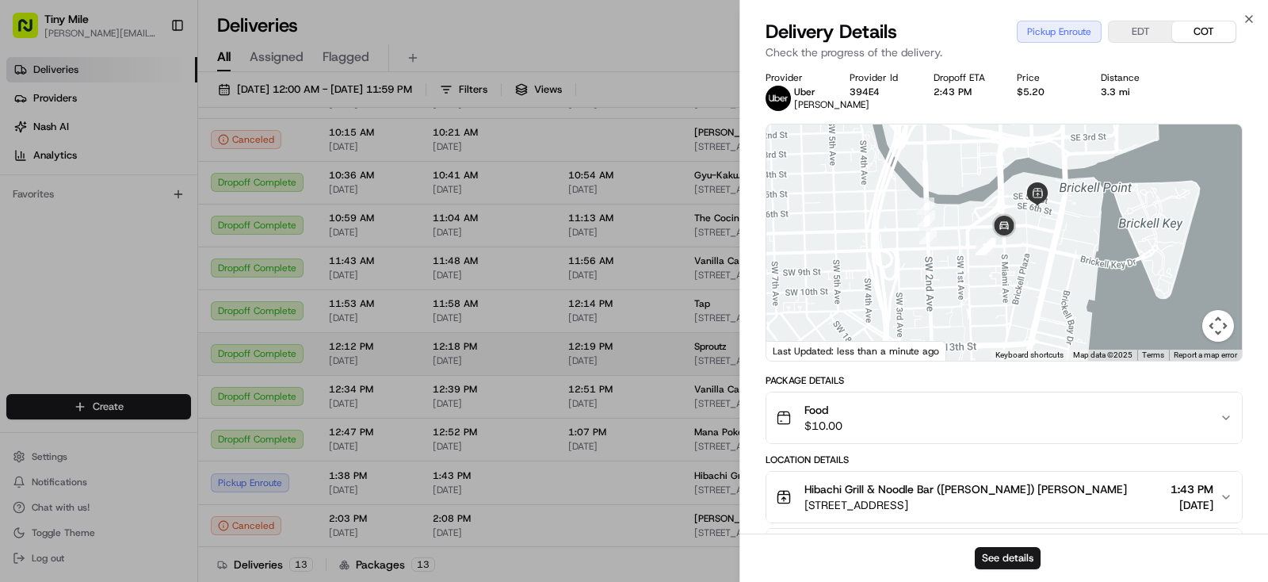
click at [670, 34] on body "Tiny Mile yenny@tinymile.ai Toggle Sidebar Deliveries Providers Nash AI Analyti…" at bounding box center [634, 291] width 1268 height 582
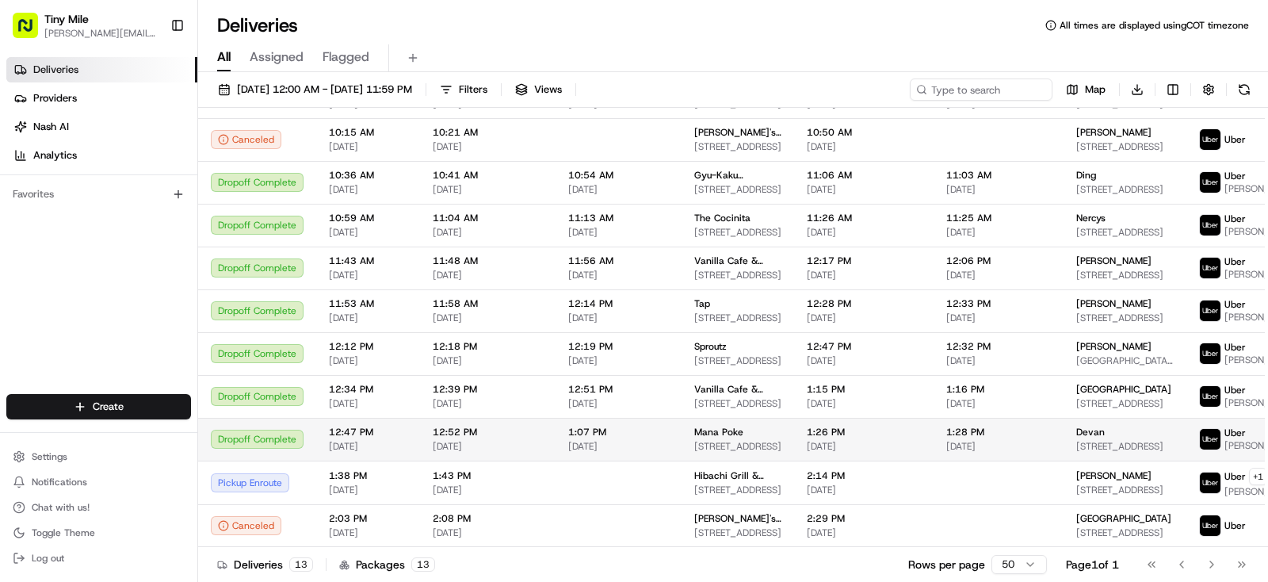
scroll to position [192, 0]
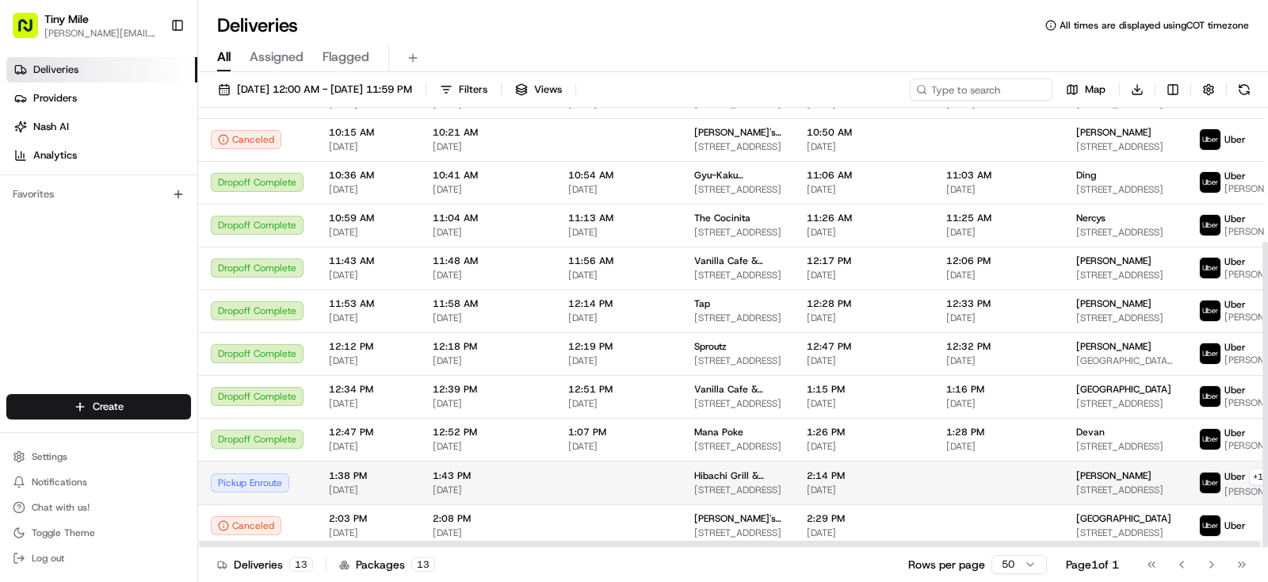
click at [1083, 473] on span "[PERSON_NAME]" at bounding box center [1113, 475] width 75 height 13
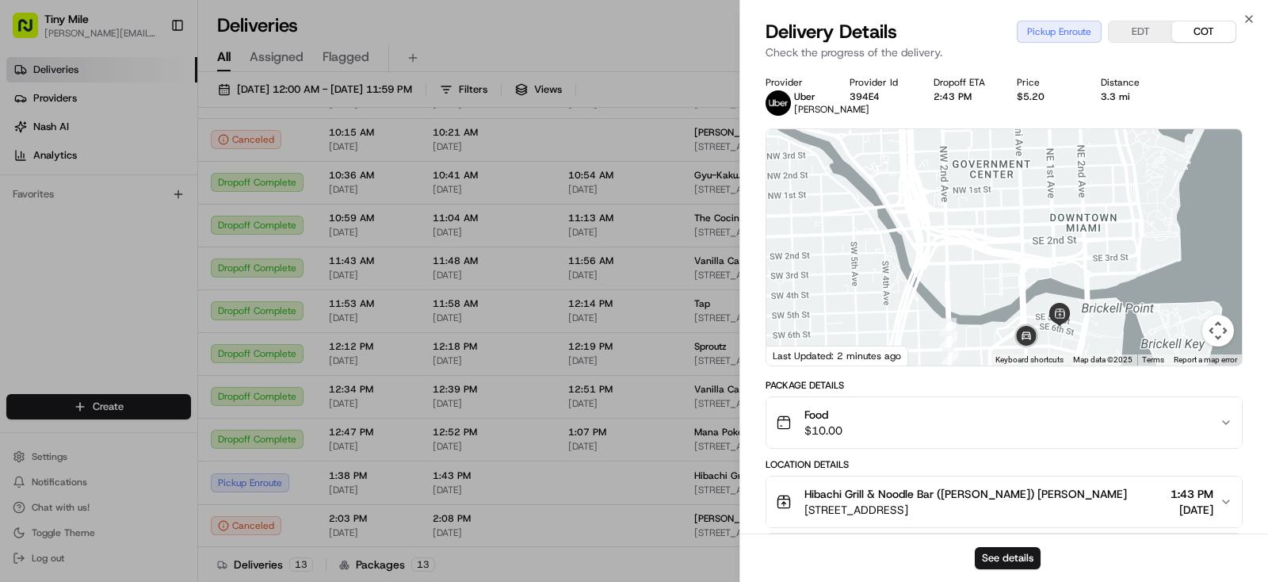
drag, startPoint x: 1140, startPoint y: 308, endPoint x: 869, endPoint y: 223, distance: 284.3
click at [871, 226] on div at bounding box center [1004, 247] width 476 height 236
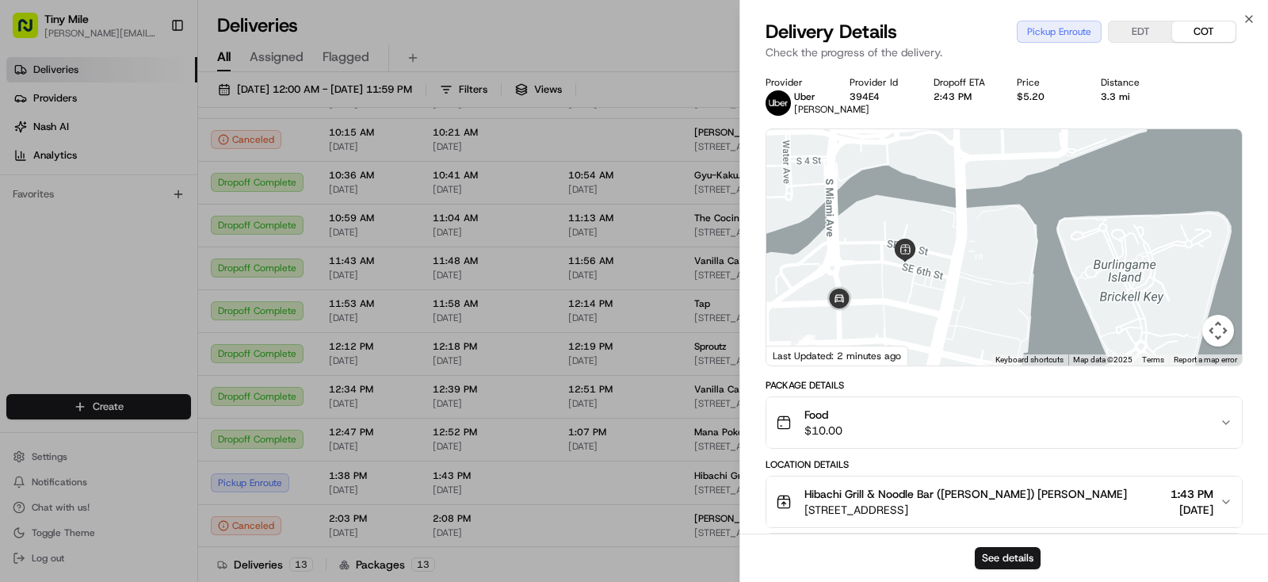
drag, startPoint x: 942, startPoint y: 336, endPoint x: 915, endPoint y: 336, distance: 26.2
click at [917, 336] on div at bounding box center [1004, 247] width 476 height 236
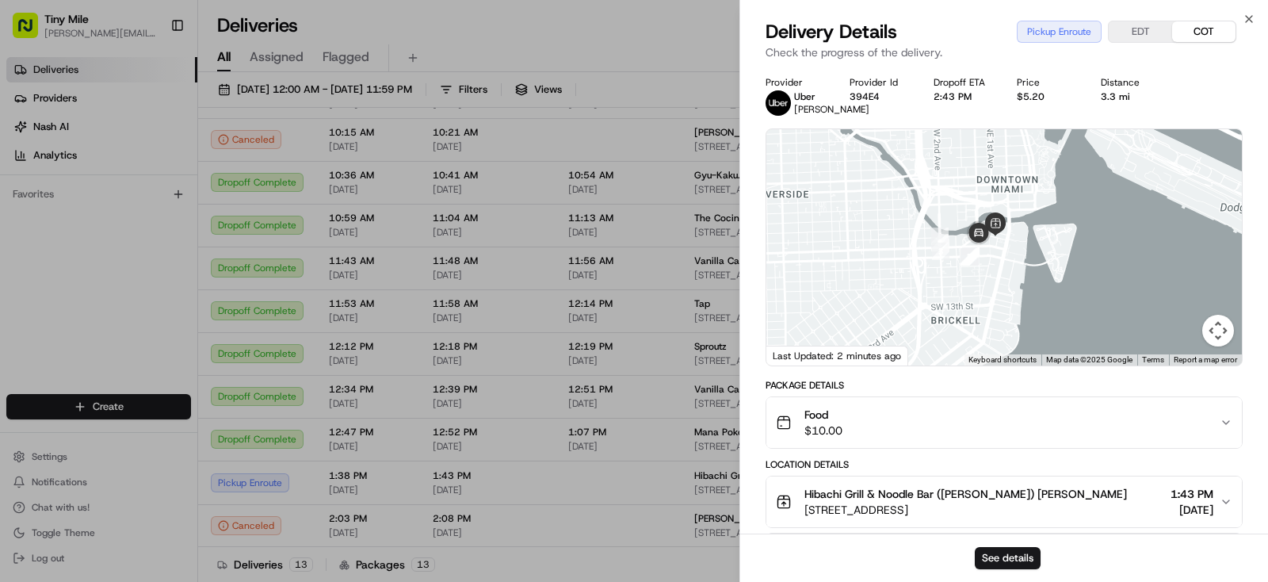
drag, startPoint x: 991, startPoint y: 210, endPoint x: 990, endPoint y: 259, distance: 49.1
click at [1038, 174] on div at bounding box center [1004, 247] width 476 height 236
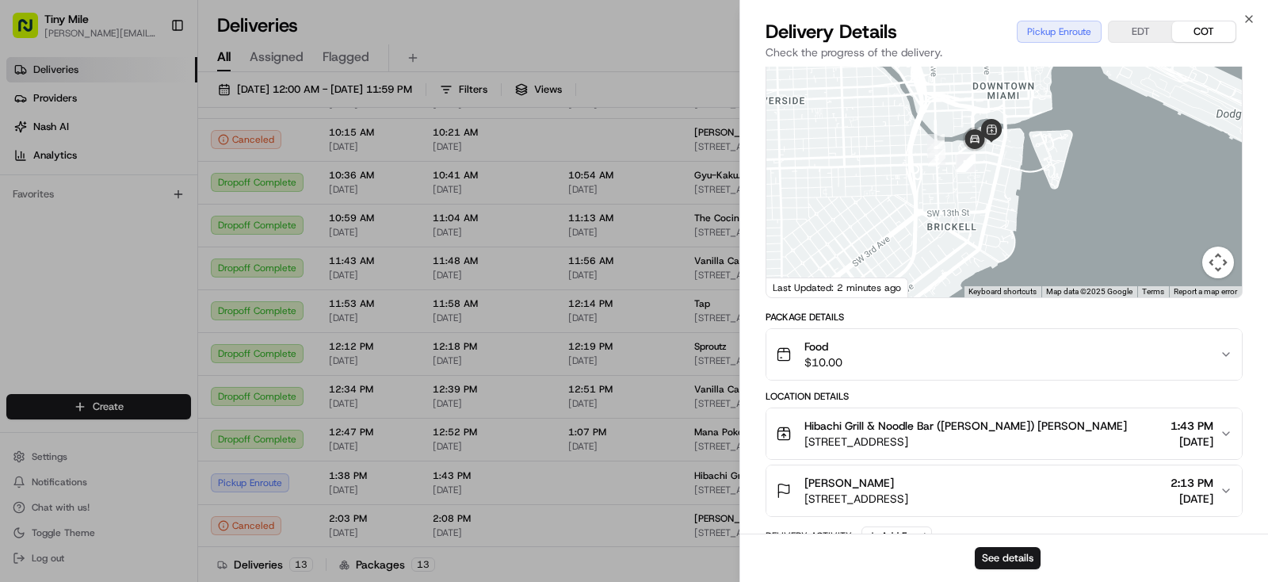
scroll to position [99, 0]
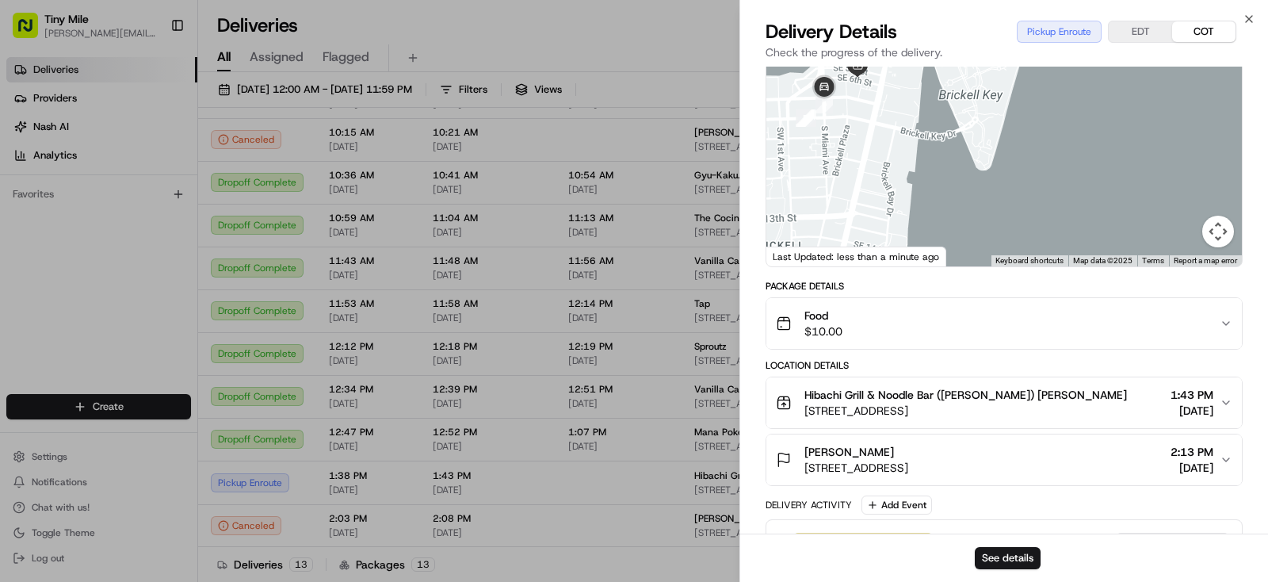
drag, startPoint x: 922, startPoint y: 184, endPoint x: 927, endPoint y: 228, distance: 44.6
click at [939, 241] on div at bounding box center [1004, 148] width 476 height 236
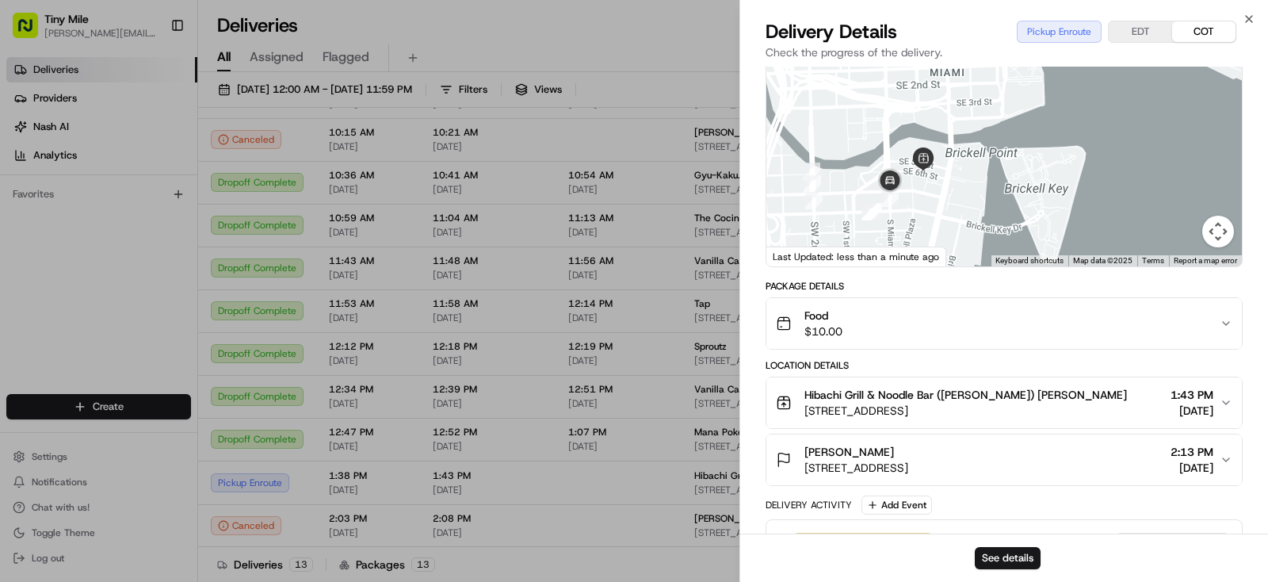
drag, startPoint x: 912, startPoint y: 246, endPoint x: 957, endPoint y: 292, distance: 63.9
click at [957, 266] on div "1 2 3 4 5 6 7 8 9" at bounding box center [1004, 148] width 476 height 236
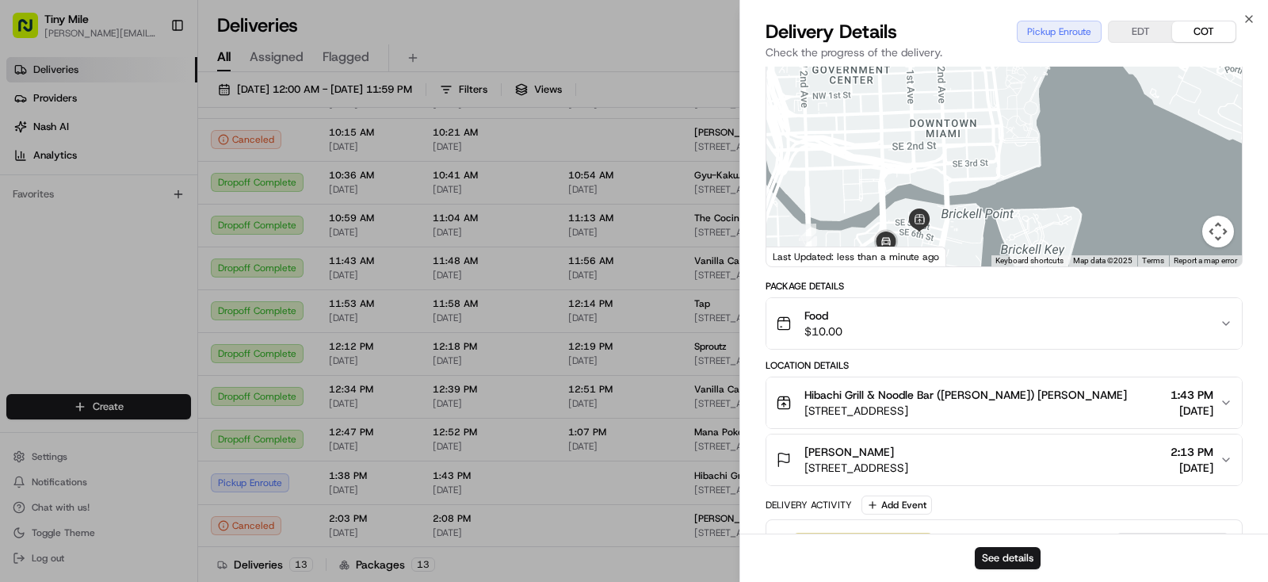
drag, startPoint x: 949, startPoint y: 218, endPoint x: 949, endPoint y: 236, distance: 18.2
click at [949, 236] on div at bounding box center [1004, 148] width 476 height 236
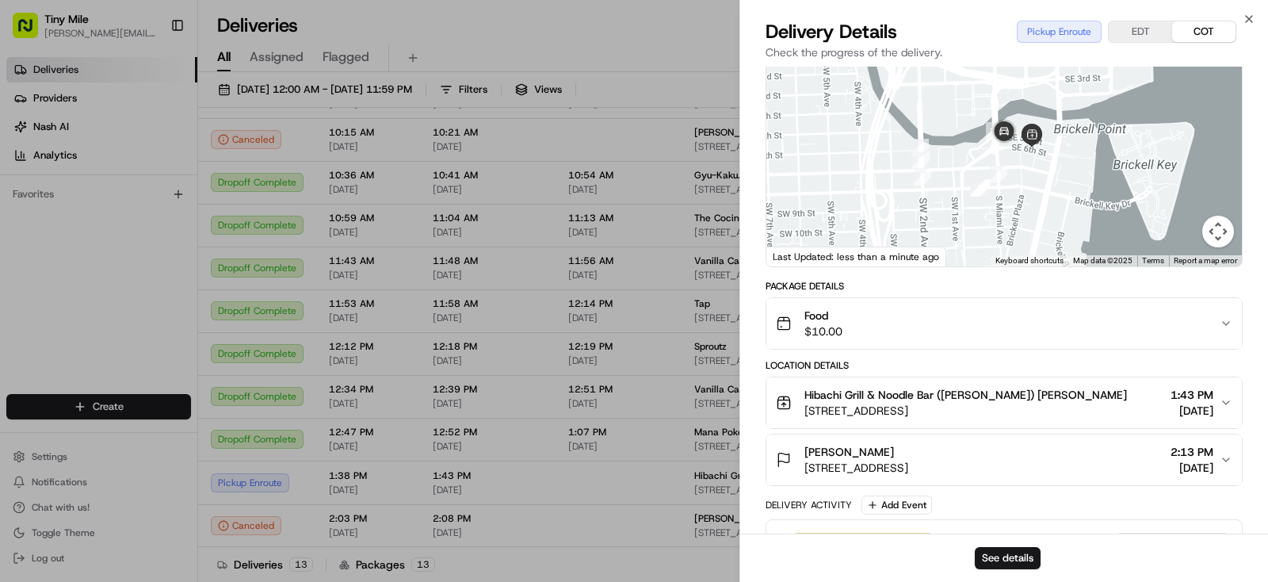
scroll to position [86, 0]
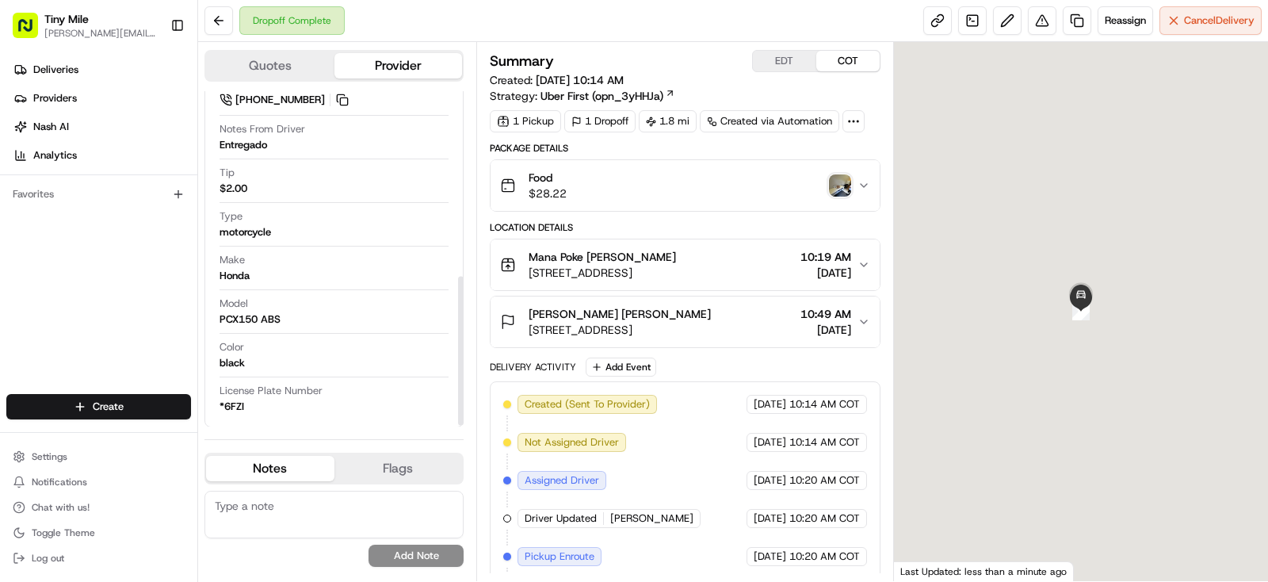
scroll to position [418, 0]
click at [865, 319] on icon "button" at bounding box center [864, 321] width 13 height 13
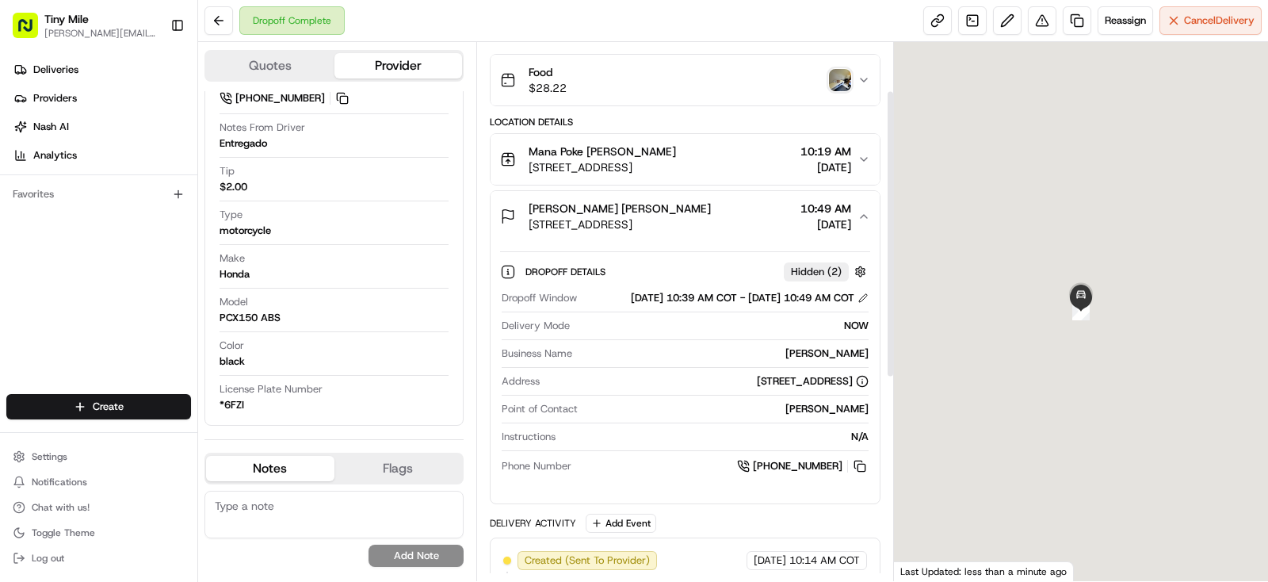
scroll to position [83, 0]
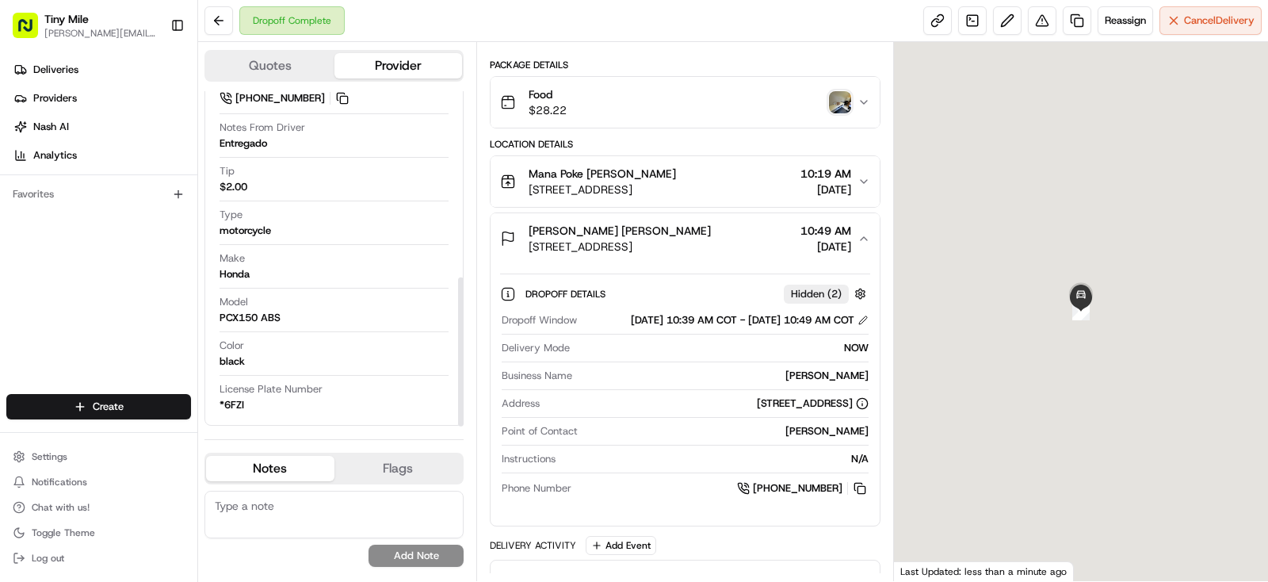
click at [839, 104] on img "button" at bounding box center [840, 102] width 22 height 22
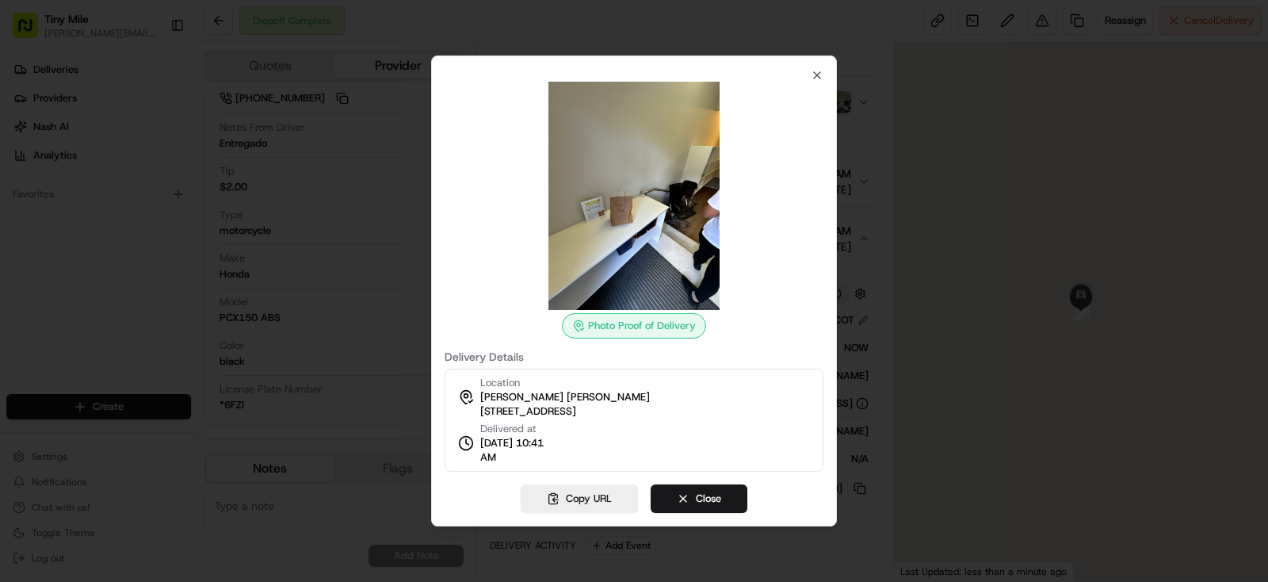
drag, startPoint x: 903, startPoint y: 189, endPoint x: 883, endPoint y: 189, distance: 19.8
click at [903, 189] on div at bounding box center [634, 291] width 1268 height 582
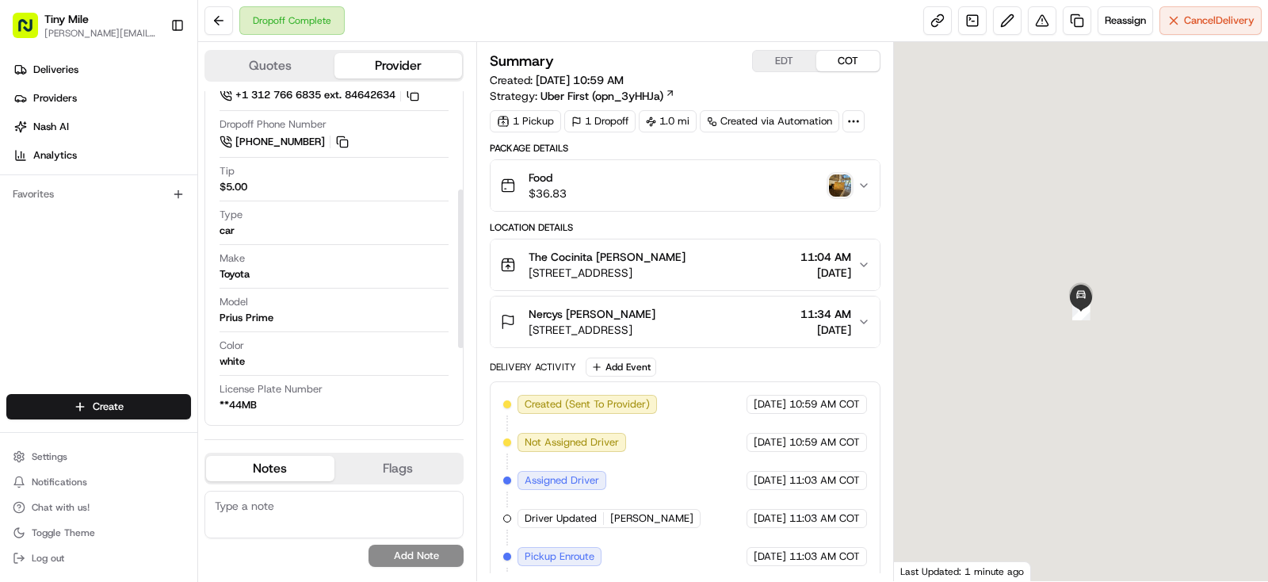
scroll to position [208, 0]
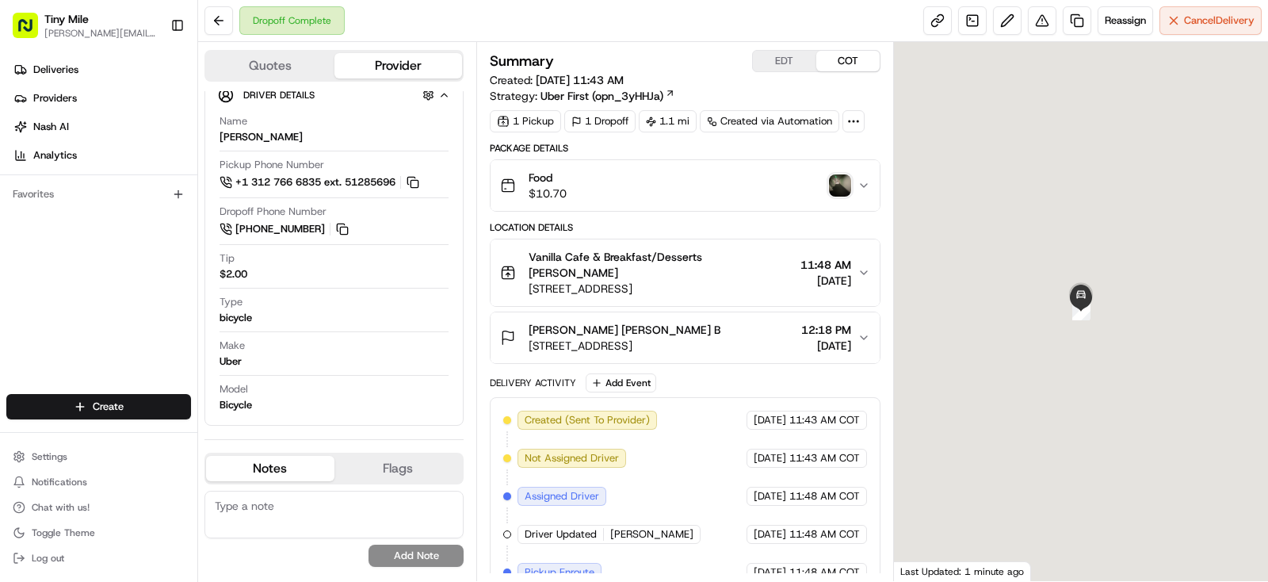
click at [869, 331] on icon "button" at bounding box center [864, 337] width 13 height 13
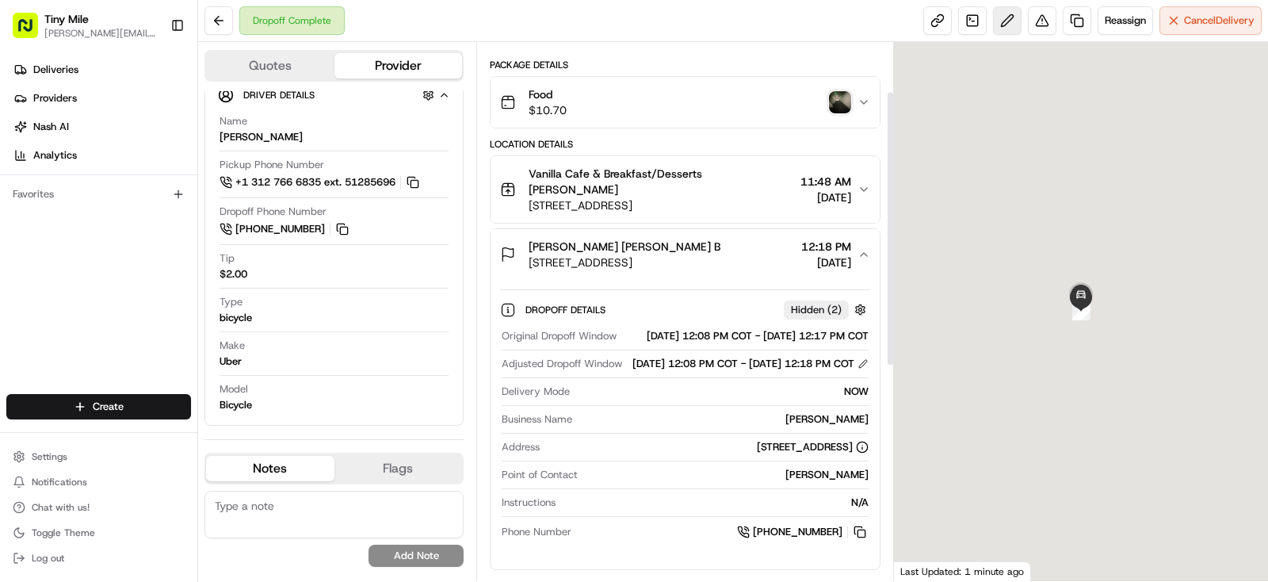
scroll to position [83, 0]
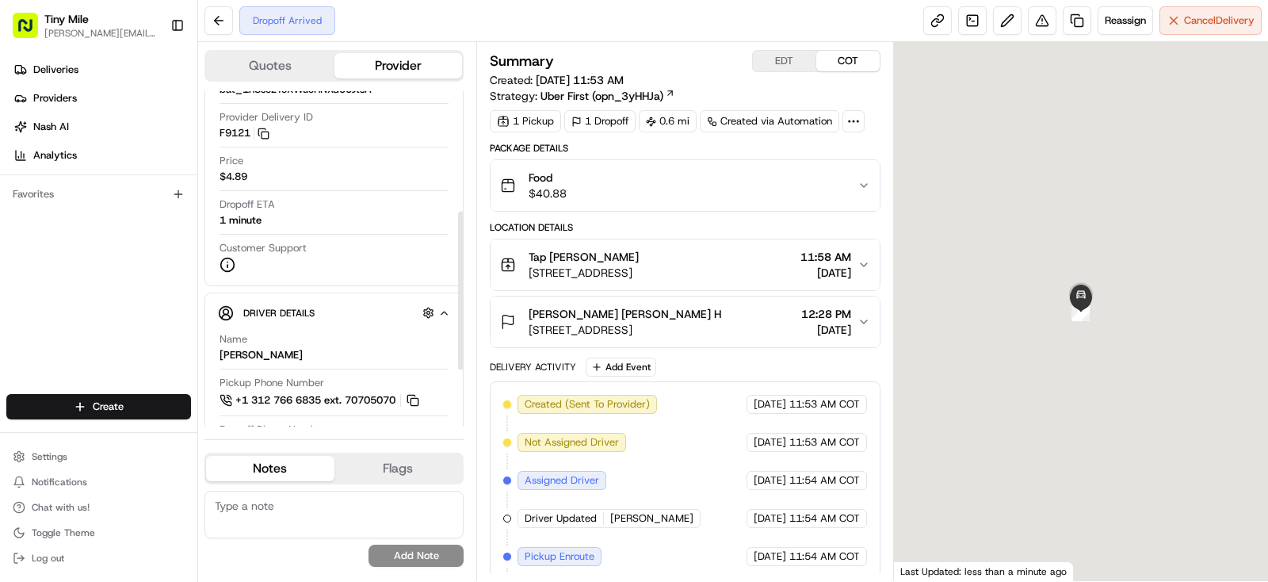
scroll to position [333, 0]
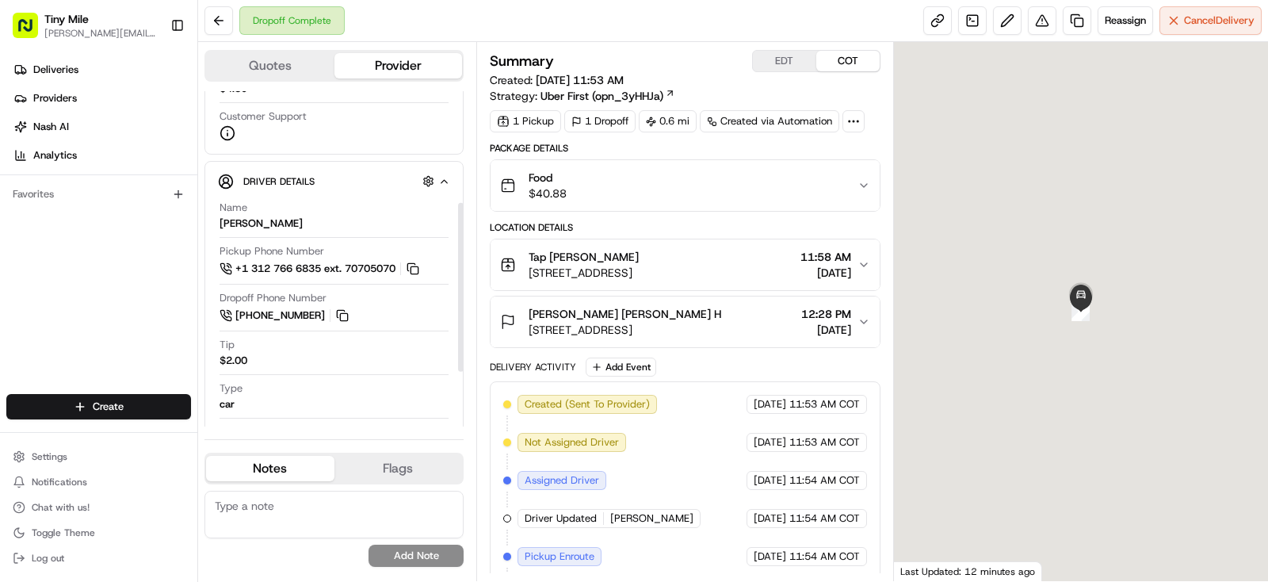
scroll to position [164, 0]
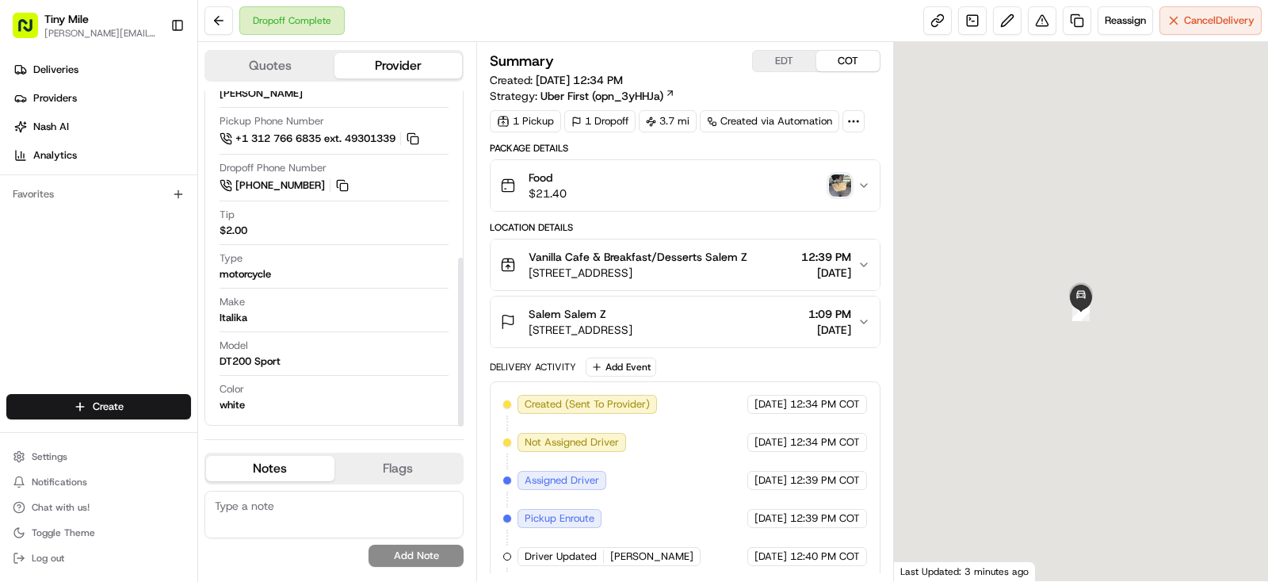
click at [841, 177] on img "button" at bounding box center [840, 185] width 22 height 22
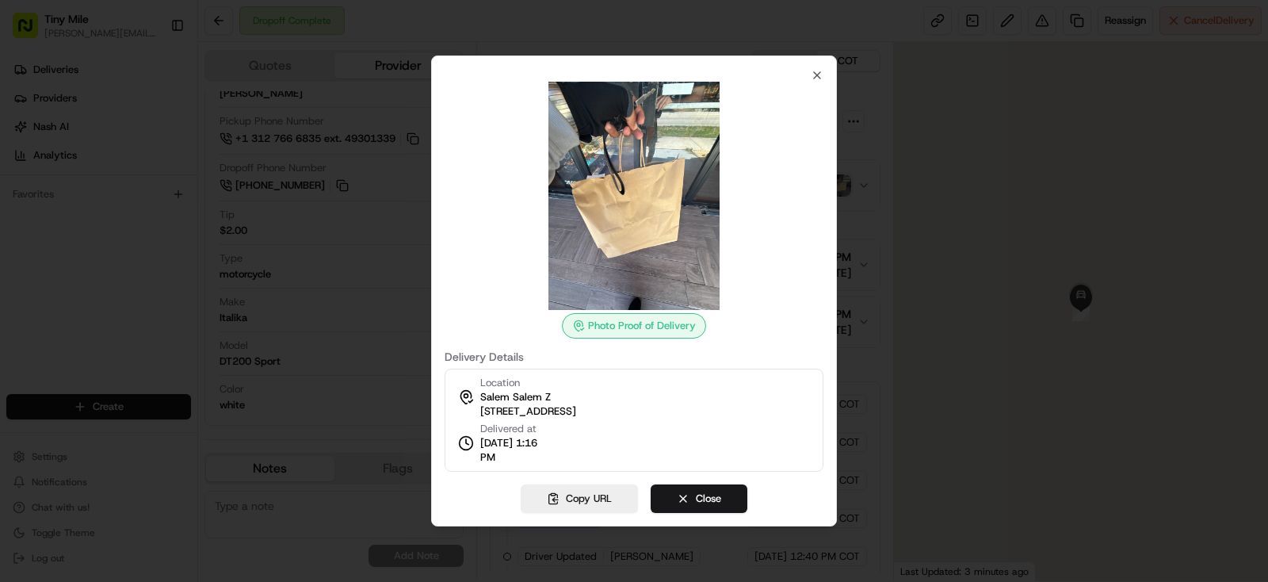
scroll to position [331, 0]
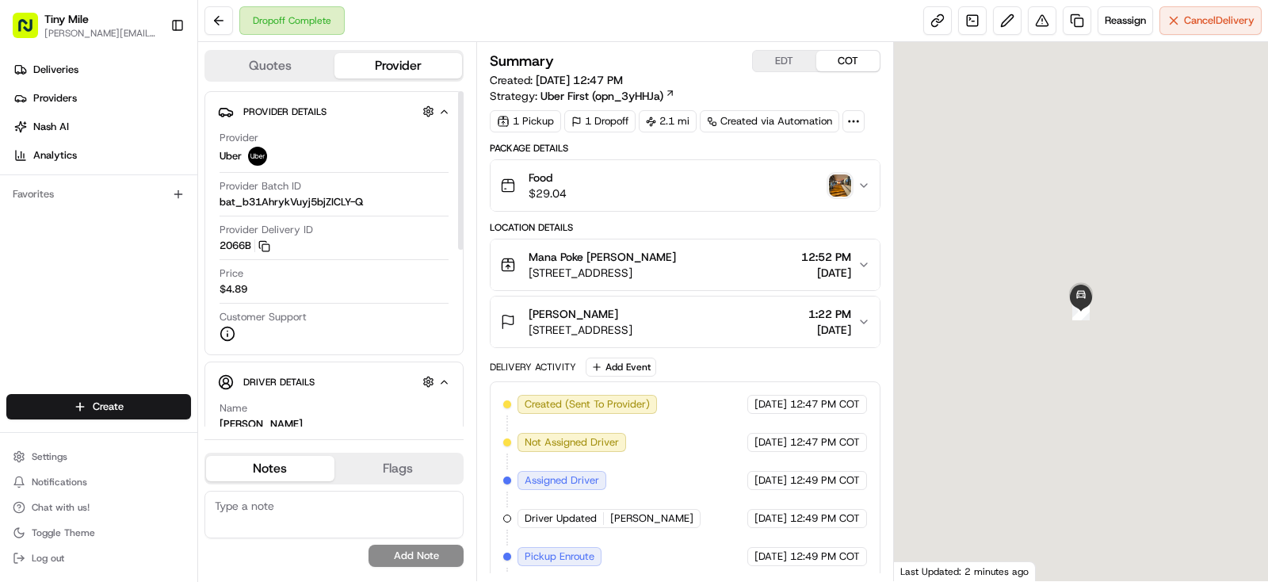
scroll to position [333, 0]
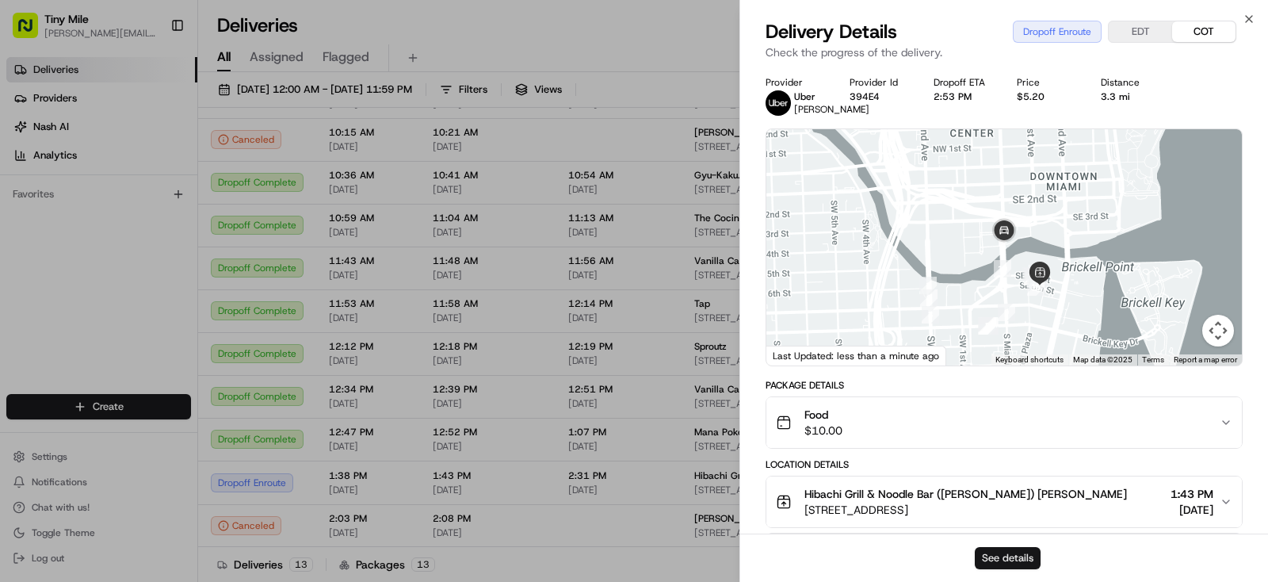
click at [1032, 556] on button "See details" at bounding box center [1008, 558] width 66 height 22
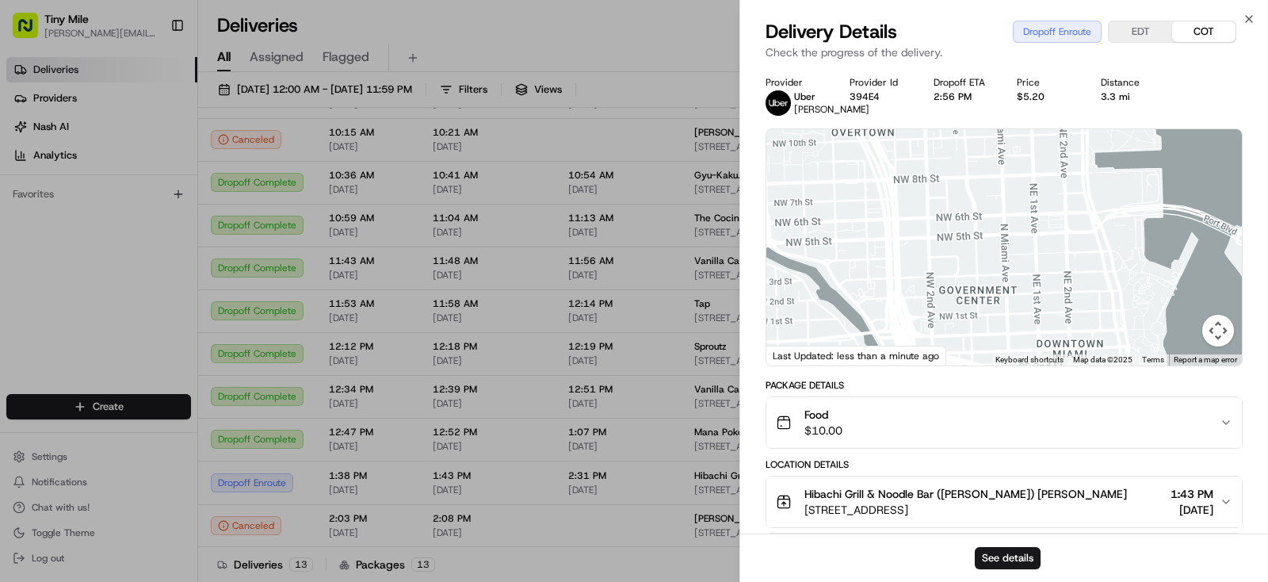
drag, startPoint x: 1080, startPoint y: 311, endPoint x: 1047, endPoint y: 356, distance: 55.0
click at [1047, 356] on div "1 2 3 4 5 6 7 8 11 12 13 14 15 16 17 18 10 9 Keyboard shortcuts Map Data Map da…" at bounding box center [1004, 247] width 476 height 236
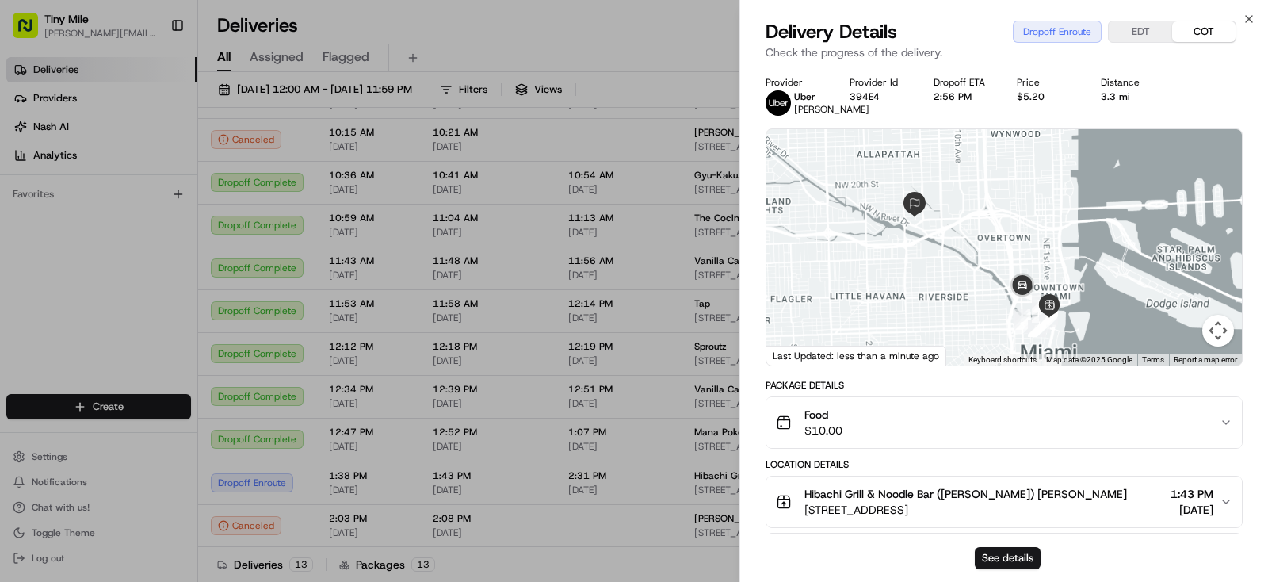
drag, startPoint x: 980, startPoint y: 237, endPoint x: 970, endPoint y: 280, distance: 44.0
click at [970, 280] on div at bounding box center [1004, 247] width 476 height 236
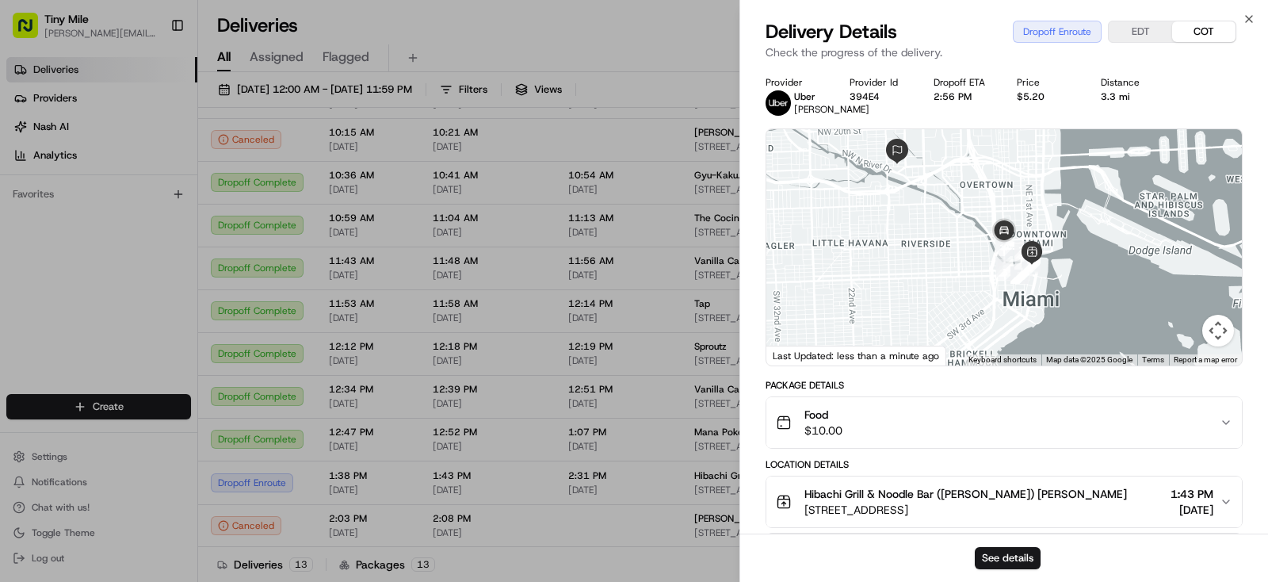
click at [524, 522] on body "Tiny Mile yenny@tinymile.ai Toggle Sidebar Deliveries Providers Nash AI Analyti…" at bounding box center [634, 291] width 1268 height 582
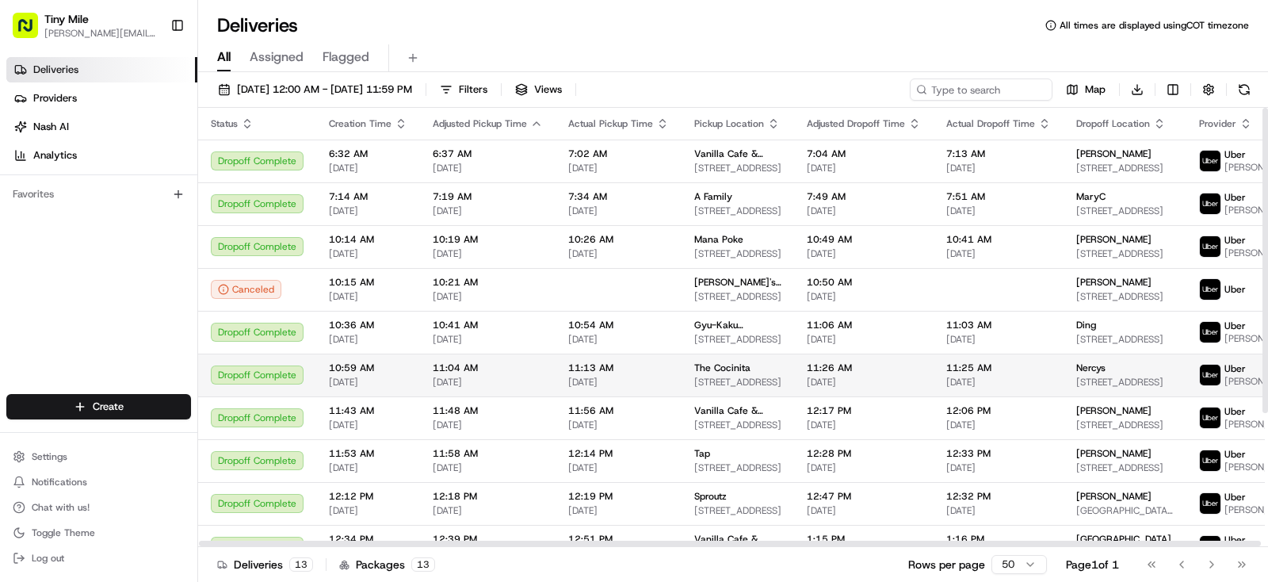
scroll to position [192, 0]
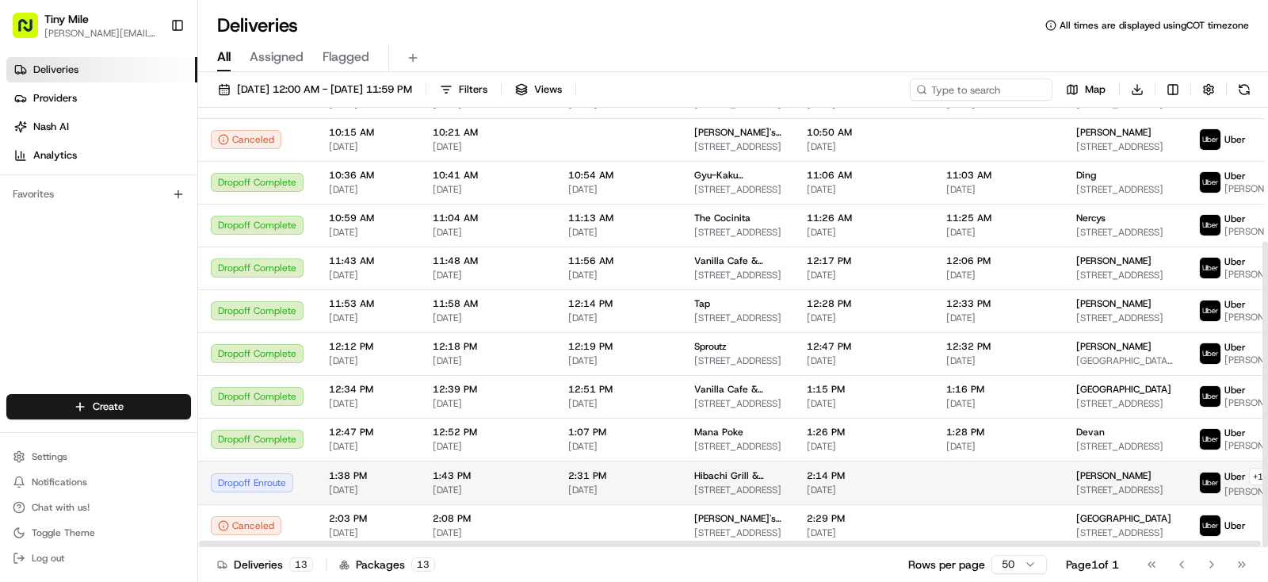
click at [1114, 478] on div "[PERSON_NAME]" at bounding box center [1124, 475] width 97 height 13
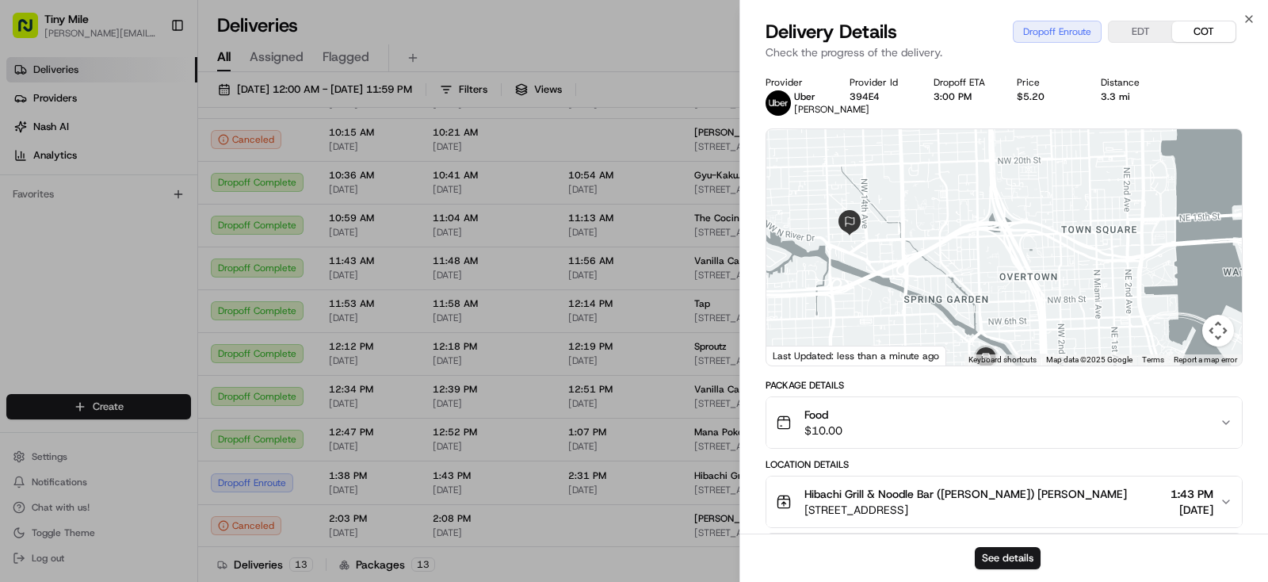
drag, startPoint x: 923, startPoint y: 283, endPoint x: 846, endPoint y: 189, distance: 121.1
click at [904, 365] on div "1 2 3 4 5 6 7 8 9 10 11 12 13 14 15 16 17 18 19 20 21 22" at bounding box center [1004, 247] width 476 height 236
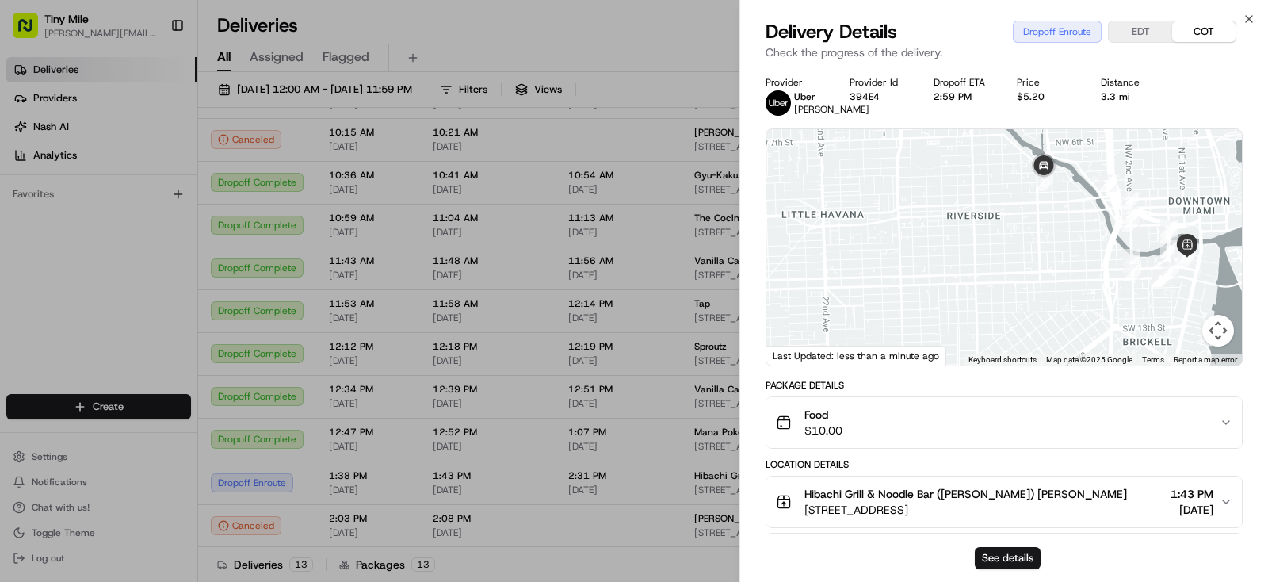
drag, startPoint x: 913, startPoint y: 277, endPoint x: 946, endPoint y: 204, distance: 79.8
click at [946, 204] on div at bounding box center [1004, 247] width 476 height 236
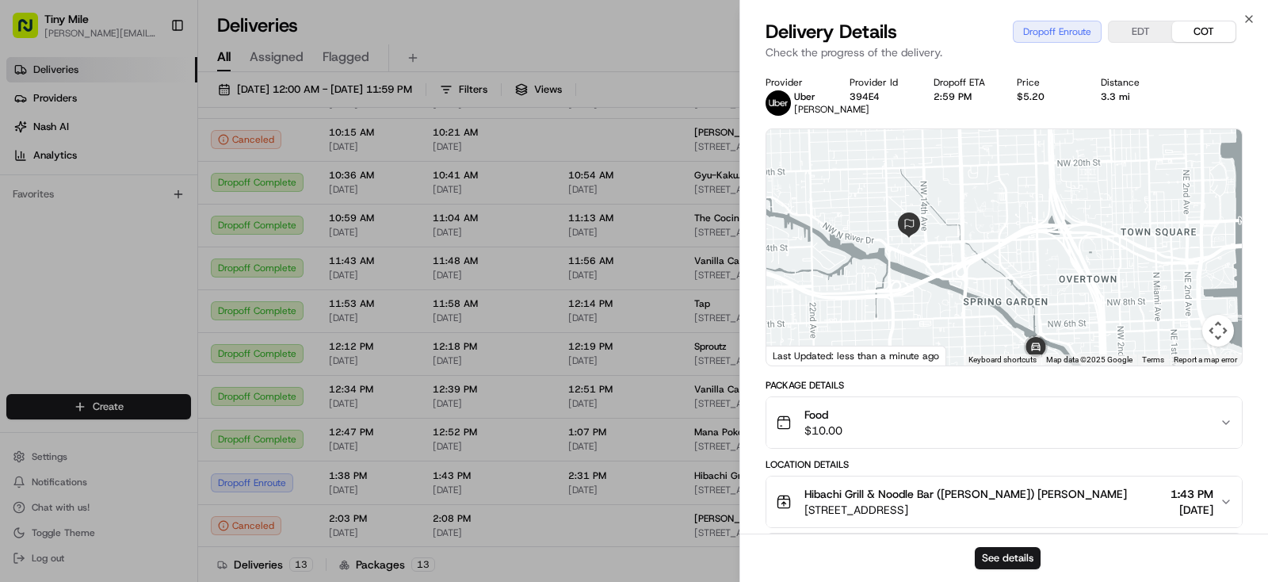
drag, startPoint x: 965, startPoint y: 300, endPoint x: 997, endPoint y: 426, distance: 130.9
click at [997, 365] on div "1 2 3 4 5 6 7 8 9 10 11 12 13 14 15 16 17 18 19 20 21 22 23 24" at bounding box center [1004, 247] width 476 height 236
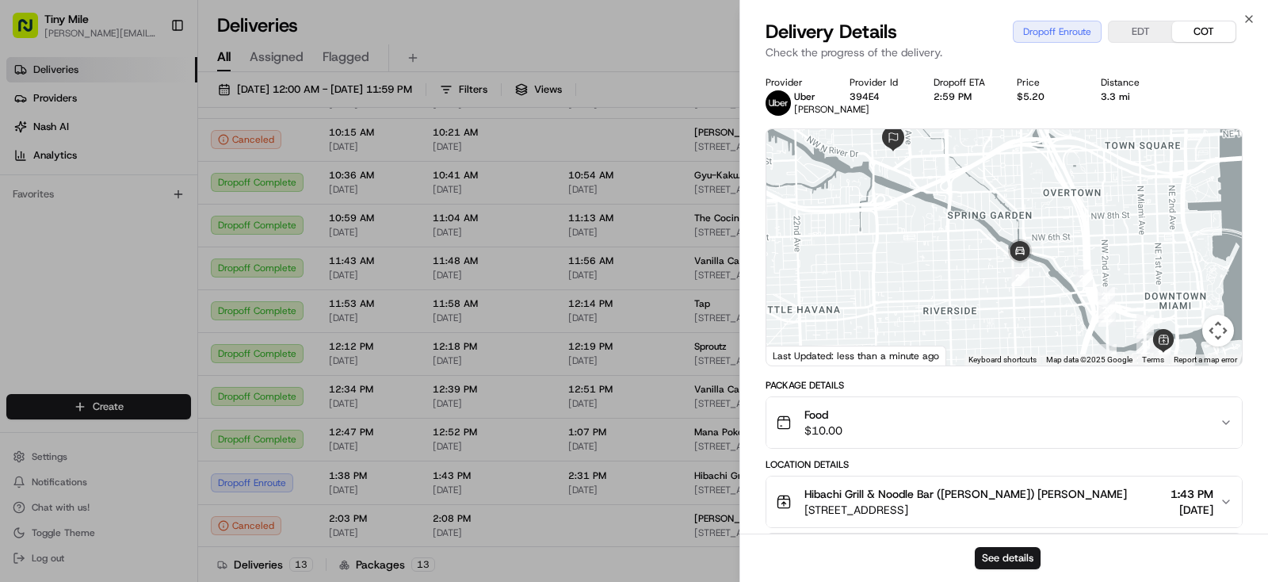
click at [972, 261] on div at bounding box center [1004, 247] width 476 height 236
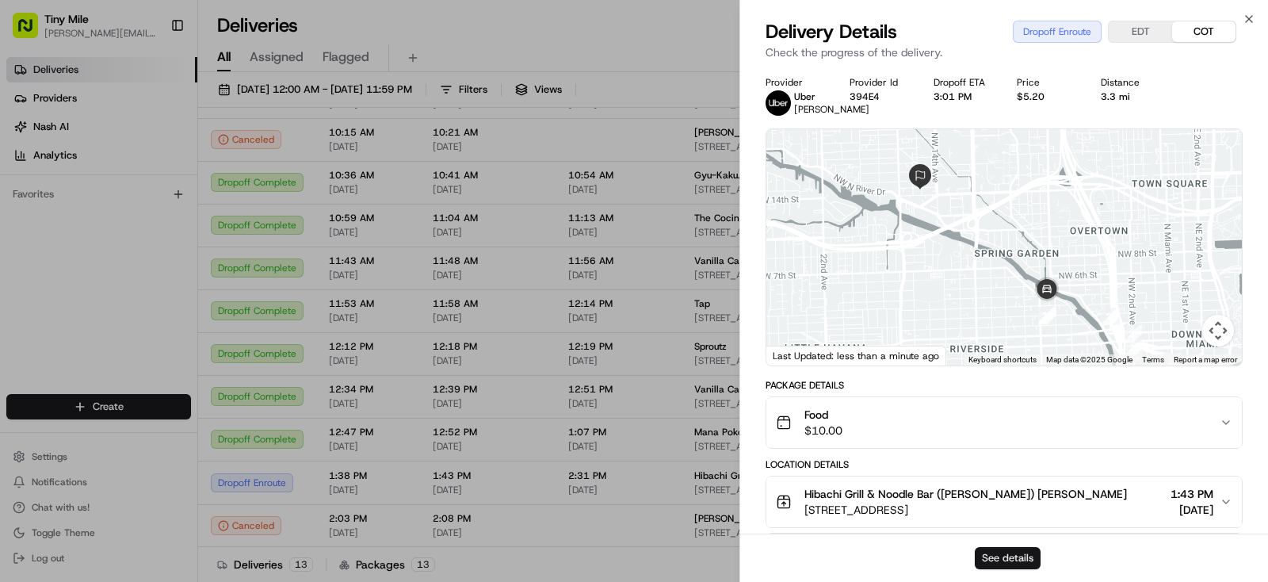
click at [1020, 556] on button "See details" at bounding box center [1008, 558] width 66 height 22
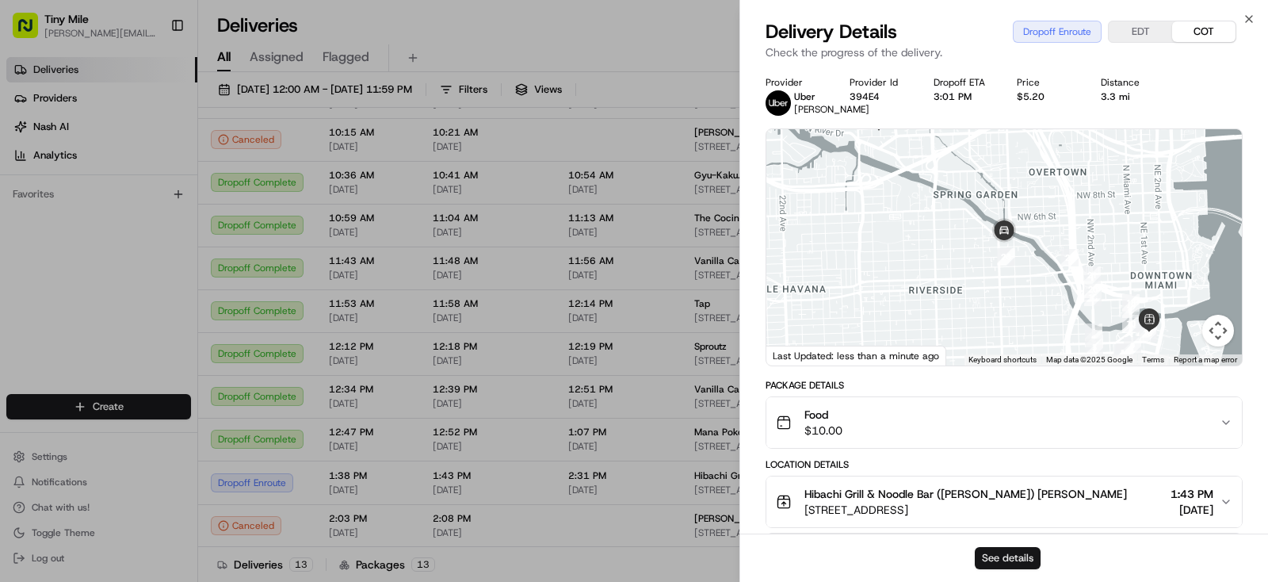
click at [1013, 548] on button "See details" at bounding box center [1008, 558] width 66 height 22
drag, startPoint x: 1009, startPoint y: 300, endPoint x: 1034, endPoint y: 271, distance: 38.8
click at [1018, 334] on div at bounding box center [1004, 247] width 476 height 236
click at [1092, 260] on div at bounding box center [1004, 247] width 476 height 236
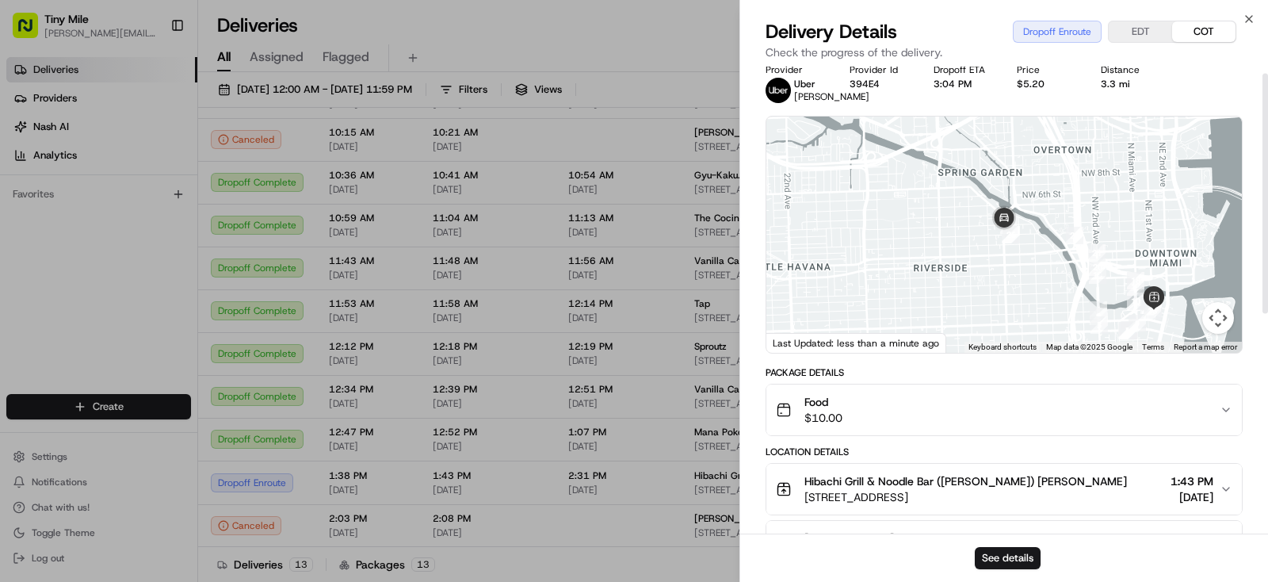
scroll to position [0, 0]
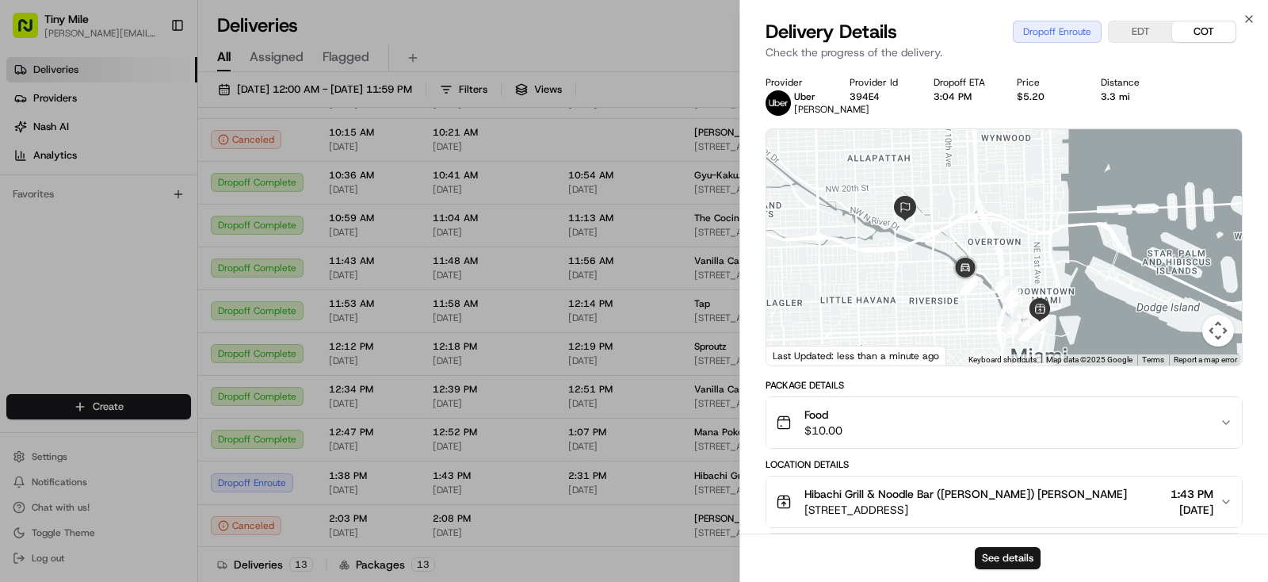
drag, startPoint x: 941, startPoint y: 244, endPoint x: 952, endPoint y: 353, distance: 109.1
click at [952, 353] on div at bounding box center [1004, 247] width 476 height 236
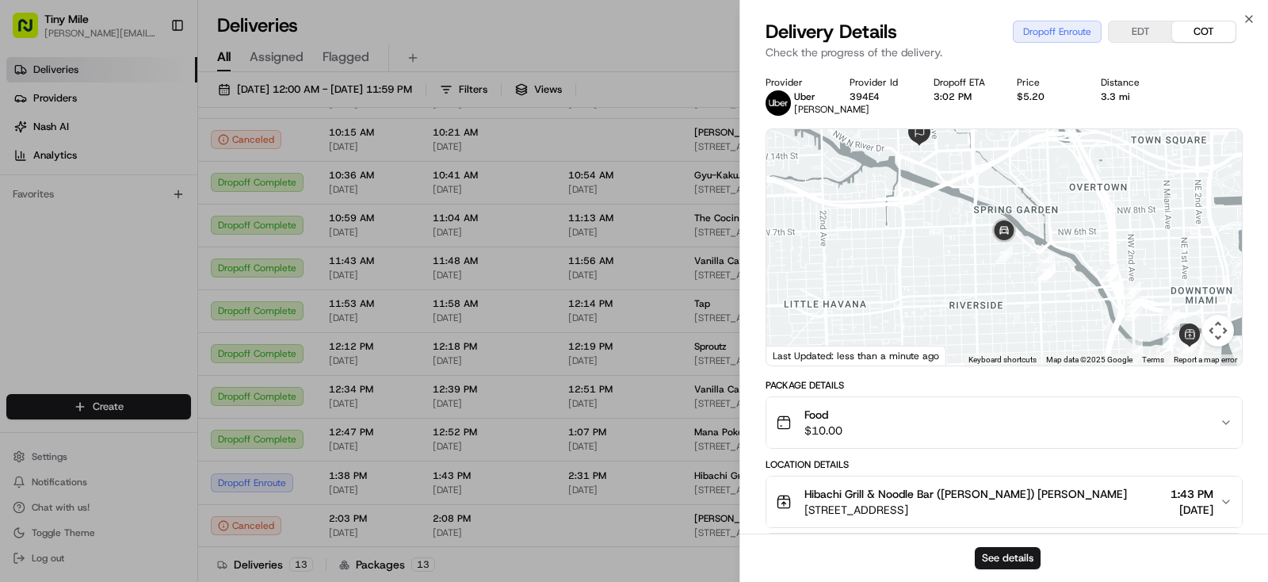
drag, startPoint x: 895, startPoint y: 308, endPoint x: 892, endPoint y: 317, distance: 9.8
click at [892, 317] on div at bounding box center [1004, 247] width 476 height 236
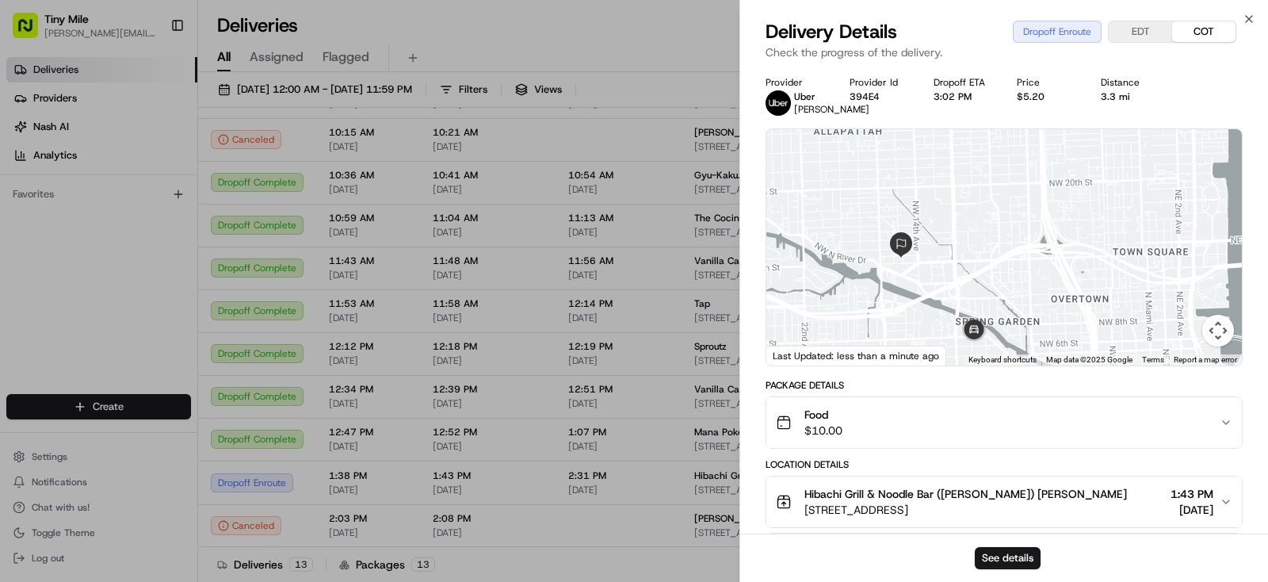
drag, startPoint x: 976, startPoint y: 227, endPoint x: 839, endPoint y: 257, distance: 141.2
click at [946, 335] on div at bounding box center [1004, 247] width 476 height 236
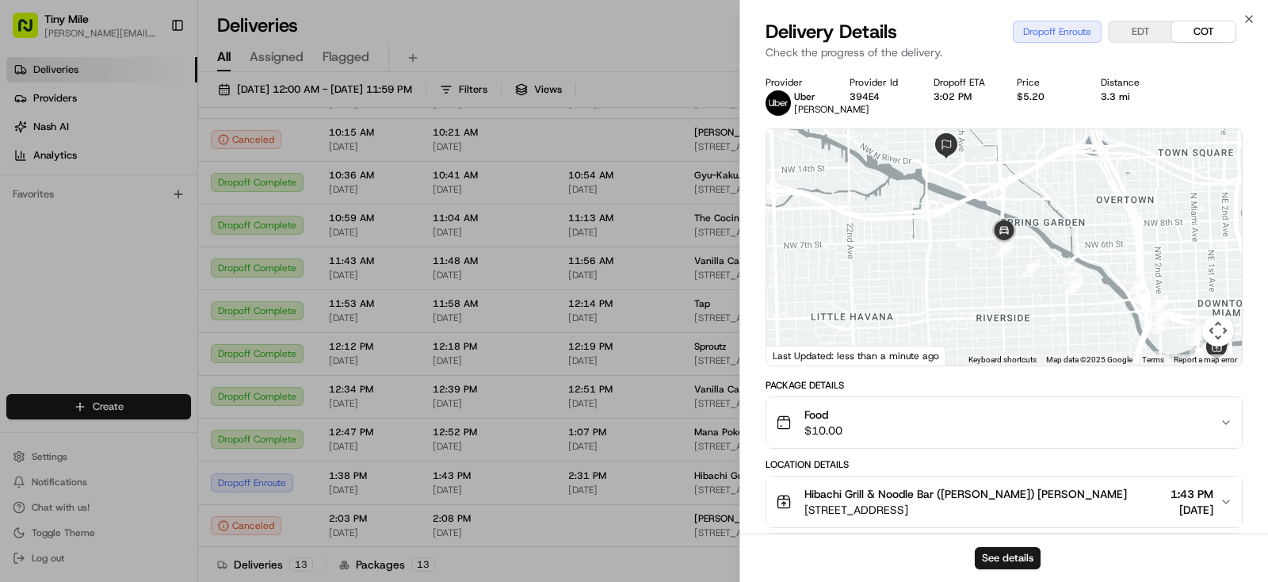
drag, startPoint x: 898, startPoint y: 316, endPoint x: 350, endPoint y: 527, distance: 586.9
click at [896, 342] on div at bounding box center [1004, 247] width 476 height 236
click at [914, 351] on div "← Move left → Move right ↑ Move up ↓ Move down + Zoom in - Zoom out Home Jump l…" at bounding box center [1004, 247] width 476 height 236
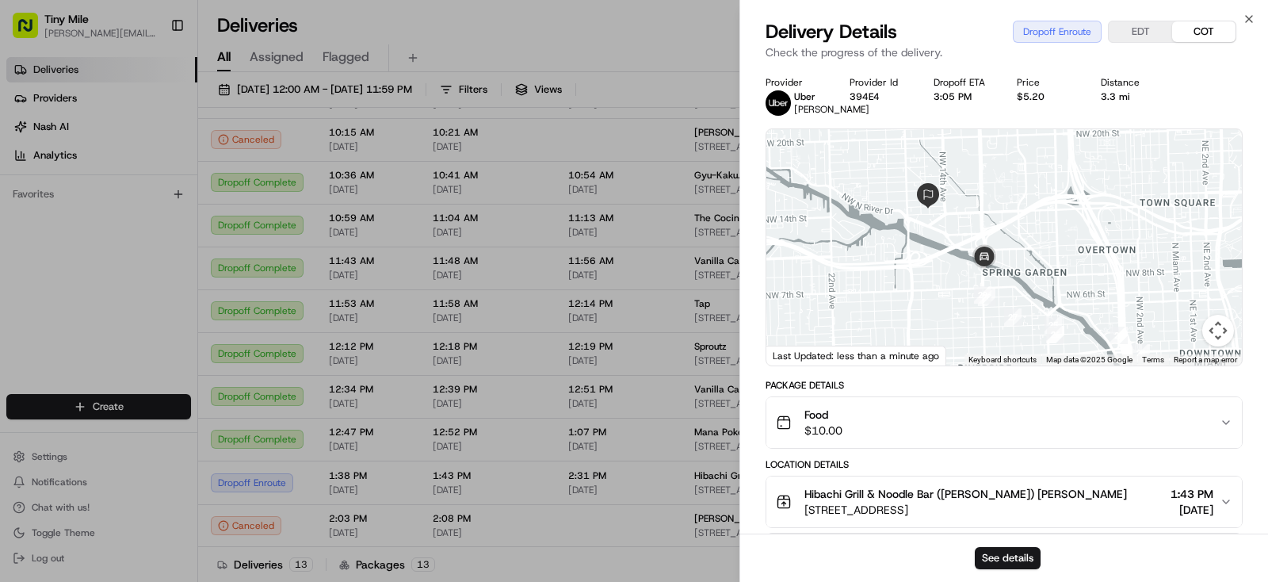
drag, startPoint x: 978, startPoint y: 308, endPoint x: 957, endPoint y: 339, distance: 37.2
click at [957, 339] on div at bounding box center [1004, 247] width 476 height 236
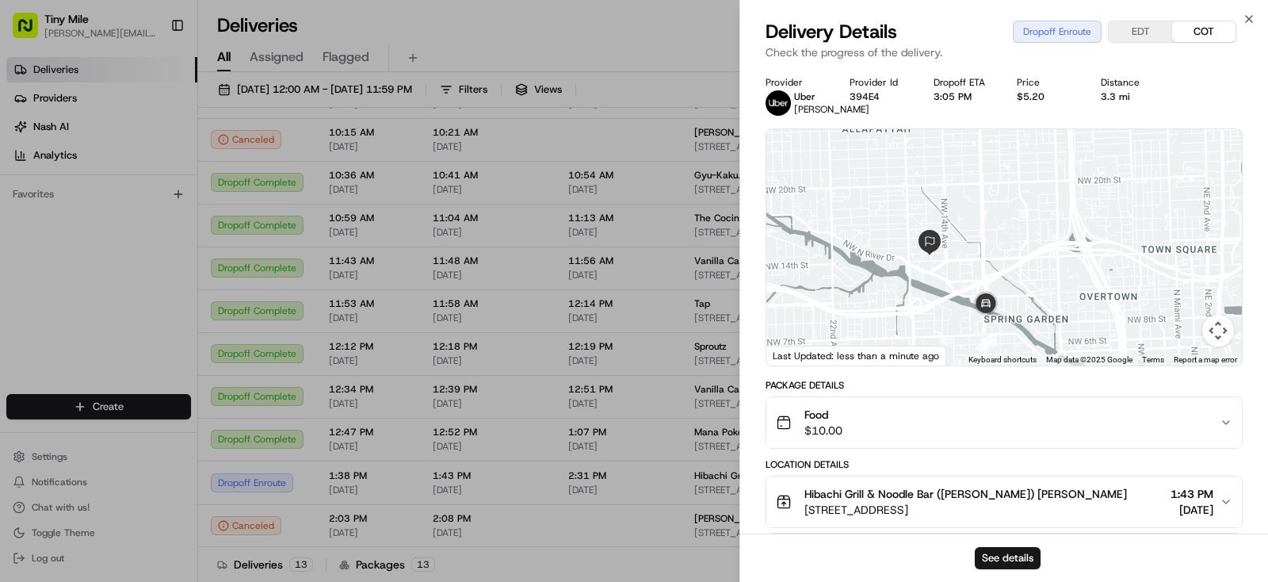
drag, startPoint x: 927, startPoint y: 249, endPoint x: 930, endPoint y: 299, distance: 50.0
click at [930, 299] on div at bounding box center [1004, 247] width 476 height 236
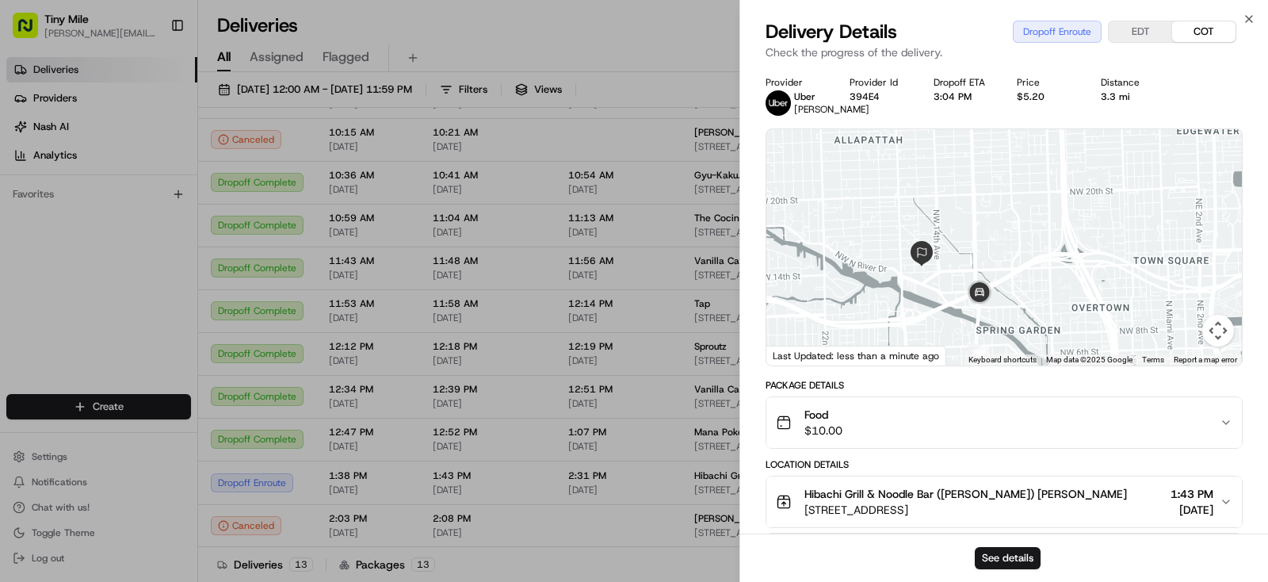
drag, startPoint x: 964, startPoint y: 292, endPoint x: 938, endPoint y: 356, distance: 69.3
click at [938, 356] on div "← Move left → Move right ↑ Move up ↓ Move down + Zoom in - Zoom out Home Jump l…" at bounding box center [1004, 247] width 476 height 236
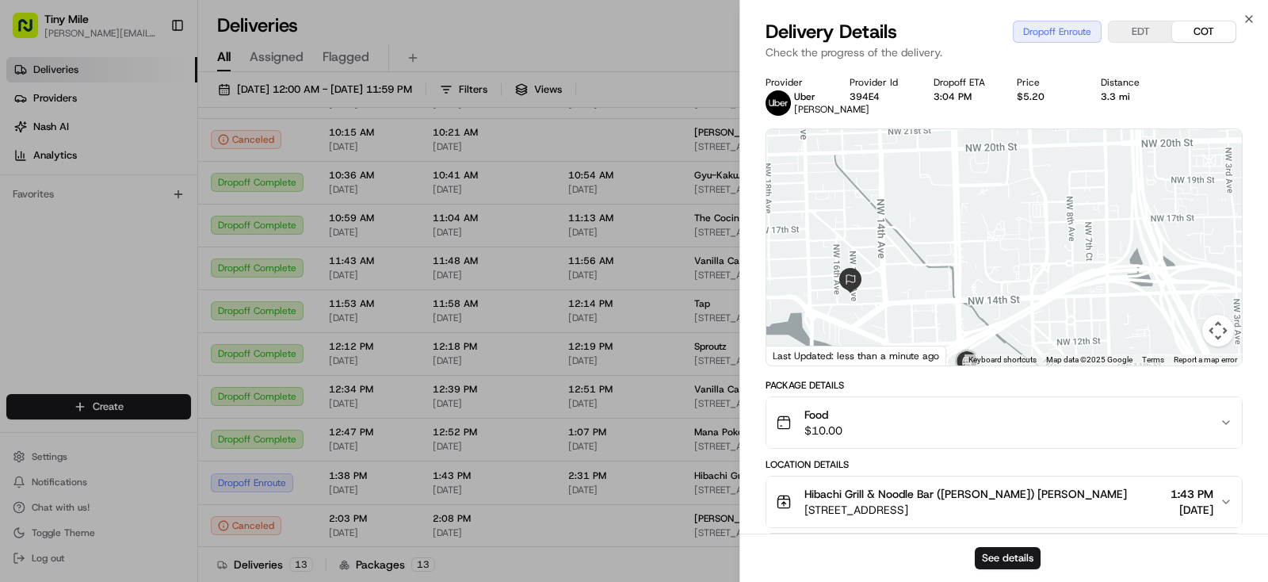
drag, startPoint x: 1049, startPoint y: 331, endPoint x: 1043, endPoint y: 337, distance: 8.4
click at [1043, 337] on div at bounding box center [1004, 247] width 476 height 236
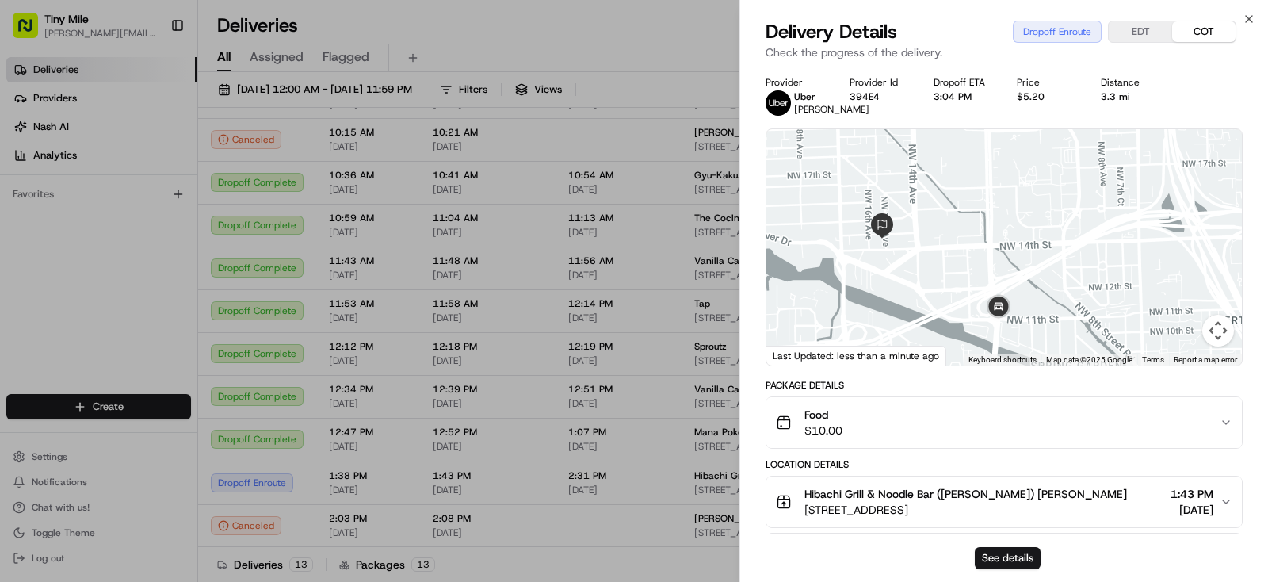
drag, startPoint x: 1027, startPoint y: 212, endPoint x: 1021, endPoint y: 177, distance: 36.2
click at [1032, 173] on div at bounding box center [1004, 247] width 476 height 236
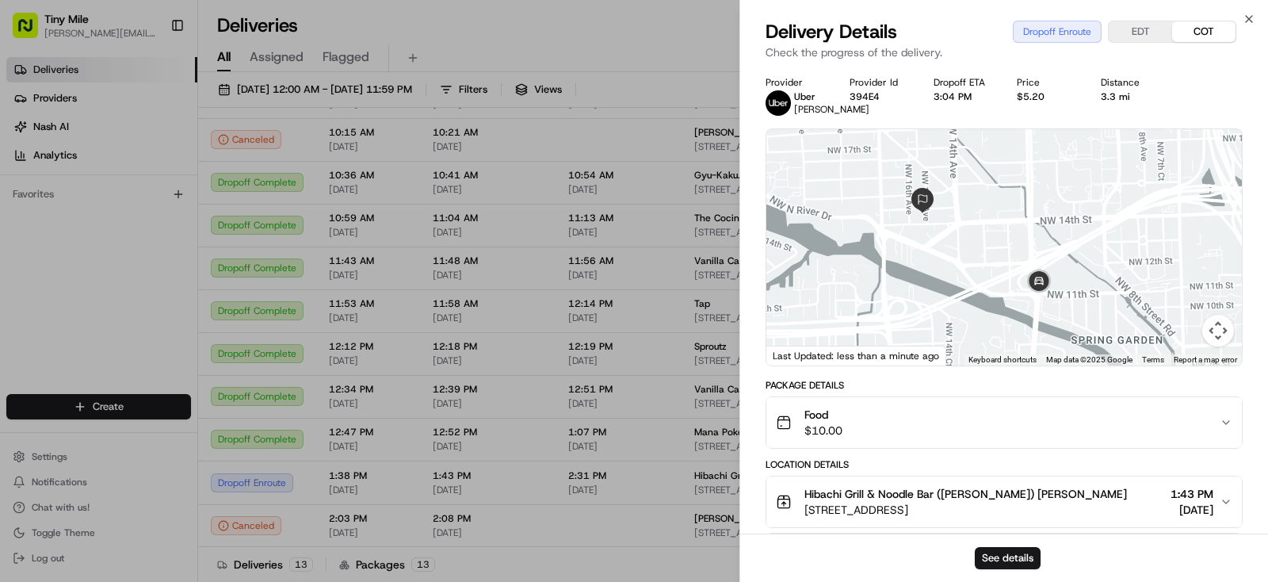
drag, startPoint x: 1097, startPoint y: 300, endPoint x: 1129, endPoint y: 312, distance: 34.1
click at [1129, 312] on div at bounding box center [1004, 247] width 476 height 236
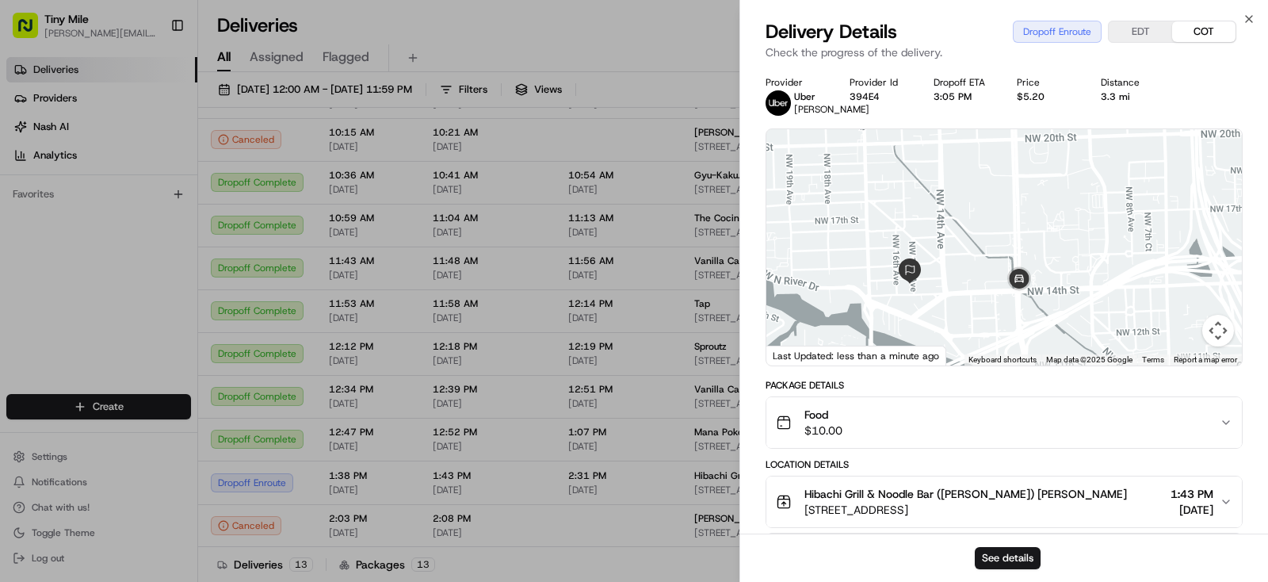
drag, startPoint x: 950, startPoint y: 266, endPoint x: 976, endPoint y: 316, distance: 56.4
click at [965, 315] on div at bounding box center [1004, 247] width 476 height 236
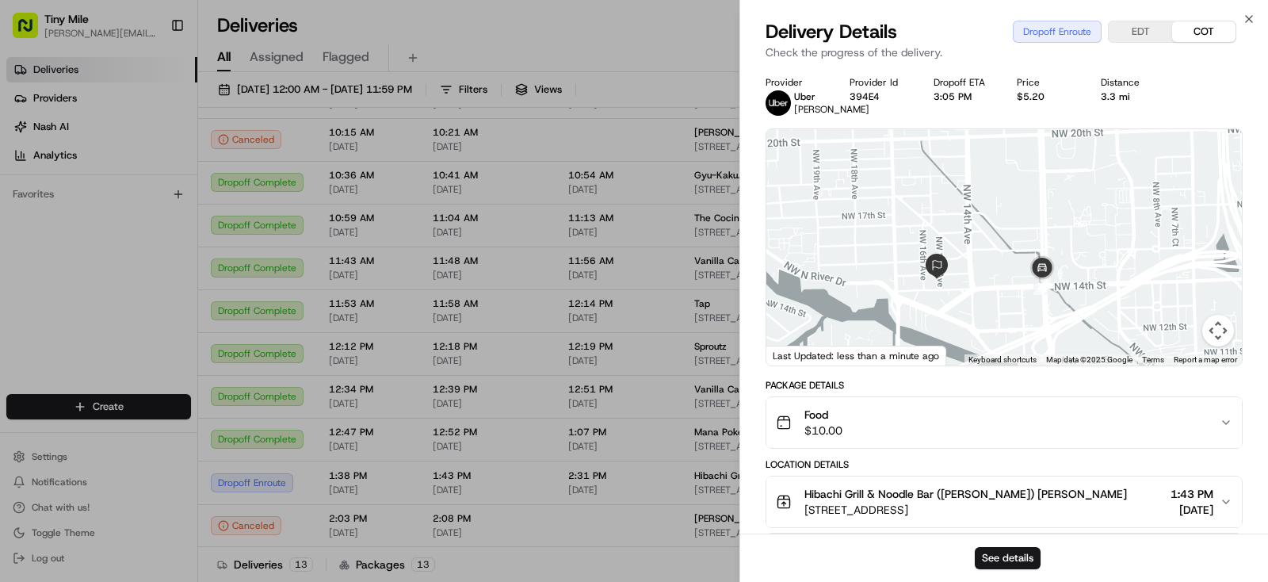
drag, startPoint x: 987, startPoint y: 311, endPoint x: 992, endPoint y: 255, distance: 55.8
click at [998, 236] on div at bounding box center [1004, 247] width 476 height 236
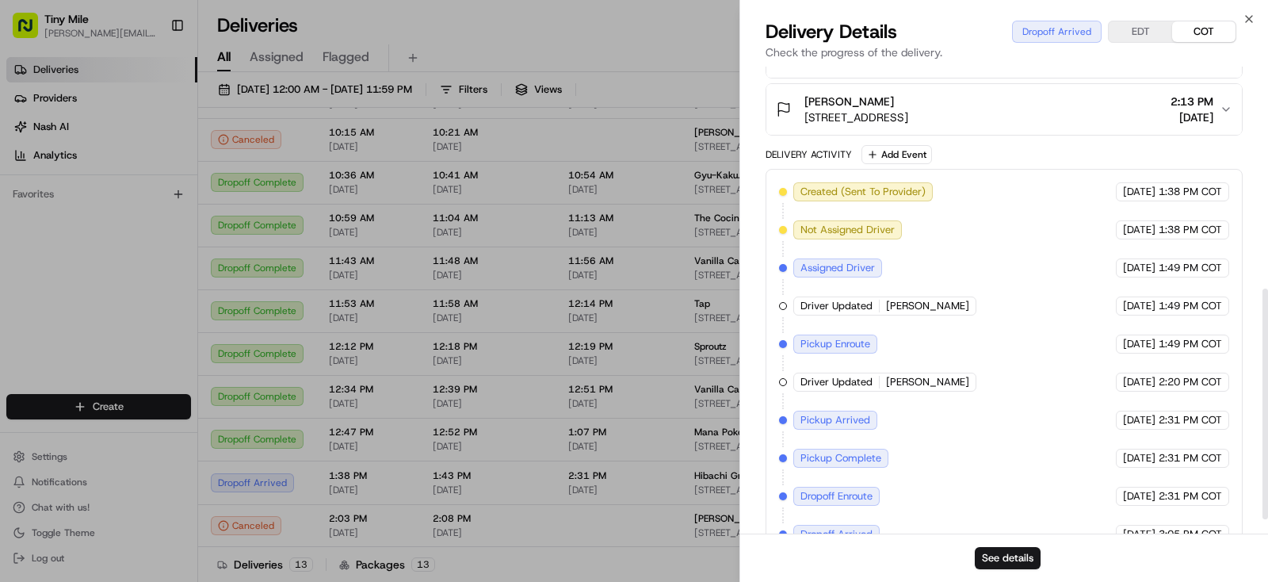
scroll to position [479, 0]
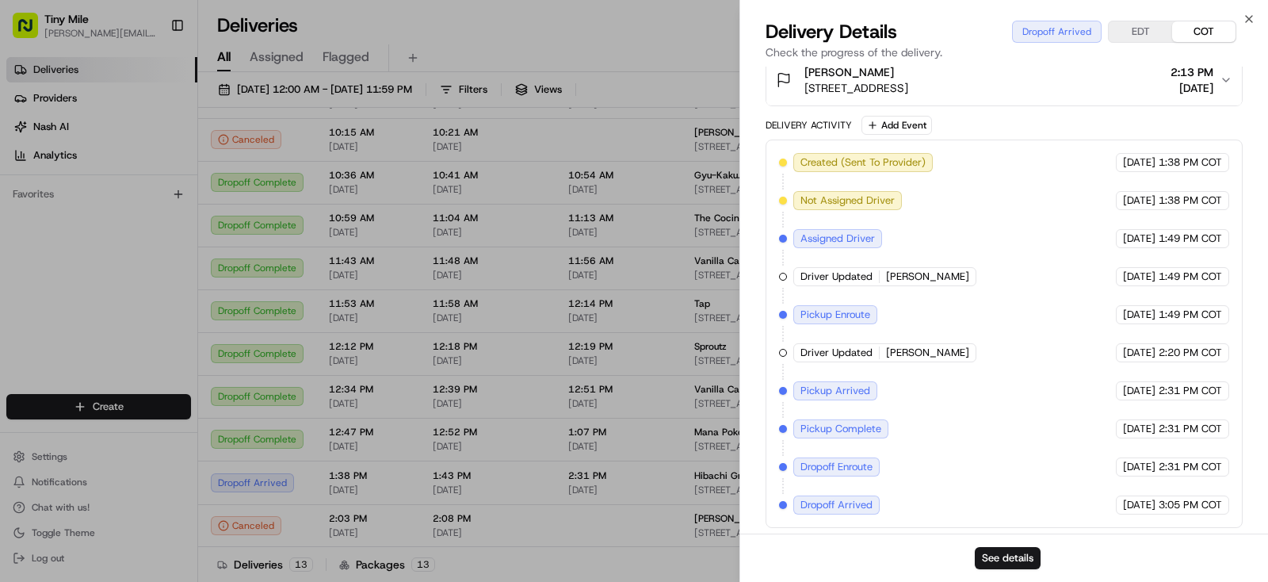
click at [536, 441] on body "Tiny Mile yenny@tinymile.ai Toggle Sidebar Deliveries Providers Nash AI Analyti…" at bounding box center [634, 291] width 1268 height 582
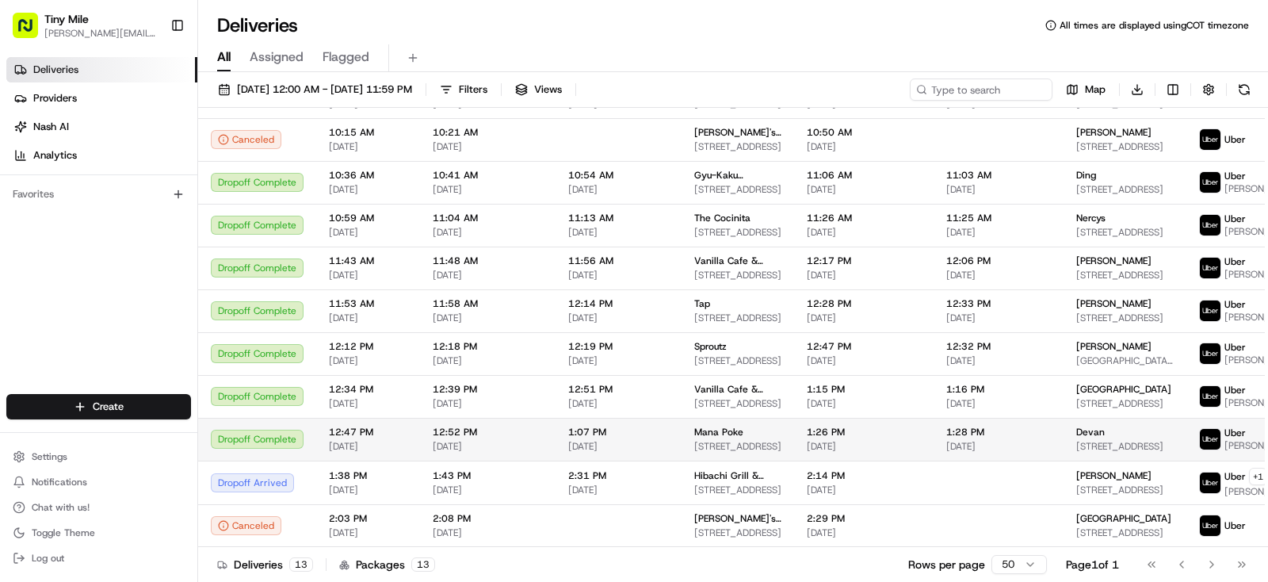
scroll to position [192, 0]
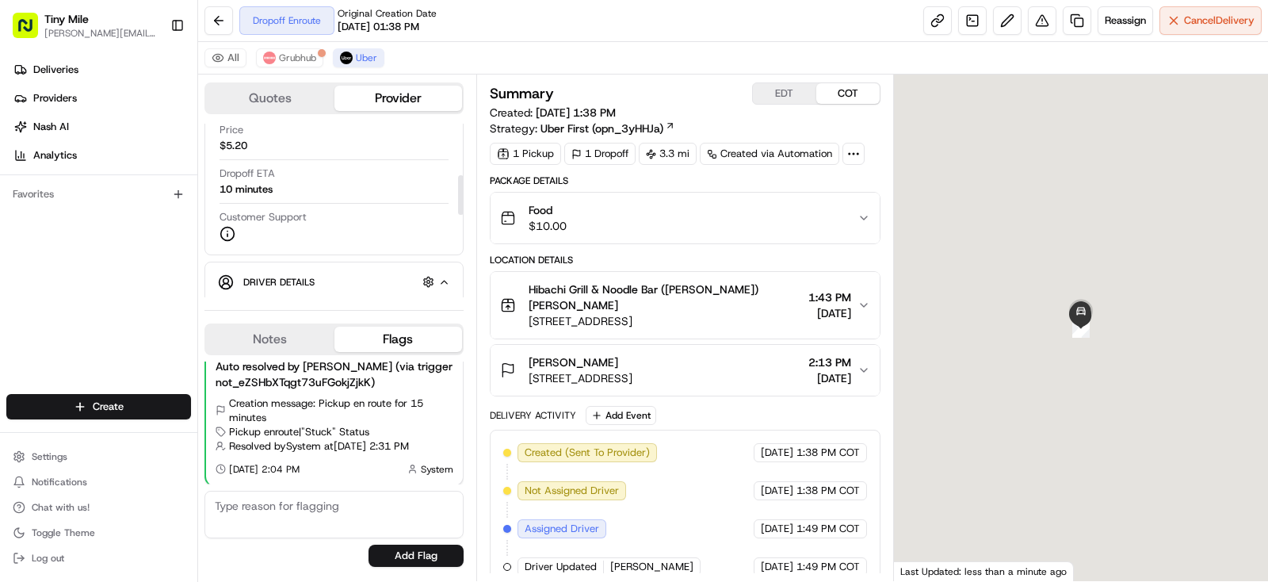
scroll to position [250, 0]
